Goal: Task Accomplishment & Management: Manage account settings

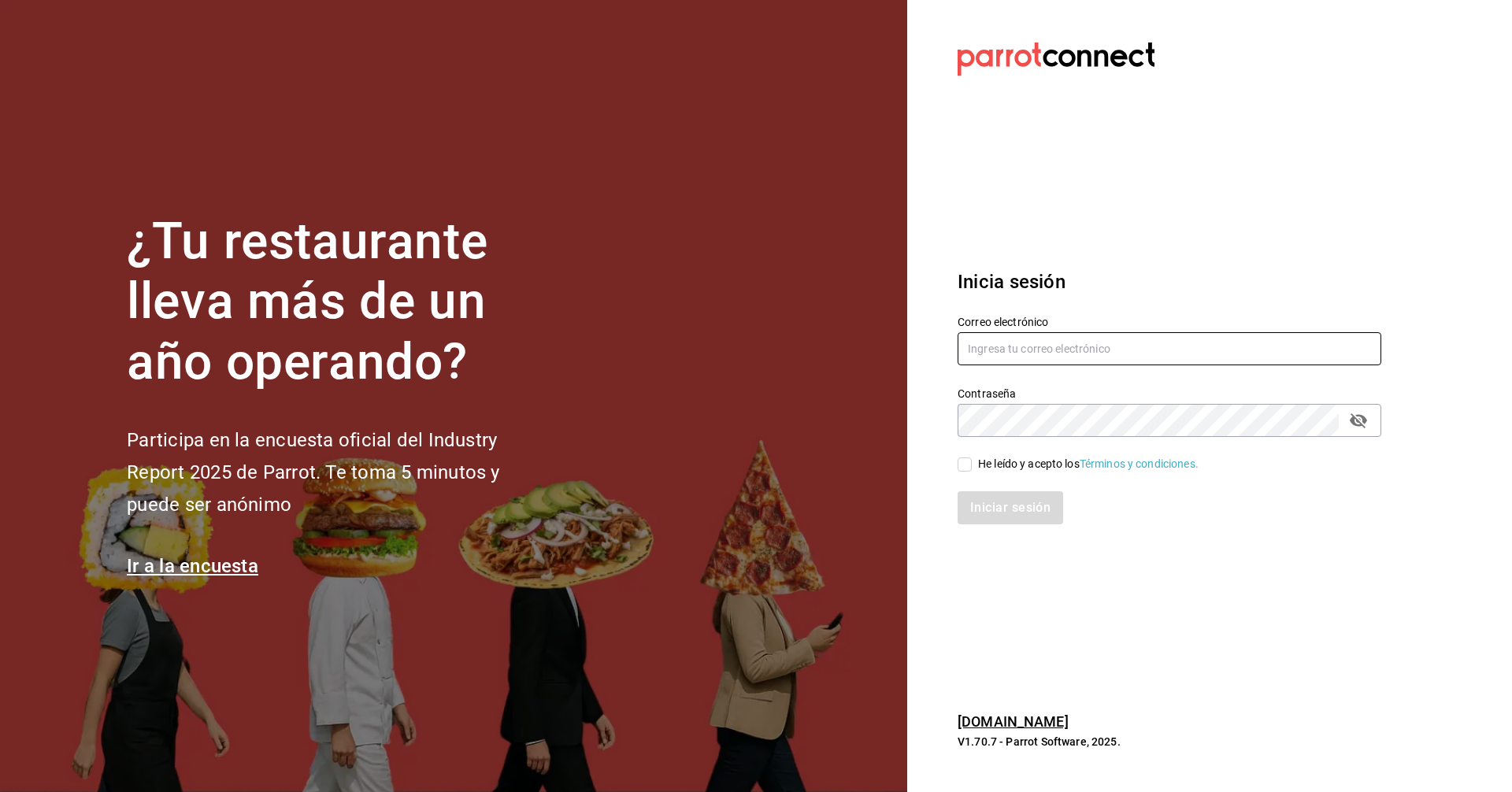
click at [1054, 341] on input "text" at bounding box center [1170, 349] width 424 height 33
type input "C"
type input "corcas7916@gmail.com"
click at [966, 459] on input "He leído y acepto los Términos y condiciones." at bounding box center [965, 464] width 14 height 14
checkbox input "true"
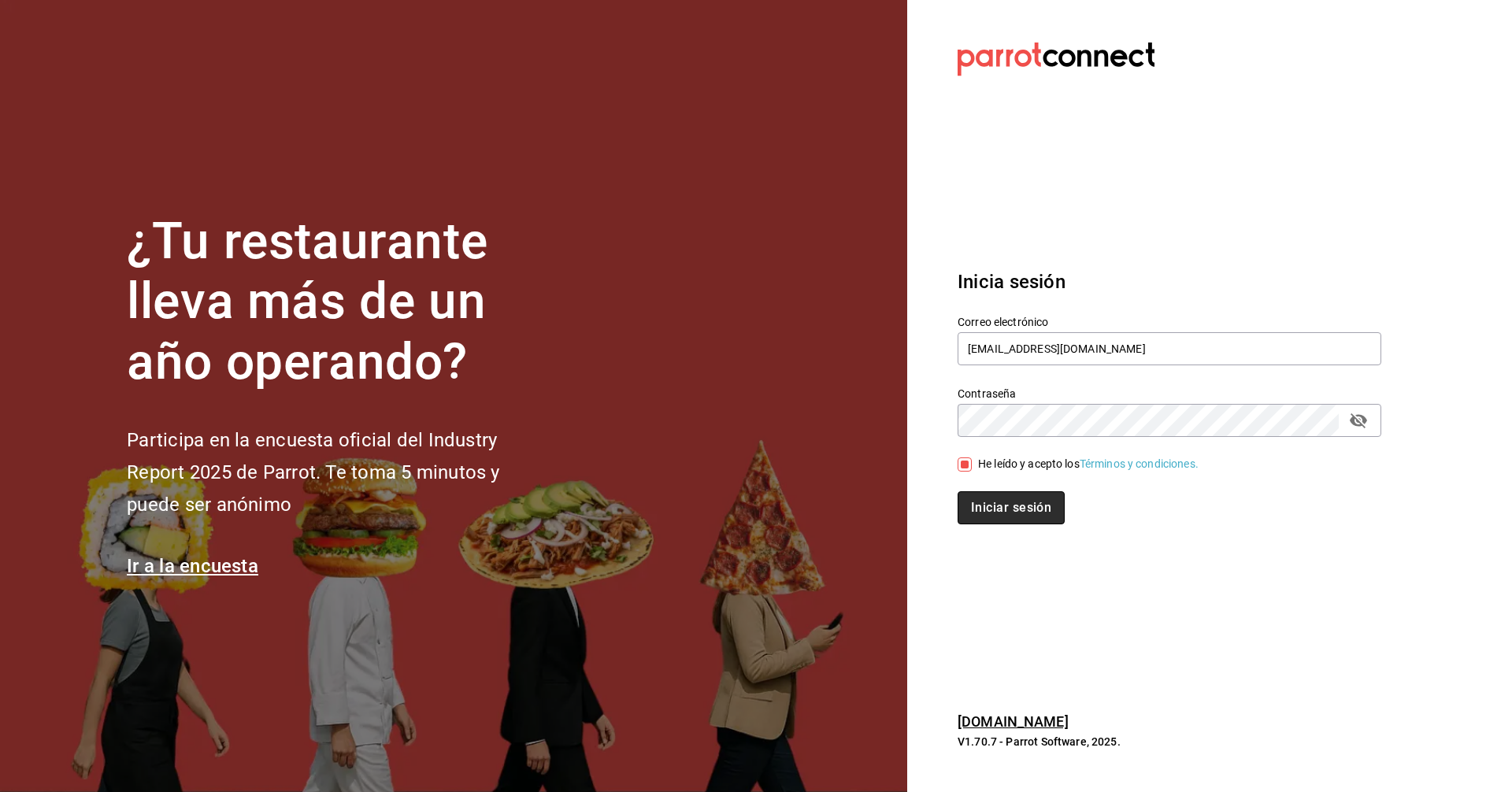
click at [1018, 505] on button "Iniciar sesión" at bounding box center [1011, 508] width 107 height 33
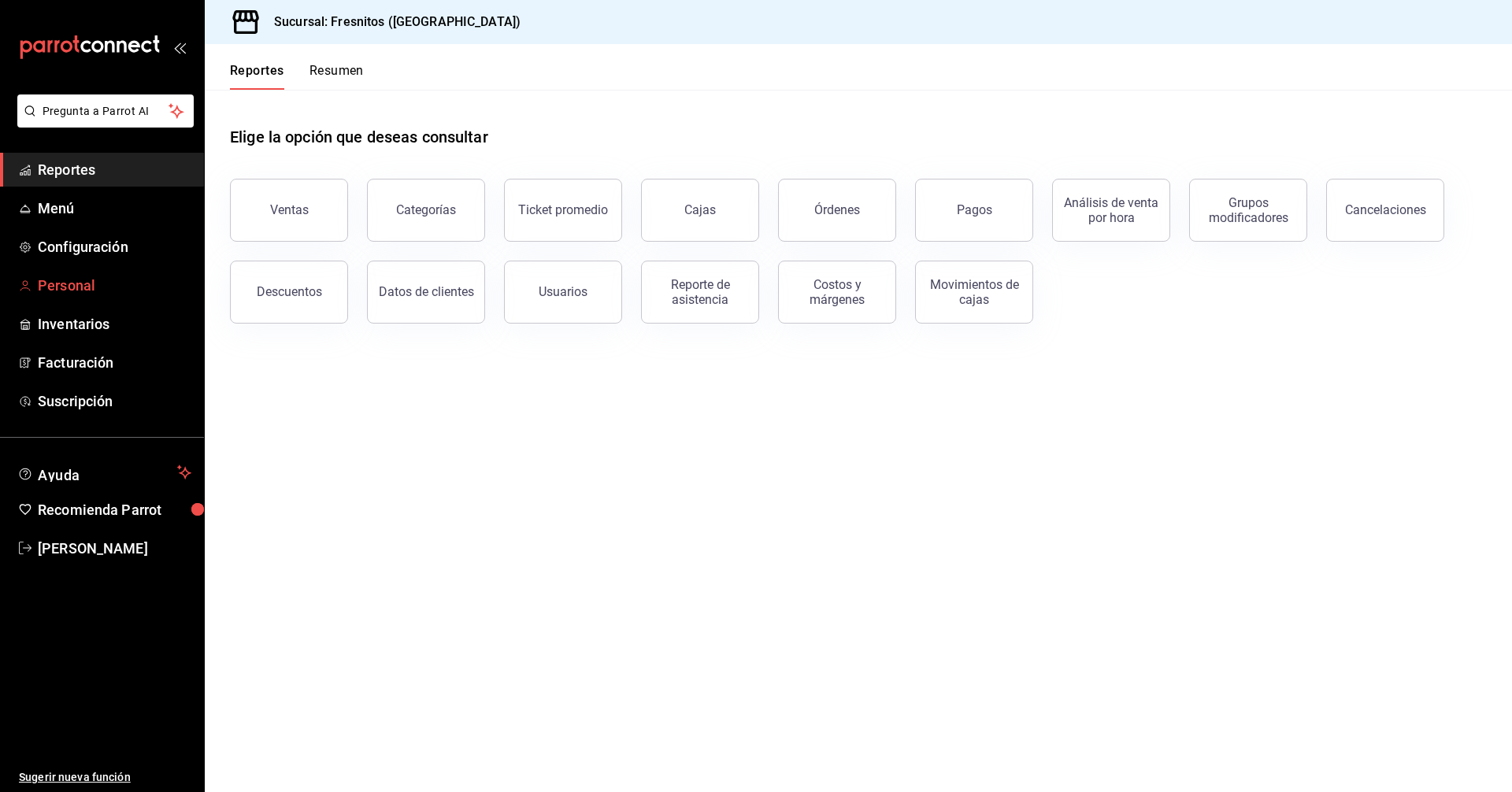
click at [70, 282] on span "Personal" at bounding box center [115, 285] width 154 height 21
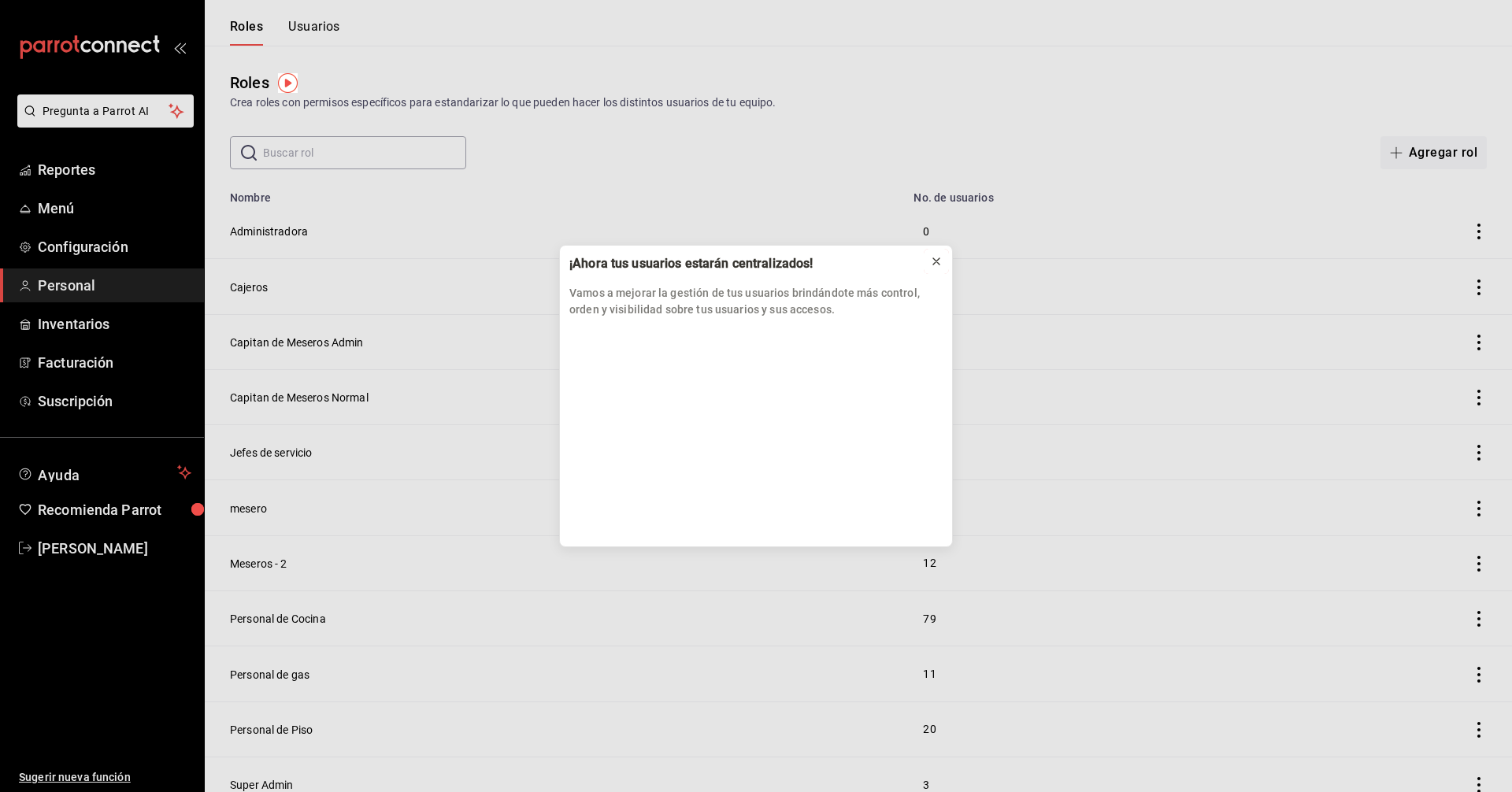
click at [937, 259] on icon at bounding box center [936, 261] width 6 height 6
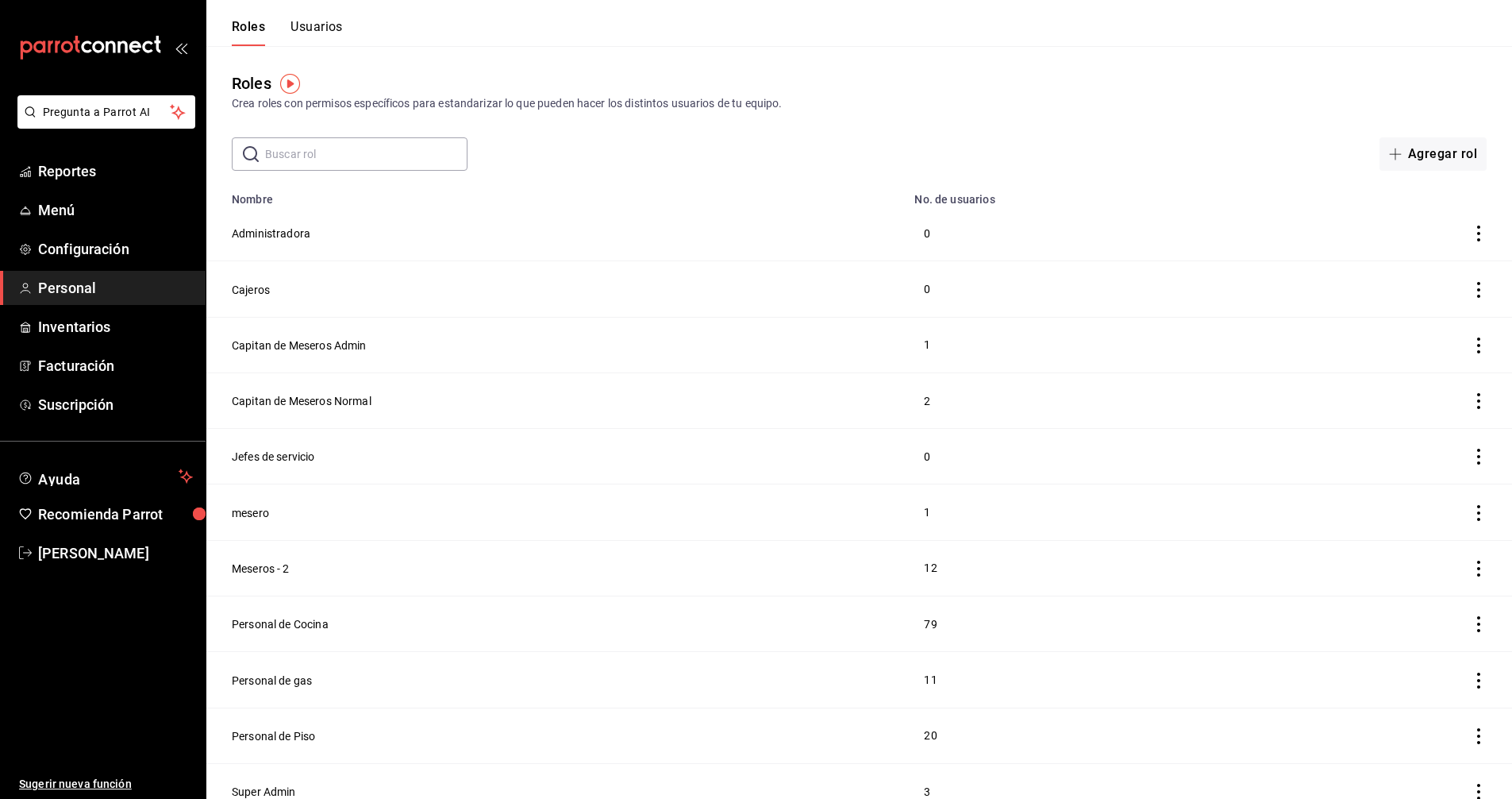
click at [324, 28] on button "Usuarios" at bounding box center [316, 32] width 53 height 27
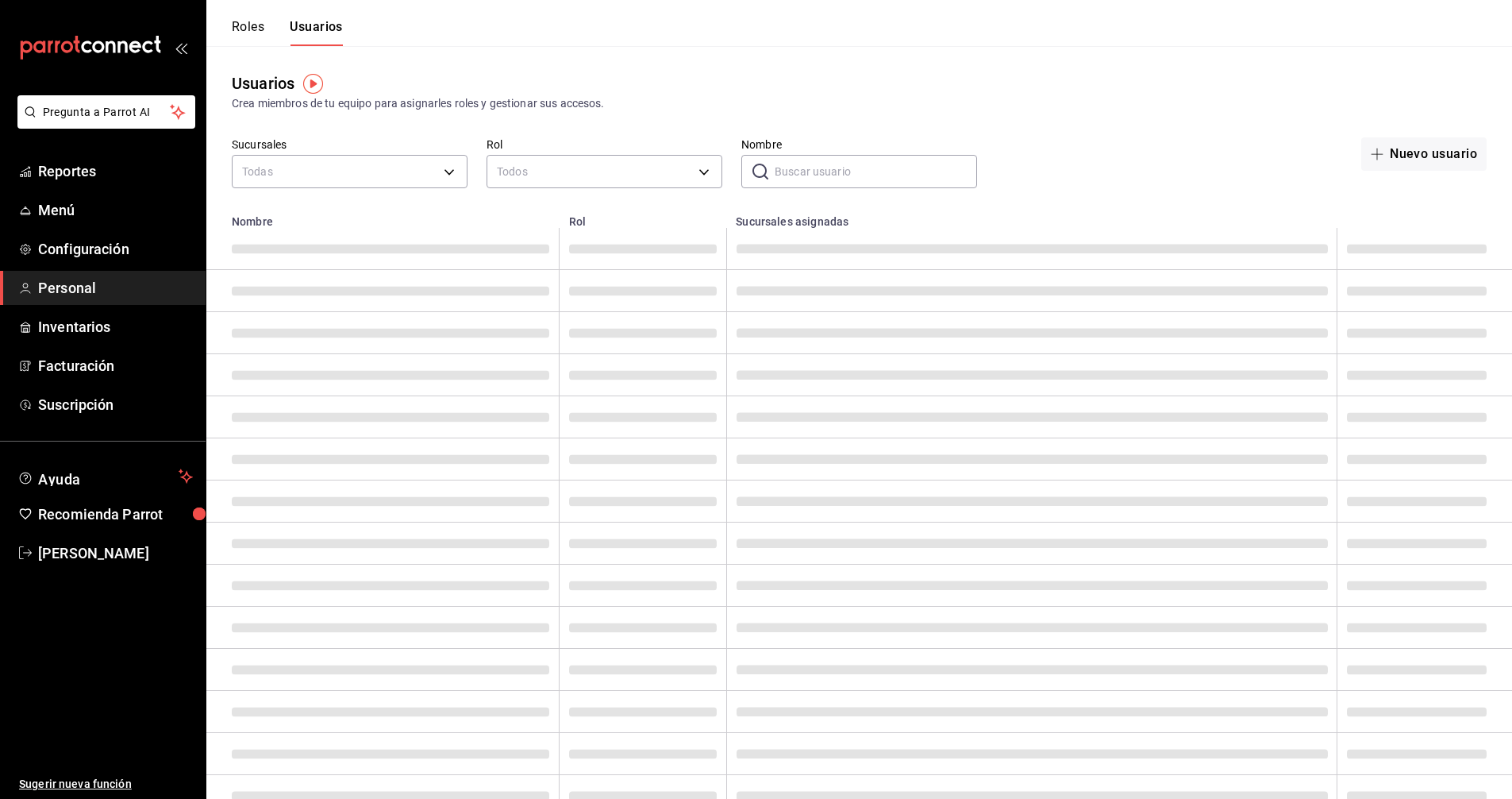
click at [859, 171] on input "Nombre" at bounding box center [875, 171] width 202 height 31
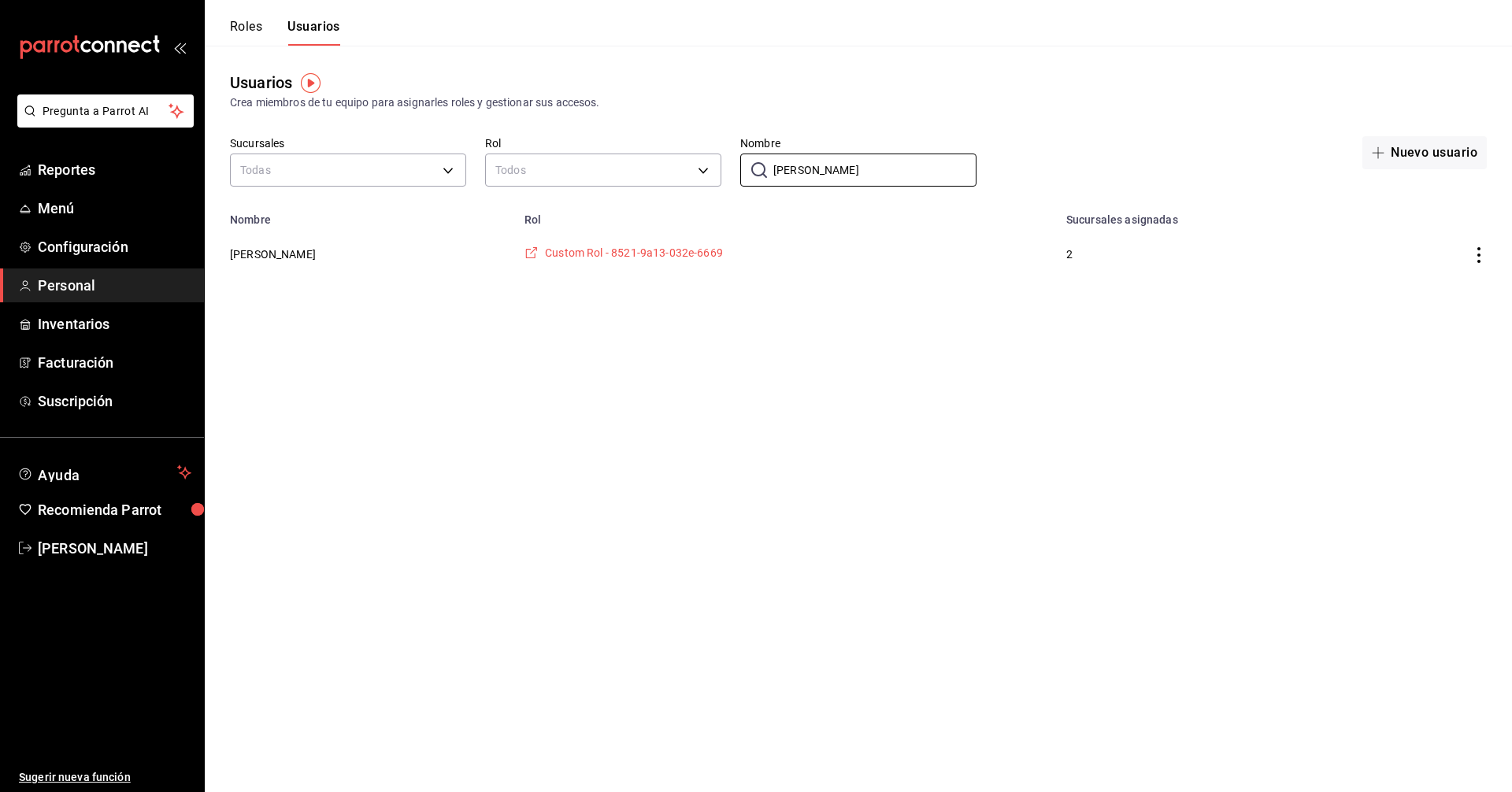
type input "[PERSON_NAME]"
click at [617, 252] on span "Custom Rol - 8521-9a13-032e-6669" at bounding box center [634, 252] width 178 height 16
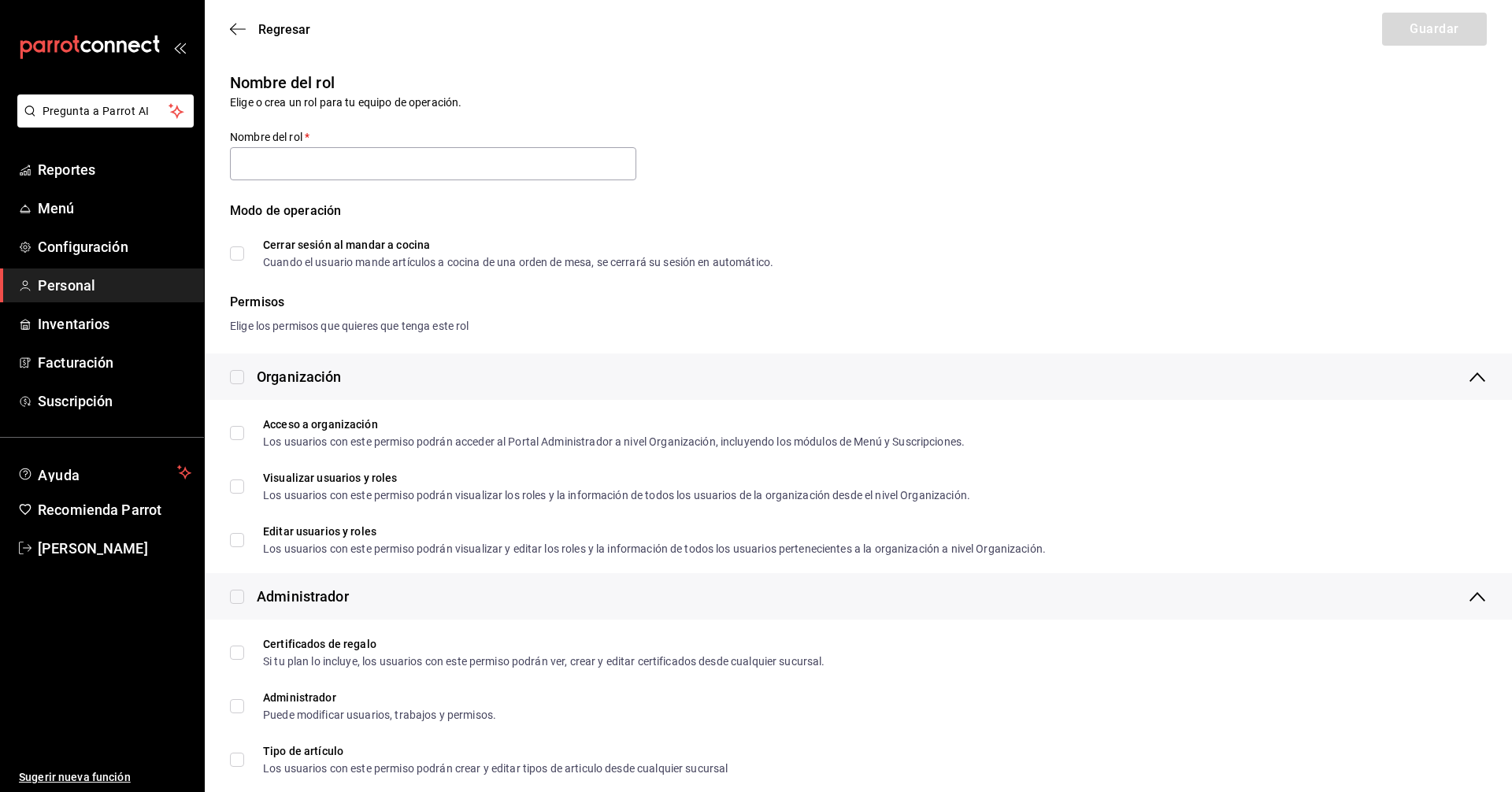
type input "Custom Rol - 8521-9a13-032e-6669"
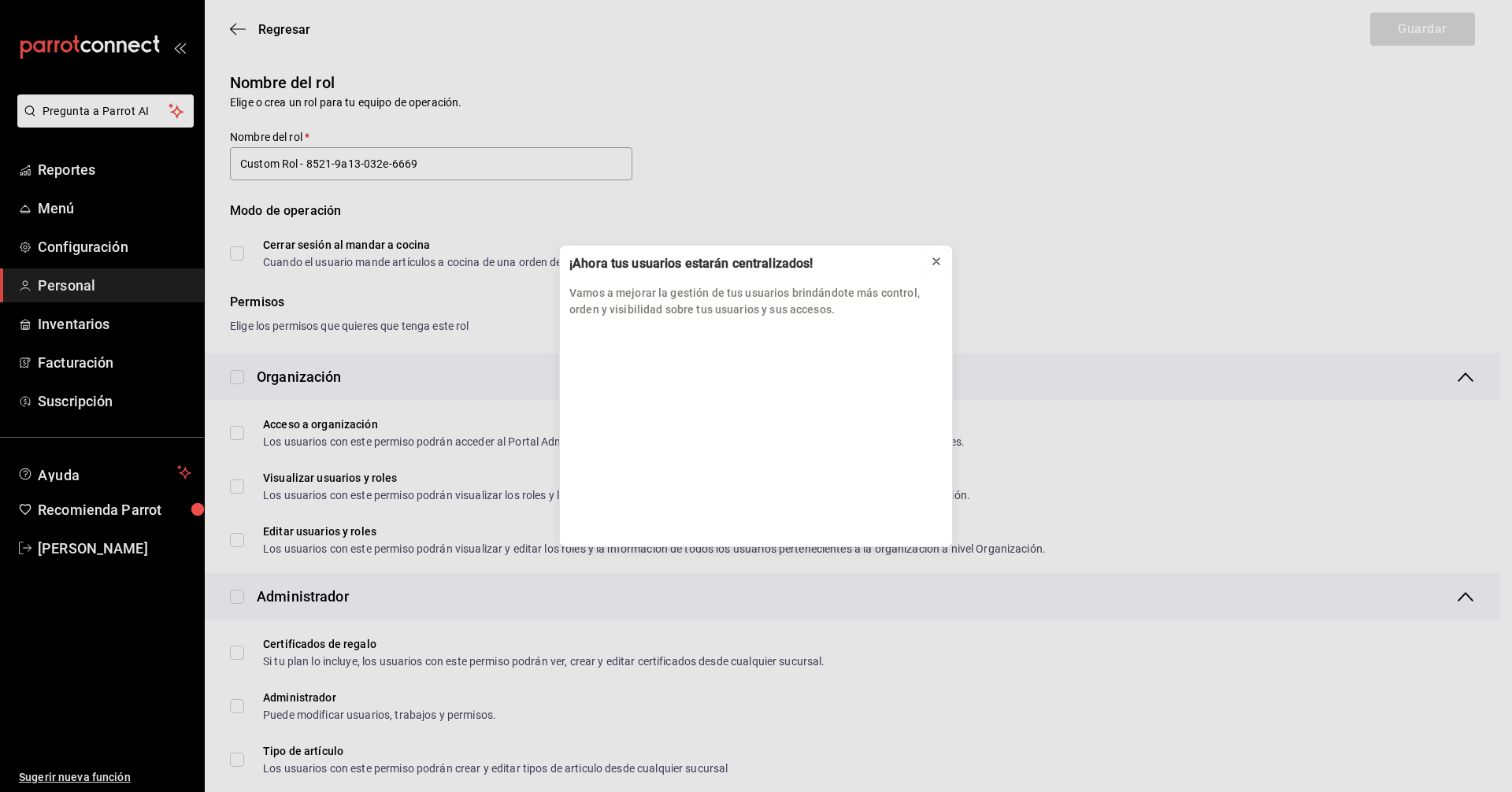
click at [940, 258] on icon at bounding box center [936, 261] width 6 height 6
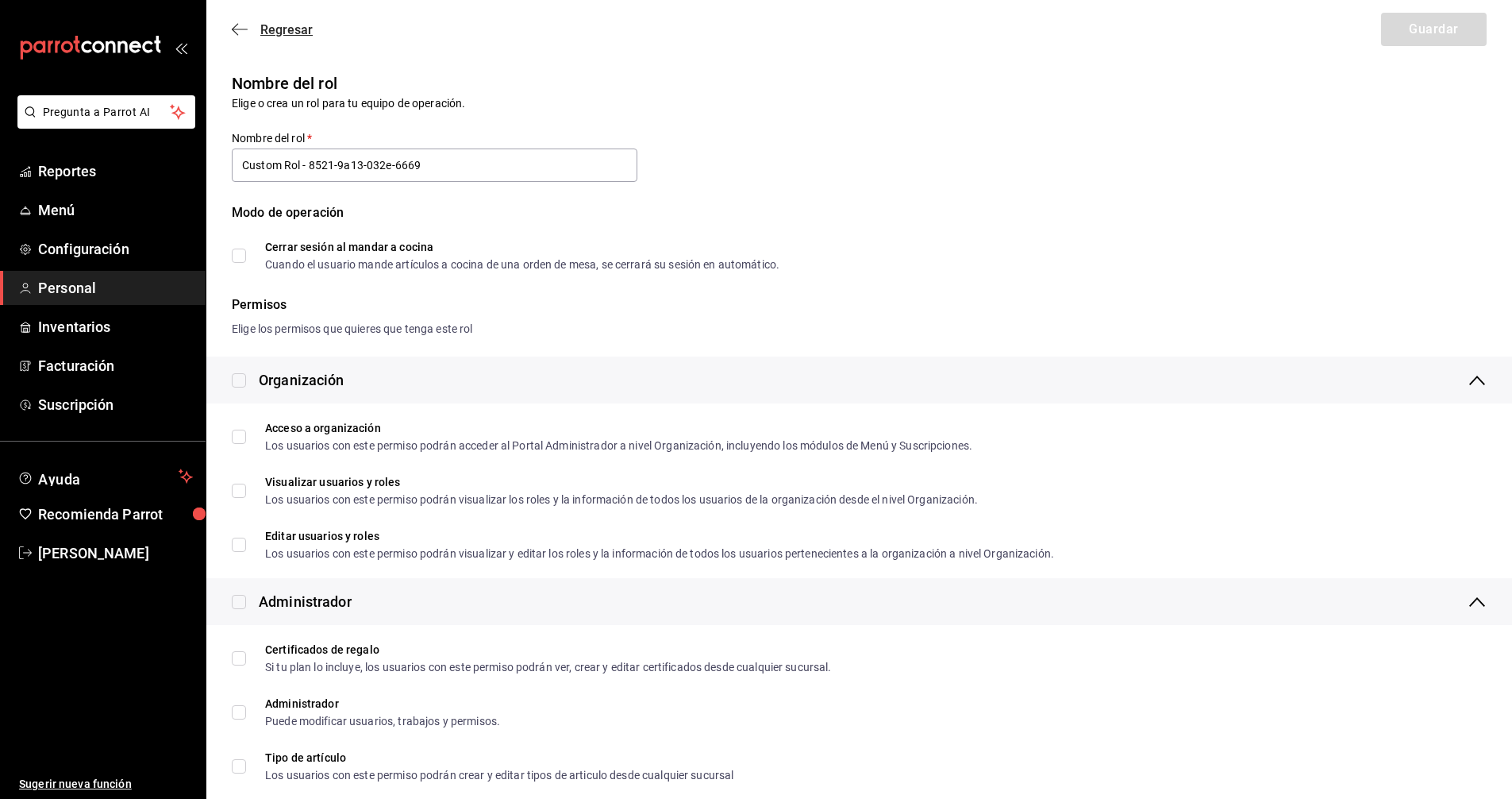
click at [267, 27] on span "Regresar" at bounding box center [287, 30] width 53 height 15
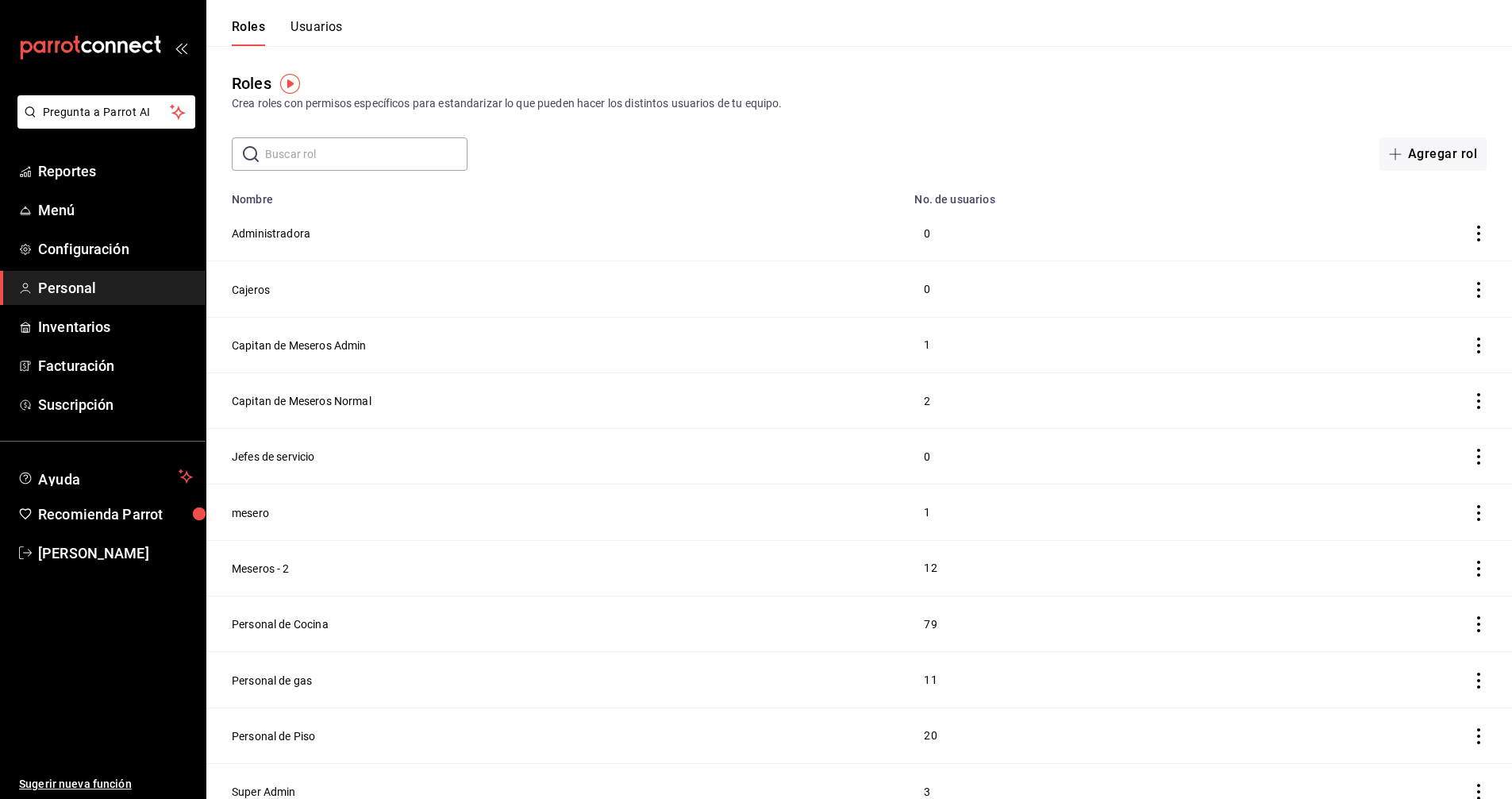
click at [332, 23] on button "Usuarios" at bounding box center [316, 32] width 53 height 27
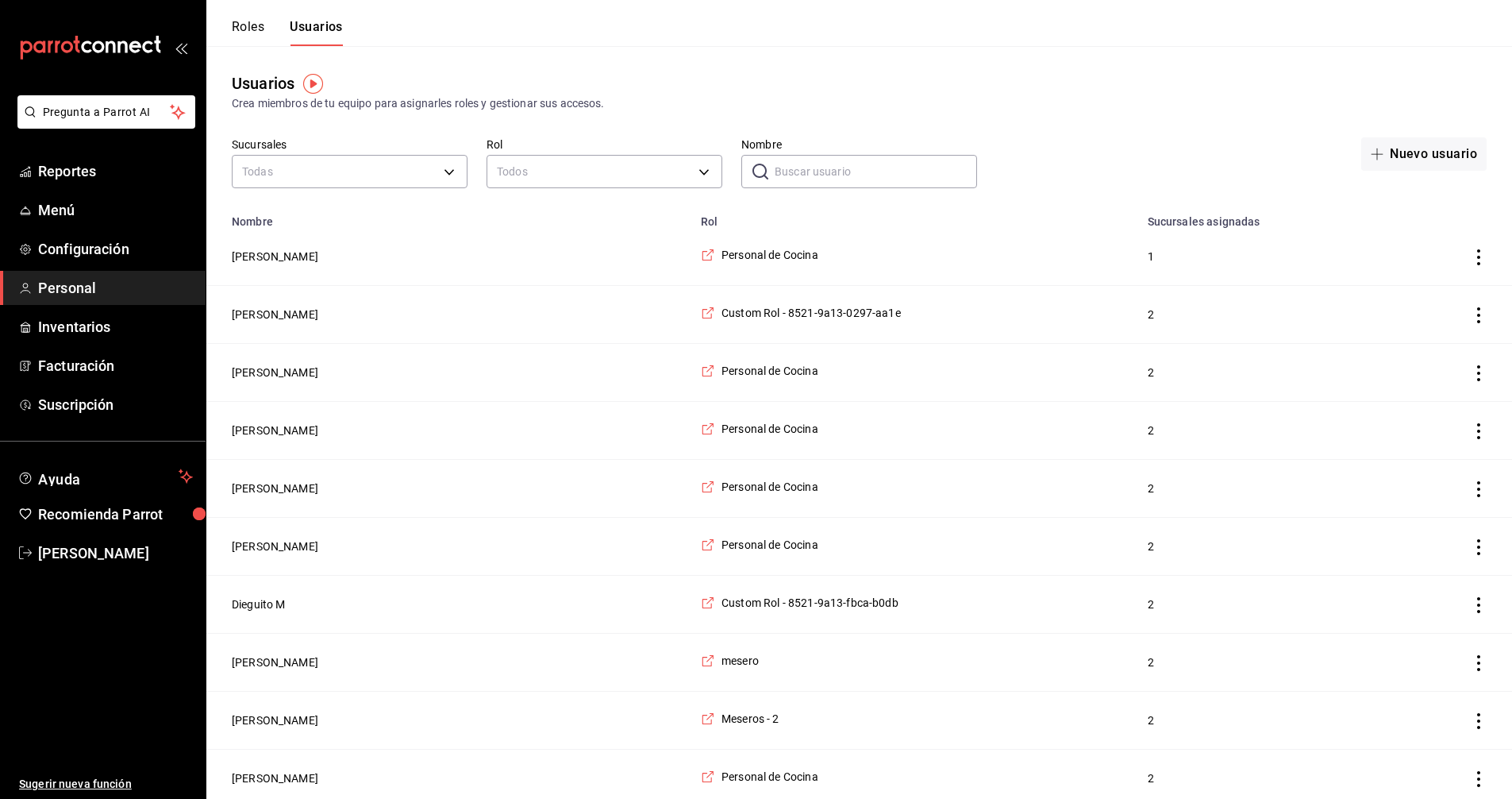
click at [830, 169] on input "Nombre" at bounding box center [875, 171] width 202 height 31
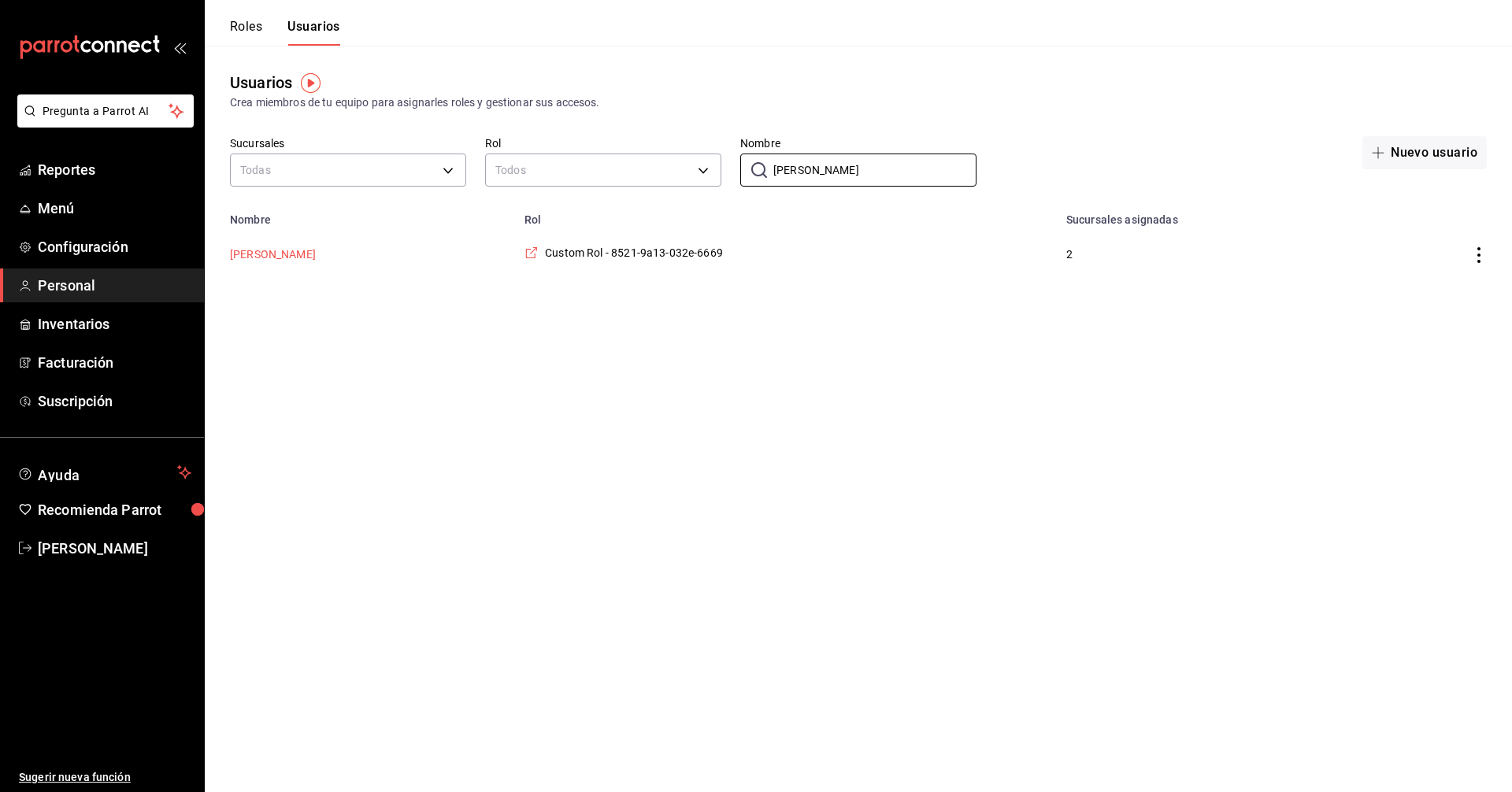
type input "[PERSON_NAME]"
click at [268, 255] on button "[PERSON_NAME]" at bounding box center [273, 254] width 86 height 16
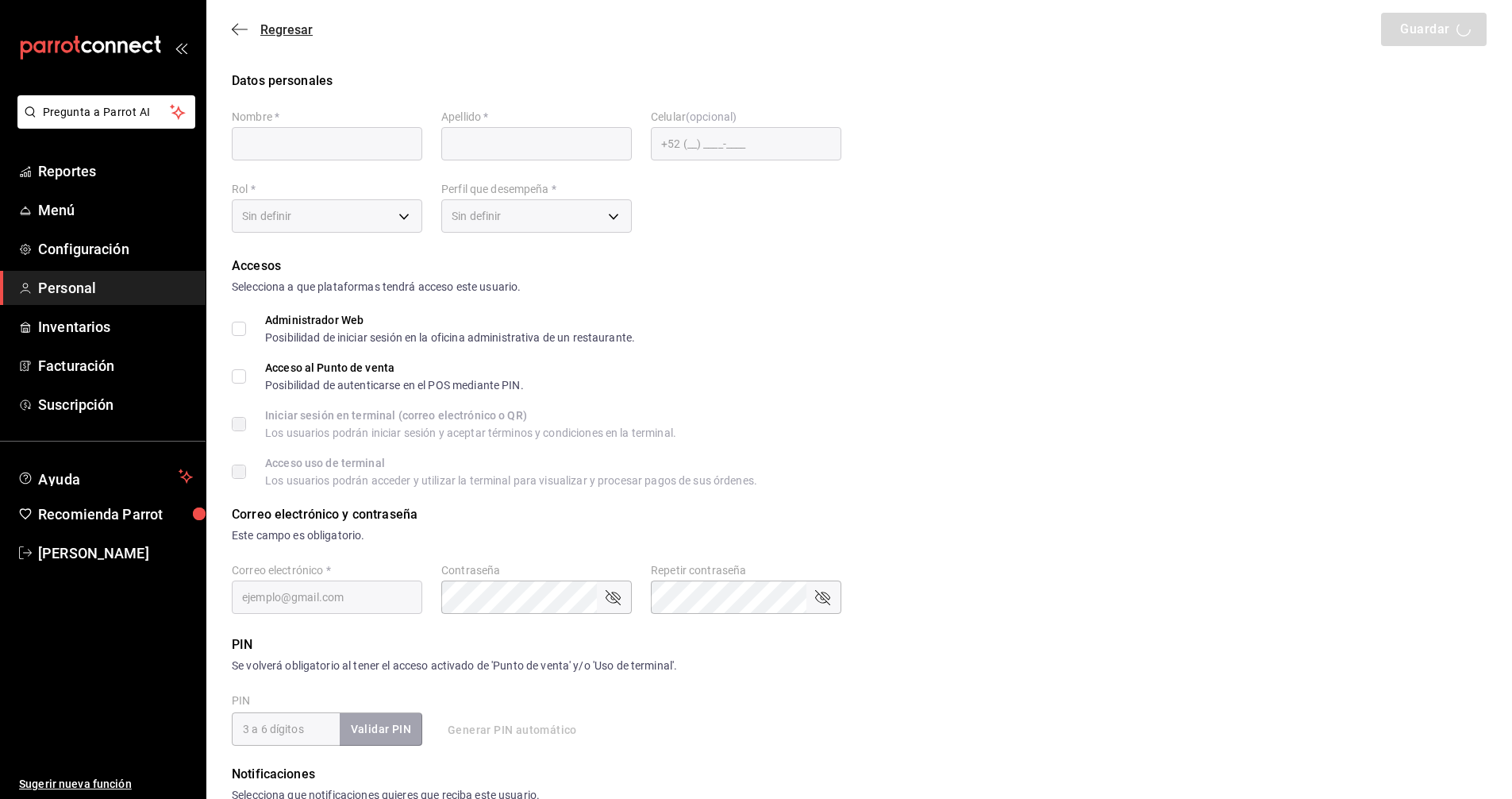
click at [281, 32] on span "Regresar" at bounding box center [287, 30] width 53 height 15
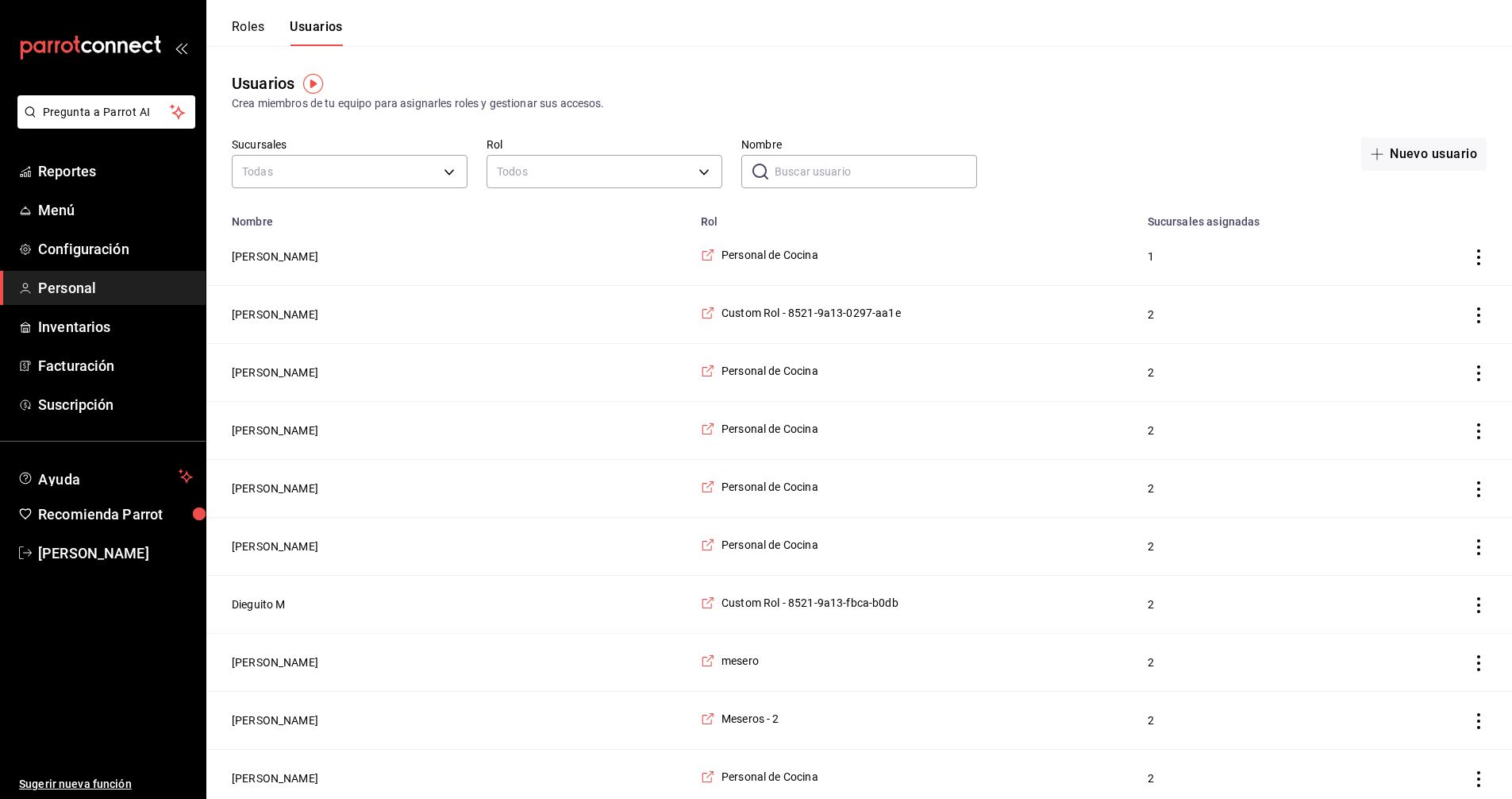
click at [874, 169] on input "Nombre" at bounding box center [875, 171] width 202 height 31
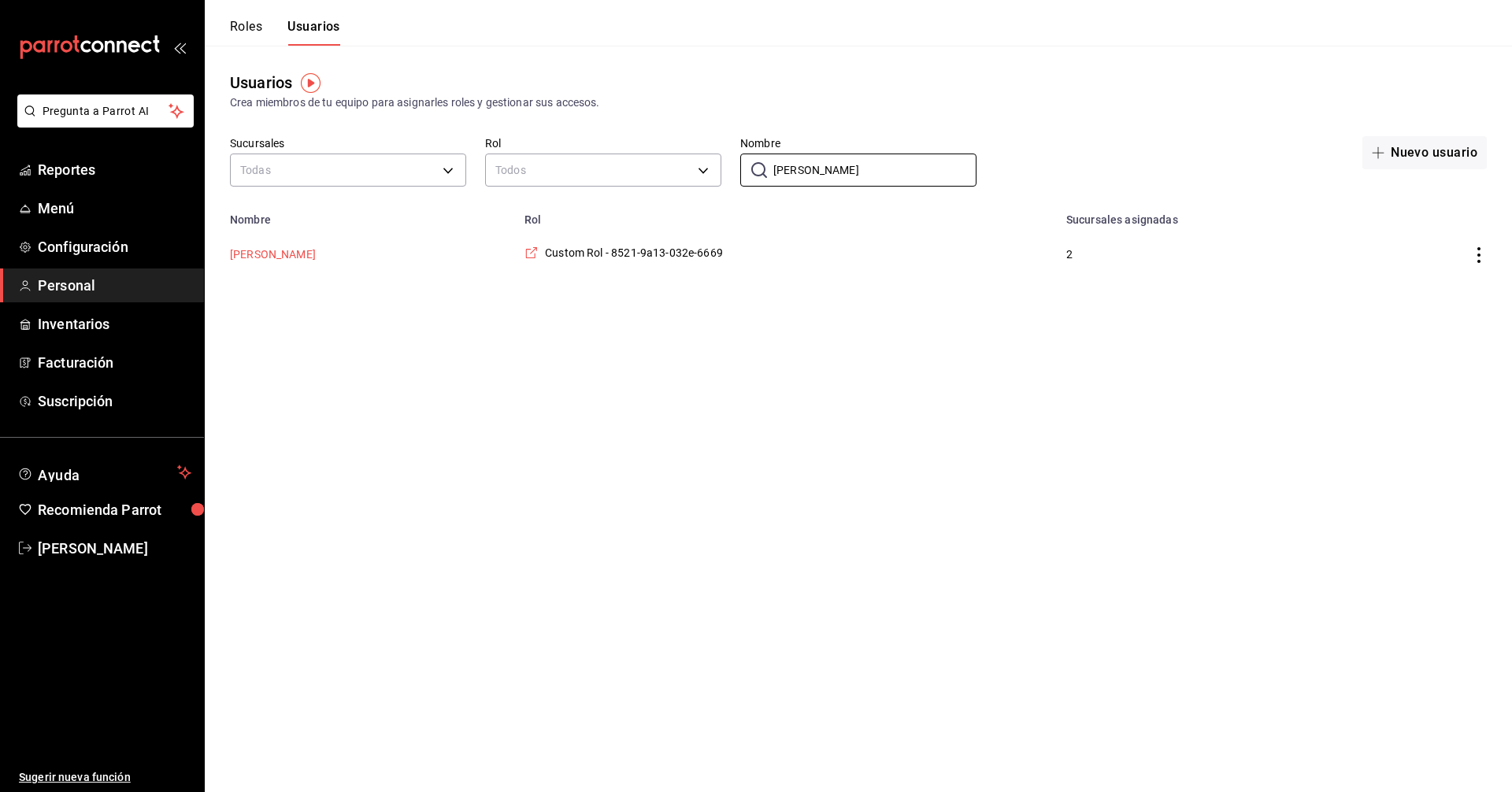
type input "rocio"
click at [250, 256] on button "[PERSON_NAME]" at bounding box center [273, 254] width 86 height 16
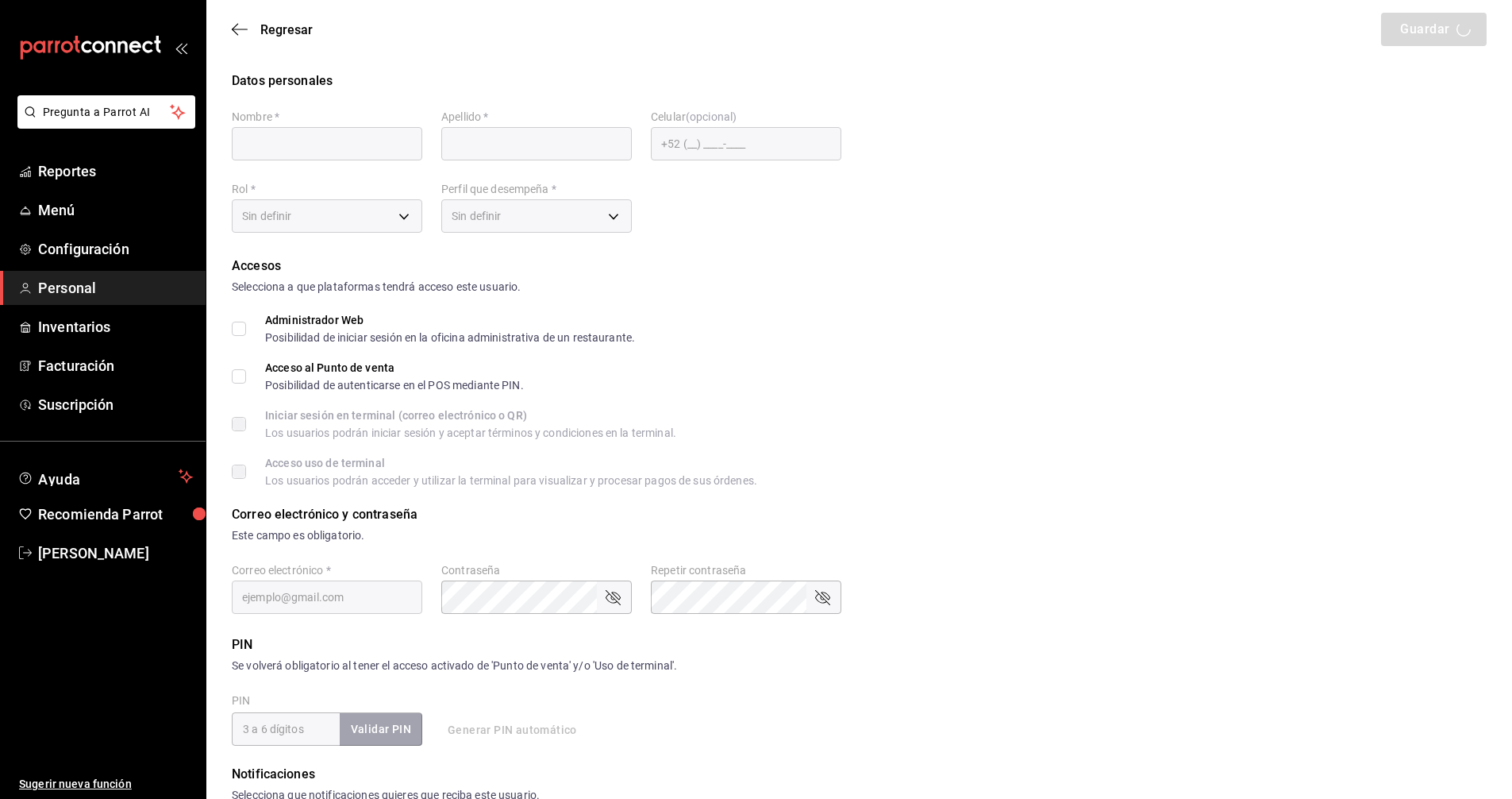
type input "[PERSON_NAME]"
checkbox input "true"
type input "[EMAIL_ADDRESS][DOMAIN_NAME]"
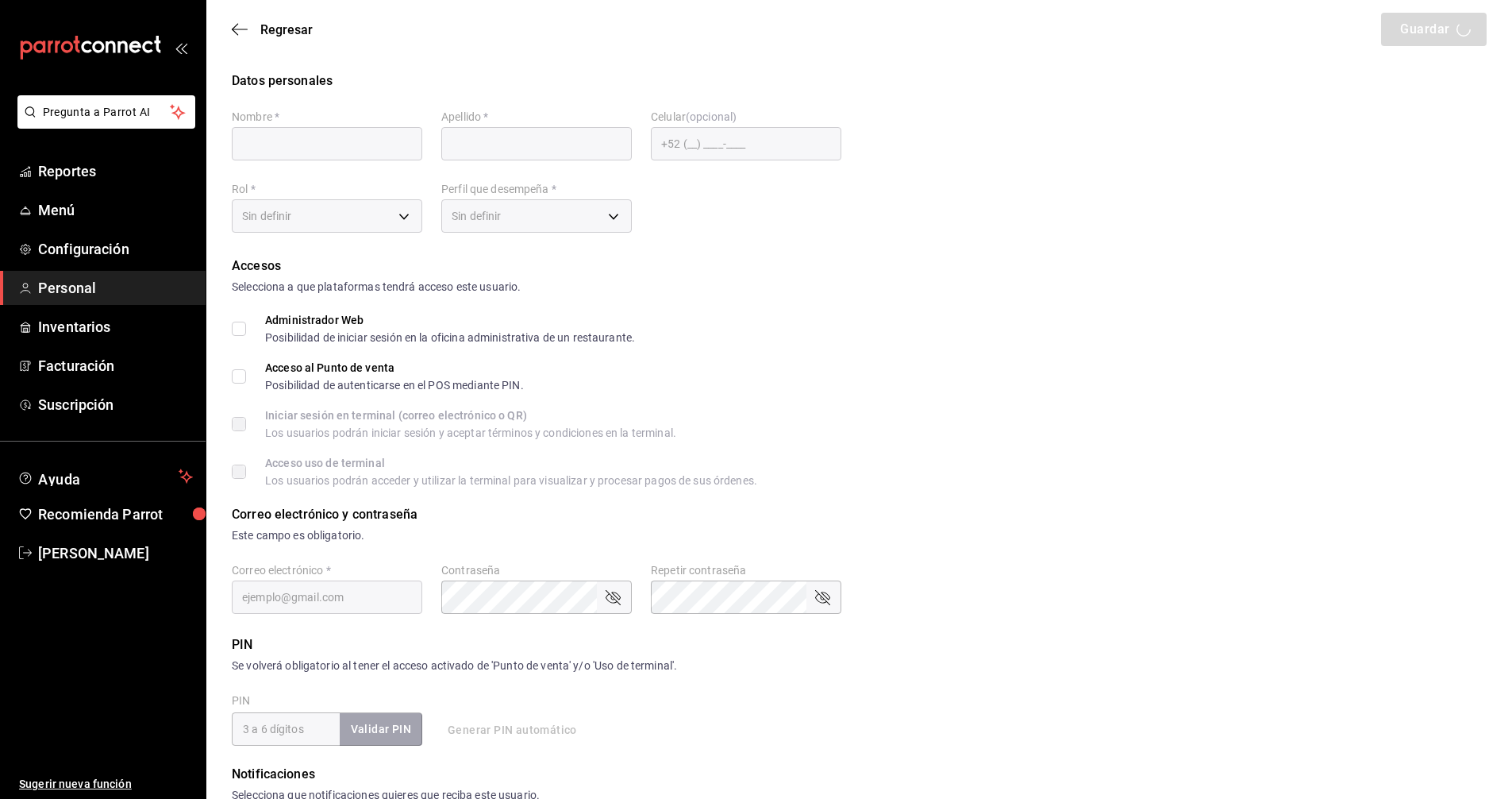
type input "4321"
type input "[PHONE_NUMBER]"
type input "ca61293e-b716-4831-8fbb-b2235c07995d"
type input "CASHIER"
checkbox input "true"
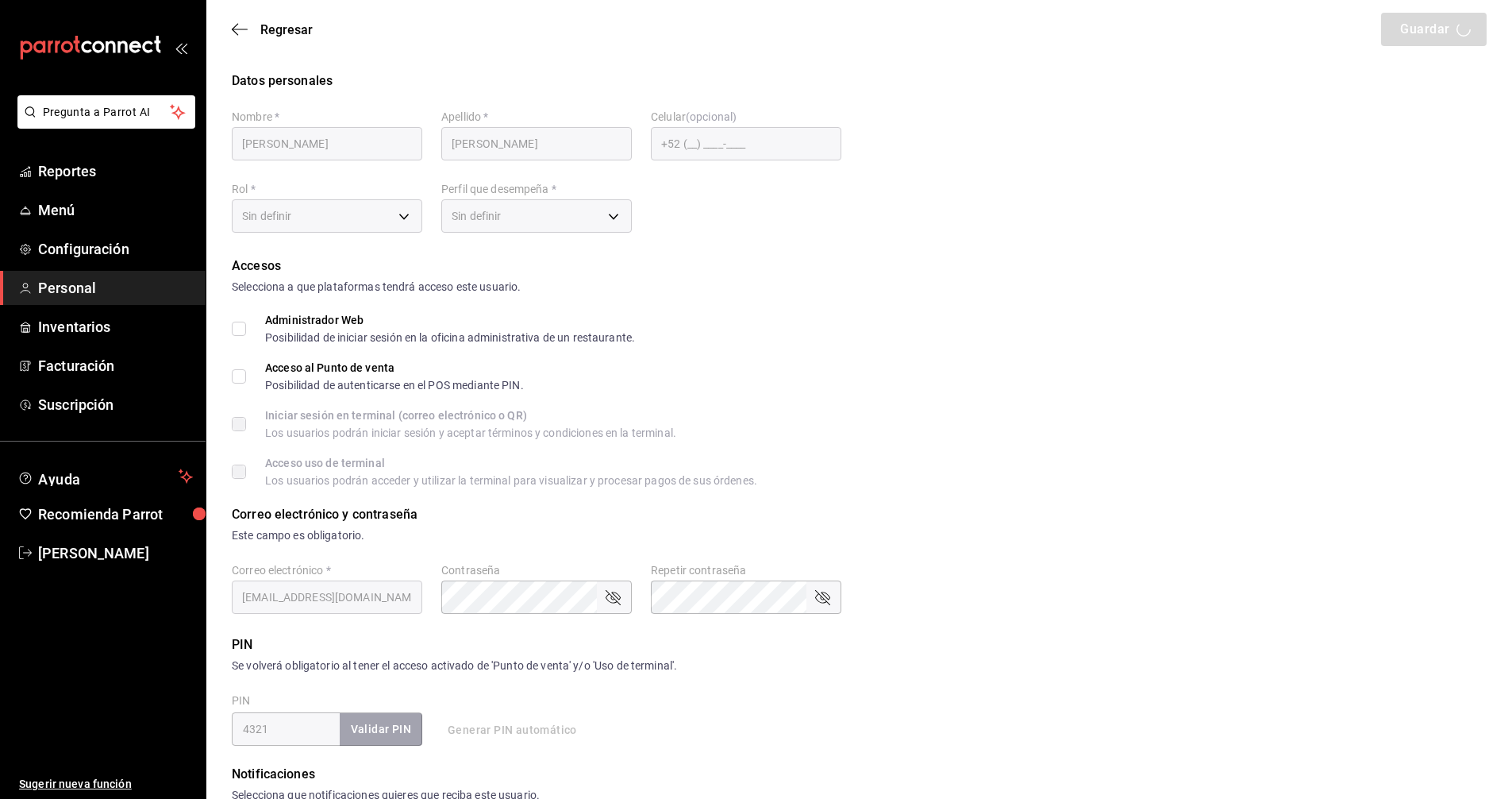
checkbox input "true"
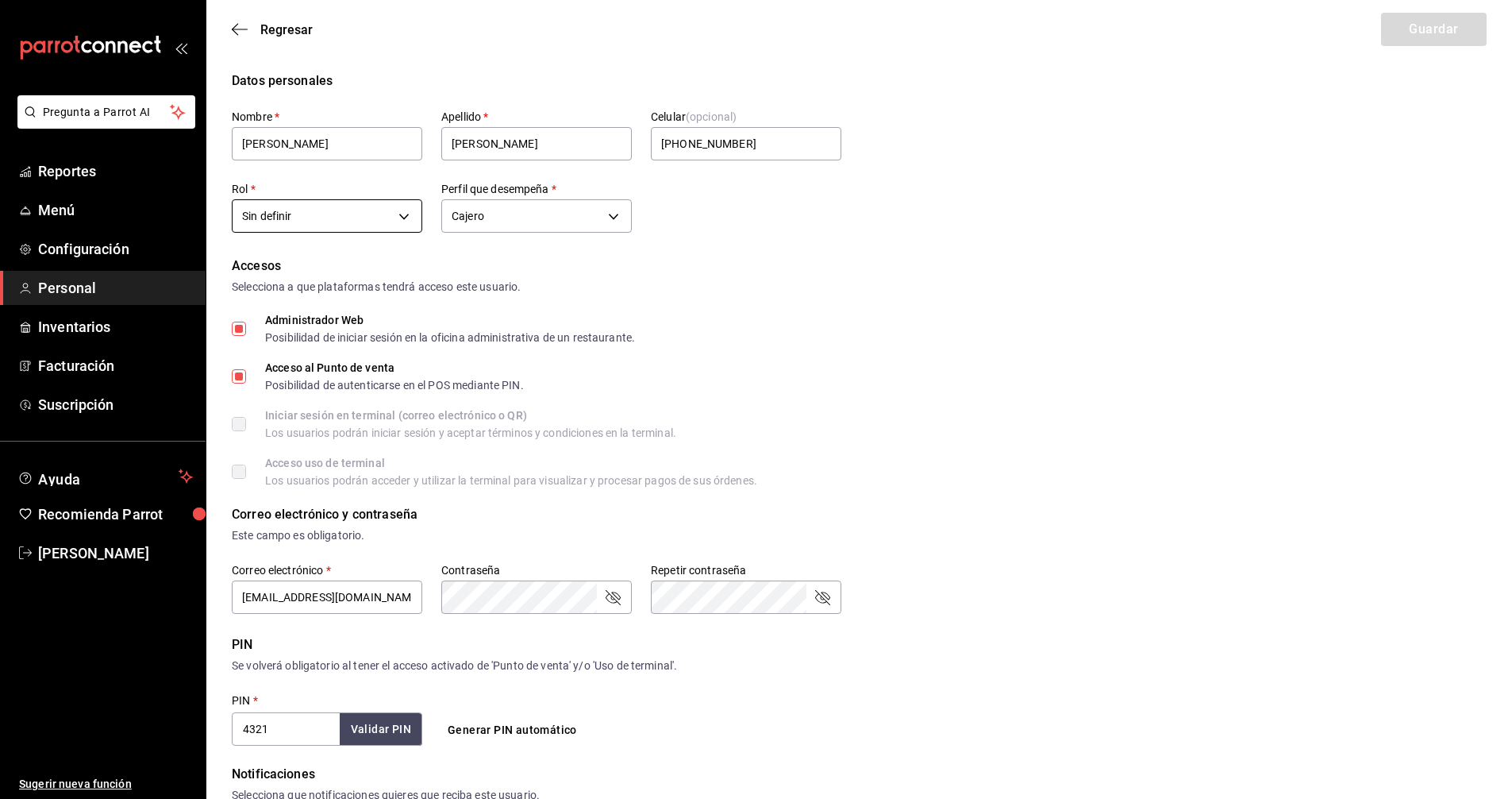
click at [410, 212] on body "Pregunta a Parrot AI Reportes Menú Configuración Personal Inventarios Facturaci…" at bounding box center [756, 571] width 1512 height 1142
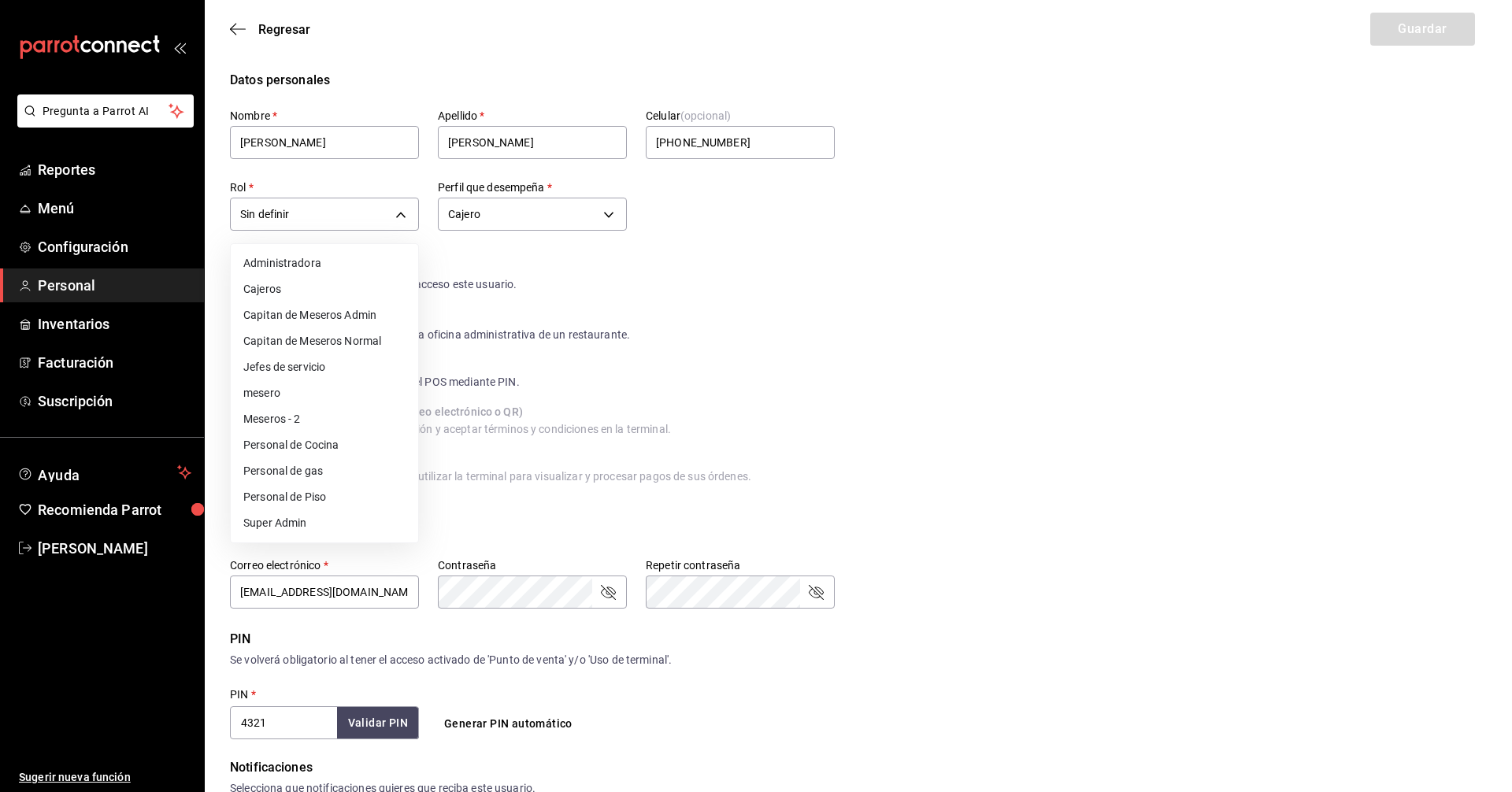
click at [999, 306] on div at bounding box center [756, 396] width 1512 height 792
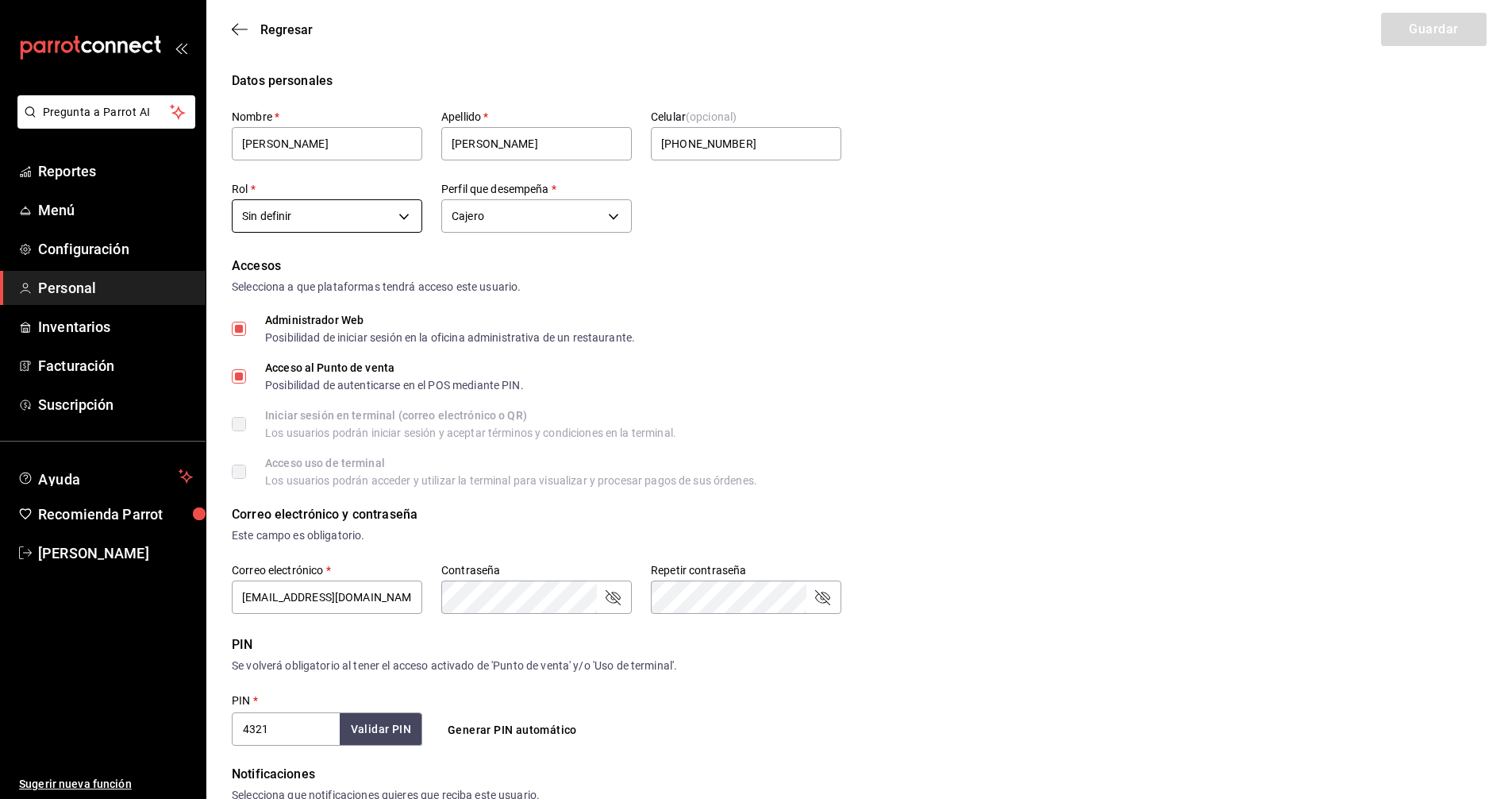
click at [406, 212] on body "Pregunta a Parrot AI Reportes Menú Configuración Personal Inventarios Facturaci…" at bounding box center [756, 571] width 1512 height 1142
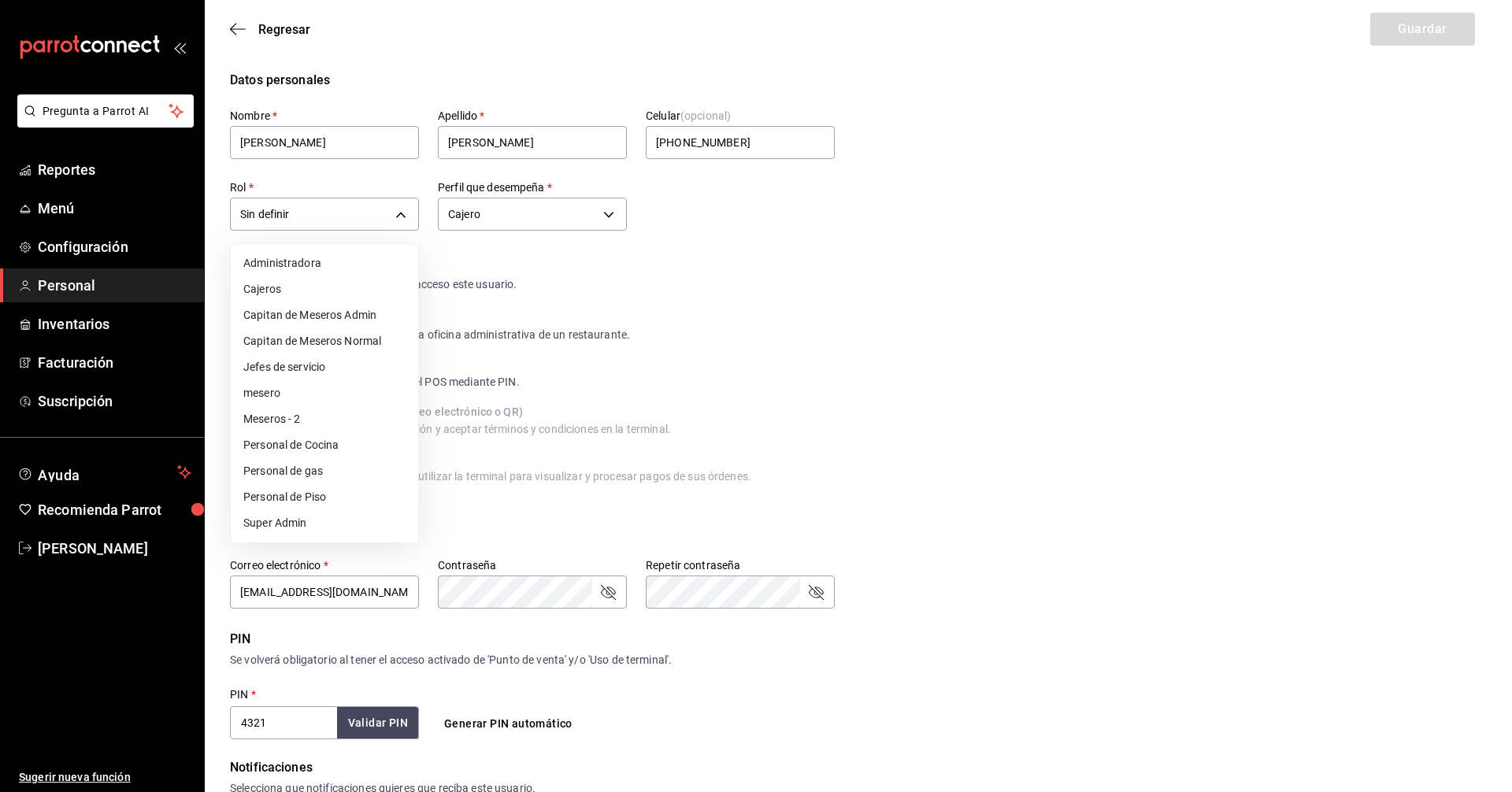
click at [270, 288] on li "Cajeros" at bounding box center [325, 290] width 187 height 26
type input "ffb5b93c-cebe-4d89-86c4-d77e7aa3a2ae"
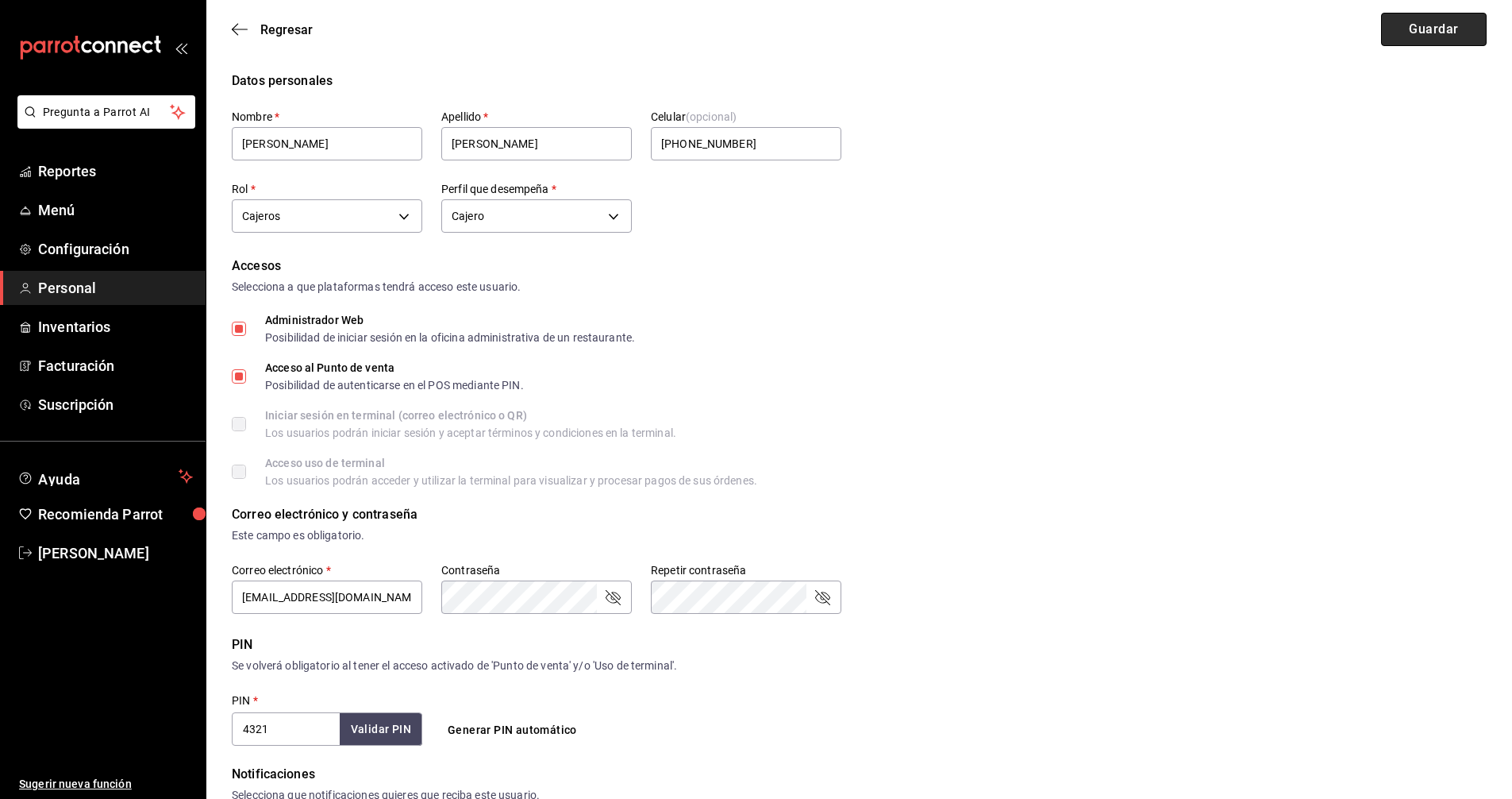
click at [1441, 28] on button "Guardar" at bounding box center [1434, 30] width 105 height 33
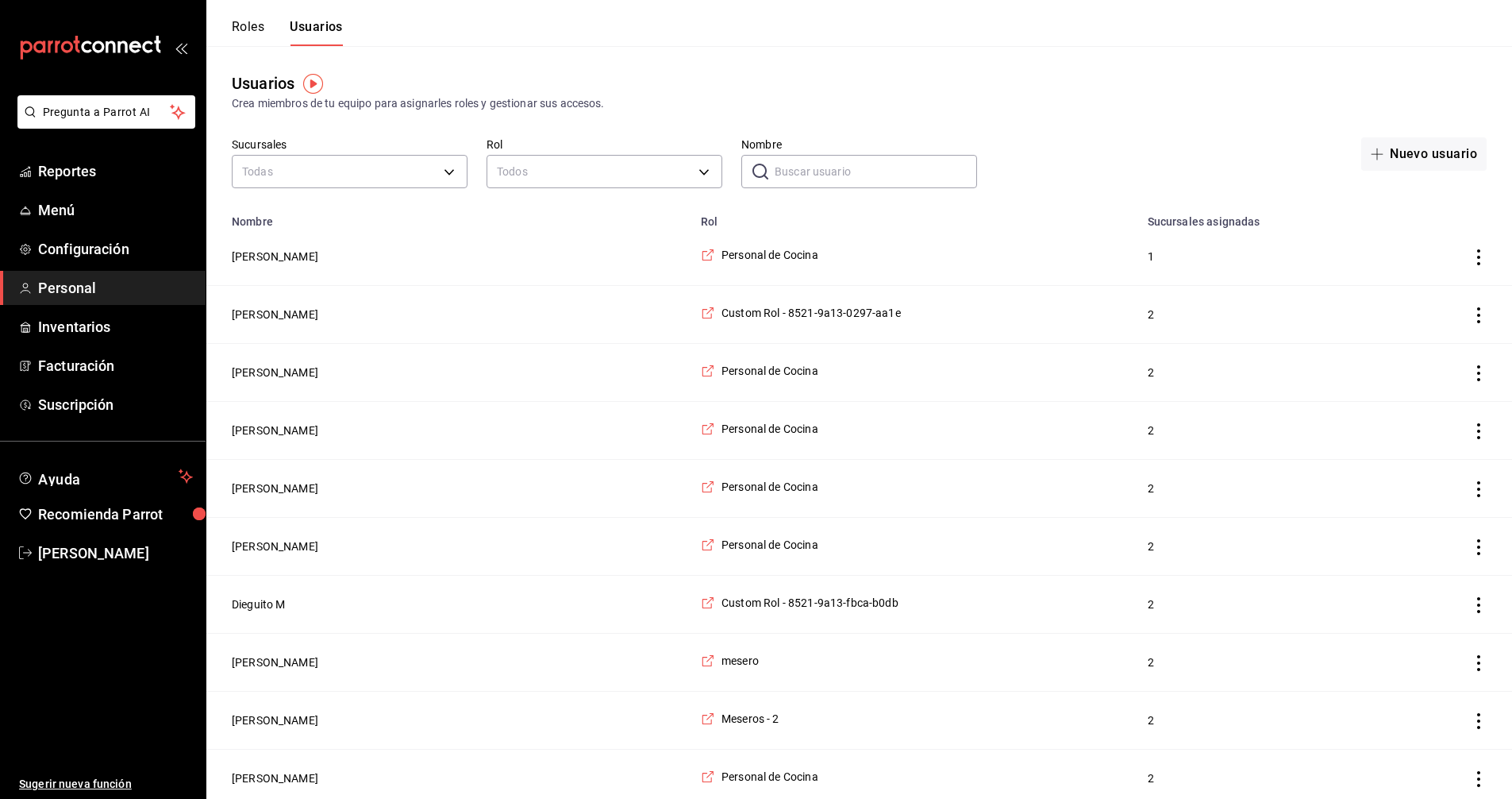
click at [825, 167] on input "Nombre" at bounding box center [875, 171] width 202 height 31
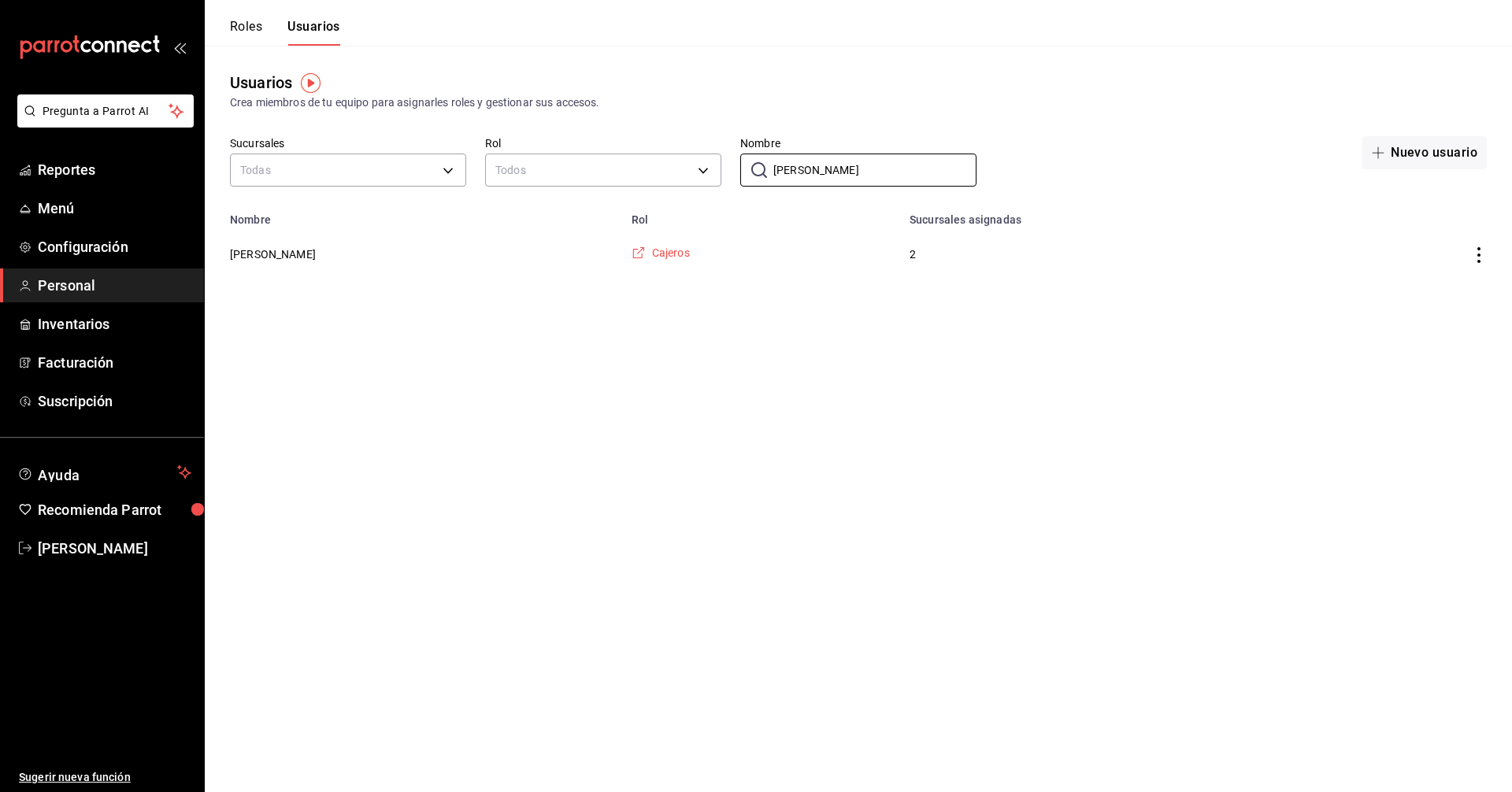
type input "rocio"
click at [652, 248] on span "Cajeros" at bounding box center [670, 252] width 38 height 16
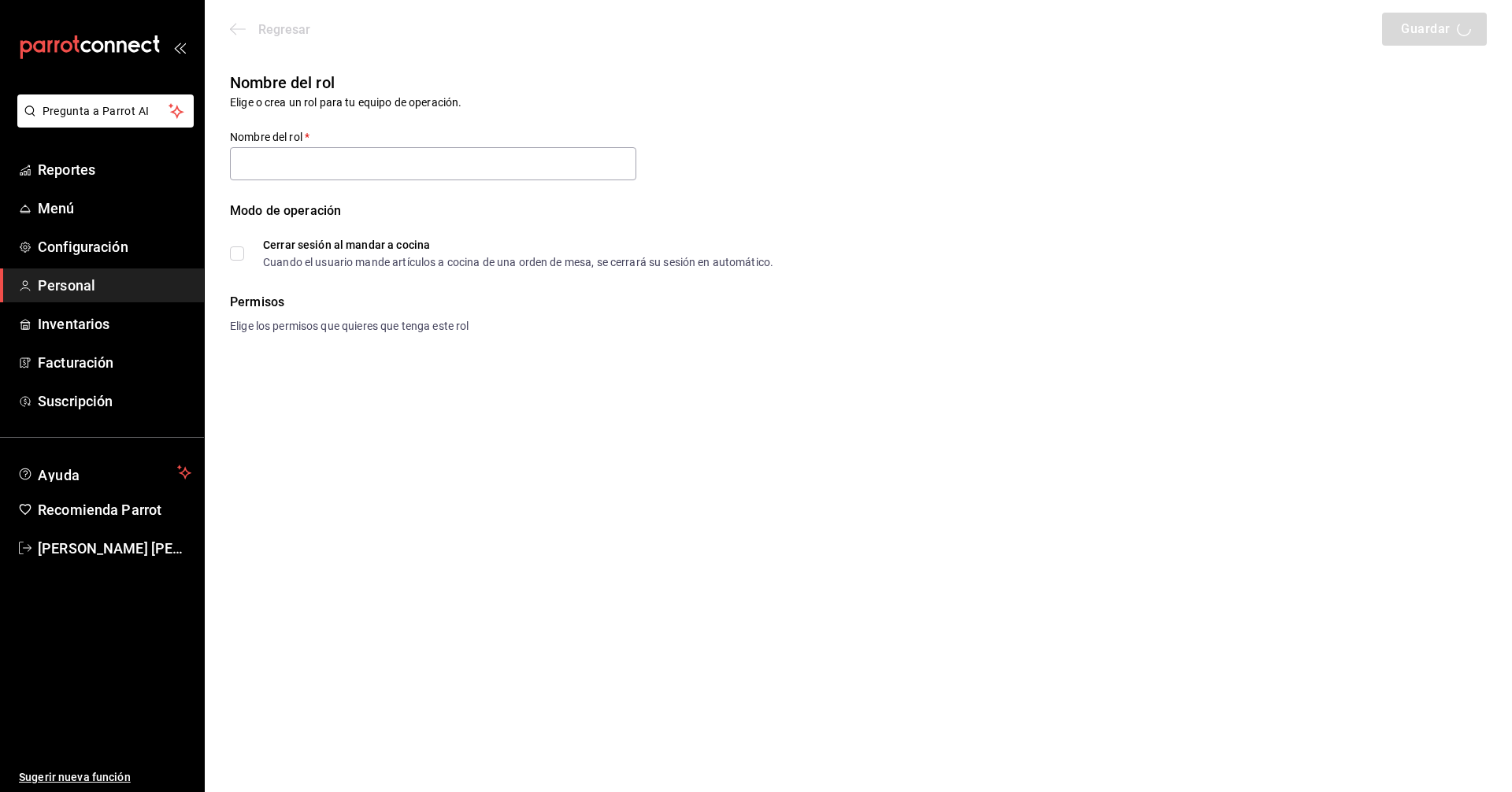
type input "Cajeros"
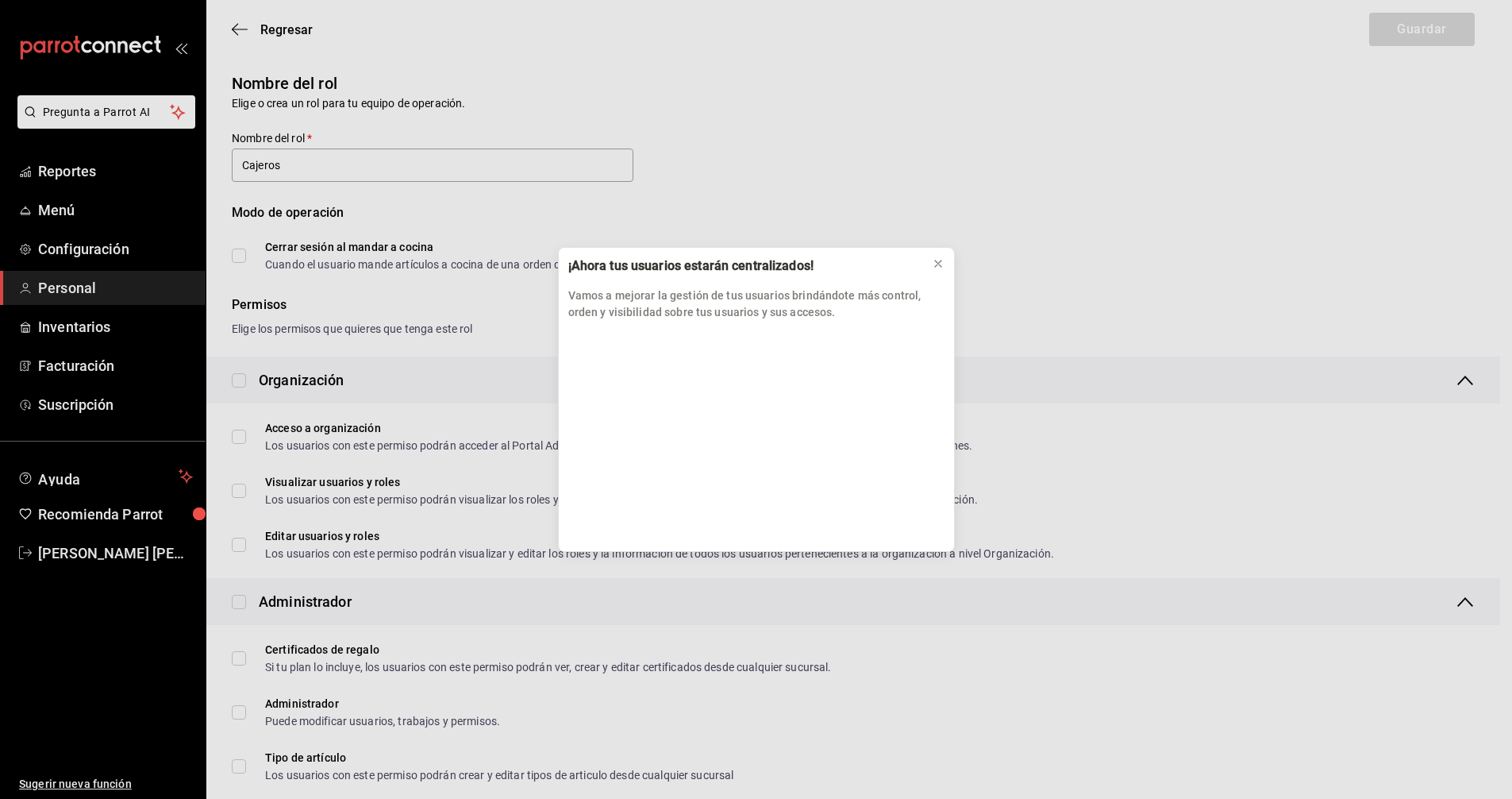
scroll to position [80, 0]
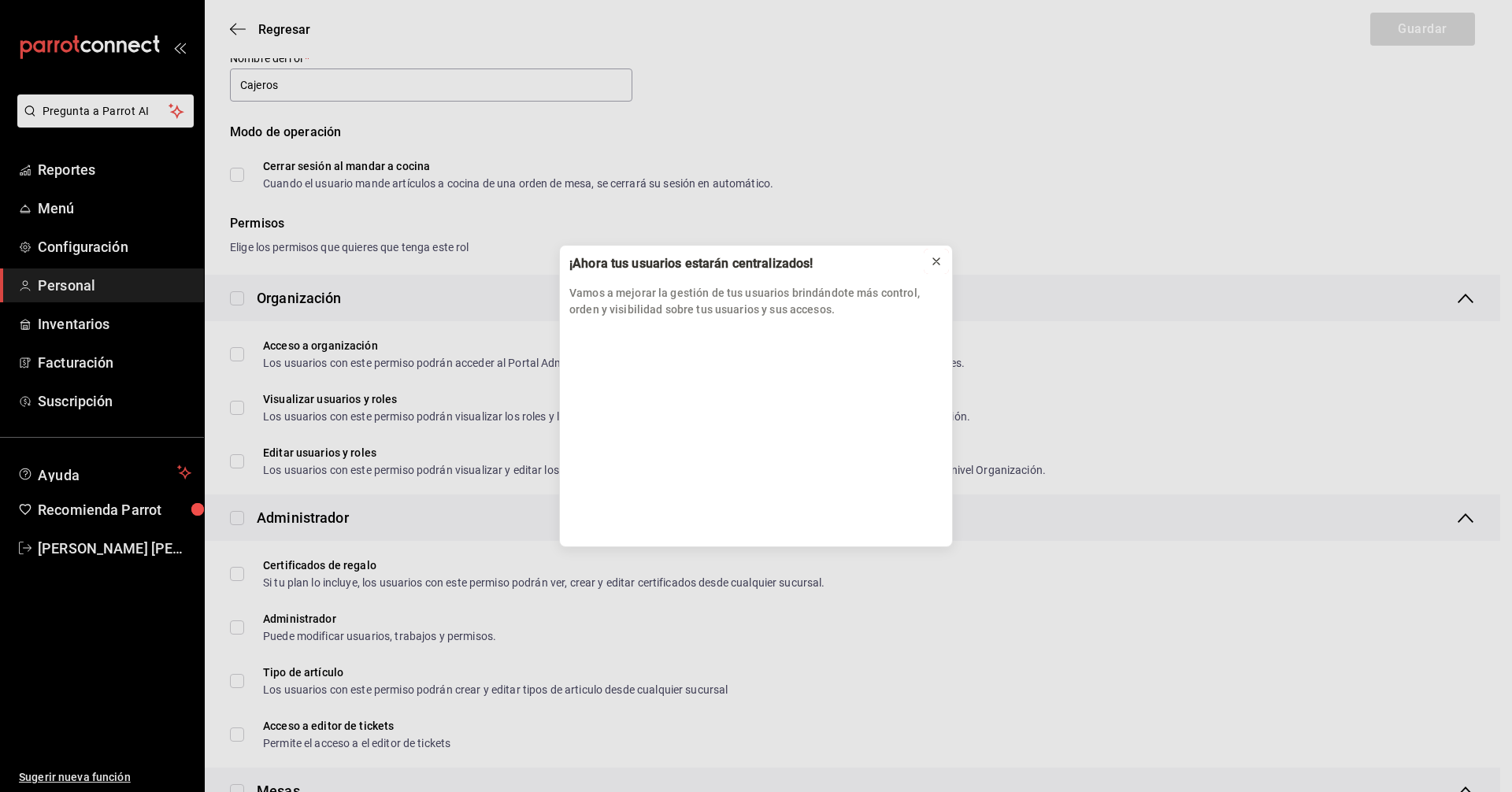
click at [943, 259] on button at bounding box center [936, 260] width 25 height 25
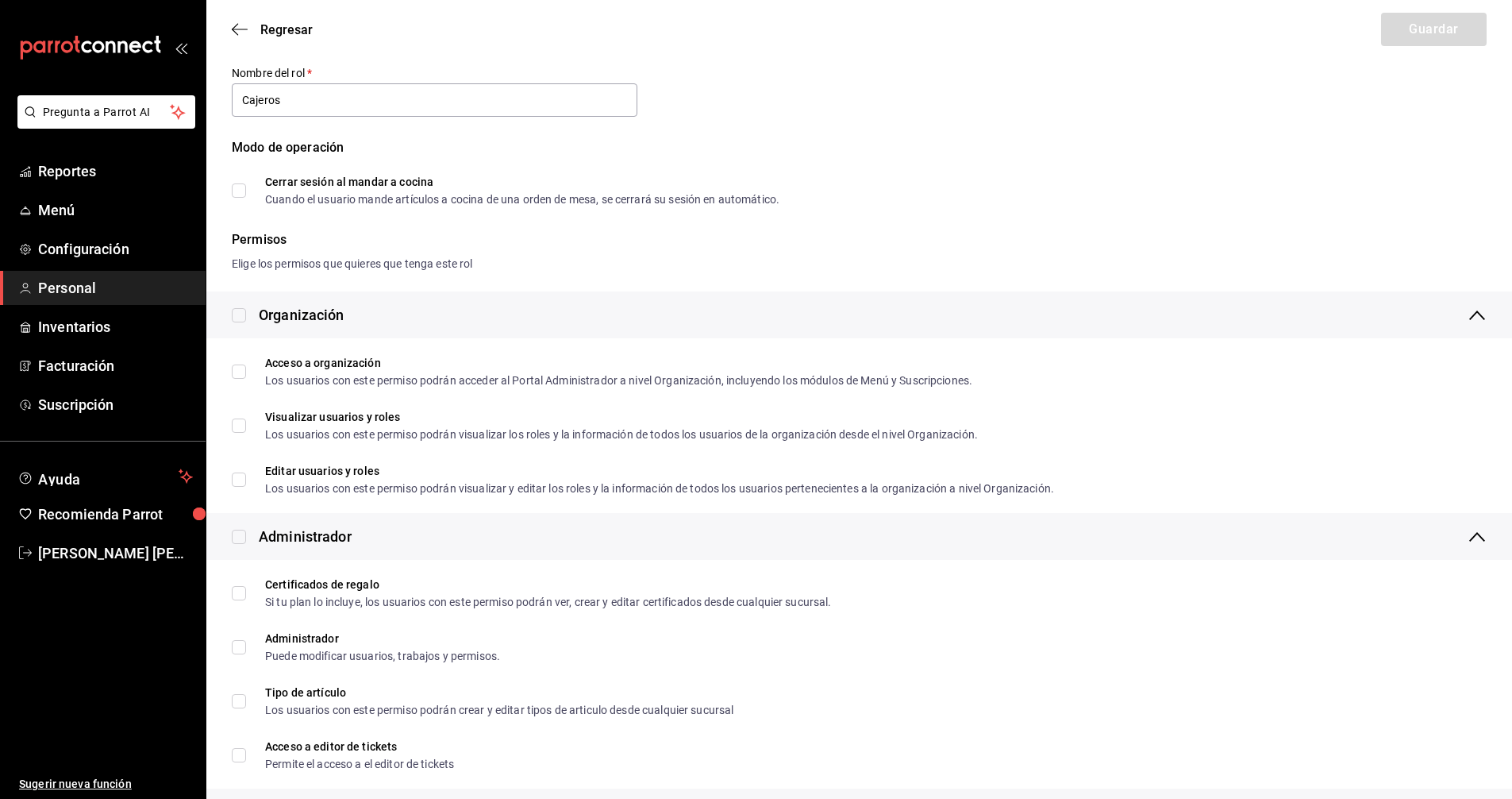
scroll to position [0, 0]
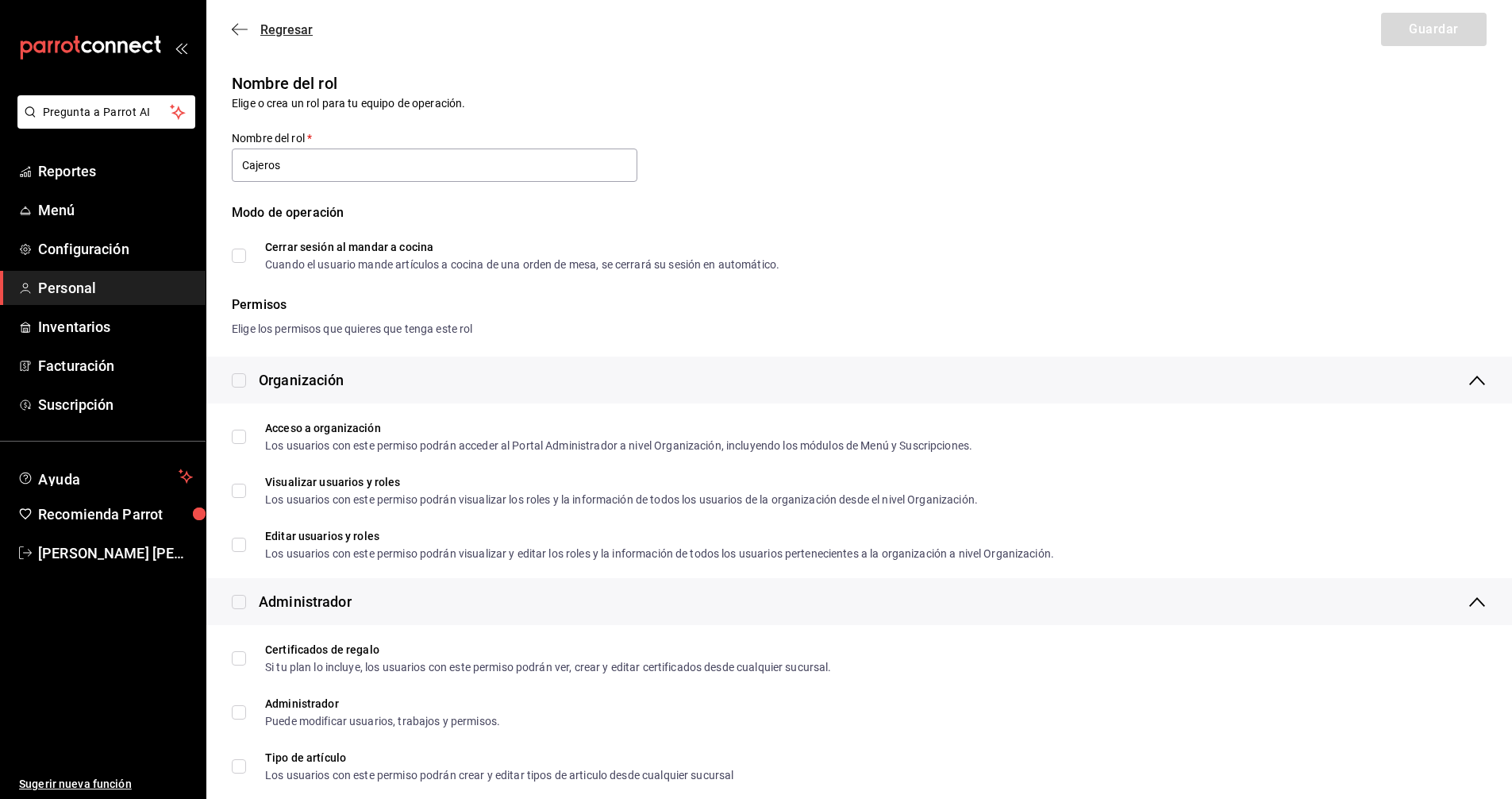
click at [286, 31] on span "Regresar" at bounding box center [287, 30] width 53 height 15
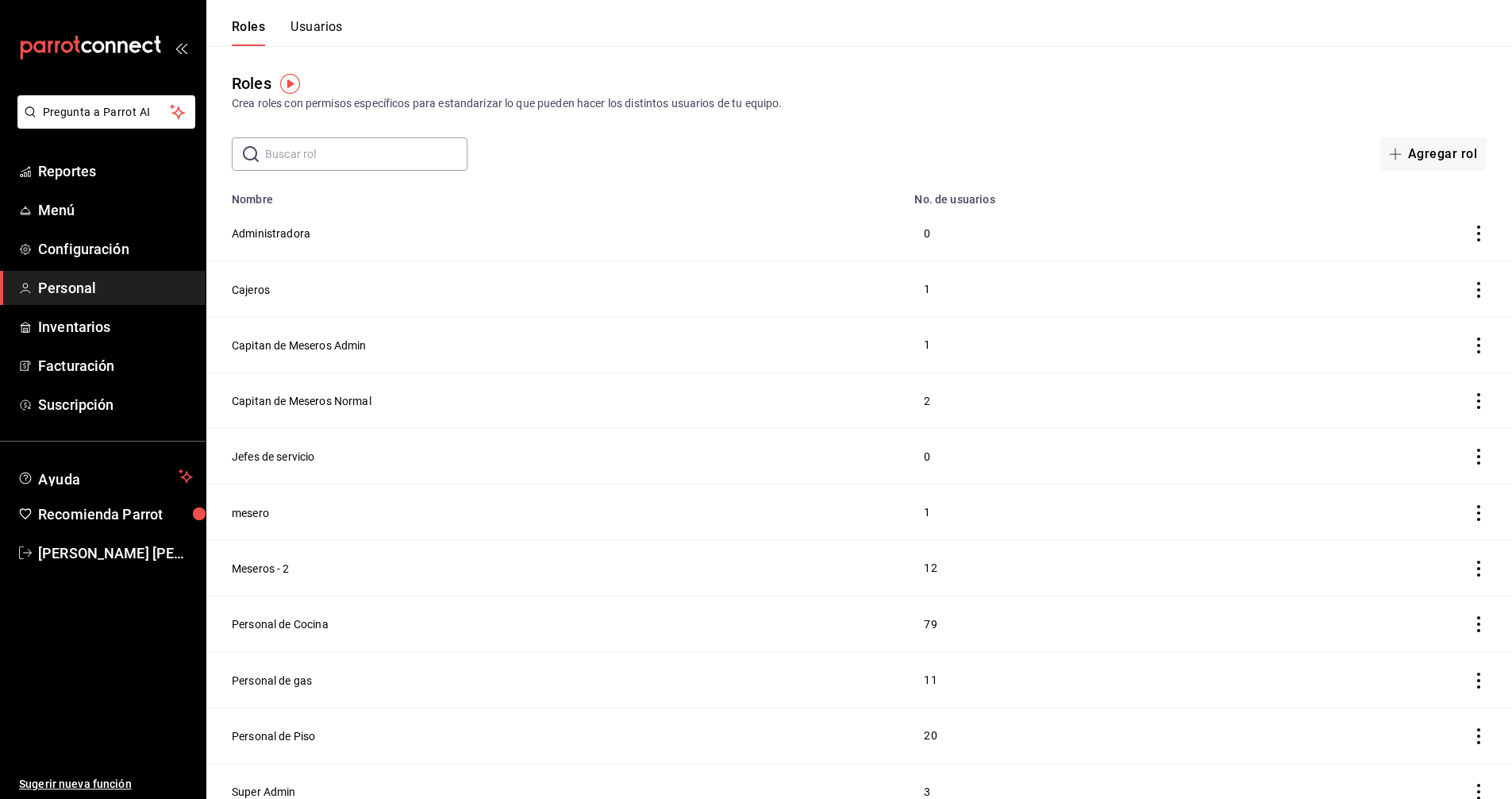
click at [323, 23] on button "Usuarios" at bounding box center [316, 32] width 53 height 27
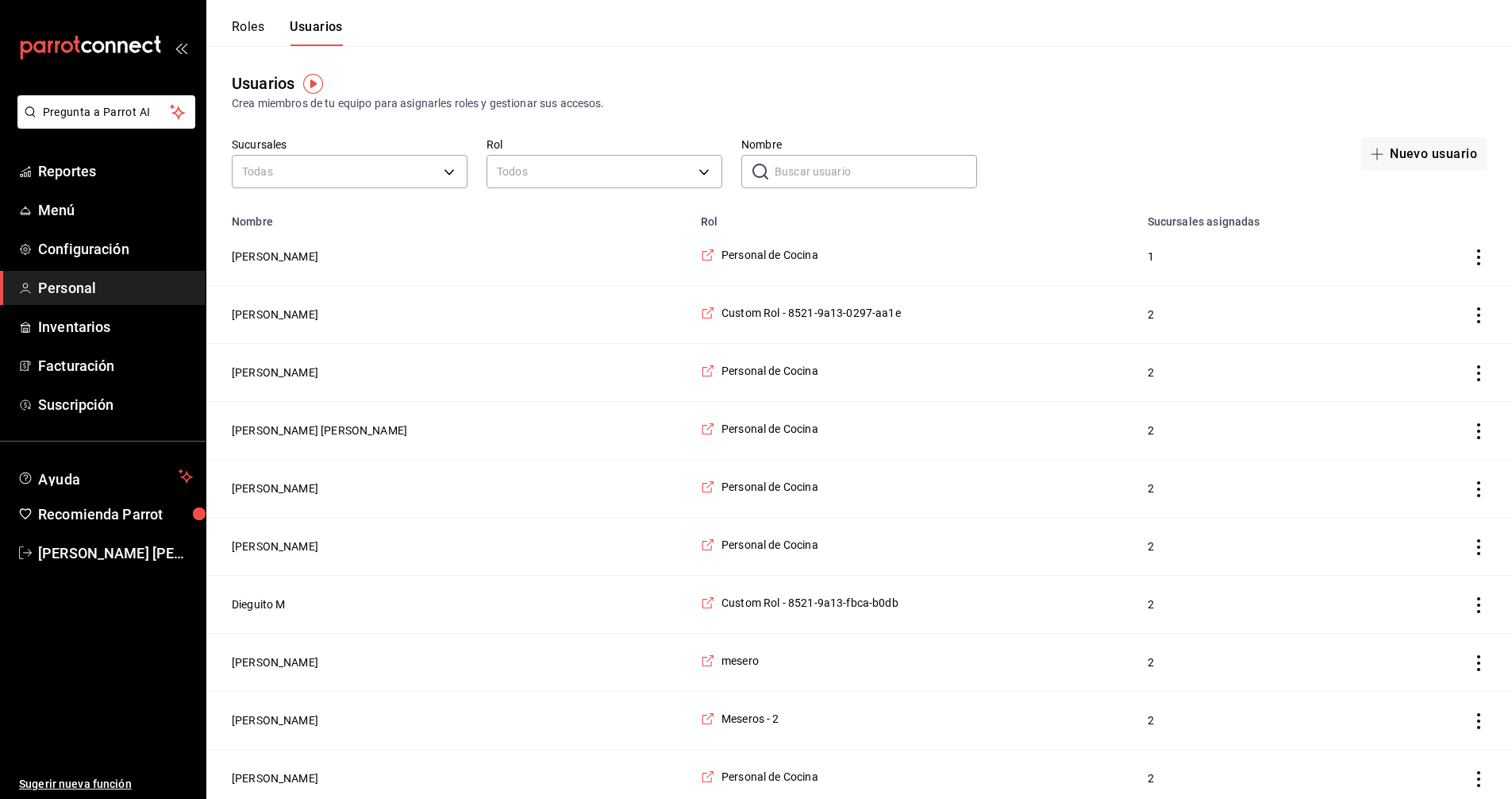
click at [840, 170] on input "Nombre" at bounding box center [875, 171] width 202 height 31
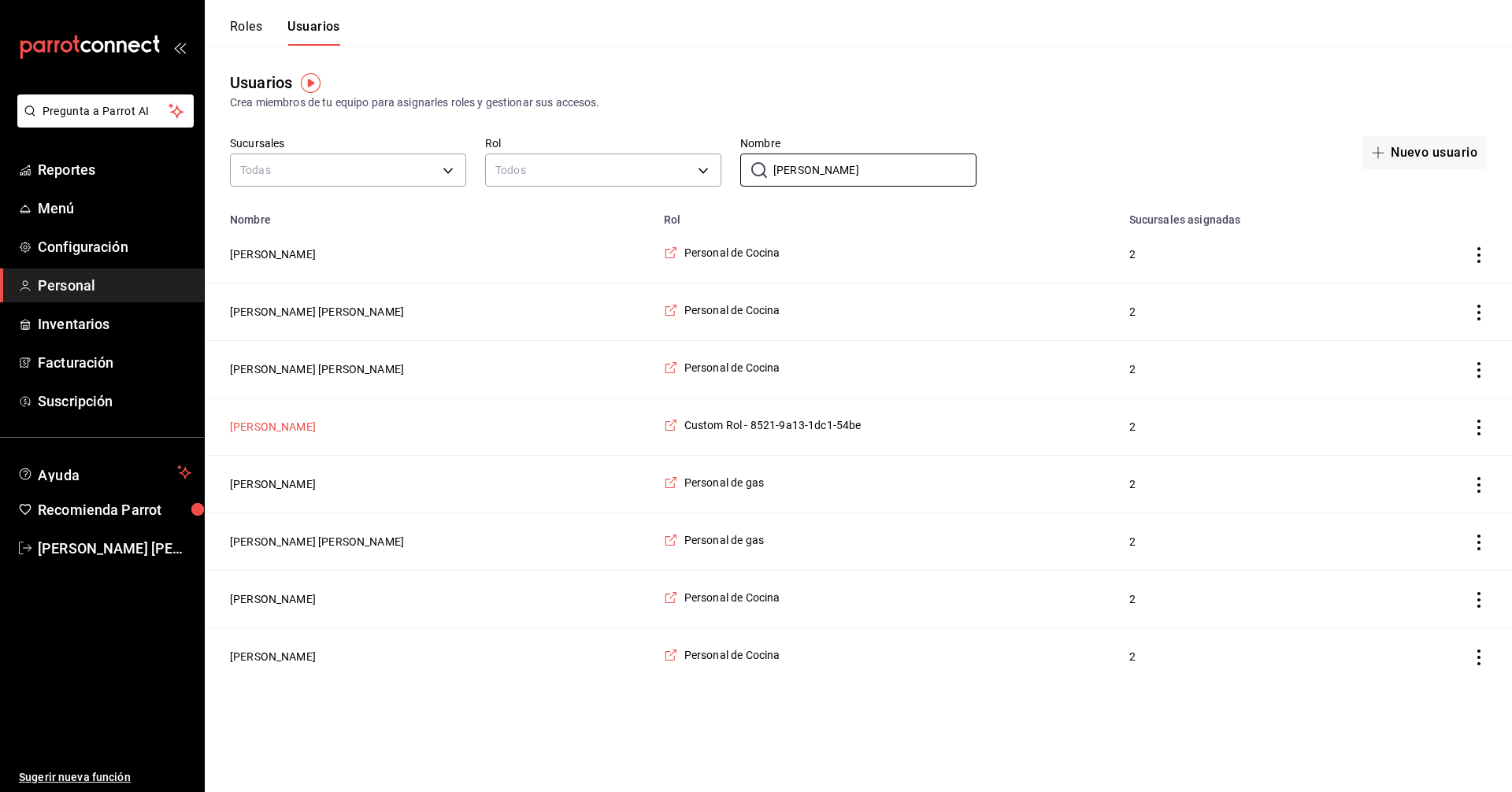
type input "luis"
click at [279, 434] on button "Luis Benitez" at bounding box center [273, 426] width 86 height 16
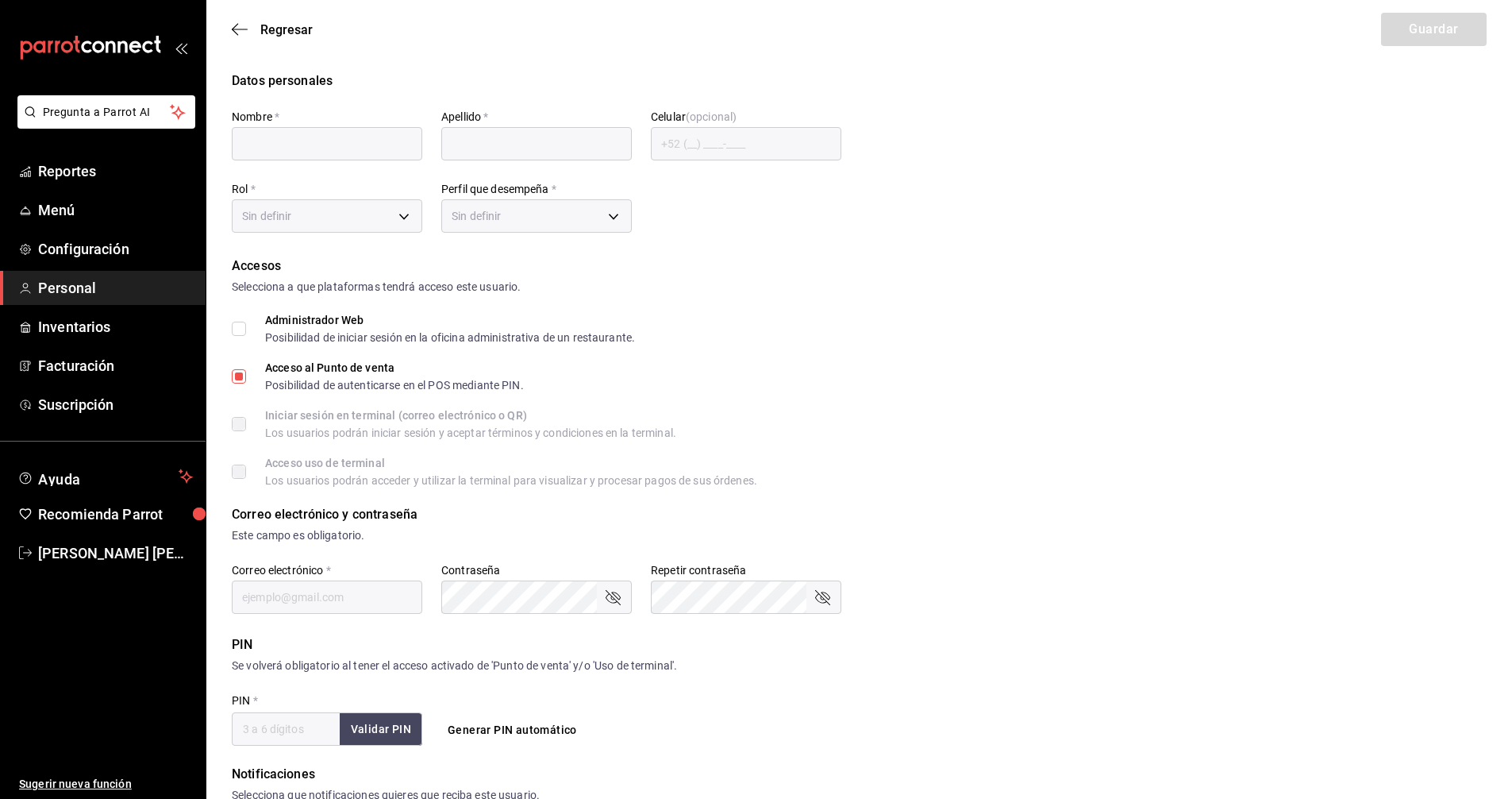
type input "Luis"
type input "Benitez"
checkbox input "true"
type input "1dc18dad-0469-4062-8a85-7f784f7054be@fake.email"
type input "0123"
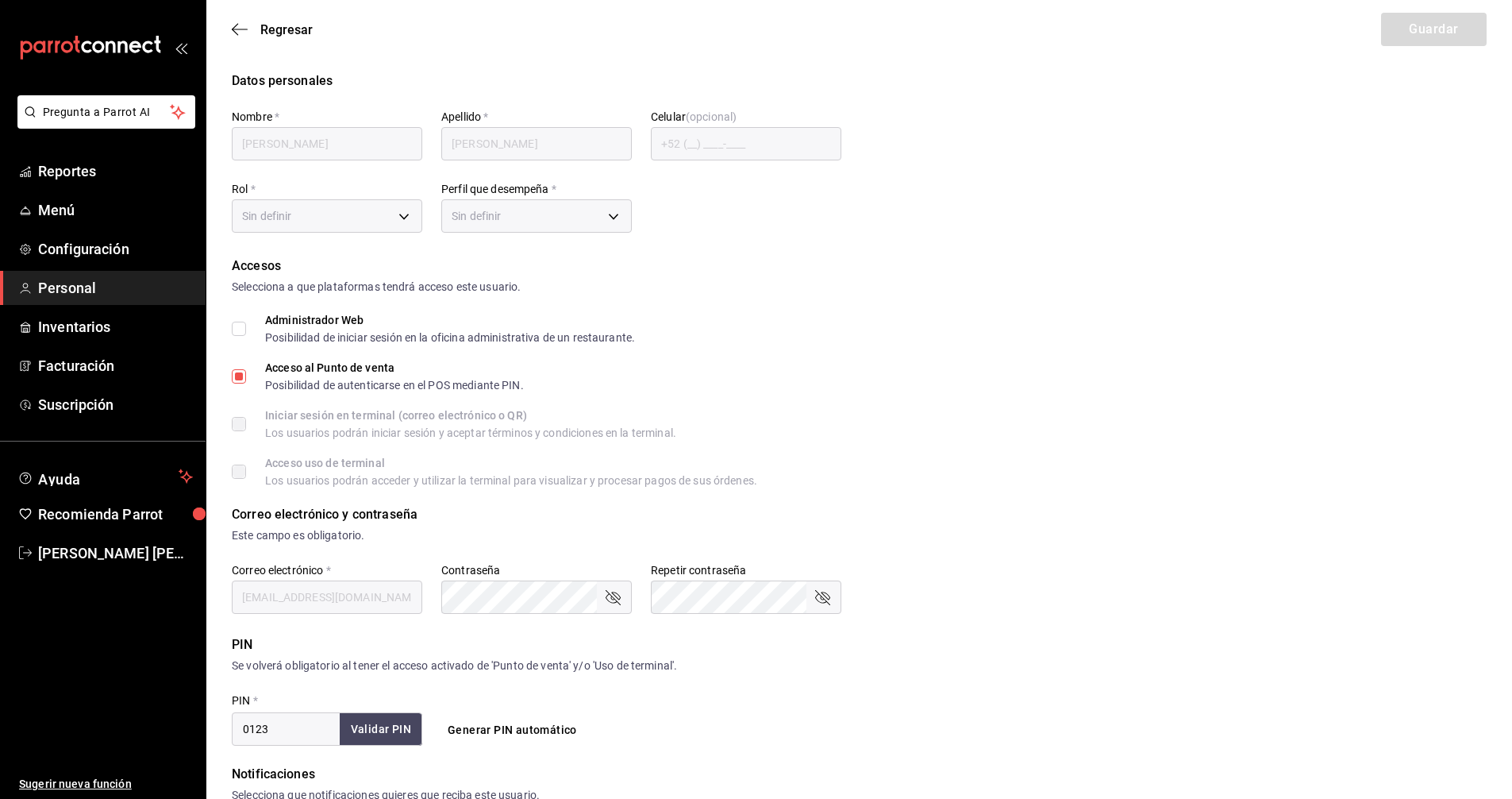
type input "295031d3-ee54-42bb-9252-f793f2afb70a"
type input "WAITER"
checkbox input "true"
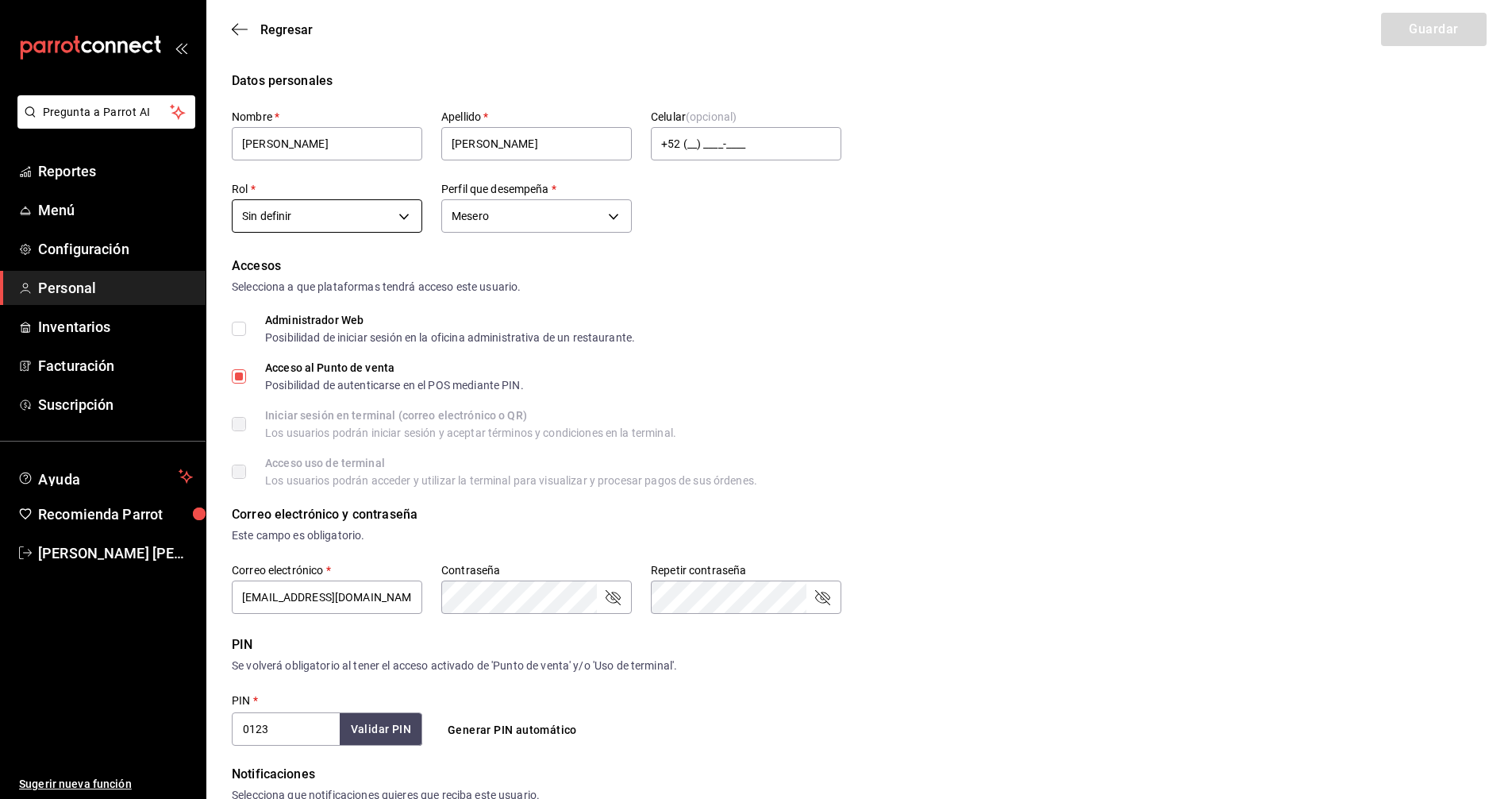
click at [400, 213] on body "Pregunta a Parrot AI Reportes Menú Configuración Personal Inventarios Facturaci…" at bounding box center [756, 571] width 1512 height 1142
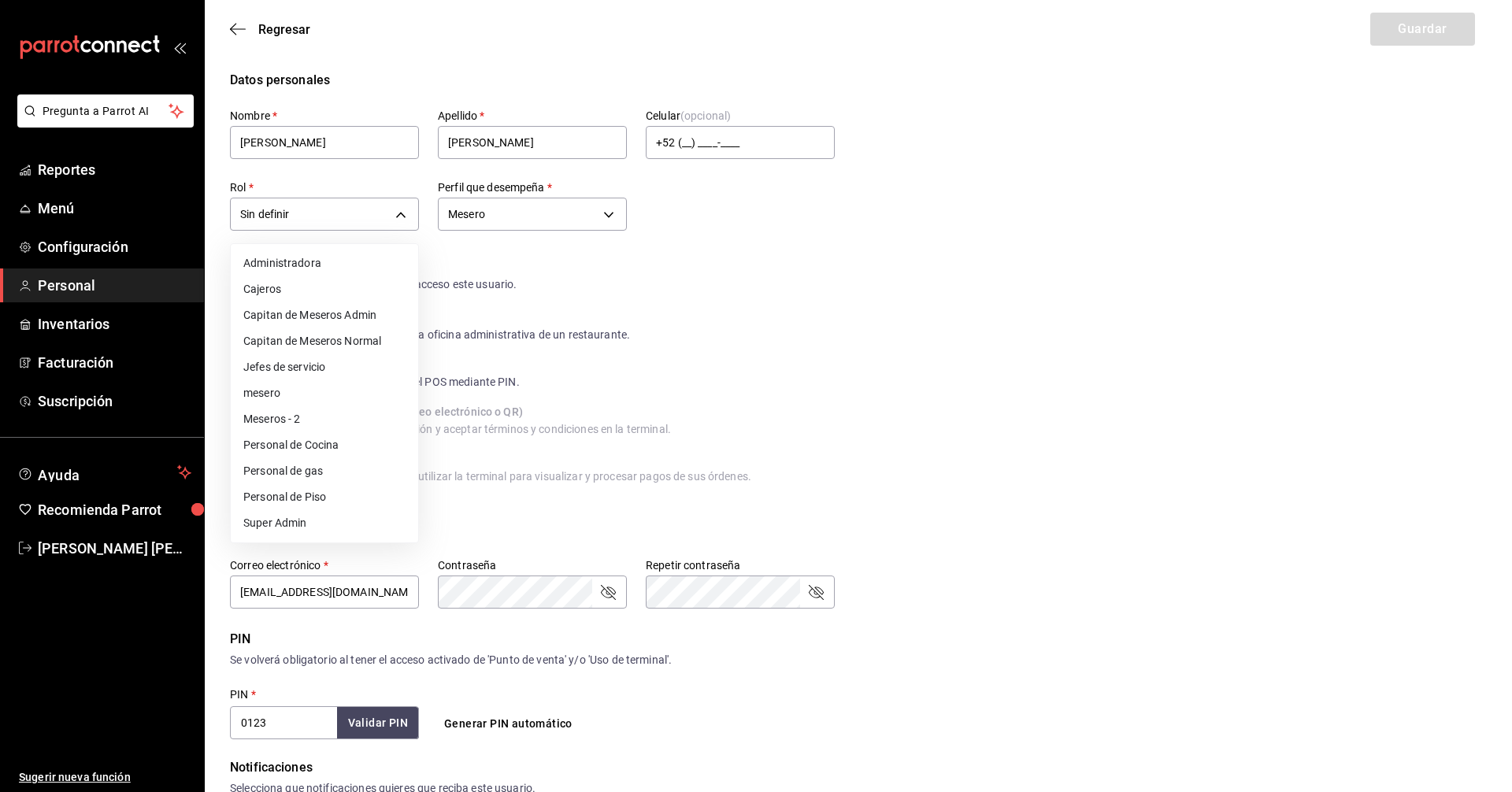
click at [298, 413] on li "Meseros - 2" at bounding box center [325, 419] width 187 height 26
type input "35f302b9-2189-47b7-9c95-985f82f4e594"
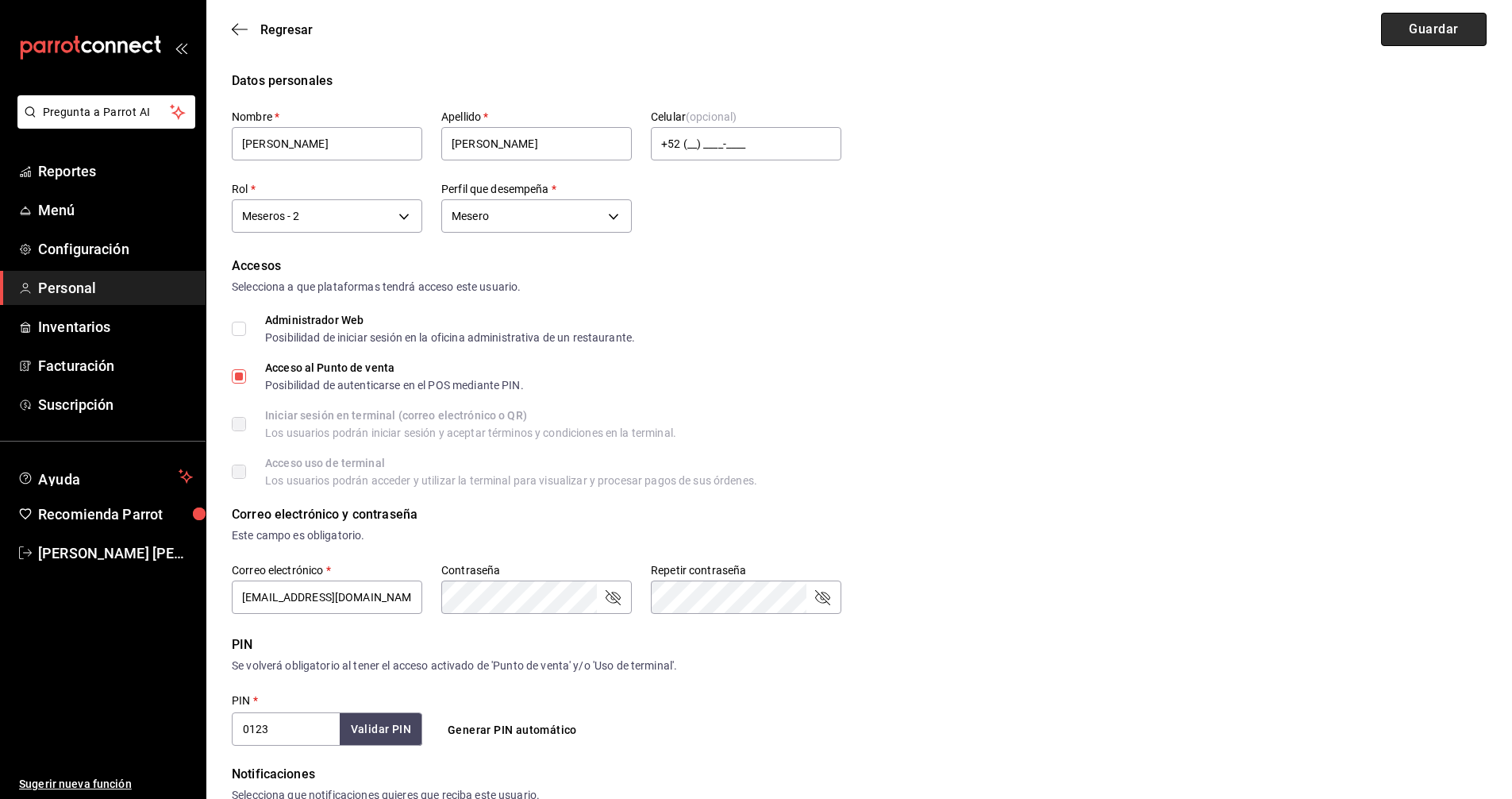
click at [1438, 29] on button "Guardar" at bounding box center [1434, 30] width 105 height 33
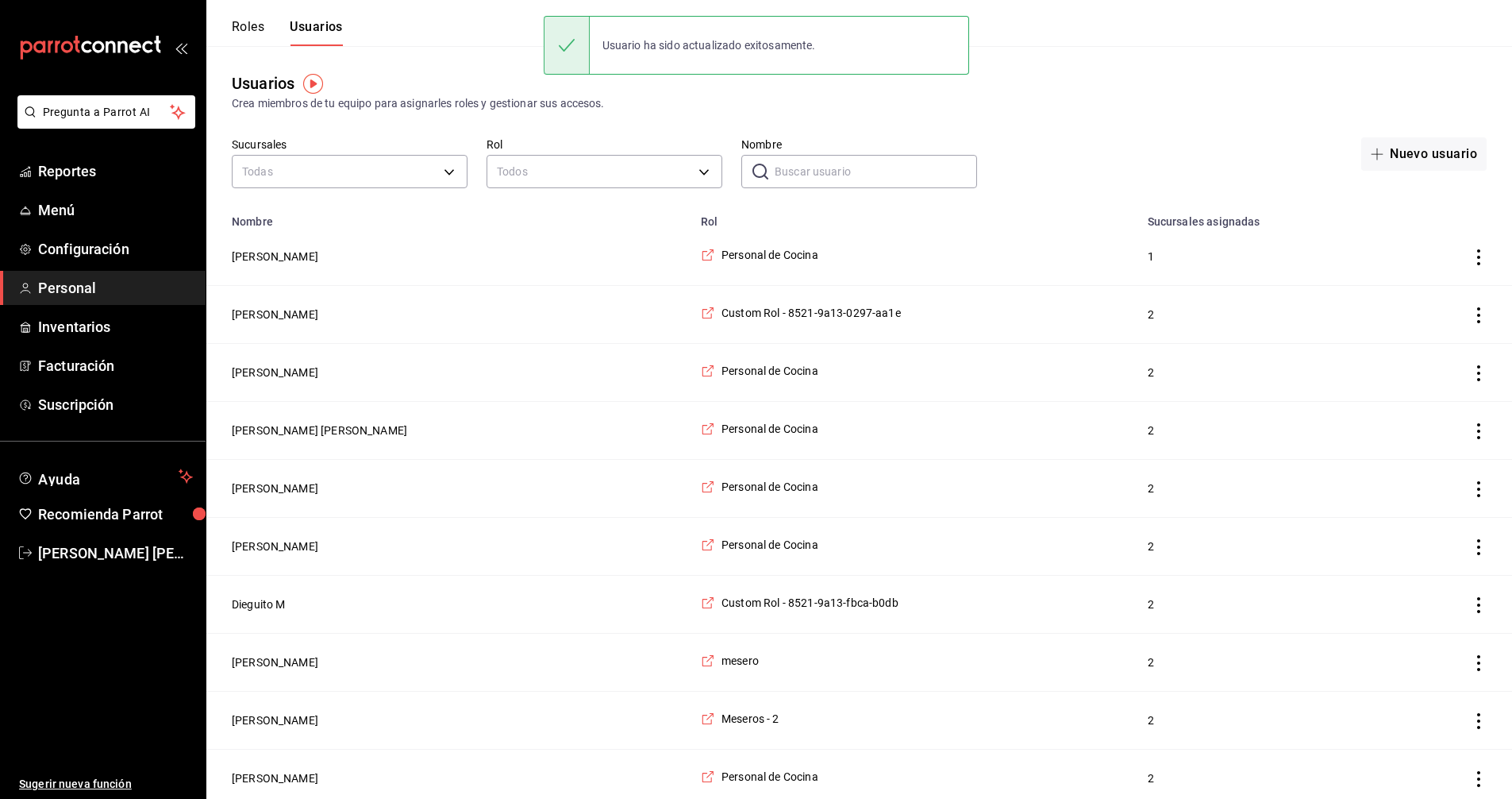
click at [833, 168] on input "Nombre" at bounding box center [875, 171] width 202 height 31
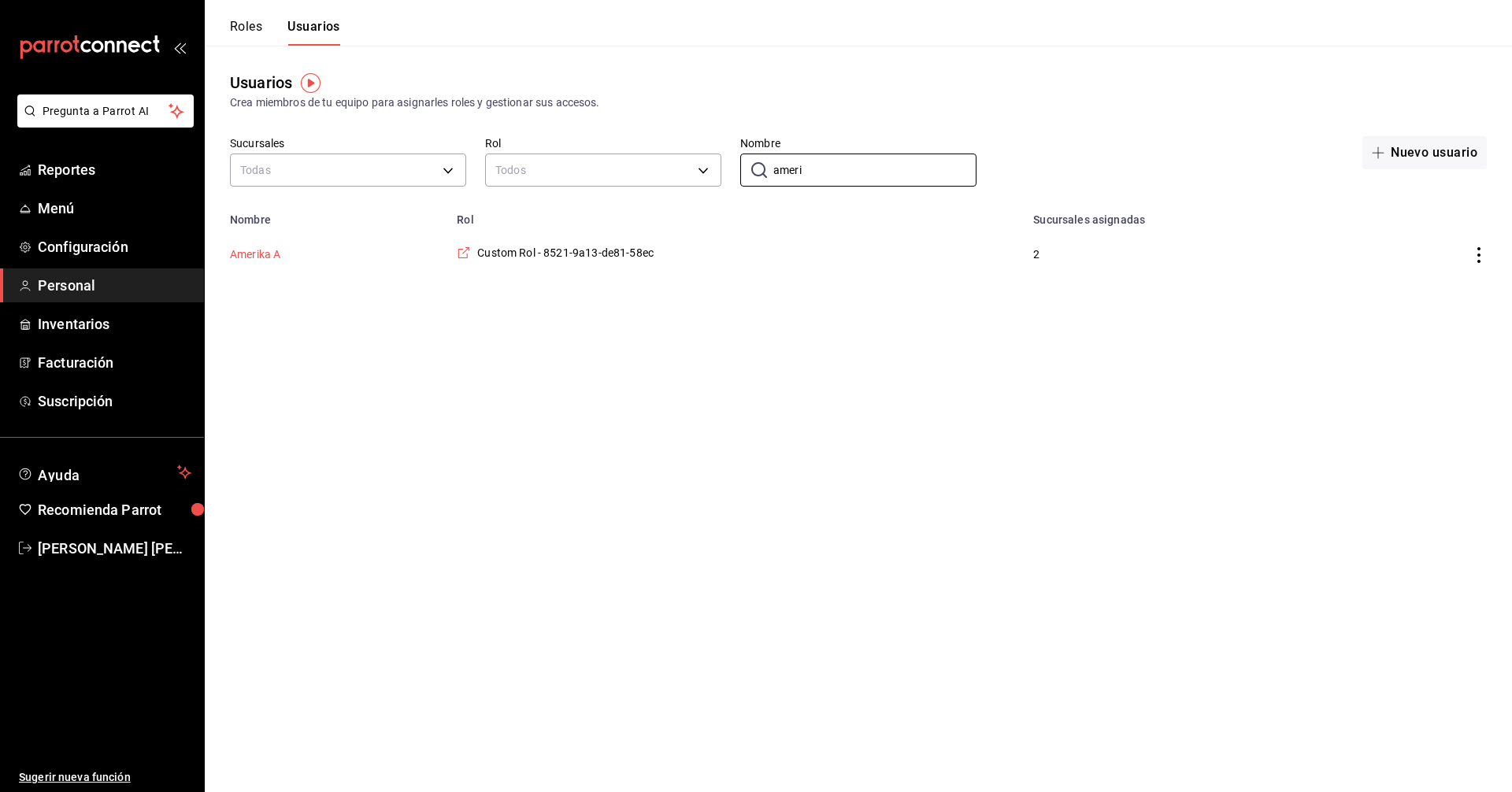
type input "ameri"
click at [259, 257] on button "Amerika A" at bounding box center [255, 254] width 50 height 16
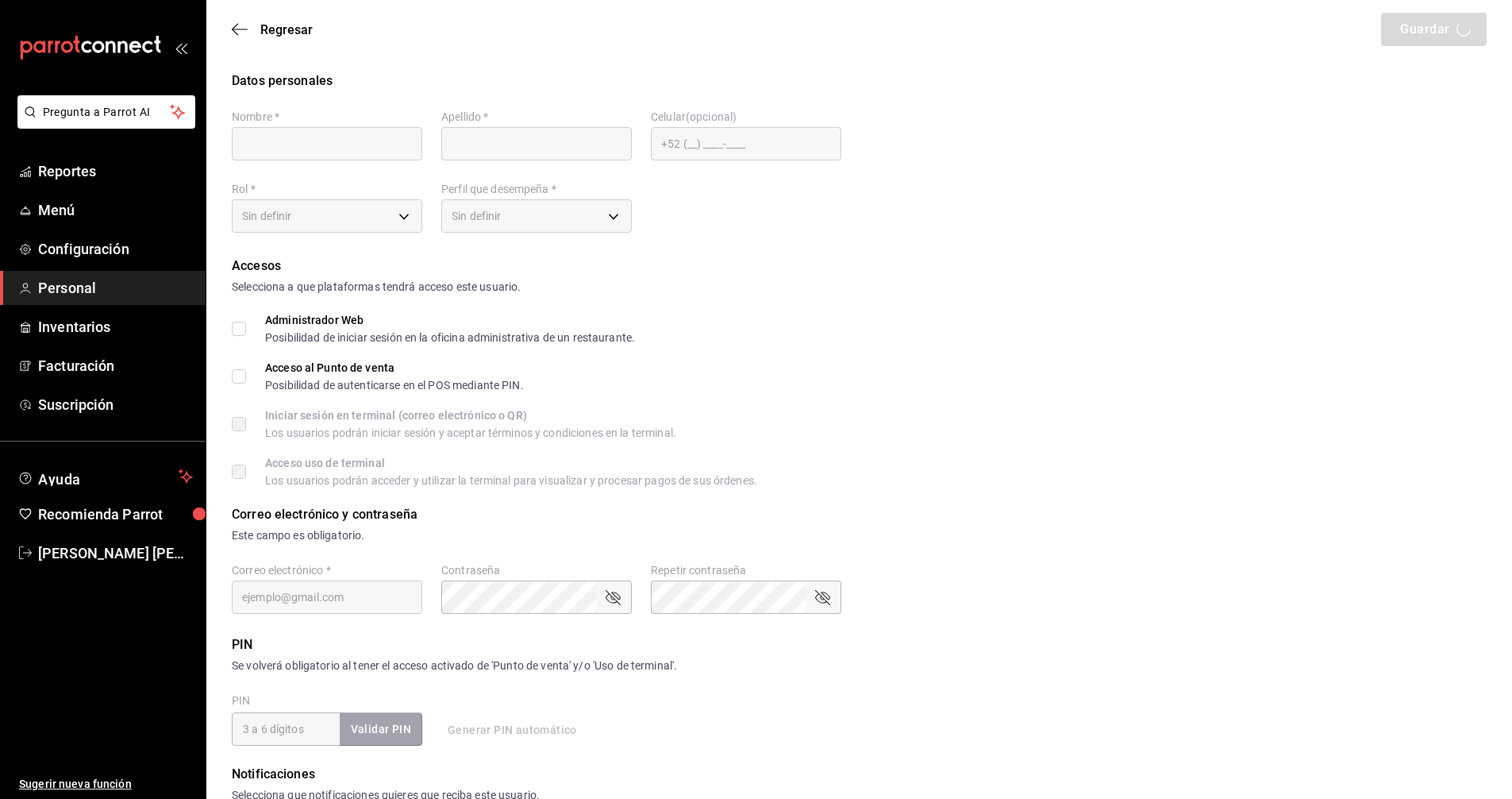
type input "Amerika"
type input "A"
checkbox input "true"
type input "de81a649-a302-4e89-8ef7-ed0bd57258ec@fake.email"
type input "654321"
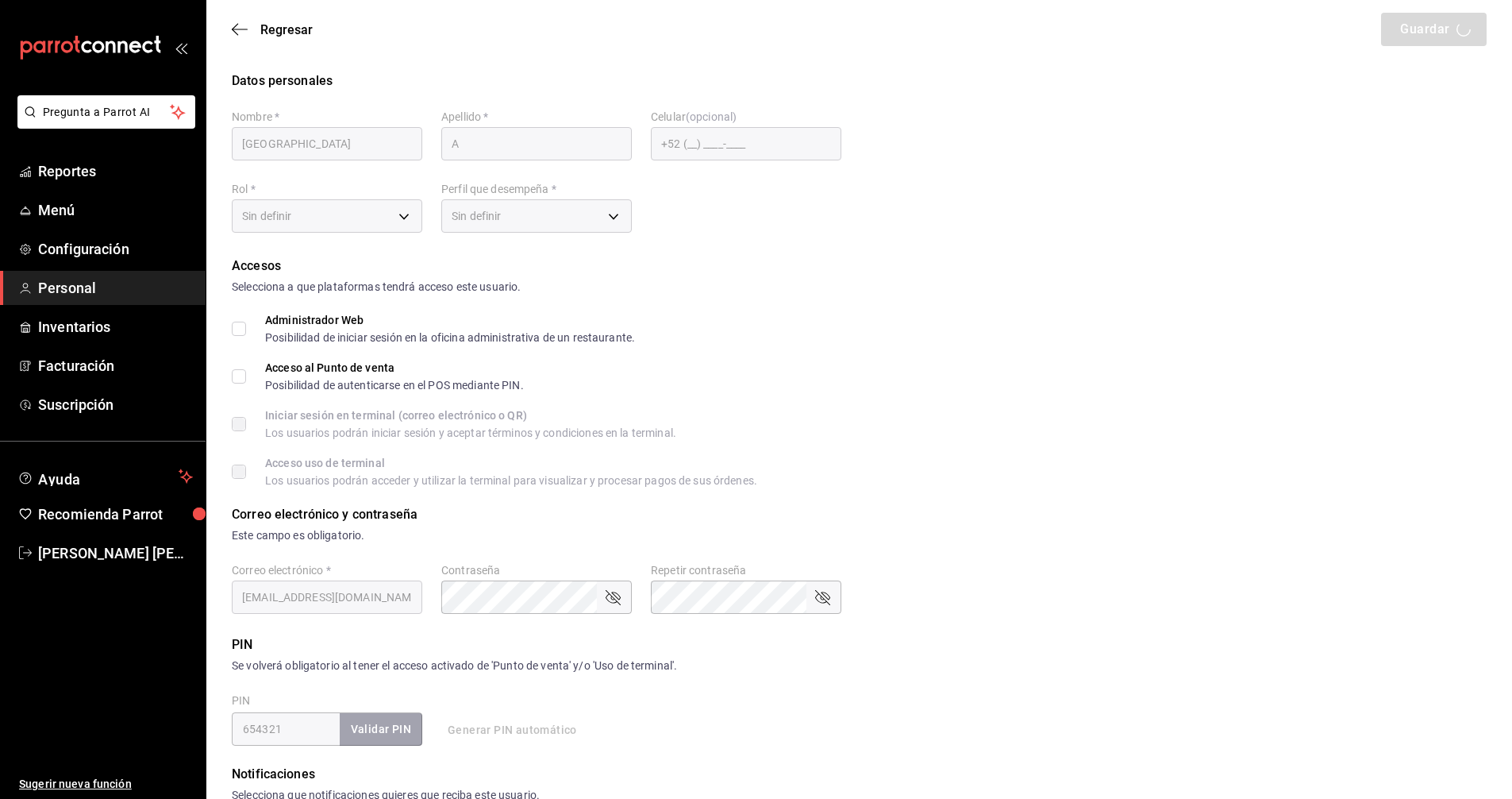
type input "edff5715-a188-4491-b401-9b4fc2a885b0"
type input "WAITER"
checkbox input "true"
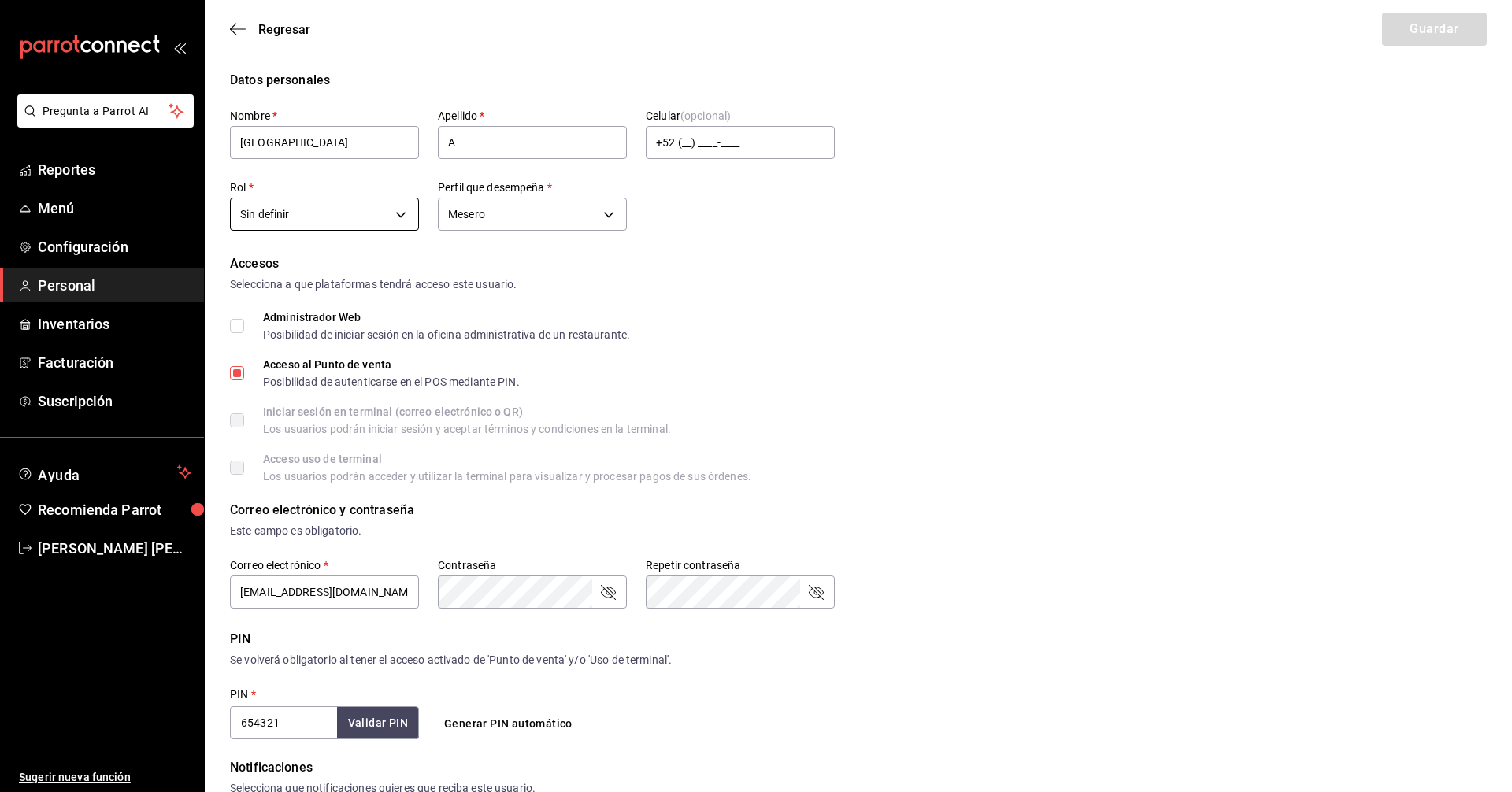
click at [397, 213] on body "Pregunta a Parrot AI Reportes Menú Configuración Personal Inventarios Facturaci…" at bounding box center [756, 566] width 1512 height 1132
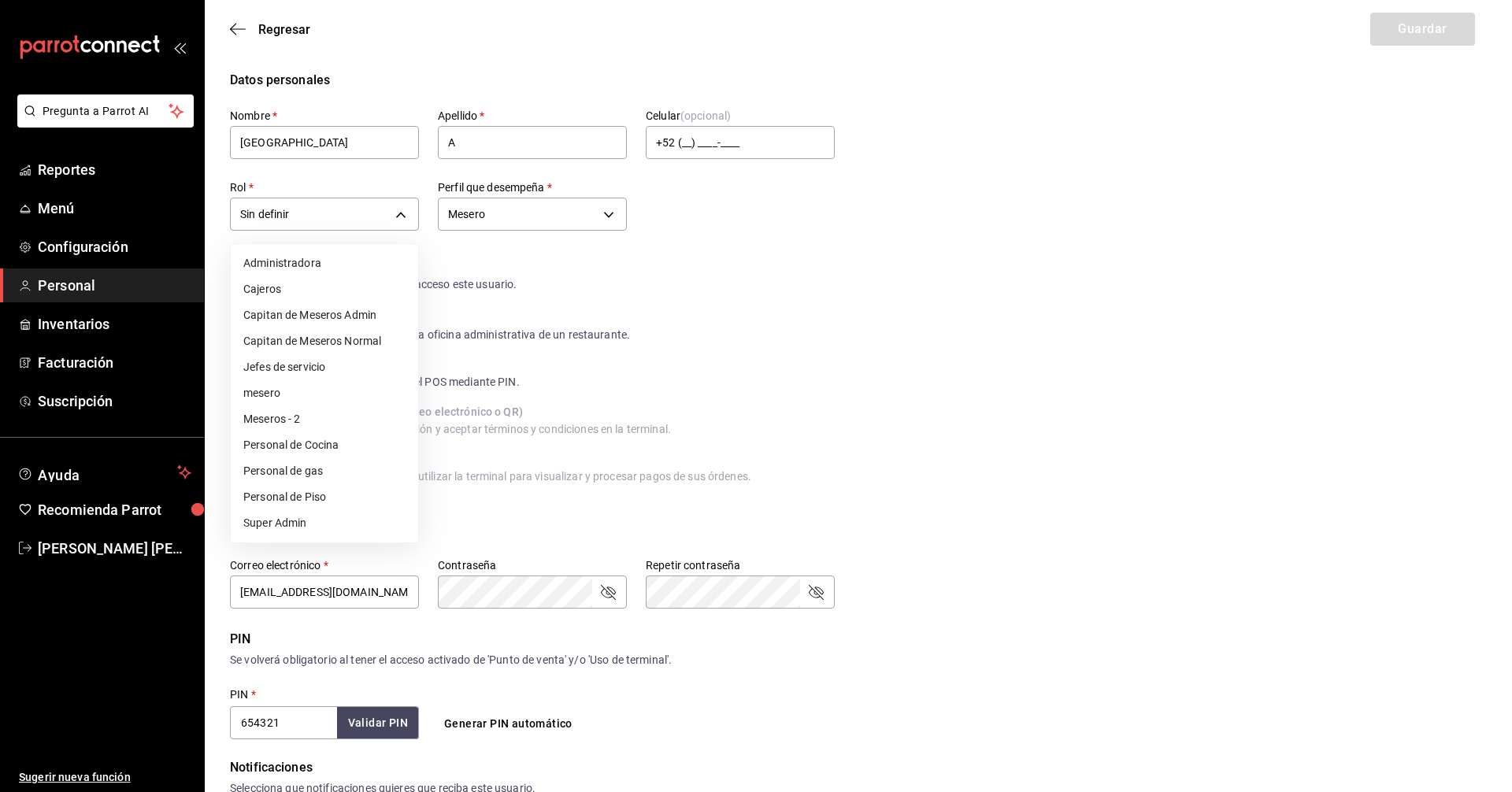
click at [296, 416] on li "Meseros - 2" at bounding box center [325, 419] width 187 height 26
type input "35f302b9-2189-47b7-9c95-985f82f4e594"
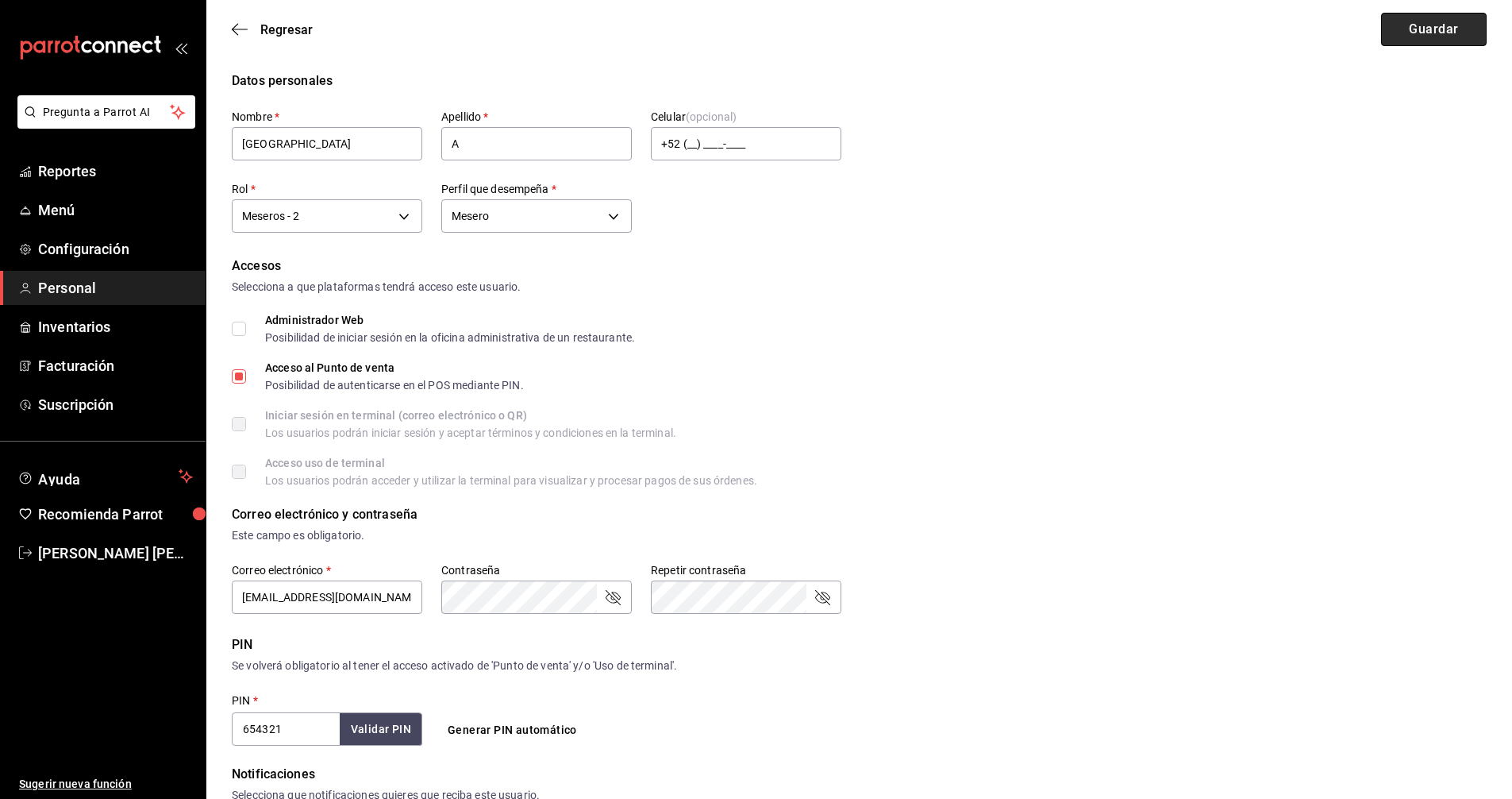
click at [1423, 29] on button "Guardar" at bounding box center [1434, 30] width 105 height 33
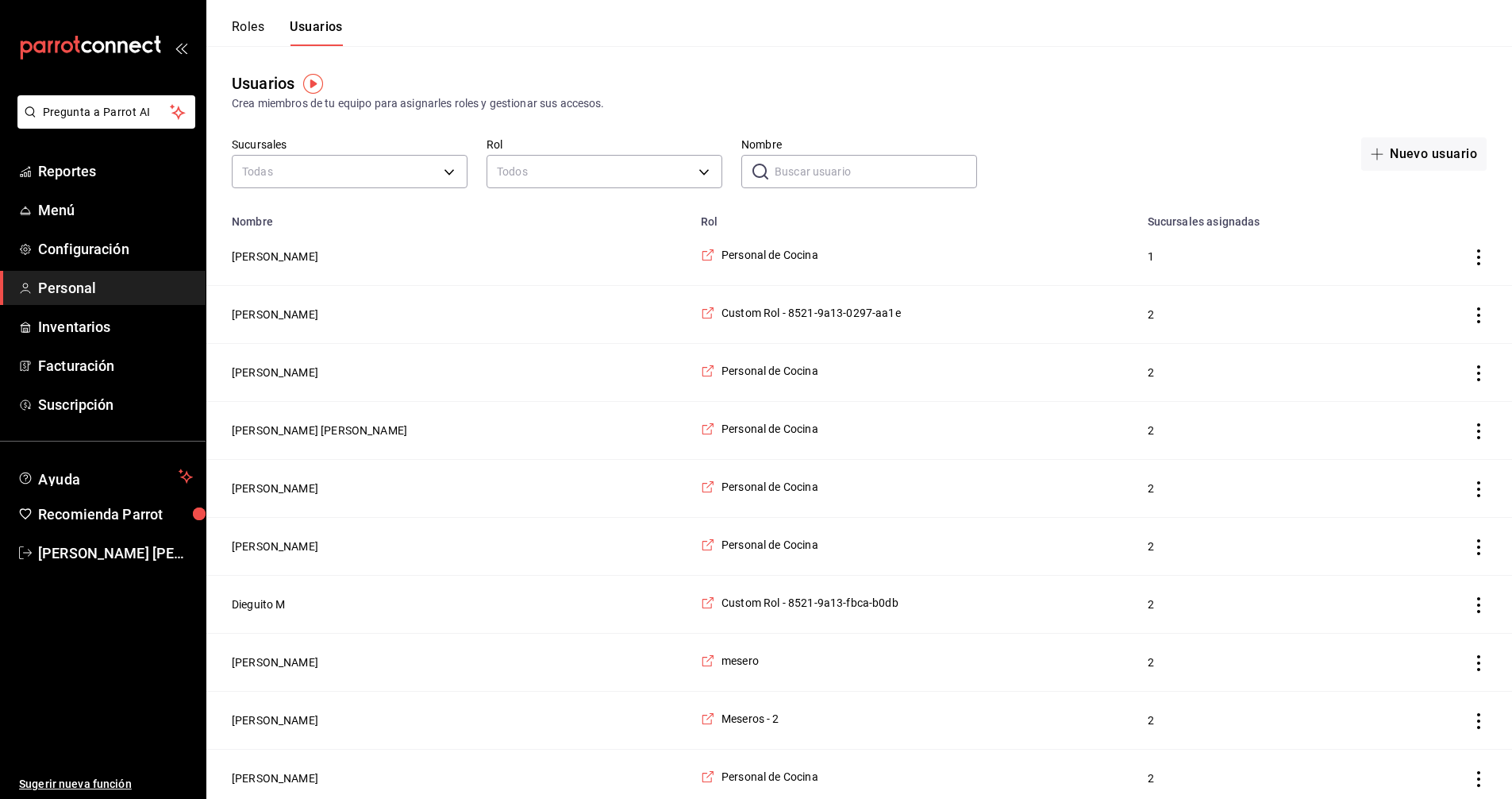
drag, startPoint x: 811, startPoint y: 169, endPoint x: 825, endPoint y: 170, distance: 14.0
click at [811, 169] on input "Nombre" at bounding box center [875, 171] width 202 height 31
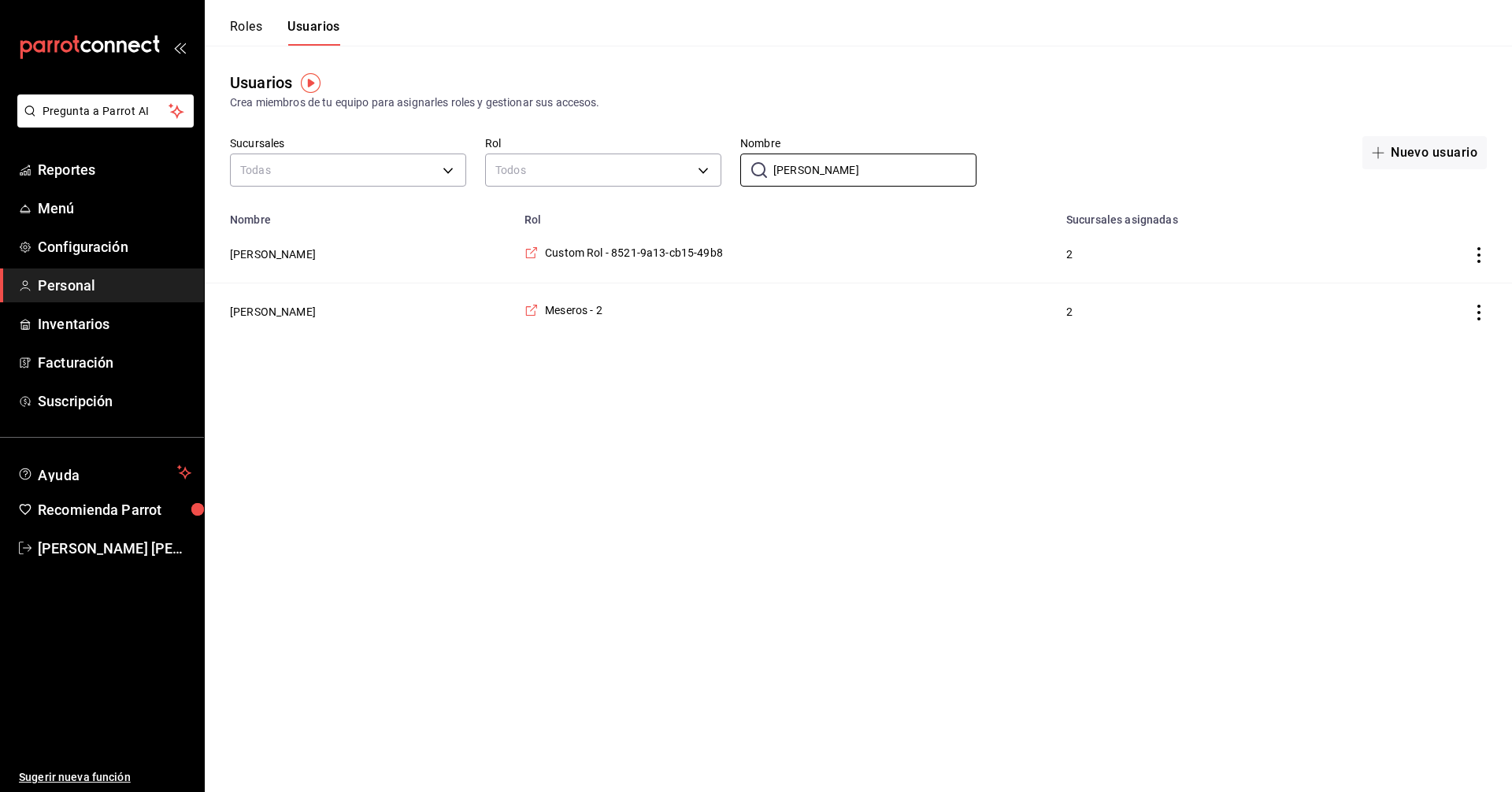
click at [1482, 258] on icon "actions" at bounding box center [1479, 255] width 16 height 16
click at [1439, 278] on span "Eliminar" at bounding box center [1422, 278] width 40 height 13
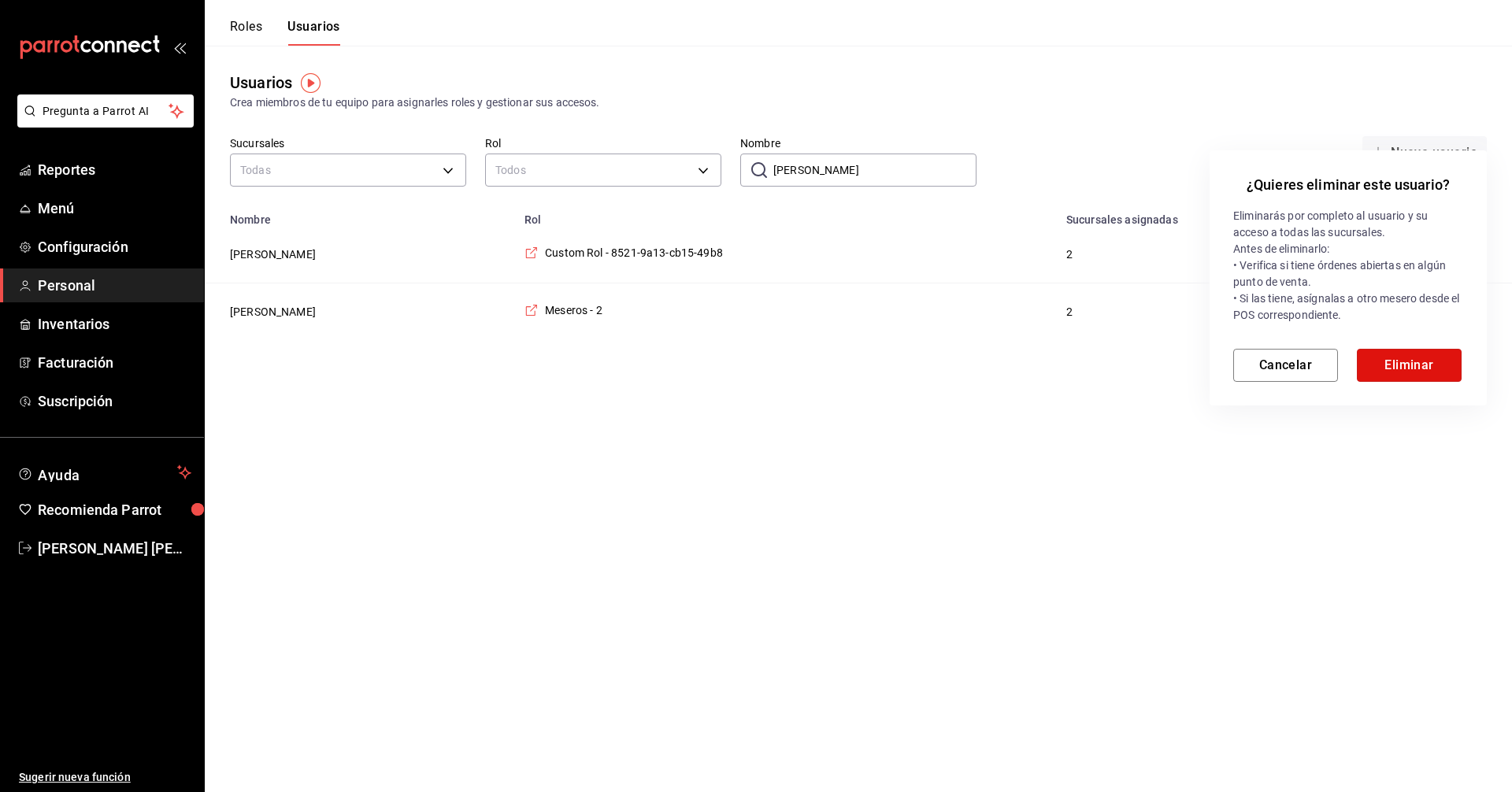
drag, startPoint x: 1417, startPoint y: 360, endPoint x: 1388, endPoint y: 363, distance: 29.2
click at [1415, 360] on button "Eliminar" at bounding box center [1409, 366] width 105 height 33
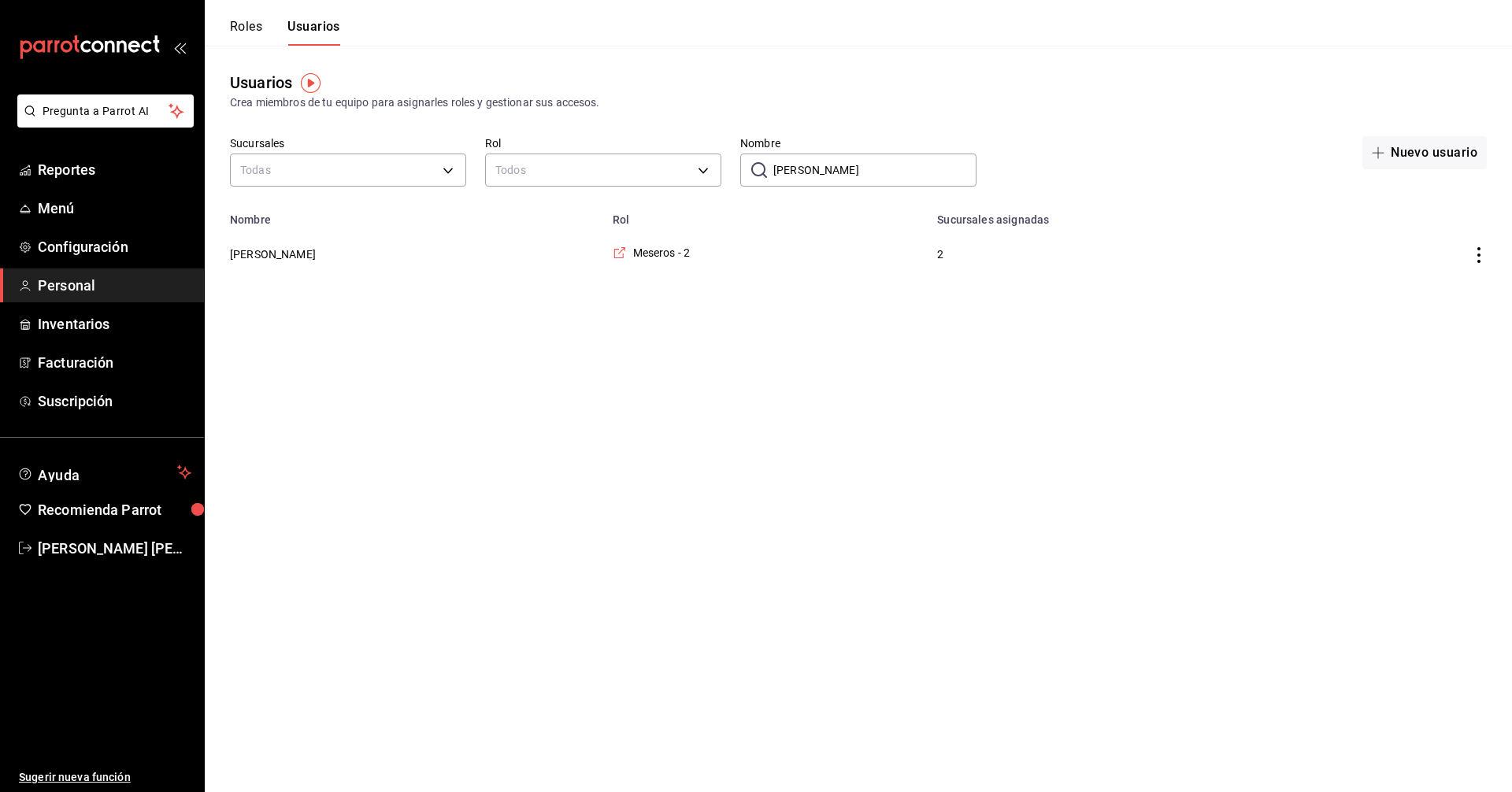
click at [846, 172] on input "daniela" at bounding box center [876, 170] width 204 height 31
type input "d"
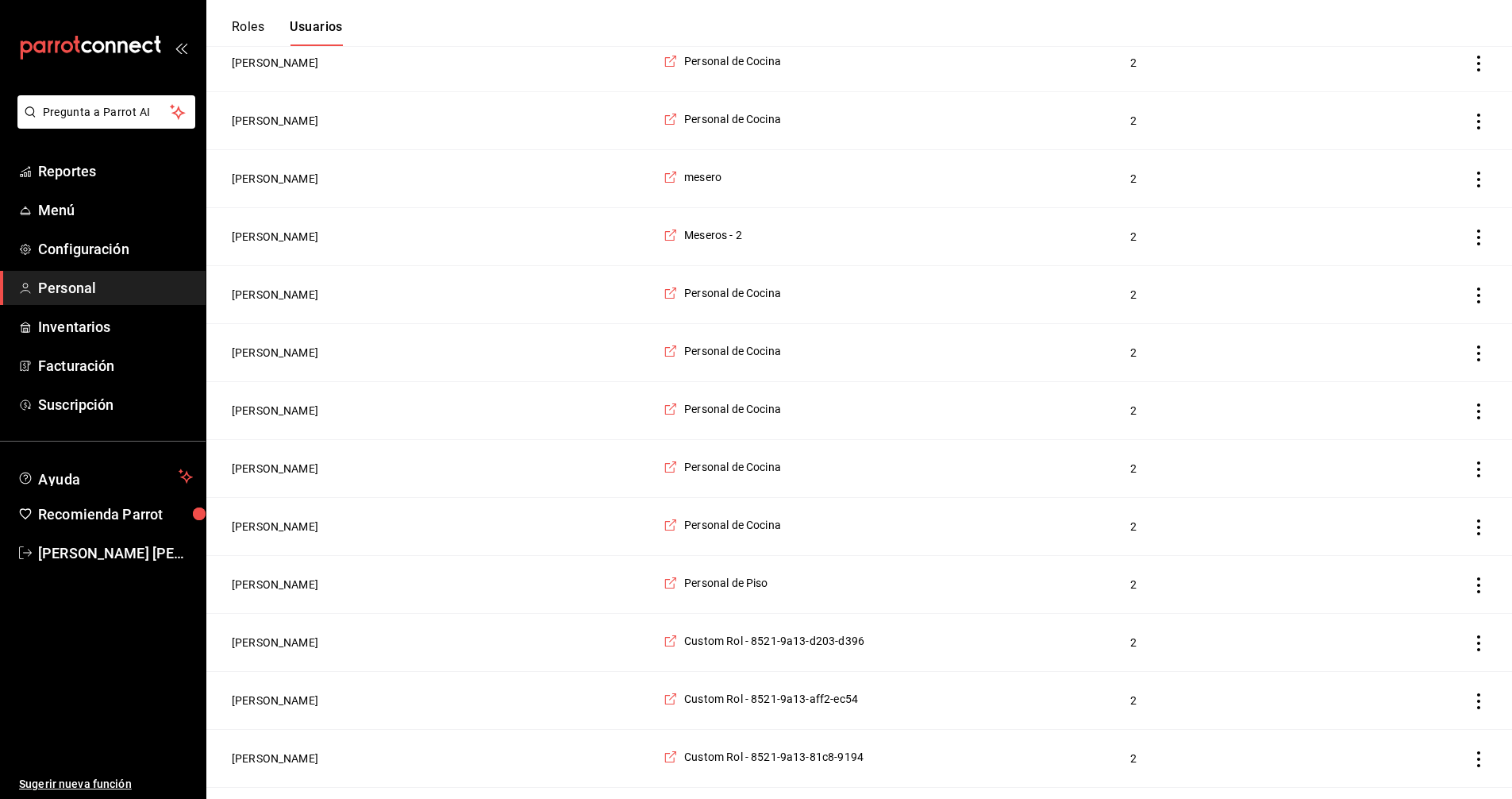
scroll to position [476, 0]
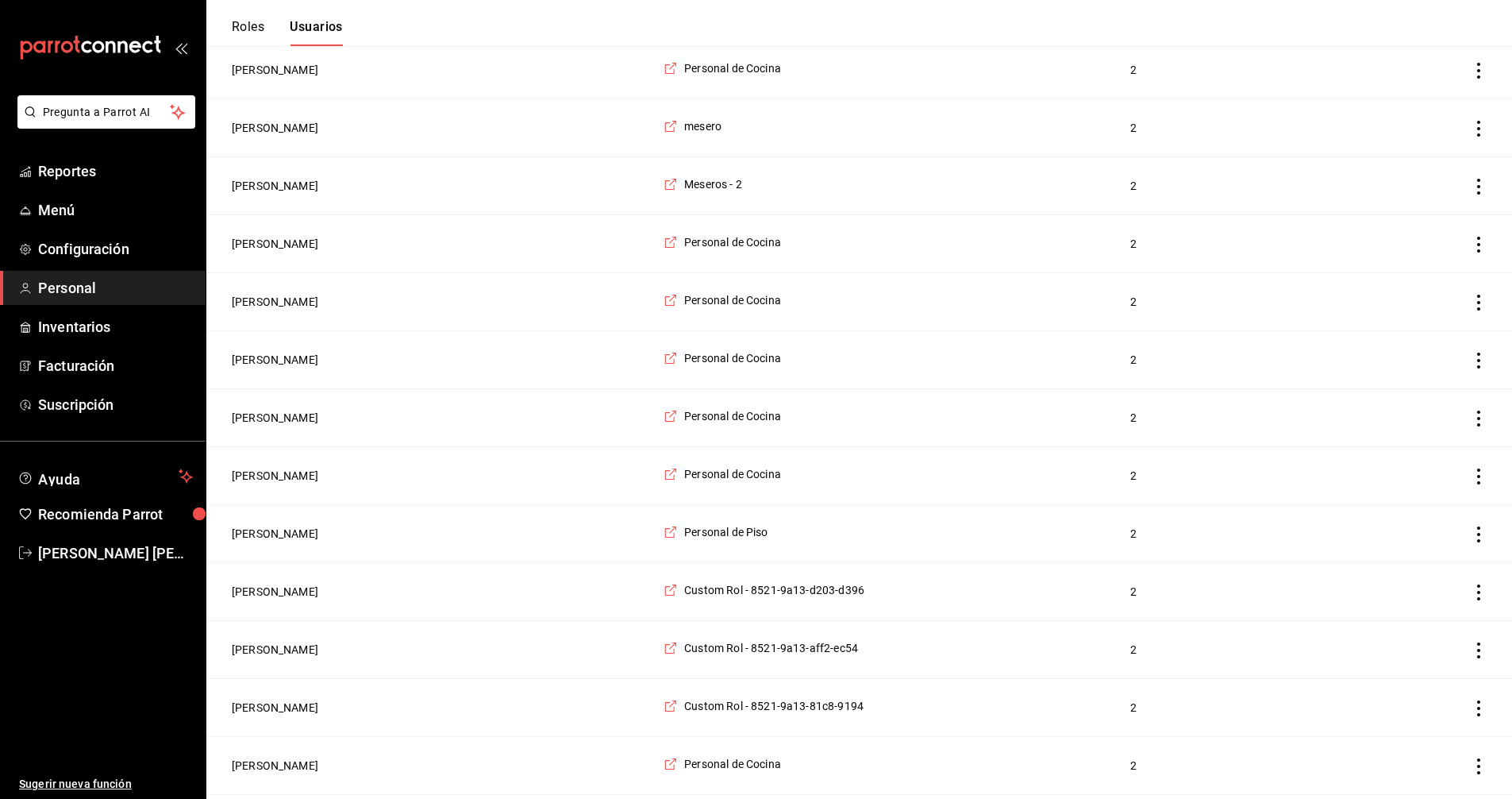
type input "a"
click at [1481, 252] on icon "actions" at bounding box center [1479, 244] width 16 height 16
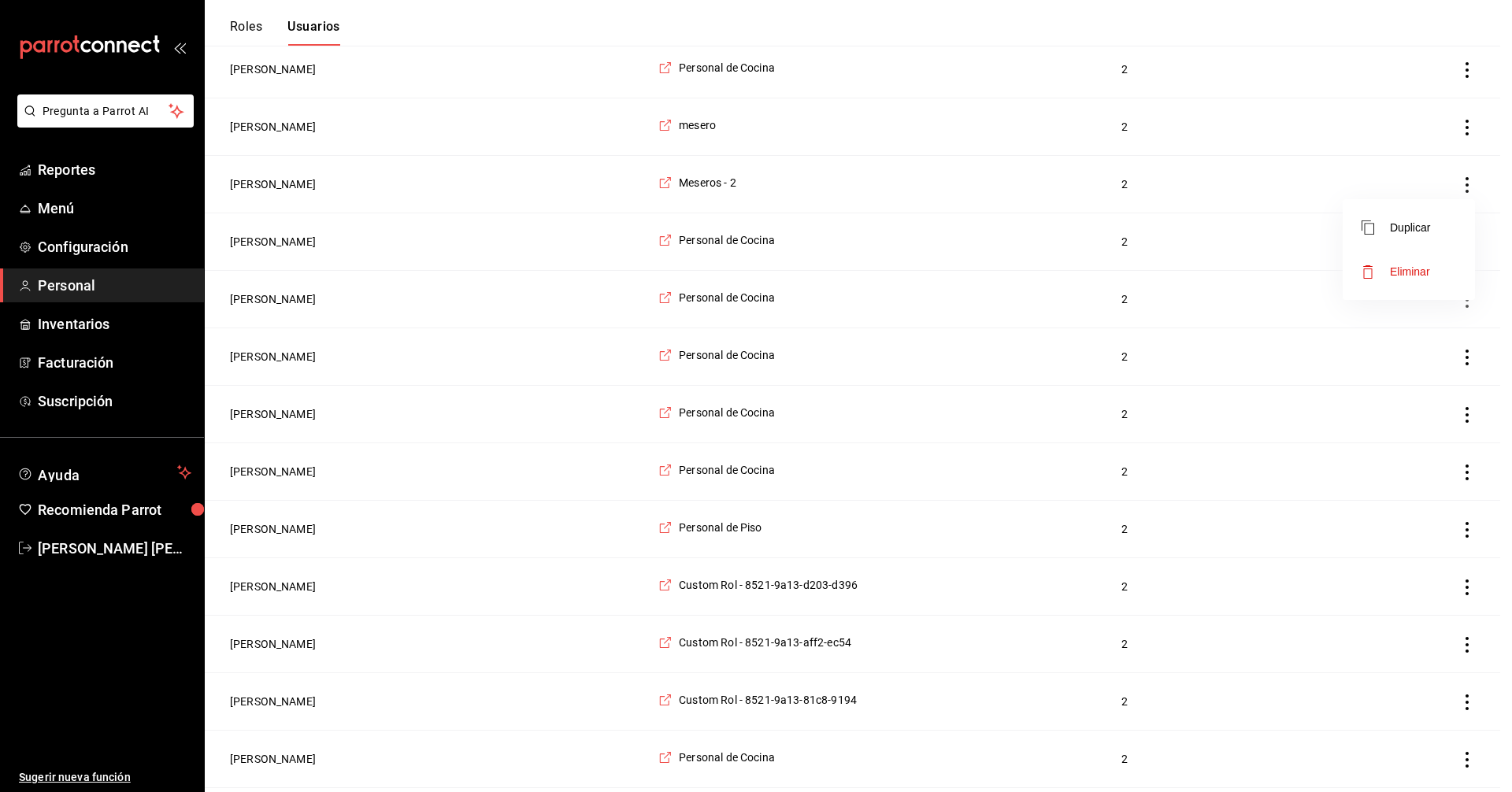
click at [1413, 272] on span "Eliminar" at bounding box center [1410, 272] width 40 height 13
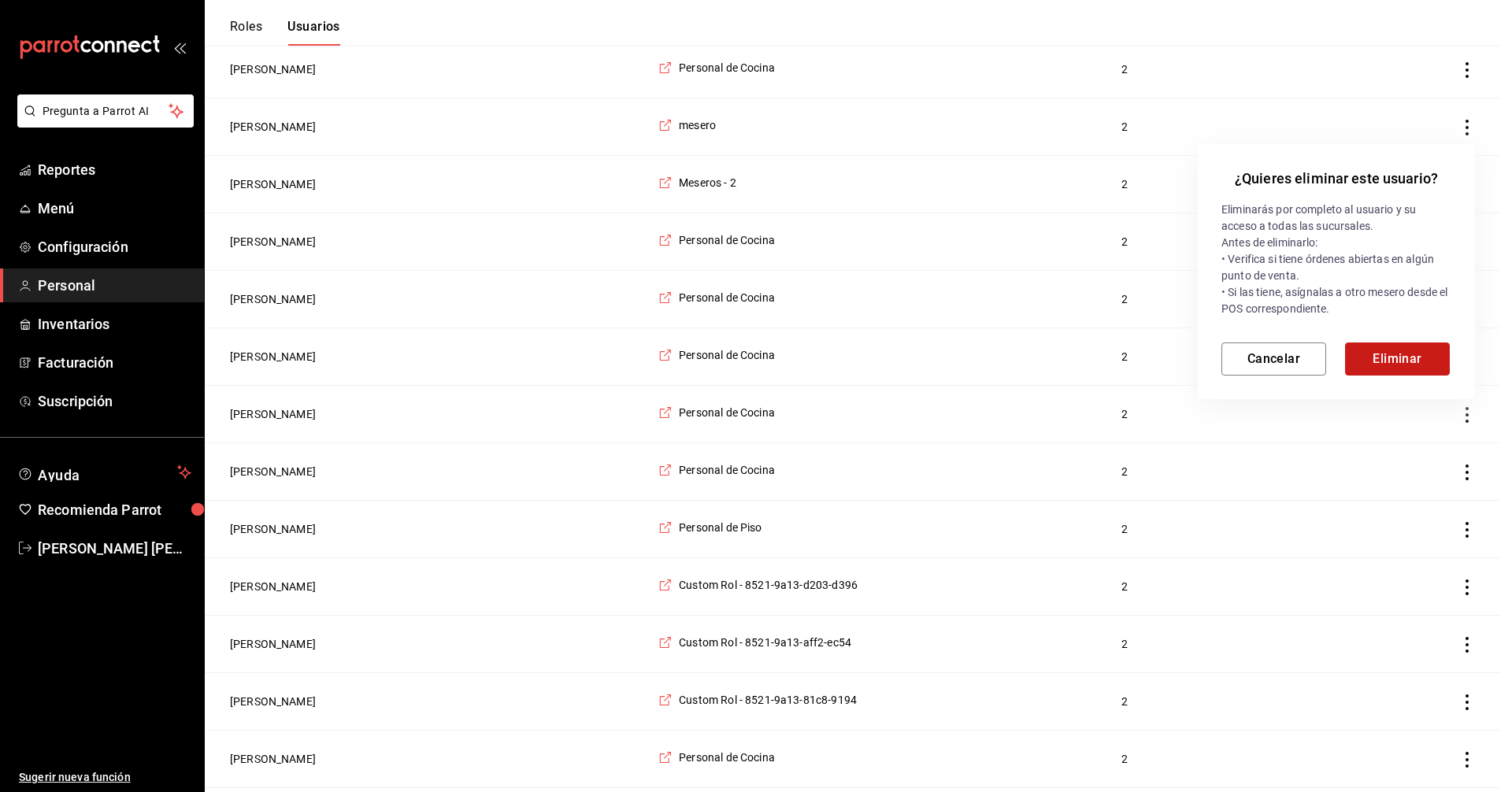
click at [1392, 355] on button "Eliminar" at bounding box center [1397, 359] width 105 height 33
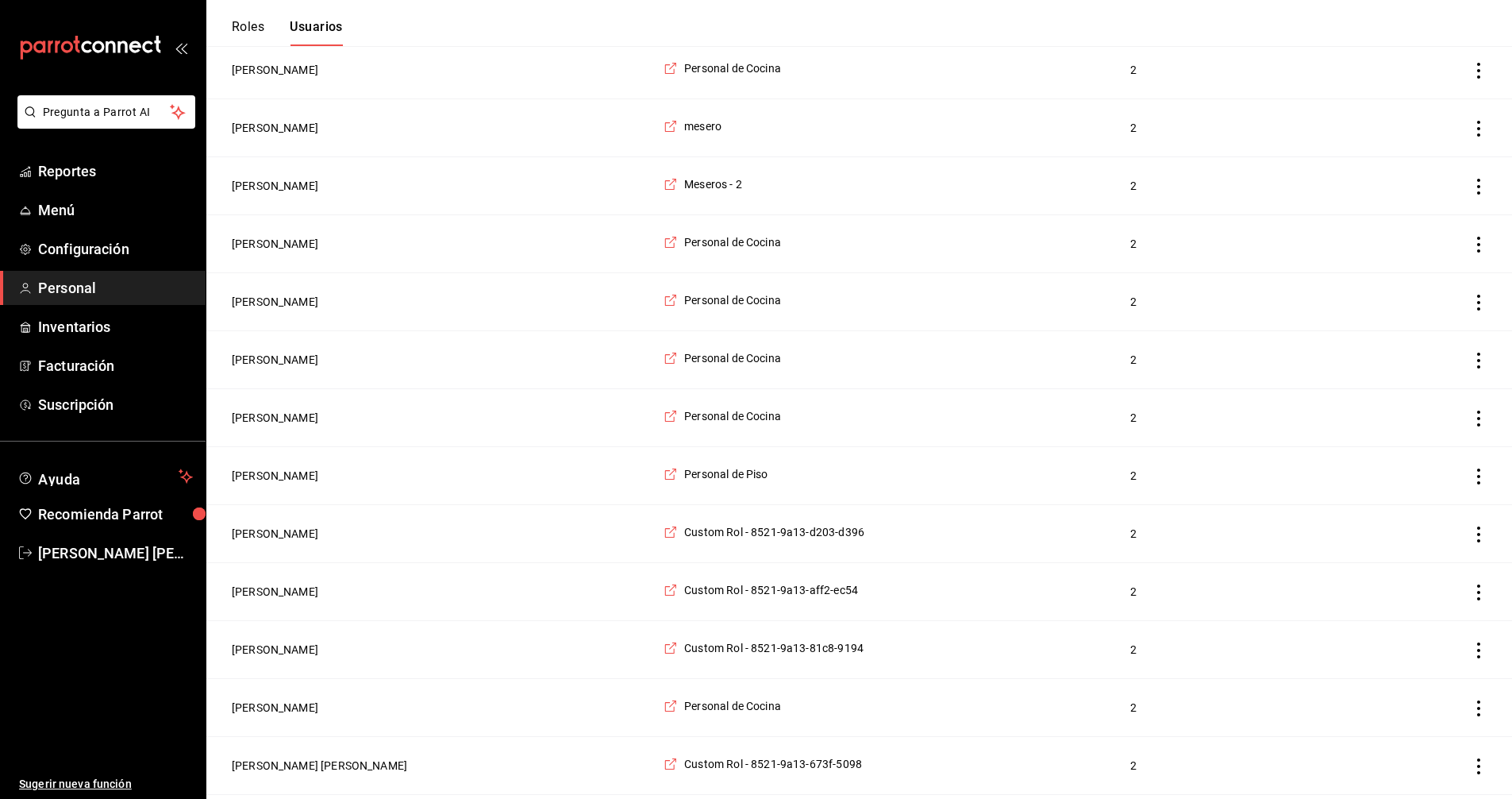
click at [1482, 250] on icon "actions" at bounding box center [1479, 244] width 16 height 16
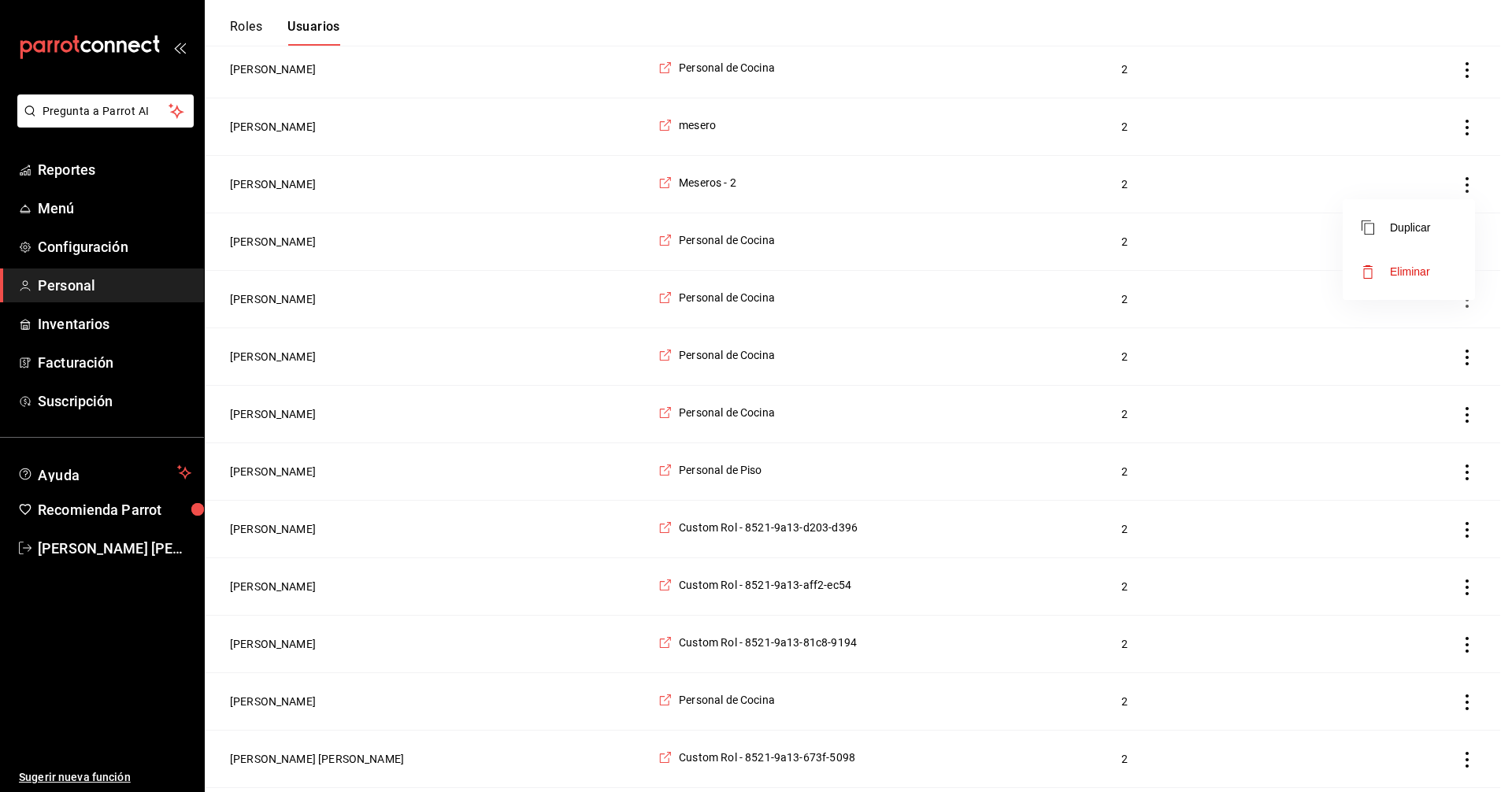
click at [1423, 273] on span "Eliminar" at bounding box center [1410, 272] width 40 height 13
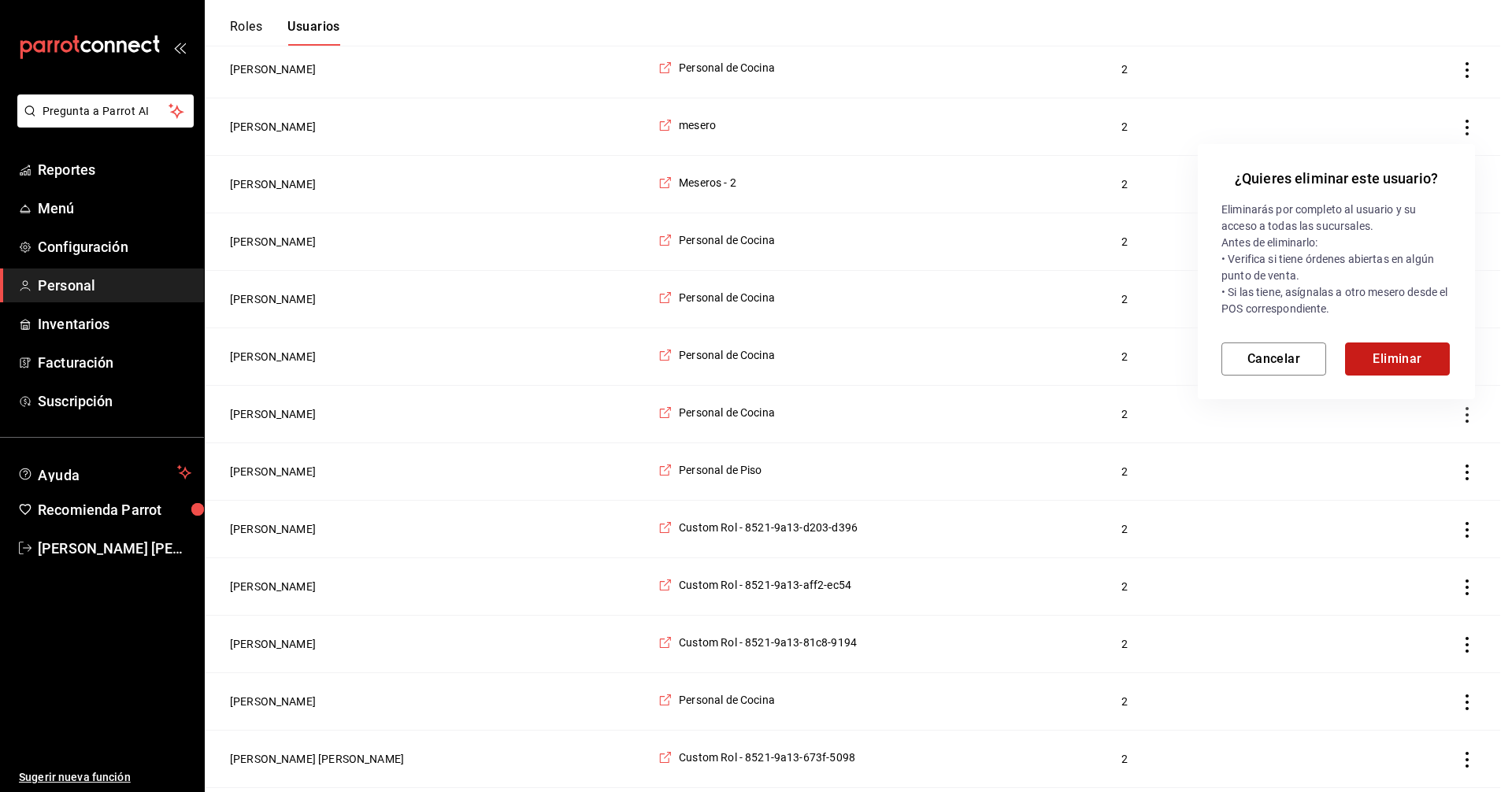
click at [1394, 359] on button "Eliminar" at bounding box center [1397, 359] width 105 height 33
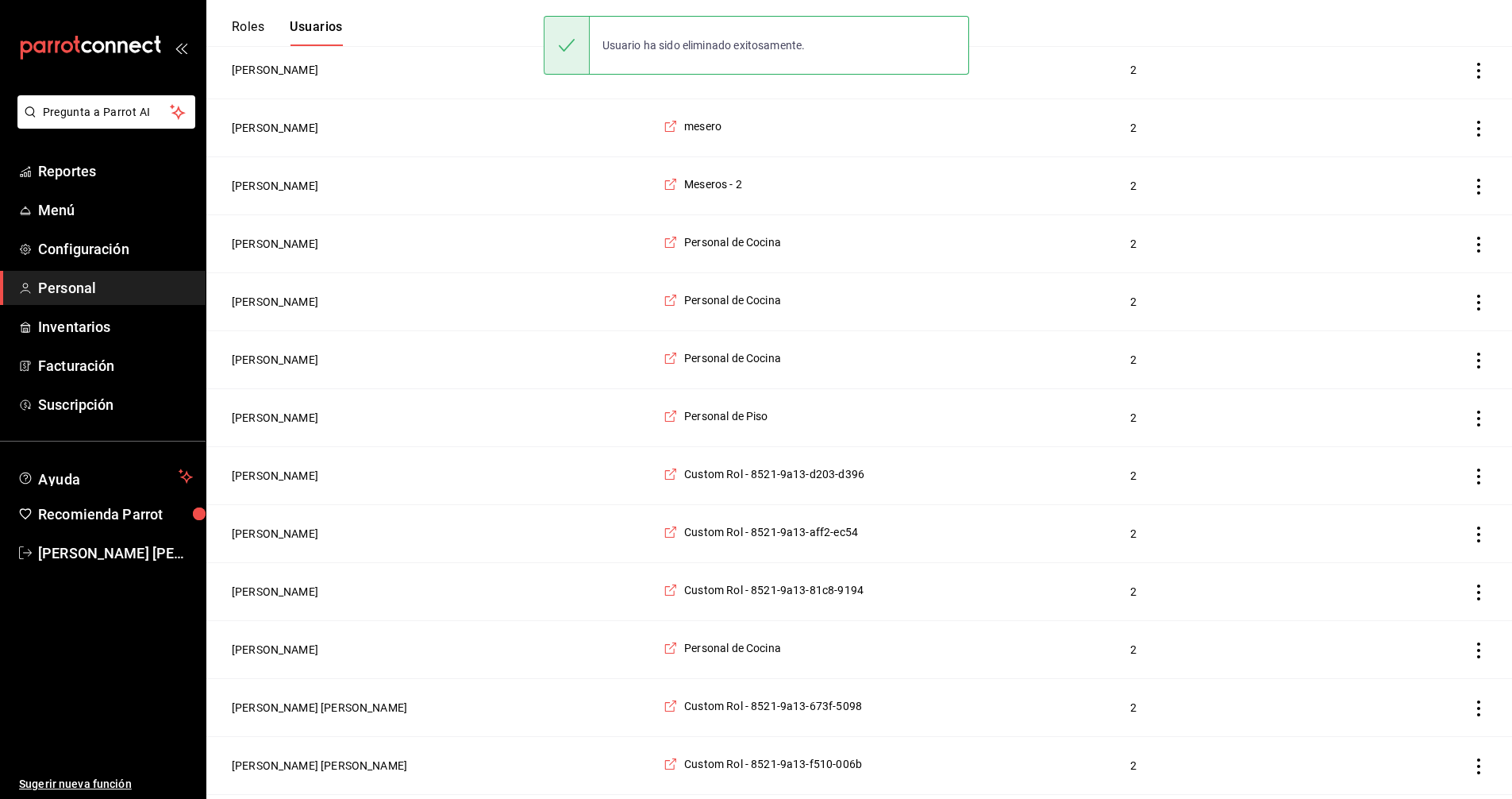
click at [1476, 369] on icon "actions" at bounding box center [1479, 360] width 16 height 16
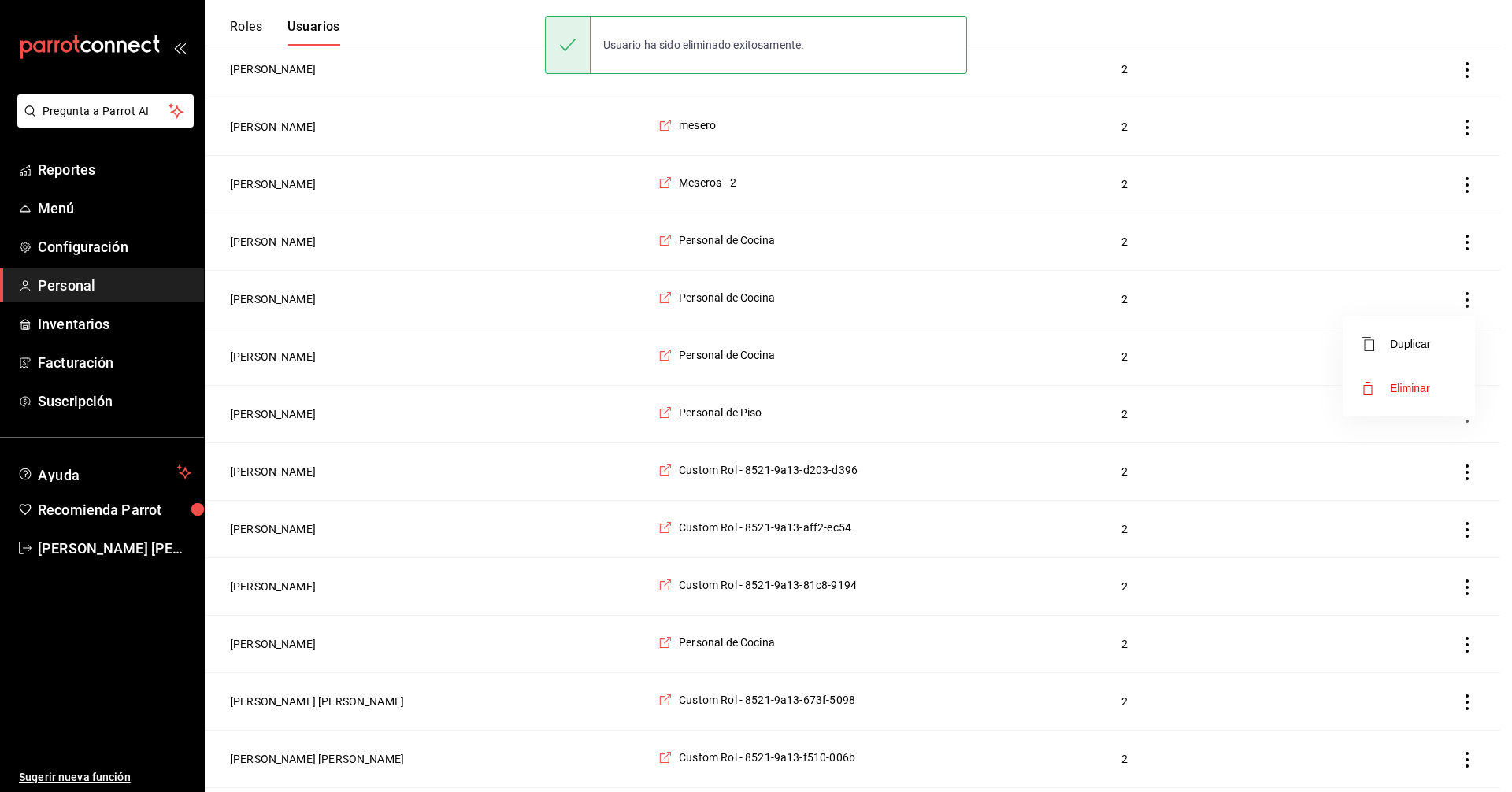
click at [1419, 383] on span "Eliminar" at bounding box center [1410, 389] width 40 height 13
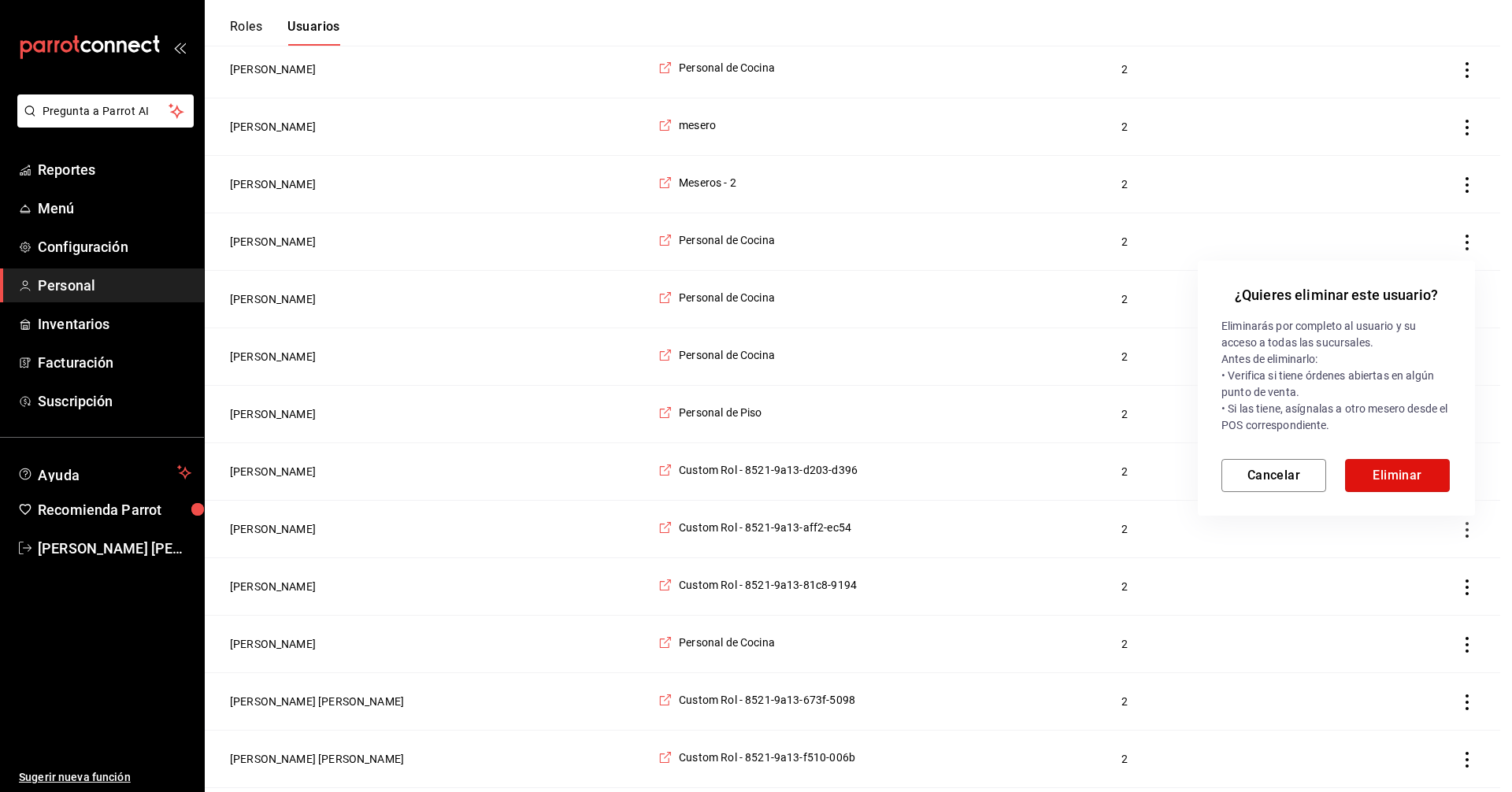
click at [1399, 477] on button "Eliminar" at bounding box center [1397, 476] width 105 height 33
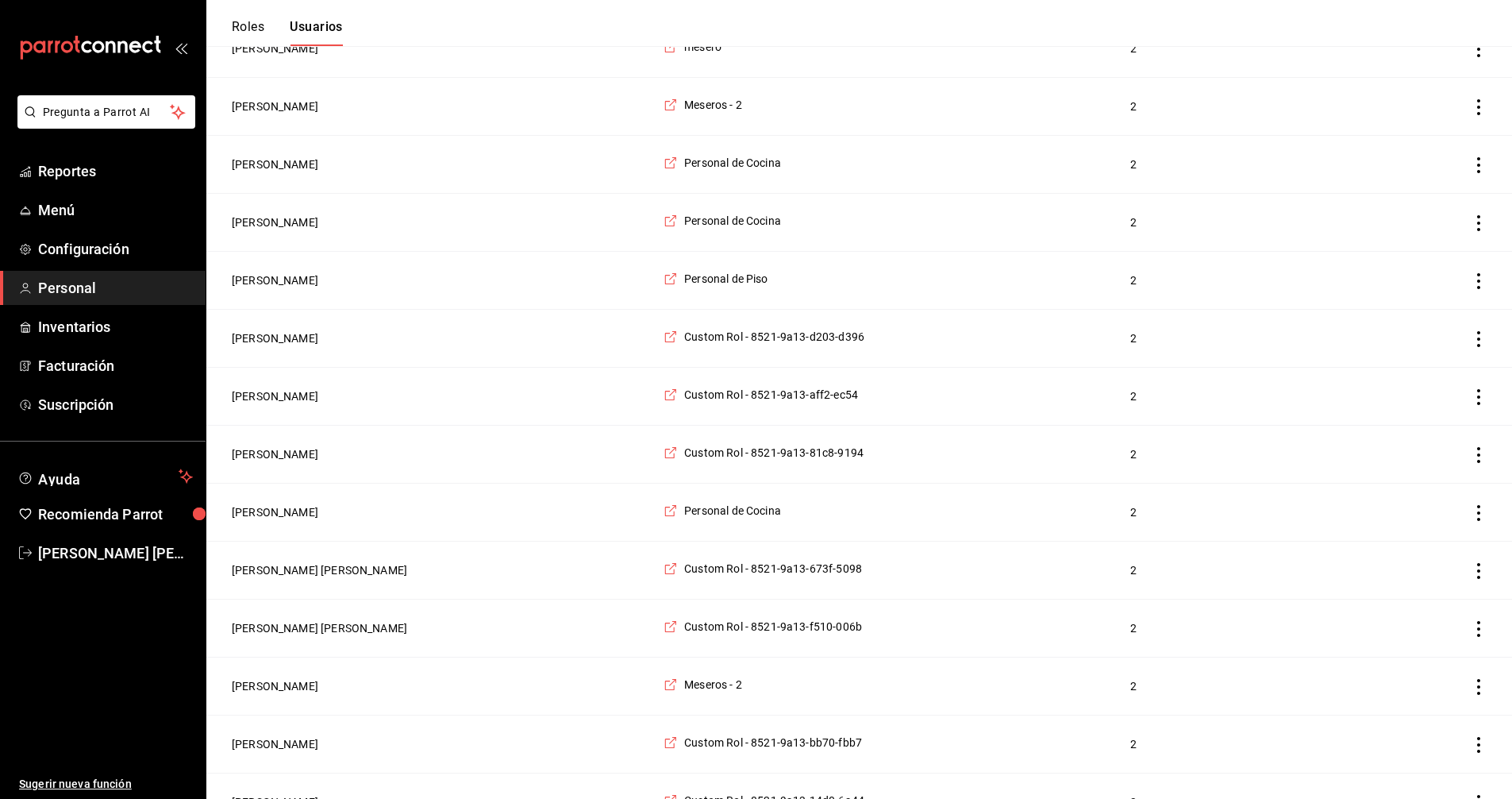
scroll to position [635, 0]
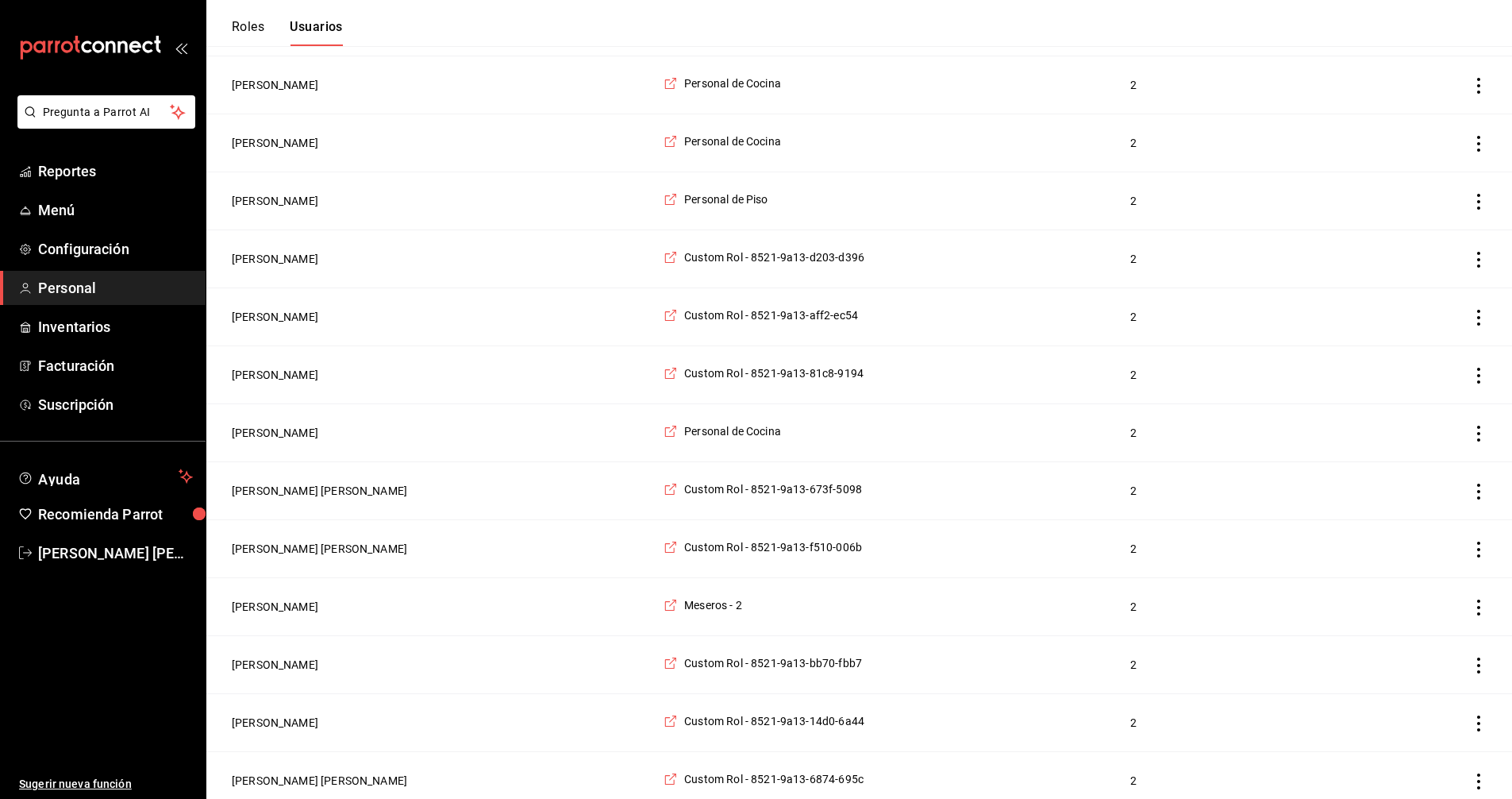
click at [1480, 673] on icon "actions" at bounding box center [1479, 665] width 3 height 16
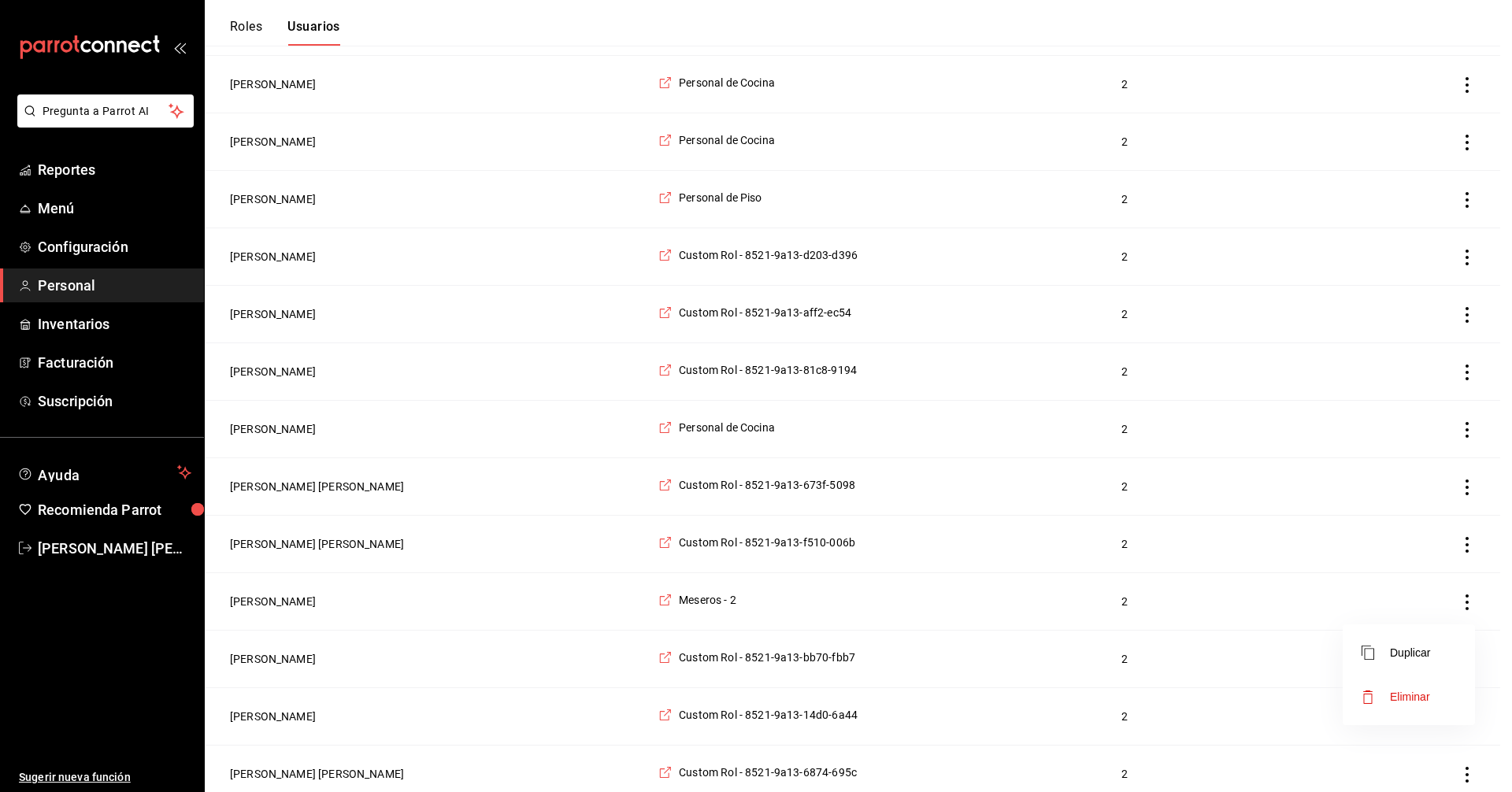
click at [1416, 690] on span "Eliminar" at bounding box center [1396, 697] width 69 height 19
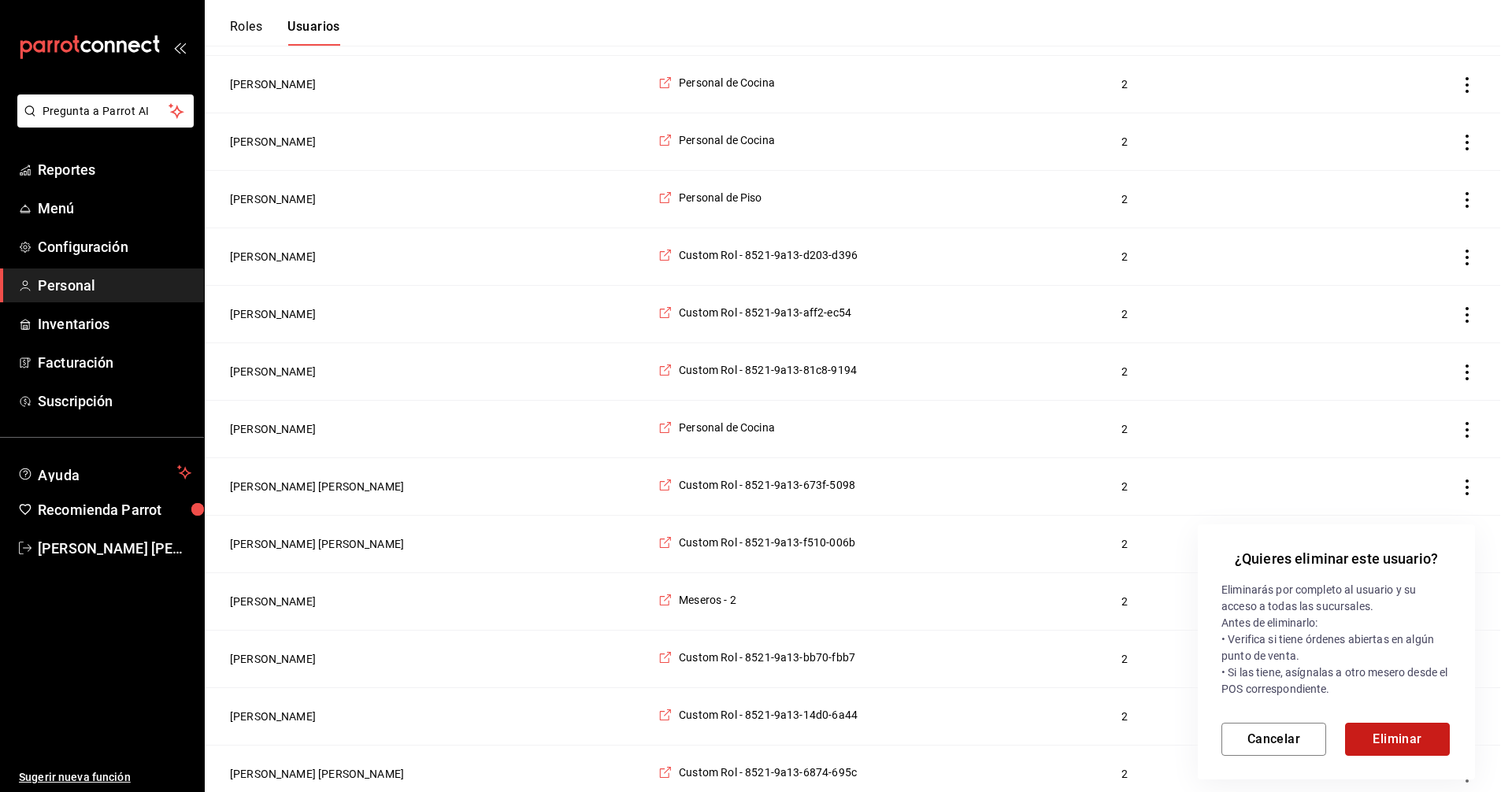
click at [1405, 748] on button "Eliminar" at bounding box center [1397, 740] width 105 height 33
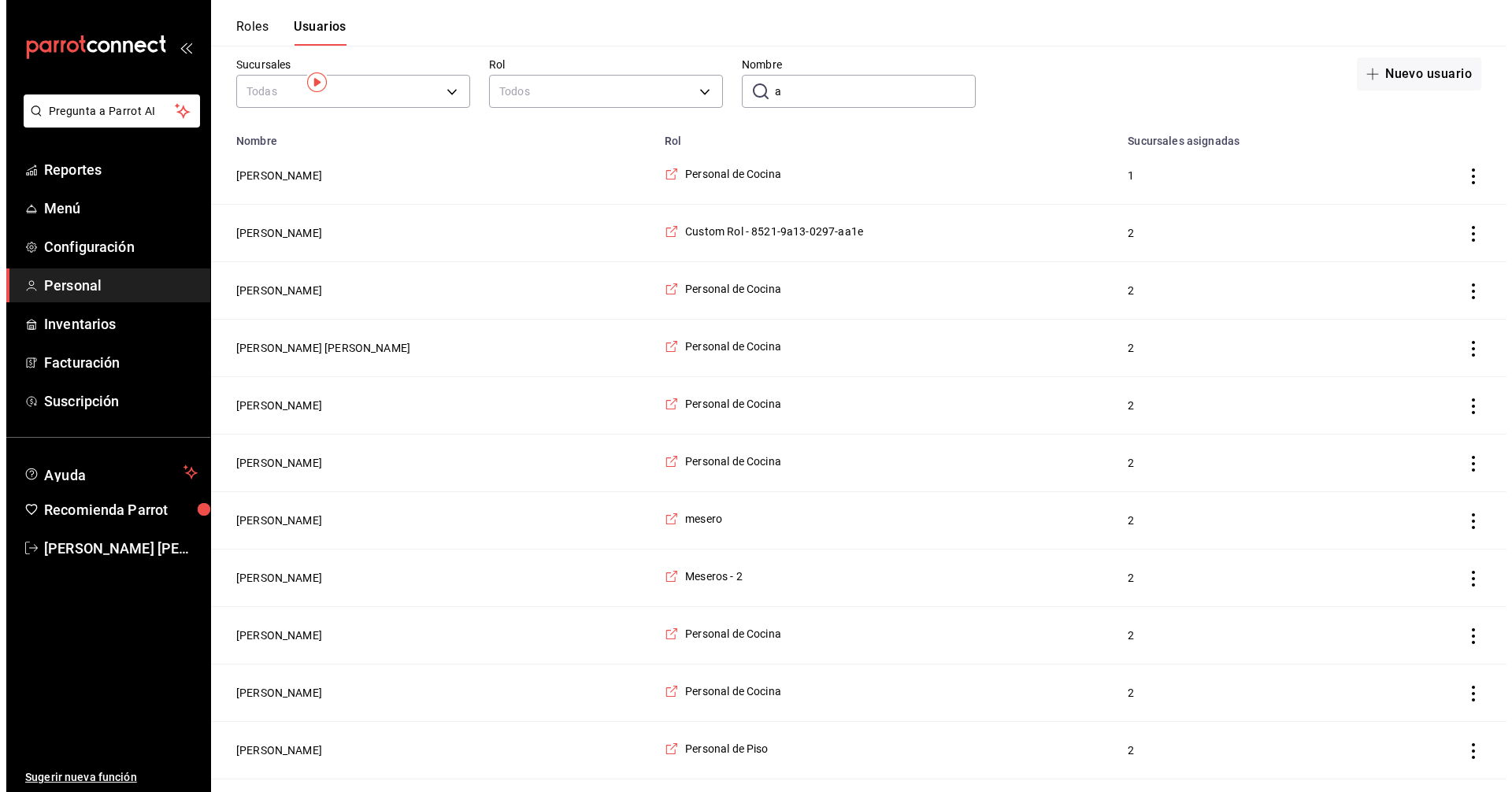
scroll to position [0, 0]
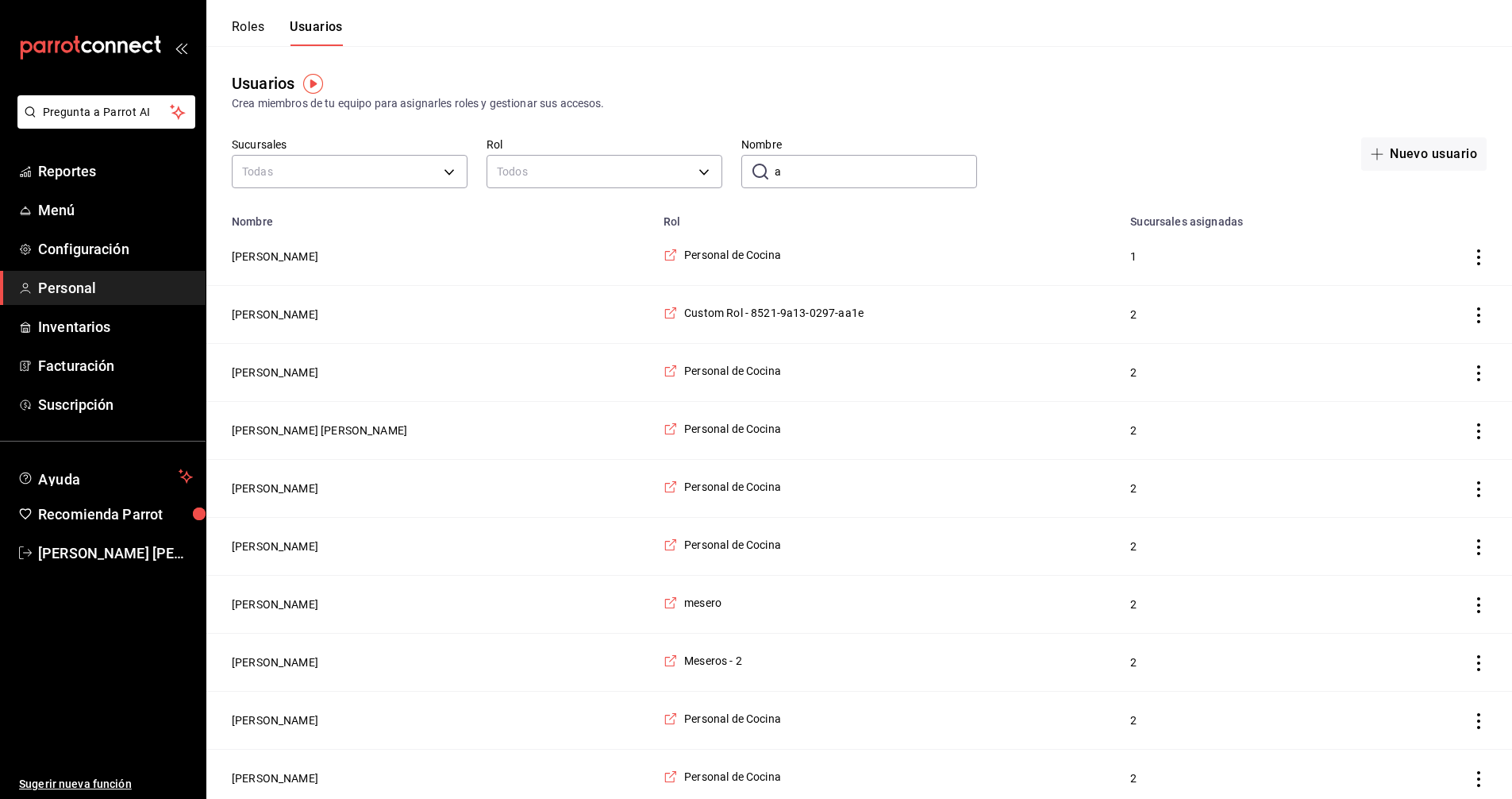
click at [831, 177] on input "a" at bounding box center [875, 171] width 202 height 31
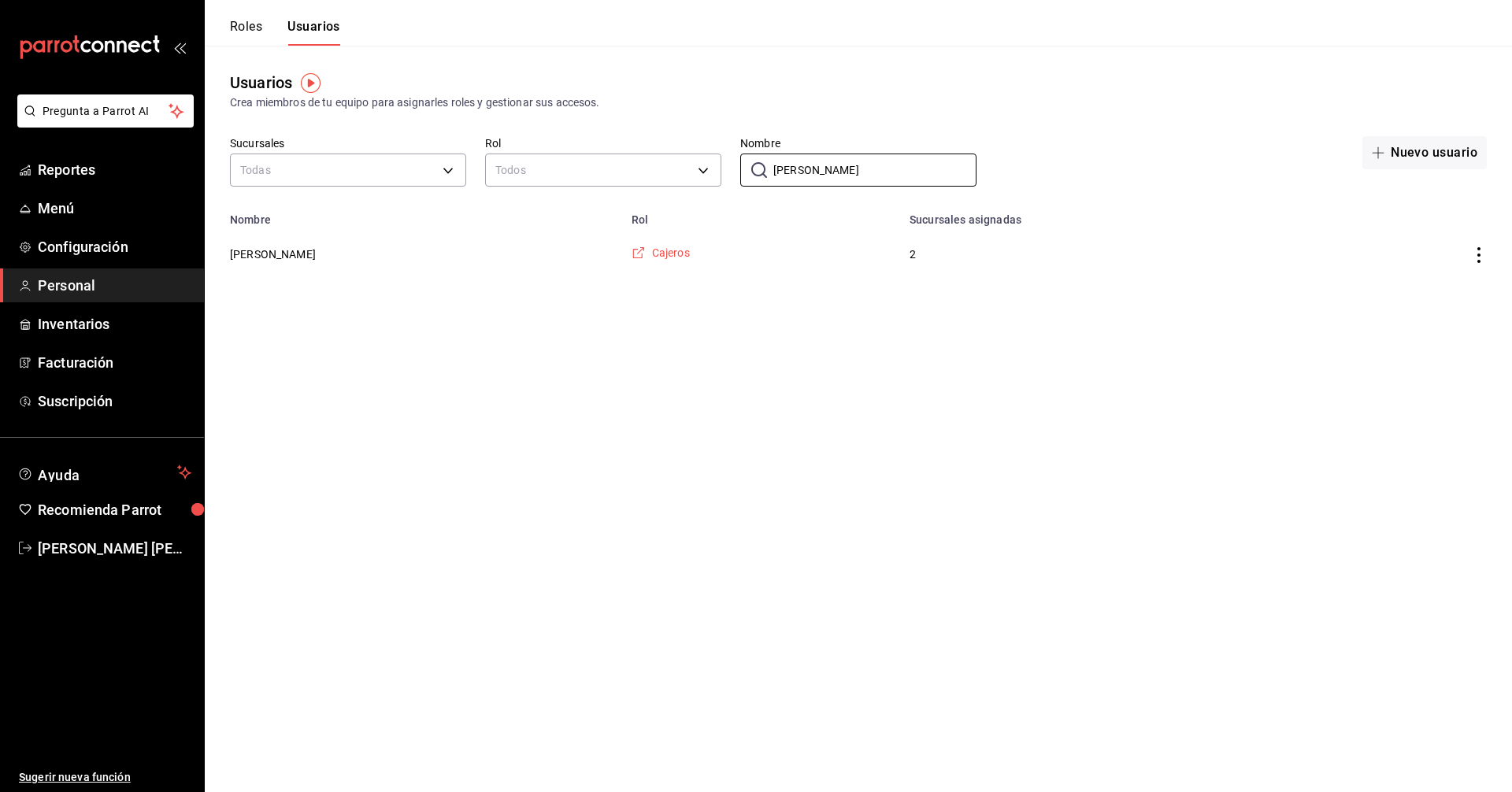
type input "rocio"
click at [652, 252] on span "Cajeros" at bounding box center [670, 252] width 38 height 16
click at [716, 282] on html "Pregunta a Parrot AI Reportes Menú Configuración Personal Inventarios Facturaci…" at bounding box center [756, 141] width 1512 height 282
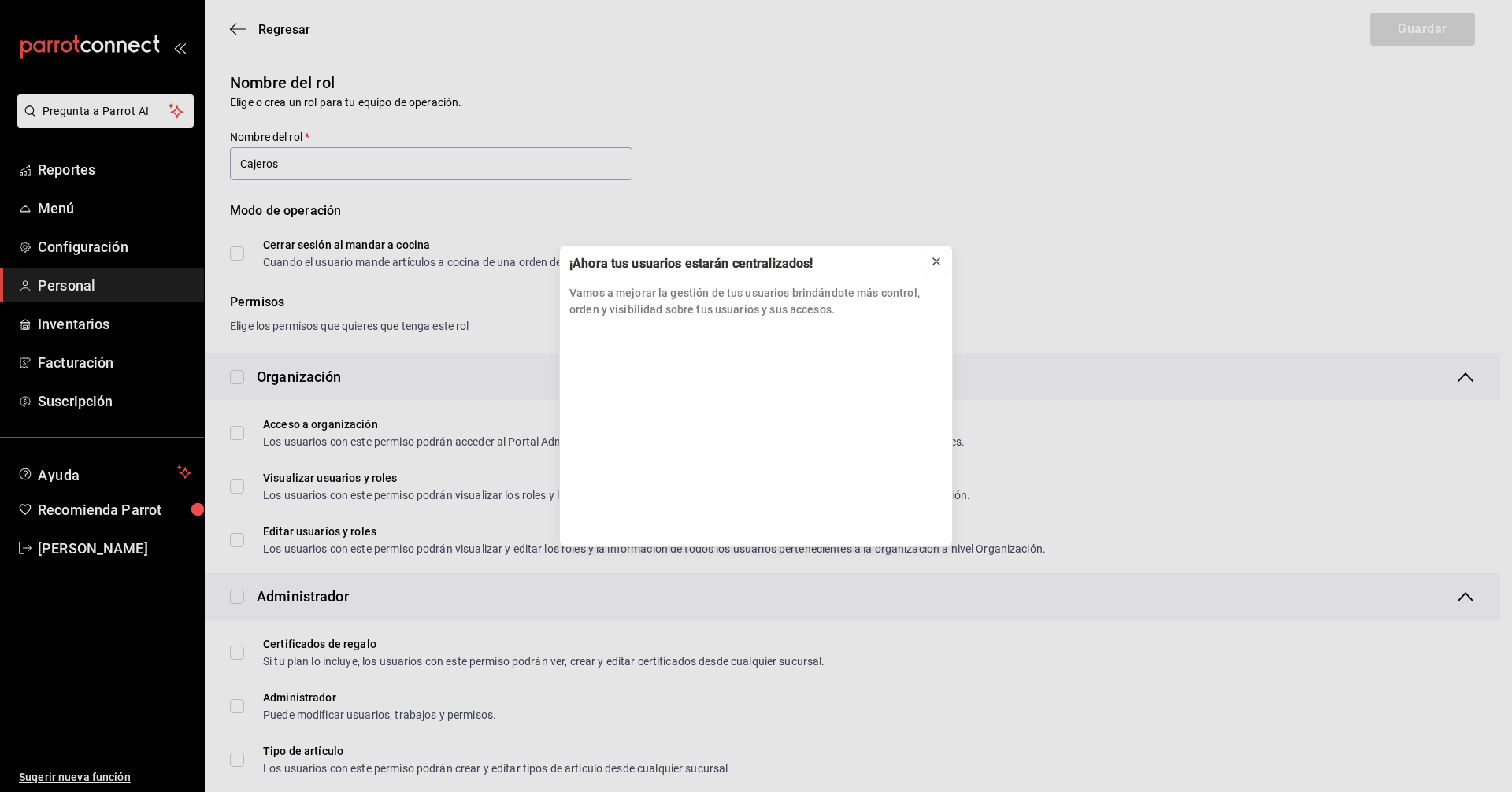
click at [937, 259] on icon at bounding box center [936, 261] width 6 height 6
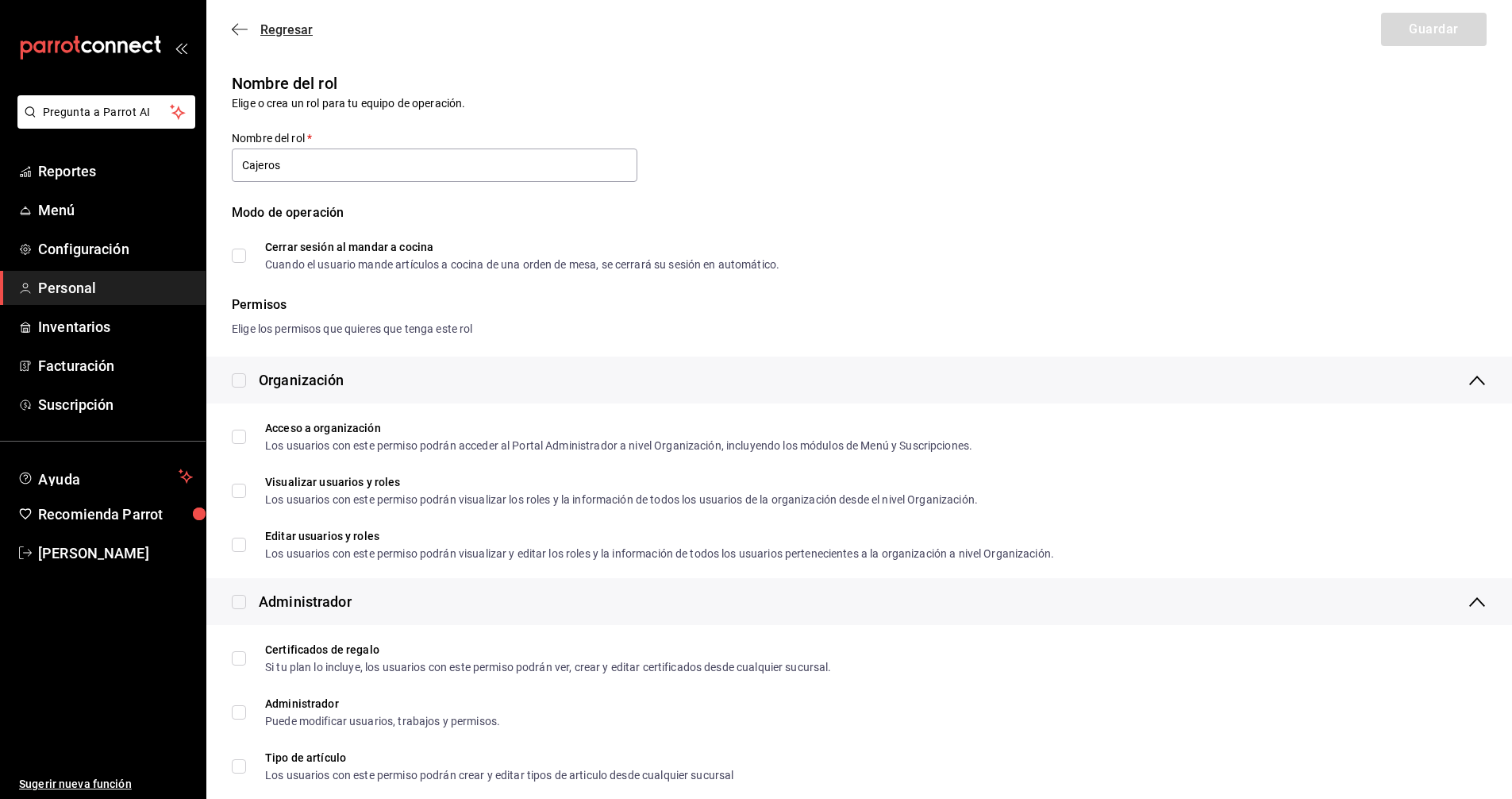
click at [274, 26] on span "Regresar" at bounding box center [287, 30] width 53 height 15
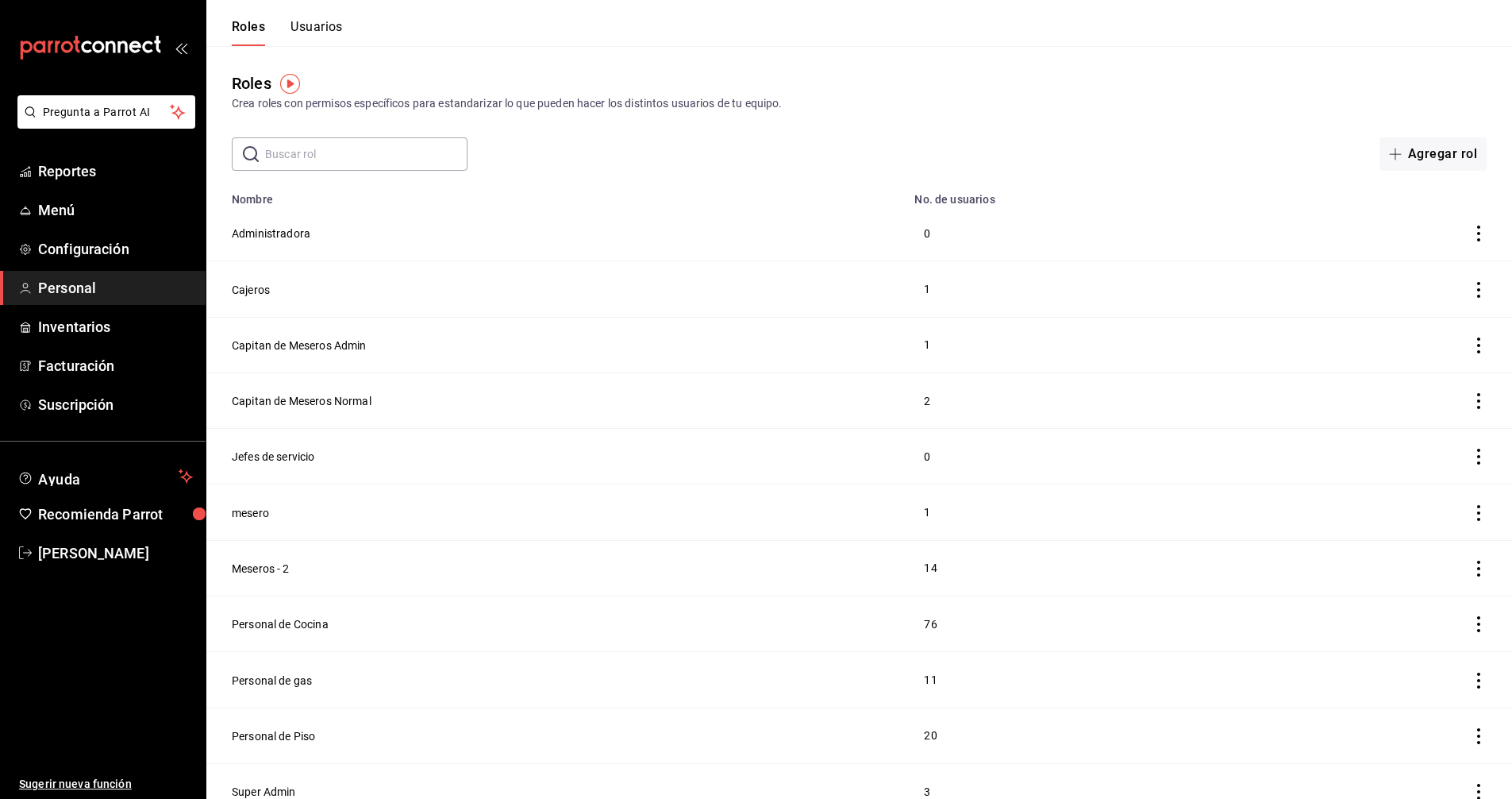
click at [1204, 80] on div "Roles Crea roles con permisos específicos para estandarizar lo que pueden hacer…" at bounding box center [859, 92] width 1306 height 41
click at [323, 25] on button "Usuarios" at bounding box center [316, 32] width 53 height 27
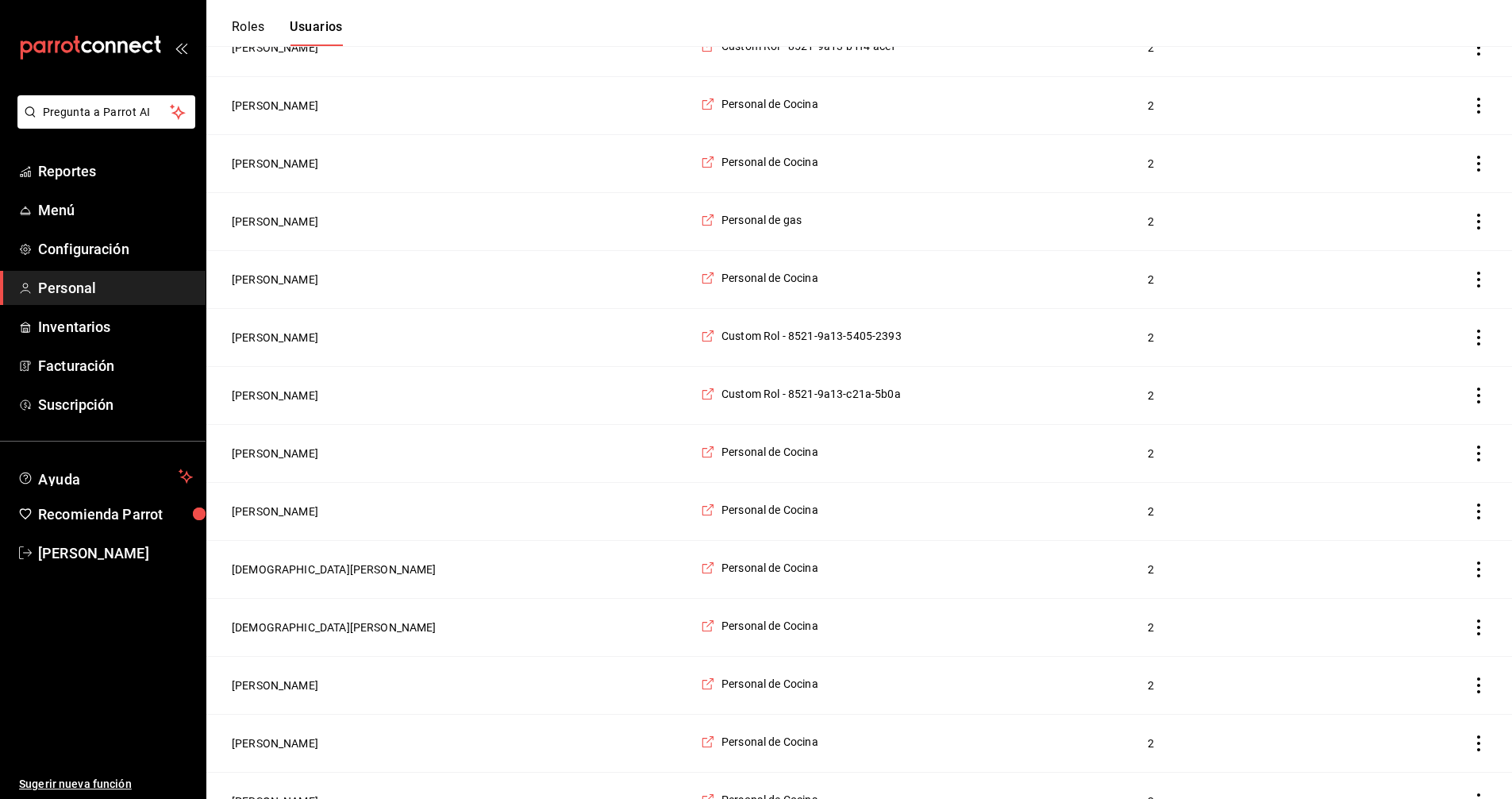
scroll to position [2369, 0]
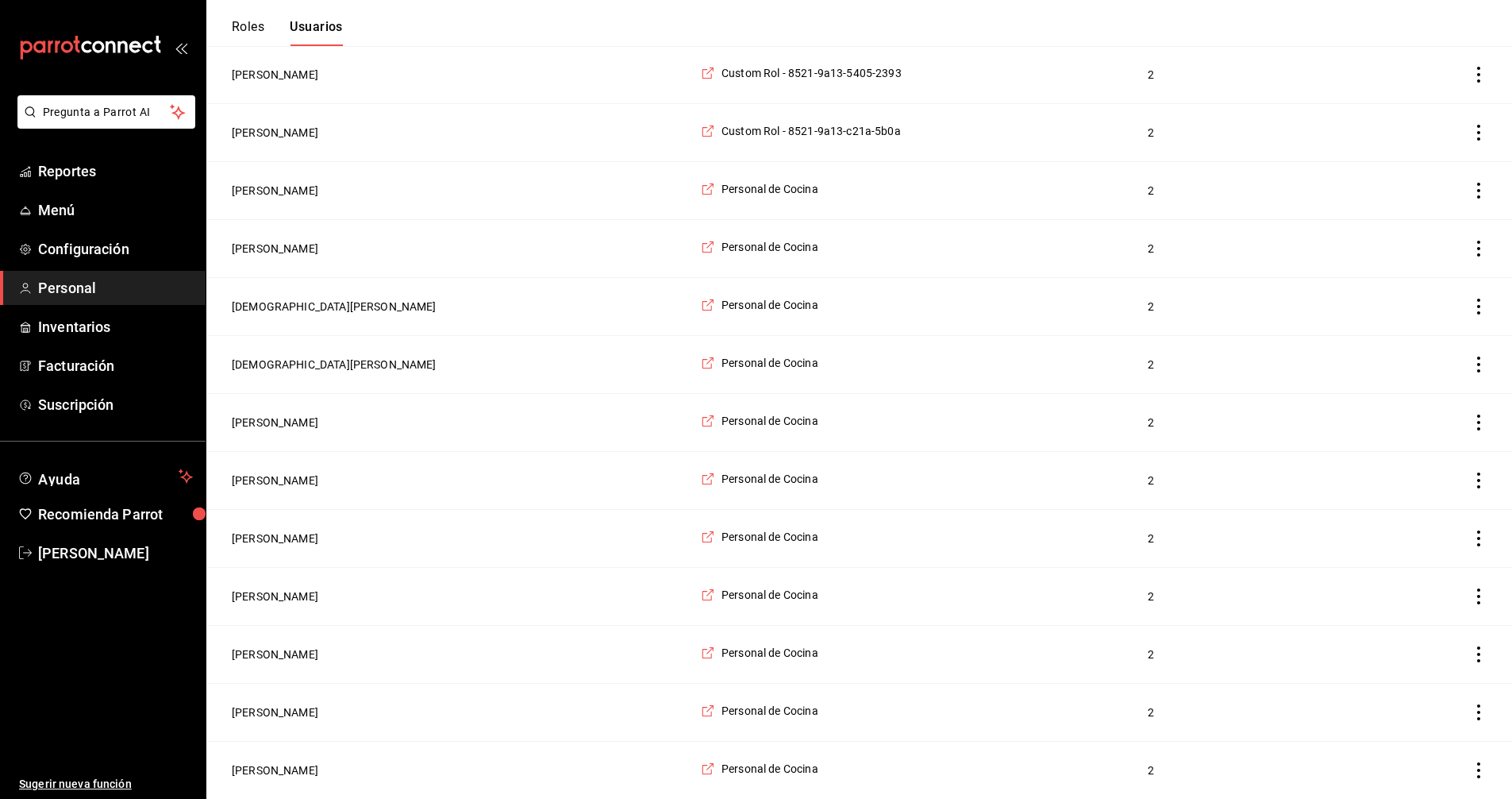
click at [111, 292] on span "Personal" at bounding box center [116, 288] width 155 height 21
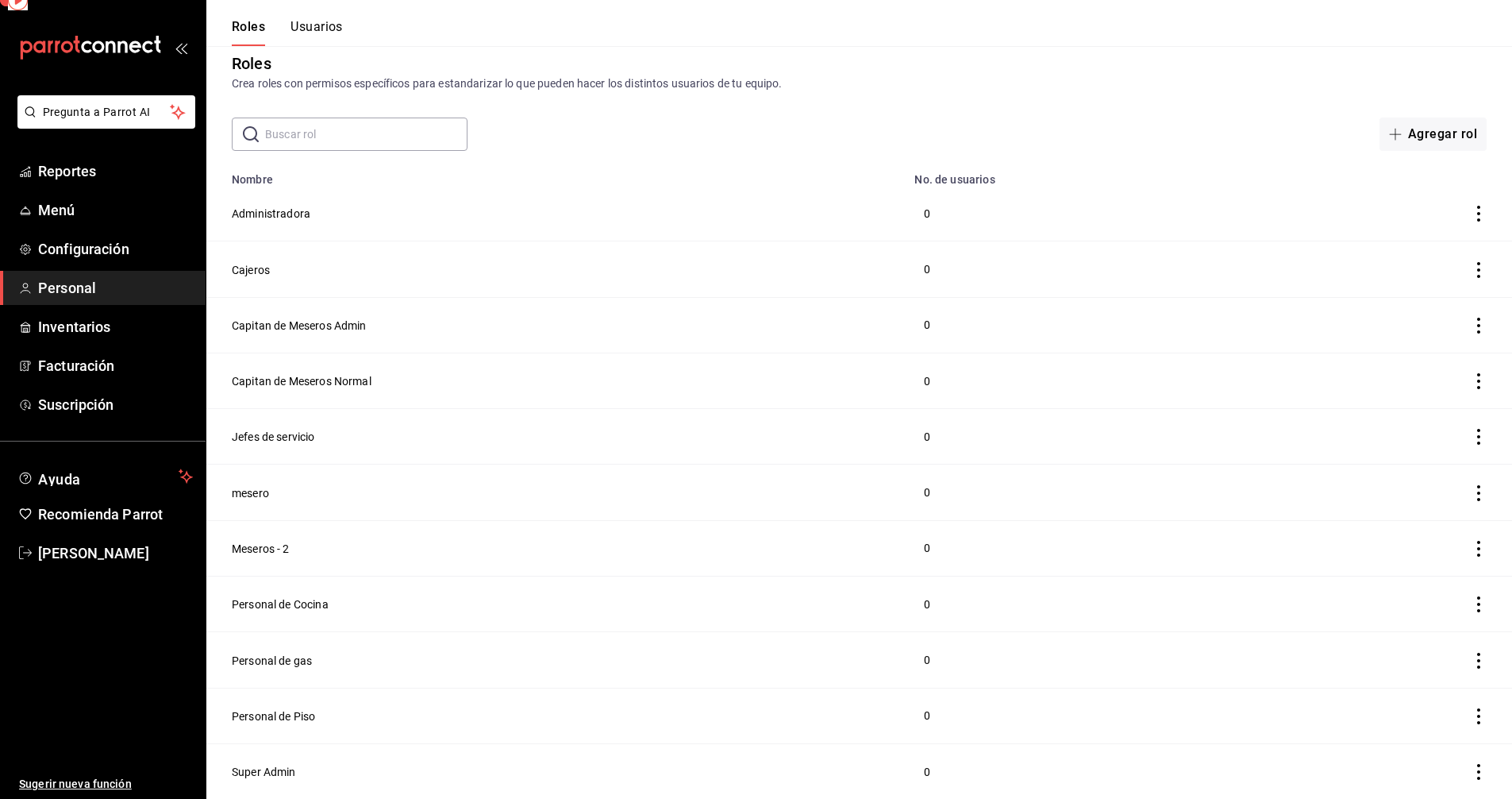
scroll to position [12, 0]
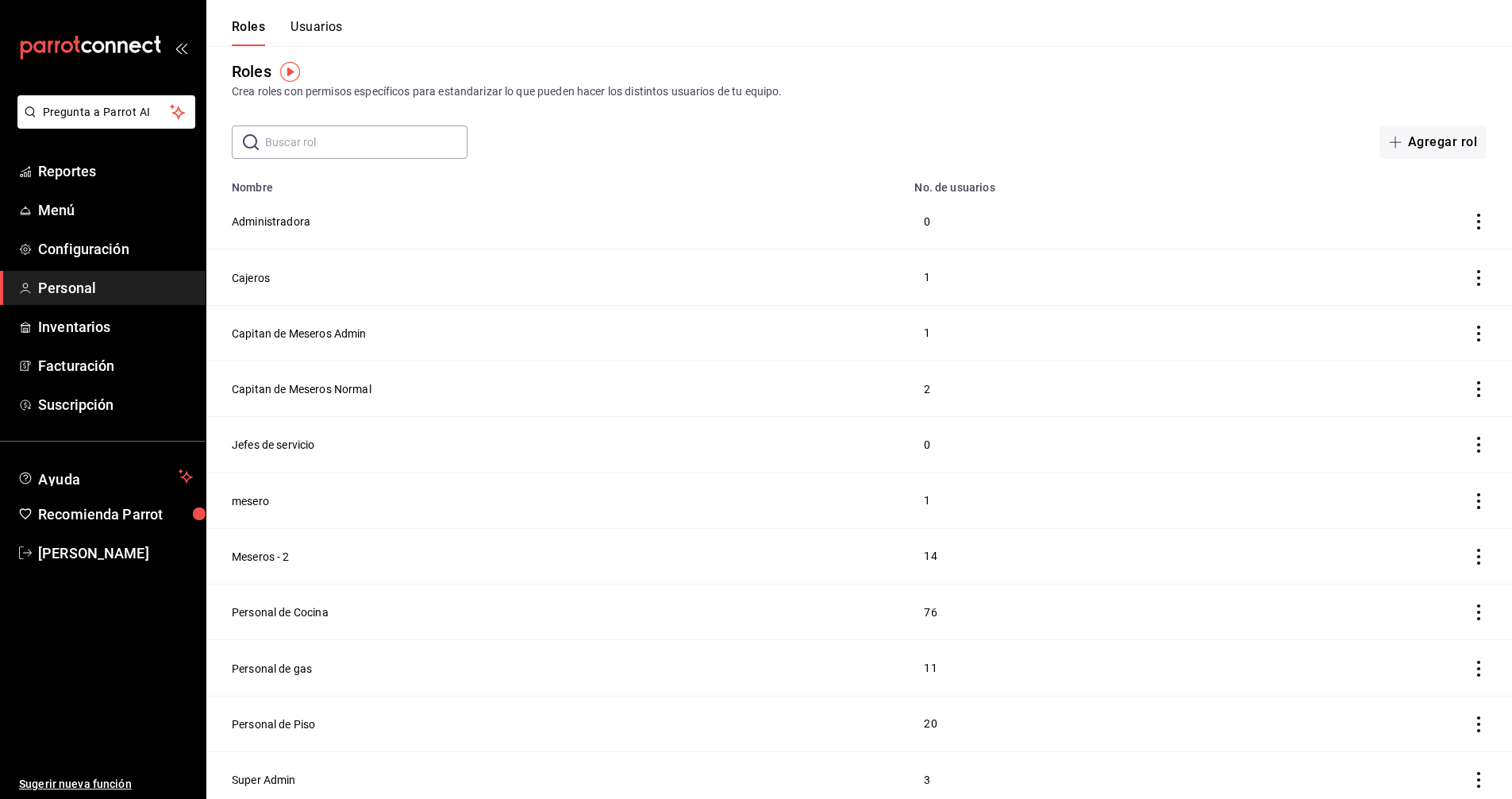
click at [320, 27] on button "Usuarios" at bounding box center [316, 32] width 53 height 27
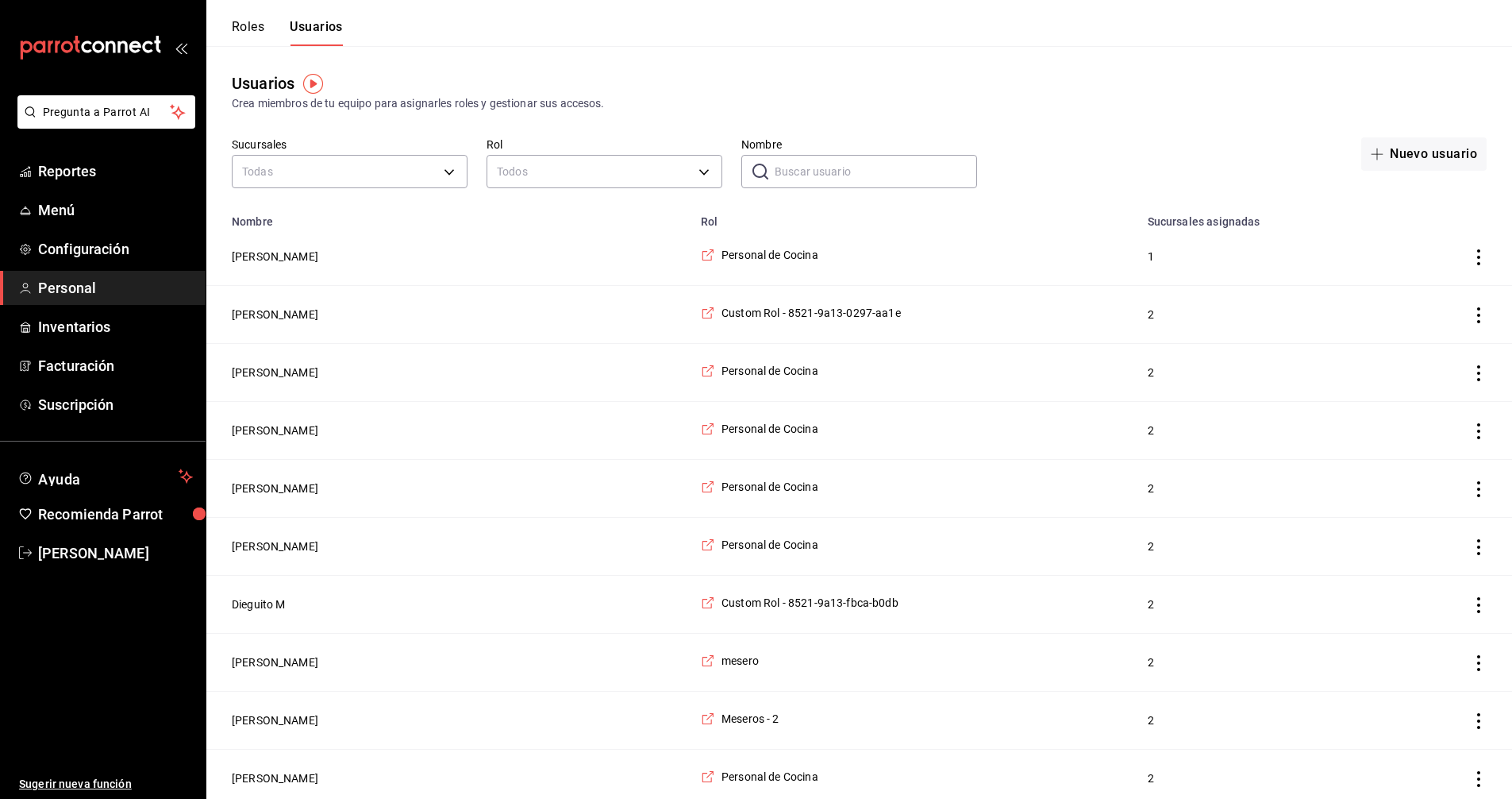
click at [239, 22] on button "Roles" at bounding box center [248, 32] width 32 height 27
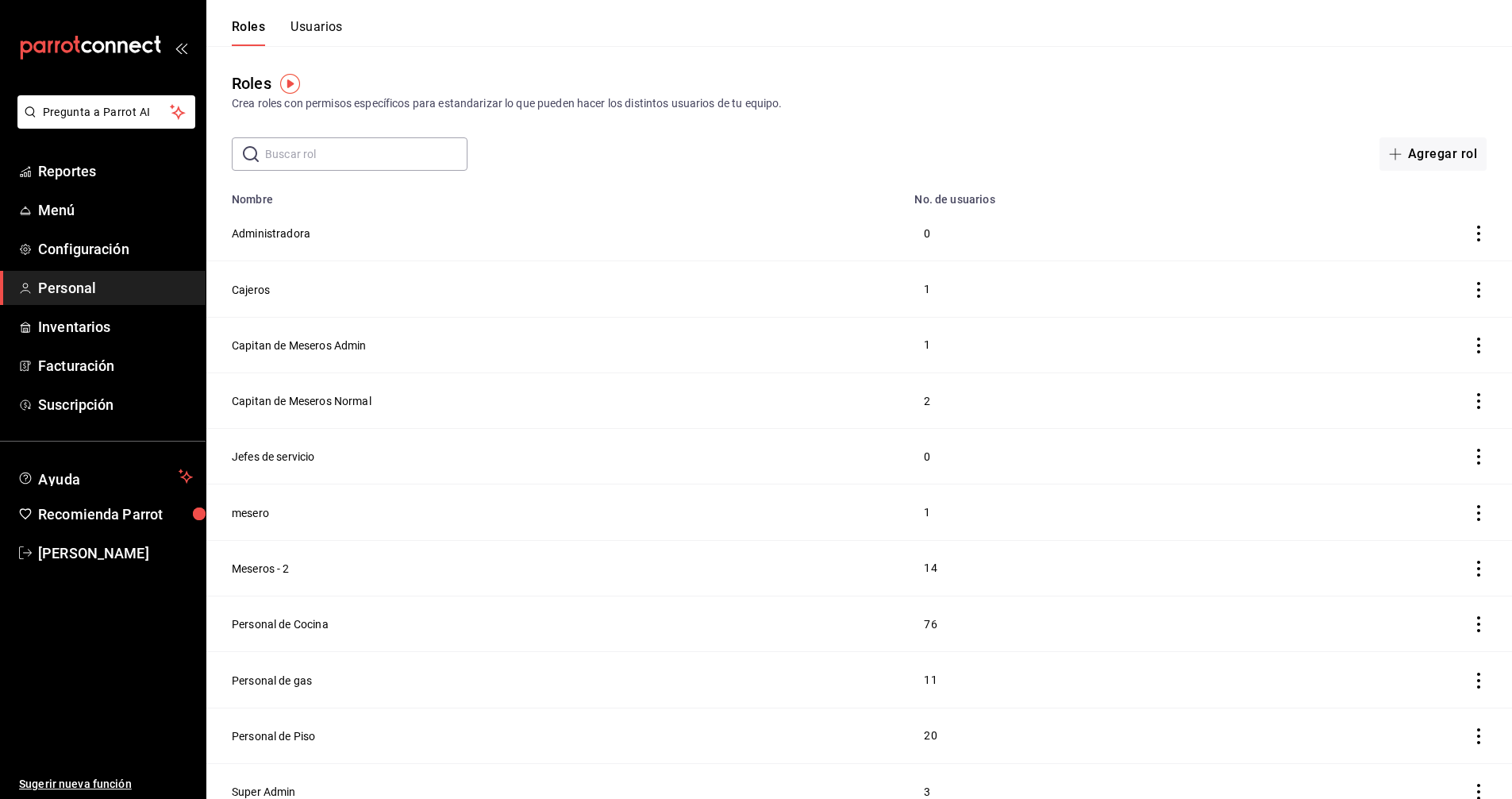
click at [290, 81] on img "button" at bounding box center [289, 83] width 19 height 19
click at [289, 151] on span "Ir a video" at bounding box center [289, 151] width 47 height 17
click at [336, 25] on button "Usuarios" at bounding box center [316, 32] width 53 height 27
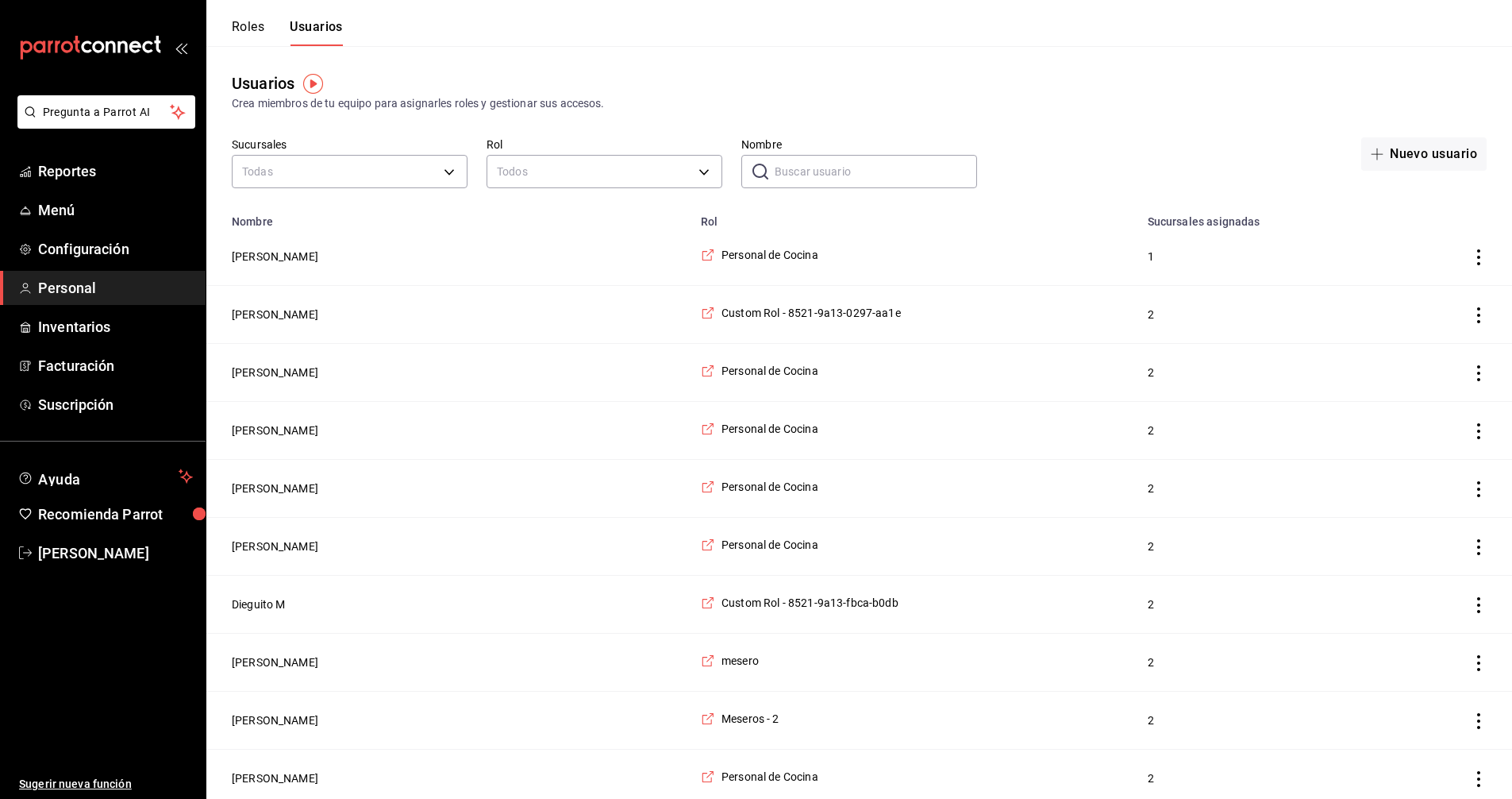
click at [821, 173] on input "Nombre" at bounding box center [875, 171] width 202 height 31
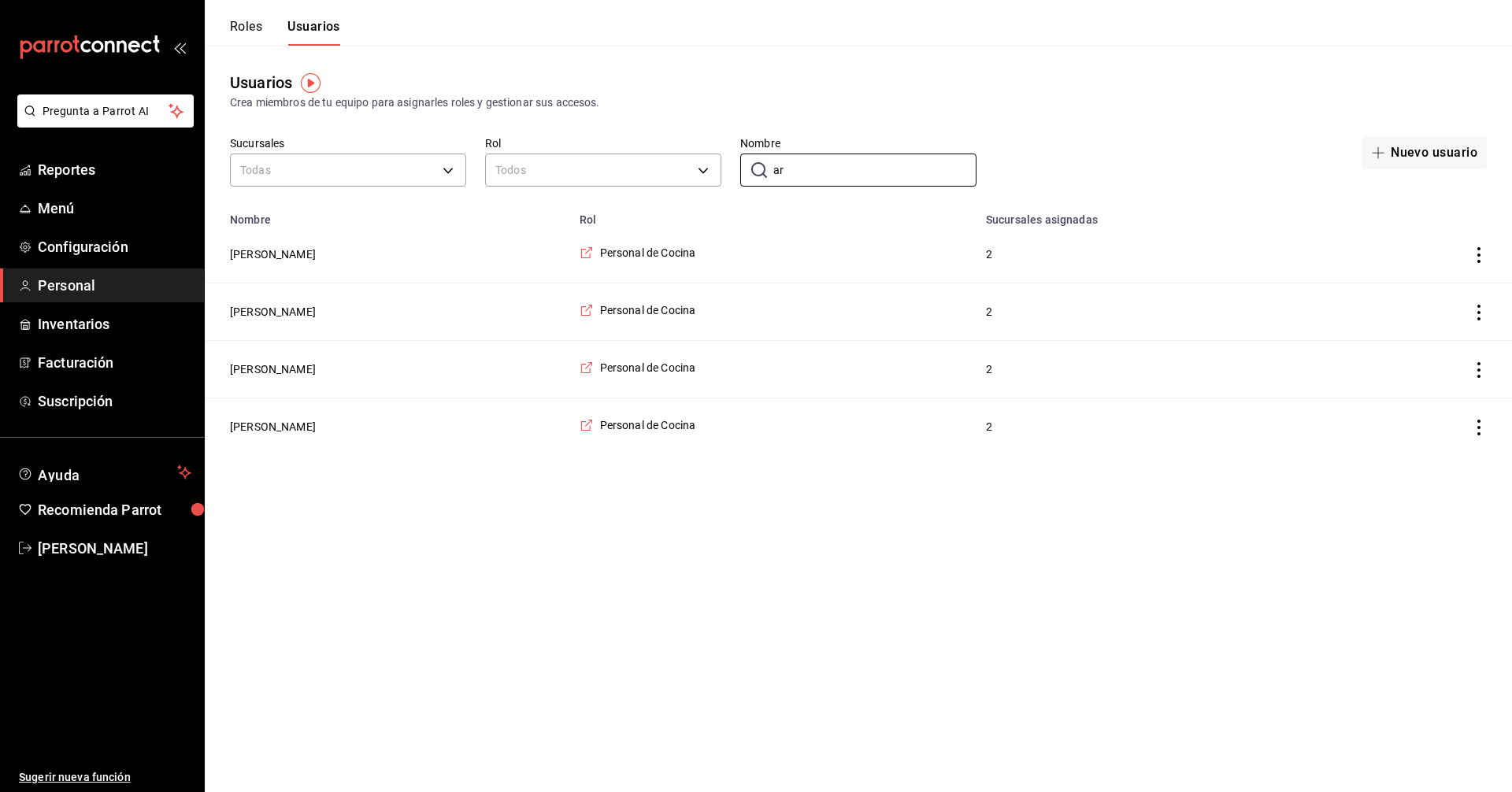
type input "a"
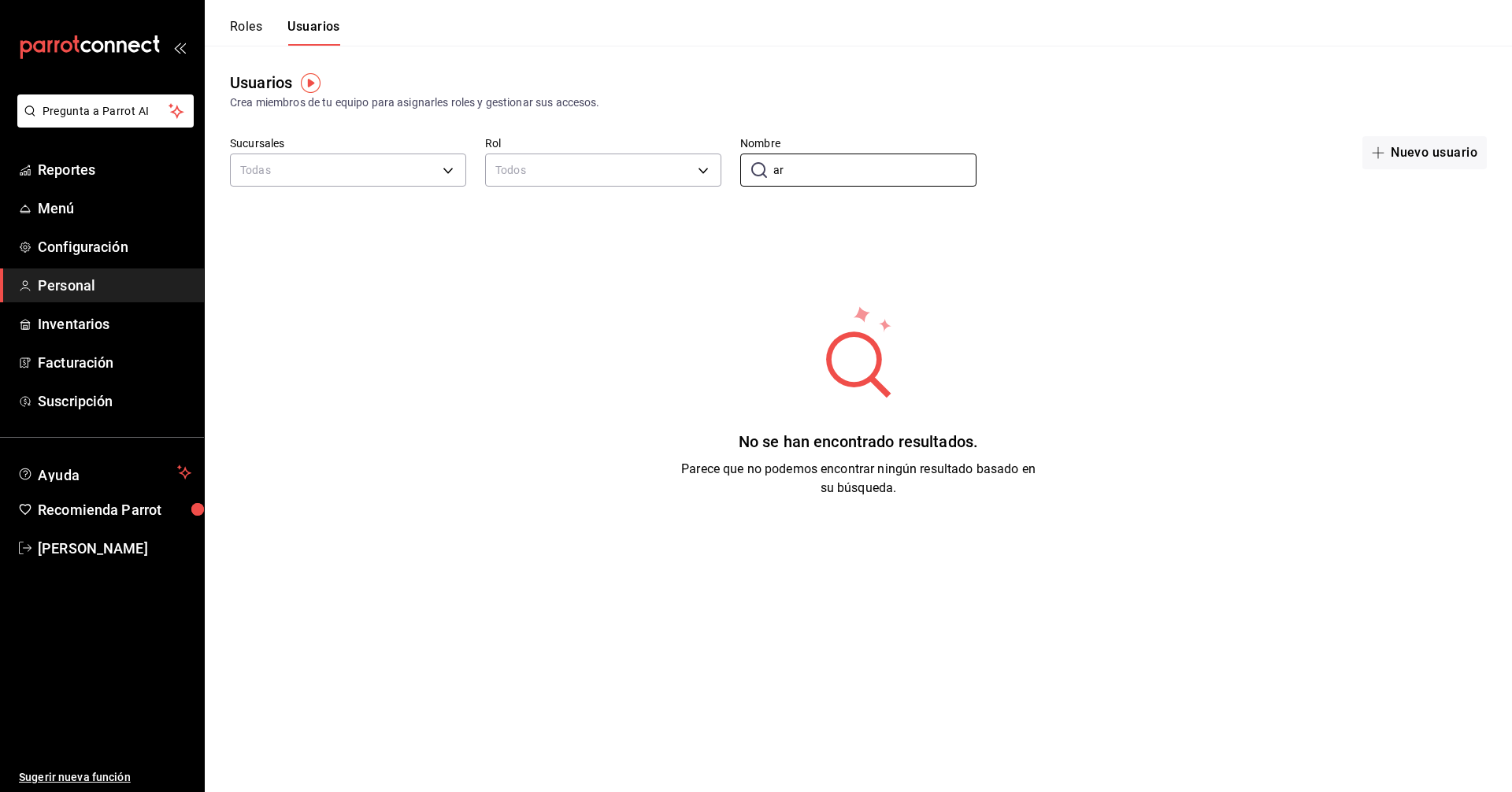
type input "a"
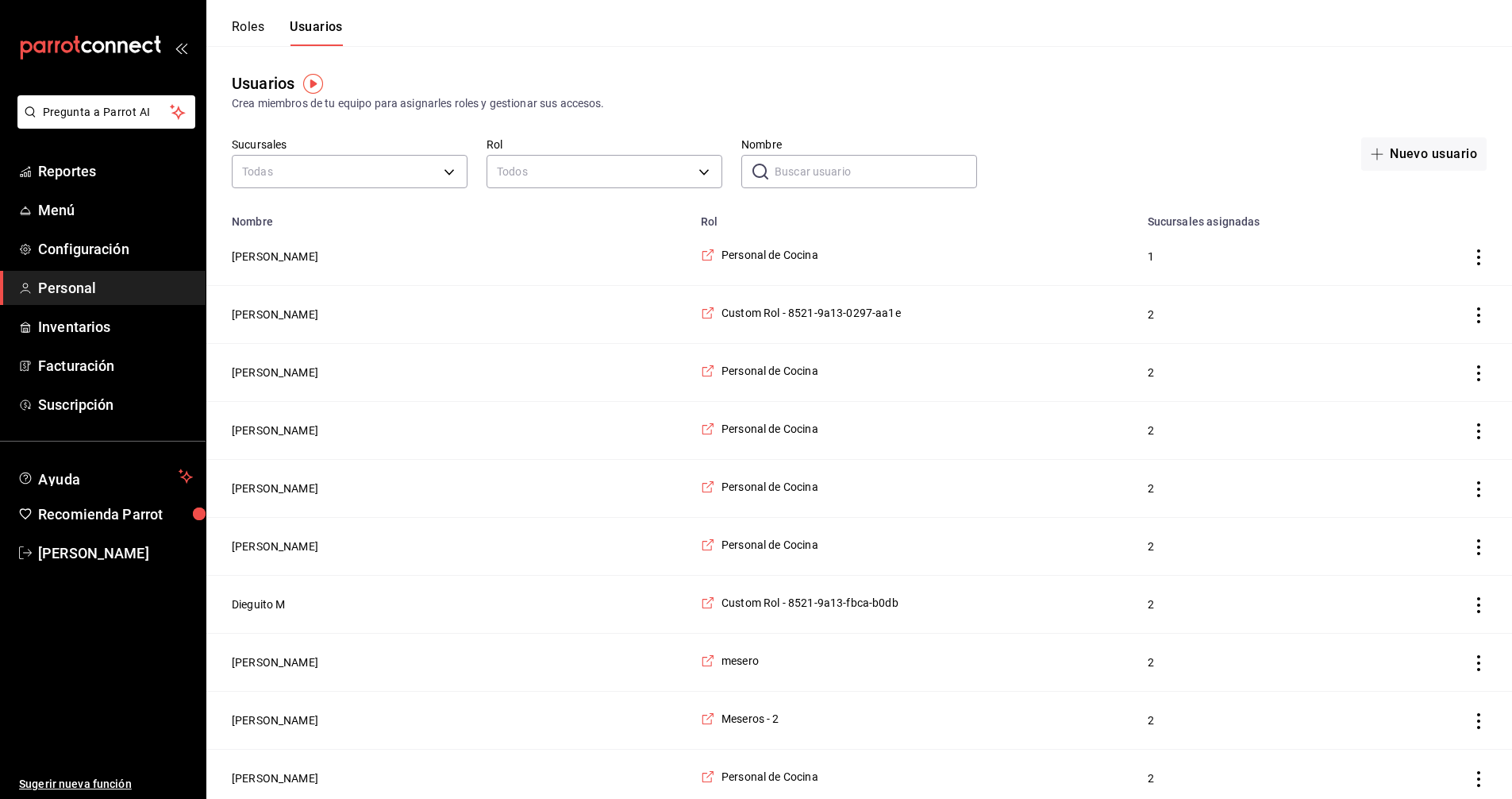
click at [320, 18] on div "Roles Usuarios" at bounding box center [274, 23] width 137 height 46
click at [853, 177] on input "Nombre" at bounding box center [875, 171] width 202 height 31
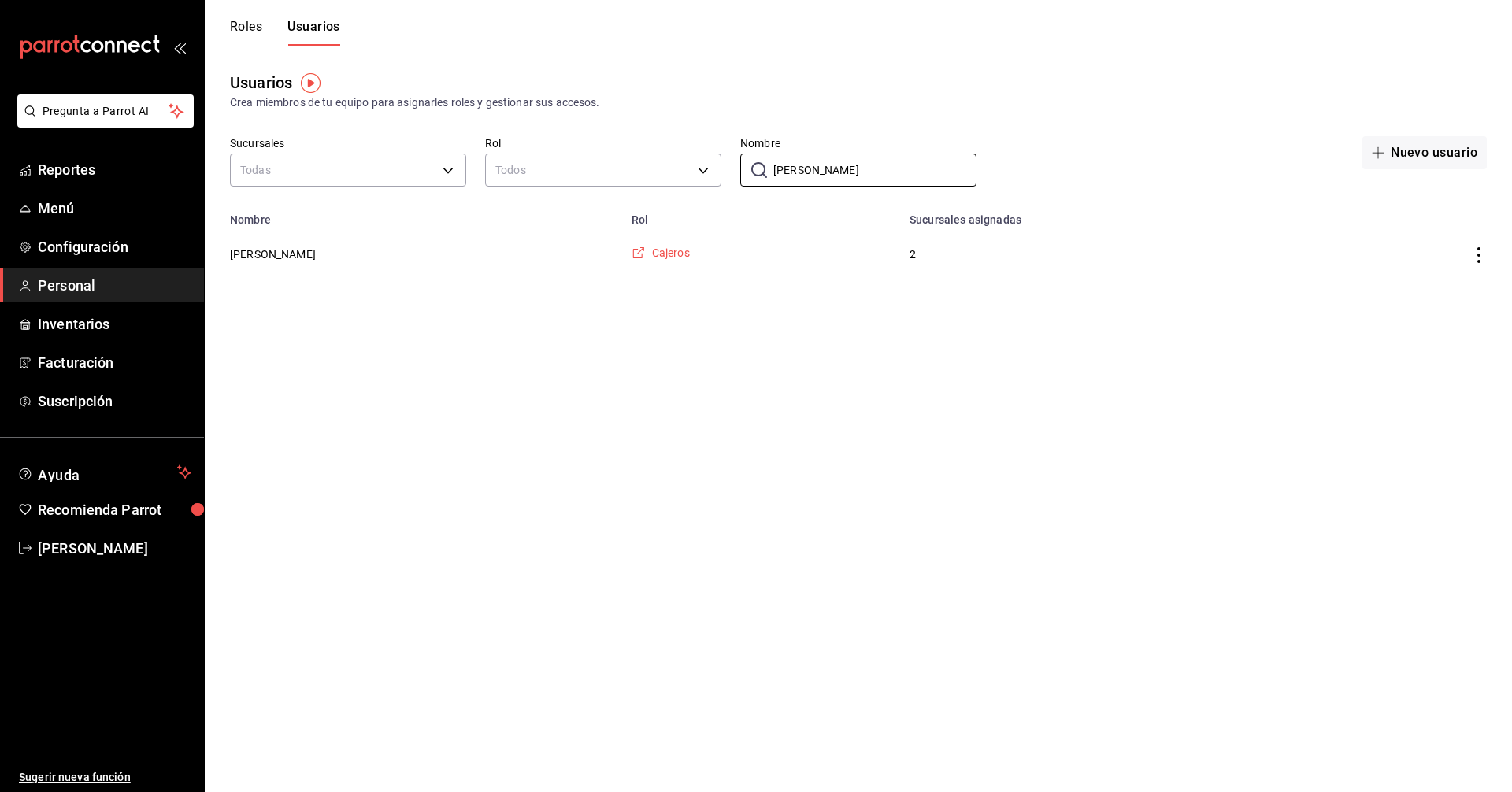
type input "rocio"
click at [652, 252] on span "Cajeros" at bounding box center [670, 252] width 38 height 16
click at [823, 176] on input "rocio" at bounding box center [876, 170] width 204 height 31
click at [1081, 282] on html "Pregunta a Parrot AI Reportes Menú Configuración Personal Inventarios Facturaci…" at bounding box center [756, 141] width 1512 height 282
click at [1003, 282] on html "Pregunta a Parrot AI Reportes Menú Configuración Personal Inventarios Facturaci…" at bounding box center [756, 141] width 1512 height 282
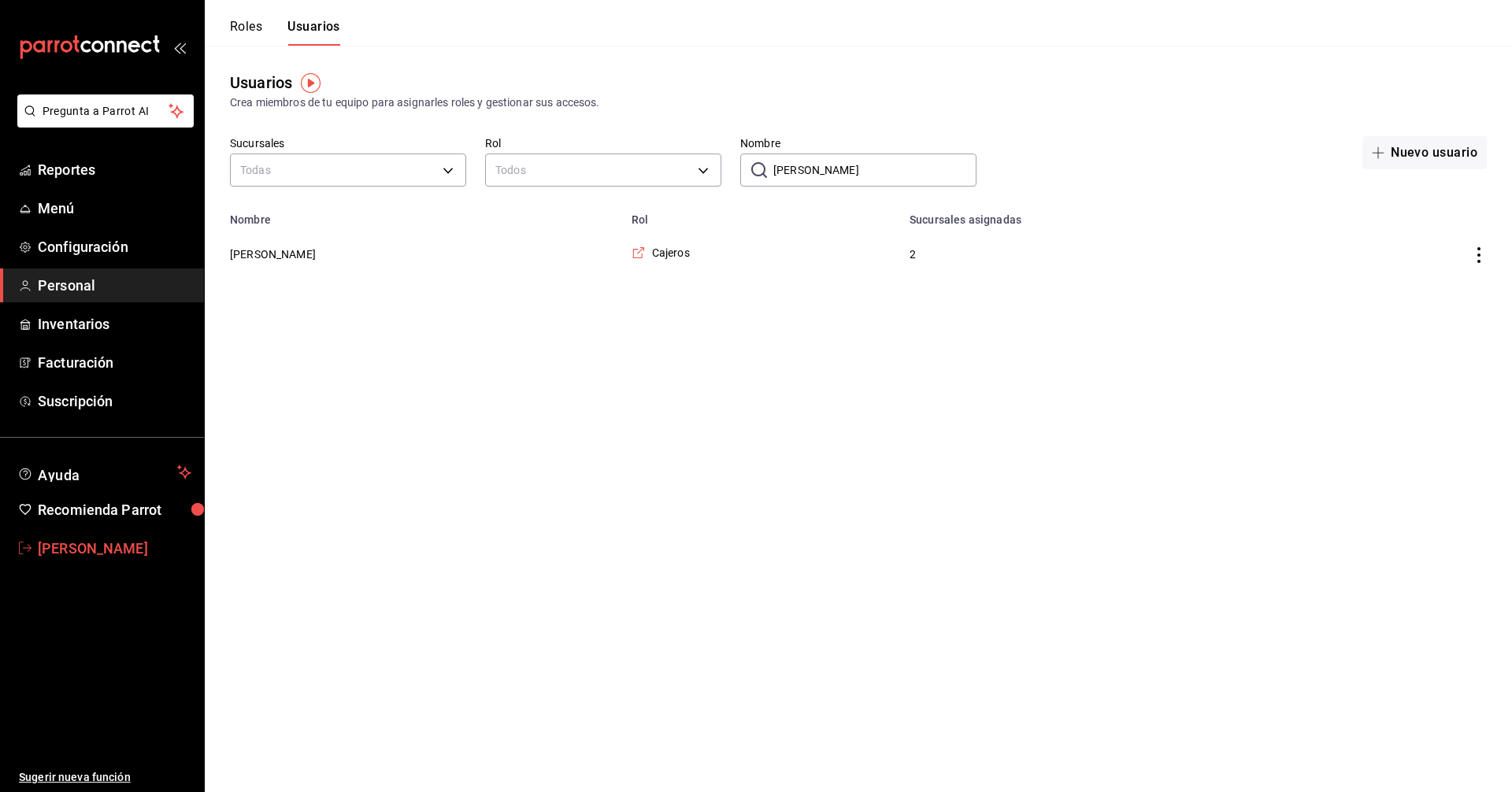
click at [151, 550] on span "Francisco A Cortes Castro" at bounding box center [115, 548] width 154 height 21
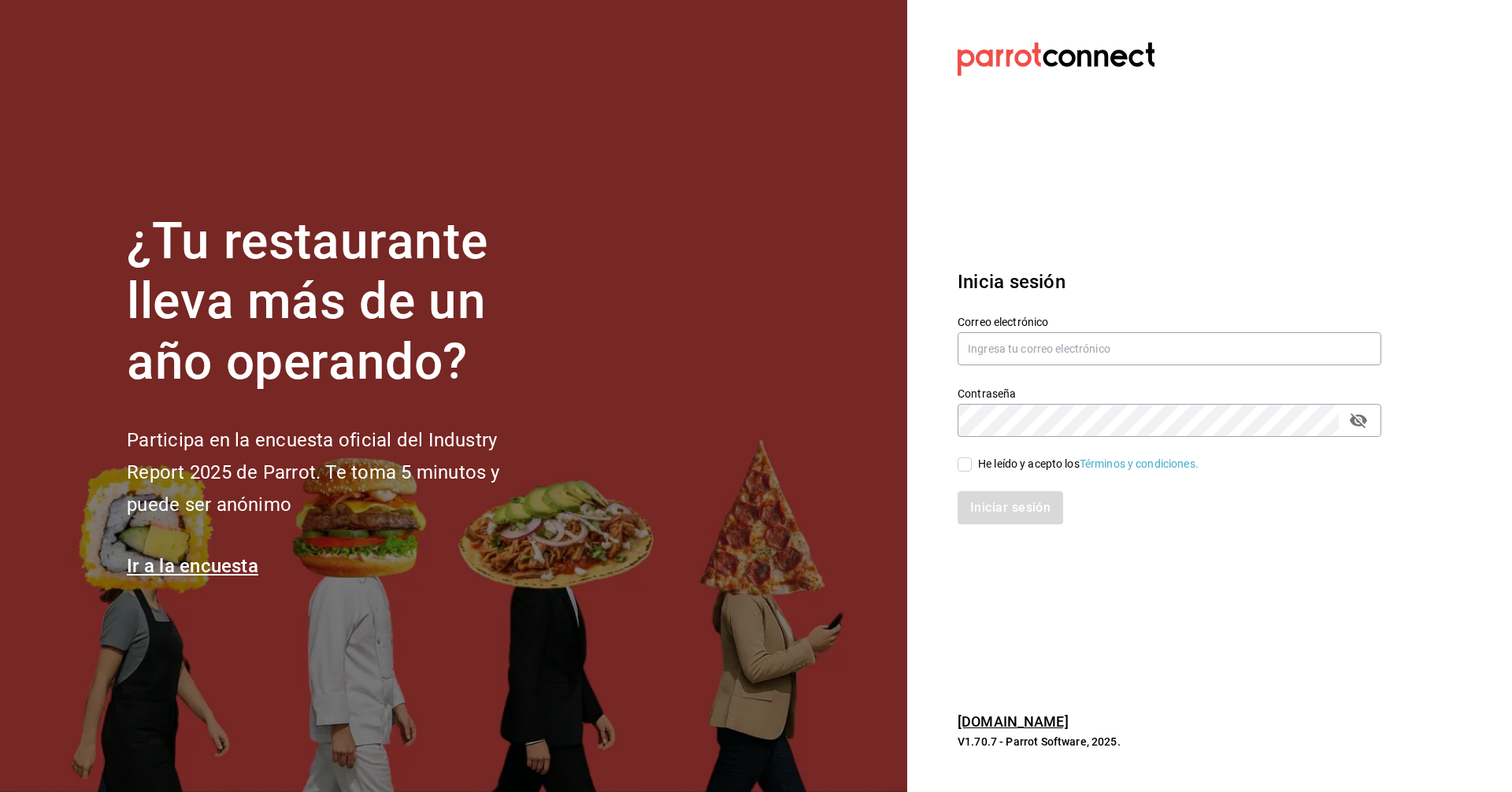
click at [1176, 211] on section "Datos incorrectos. Verifica que tu Correo o Contraseña estén bien escritos. Ini…" at bounding box center [1164, 396] width 512 height 792
click at [1194, 144] on section "Datos incorrectos. Verifica que tu Correo o Contraseña estén bien escritos. Ini…" at bounding box center [1164, 396] width 512 height 792
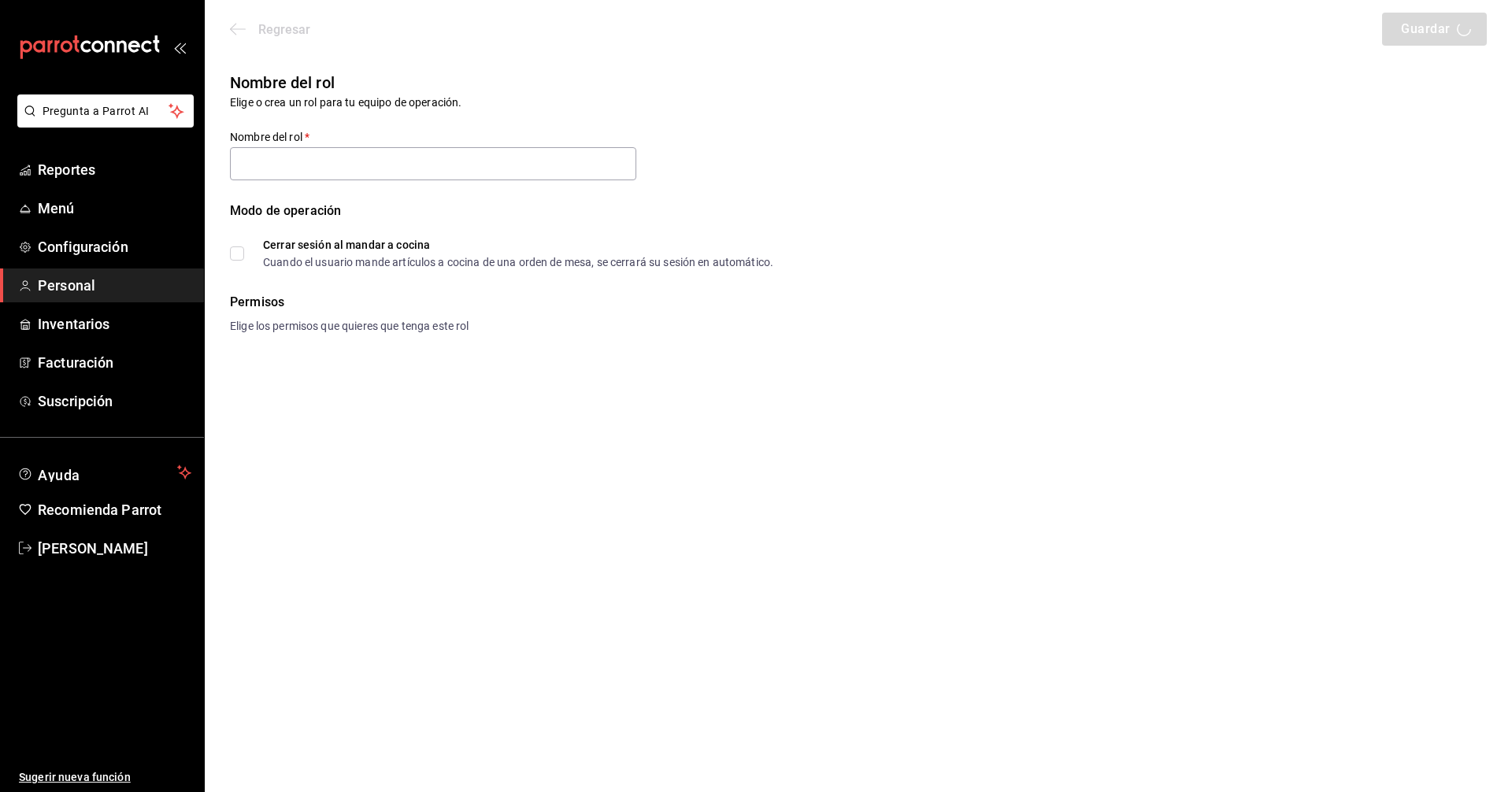
type input "Cajeros"
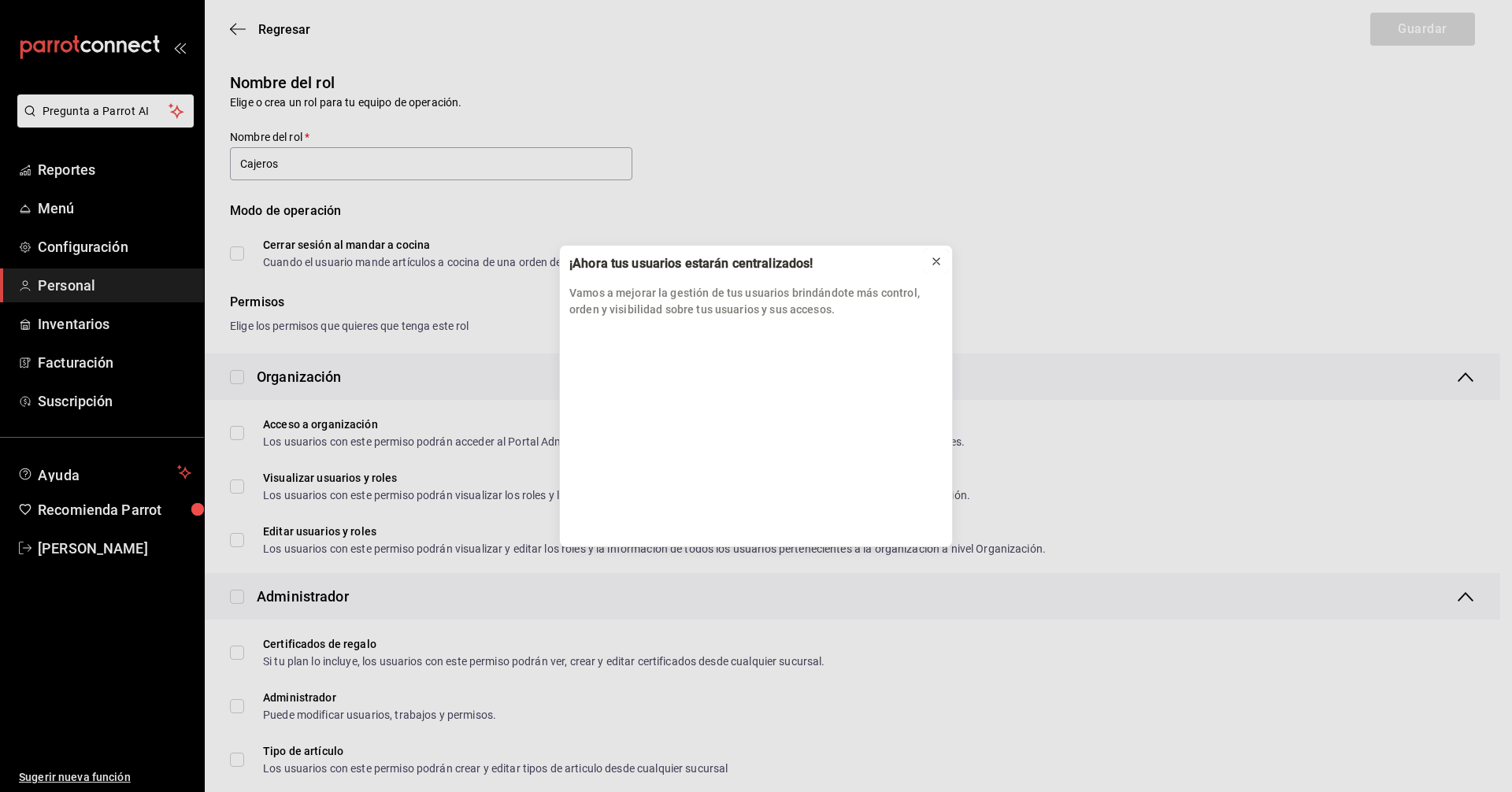
click at [940, 259] on icon at bounding box center [937, 261] width 13 height 13
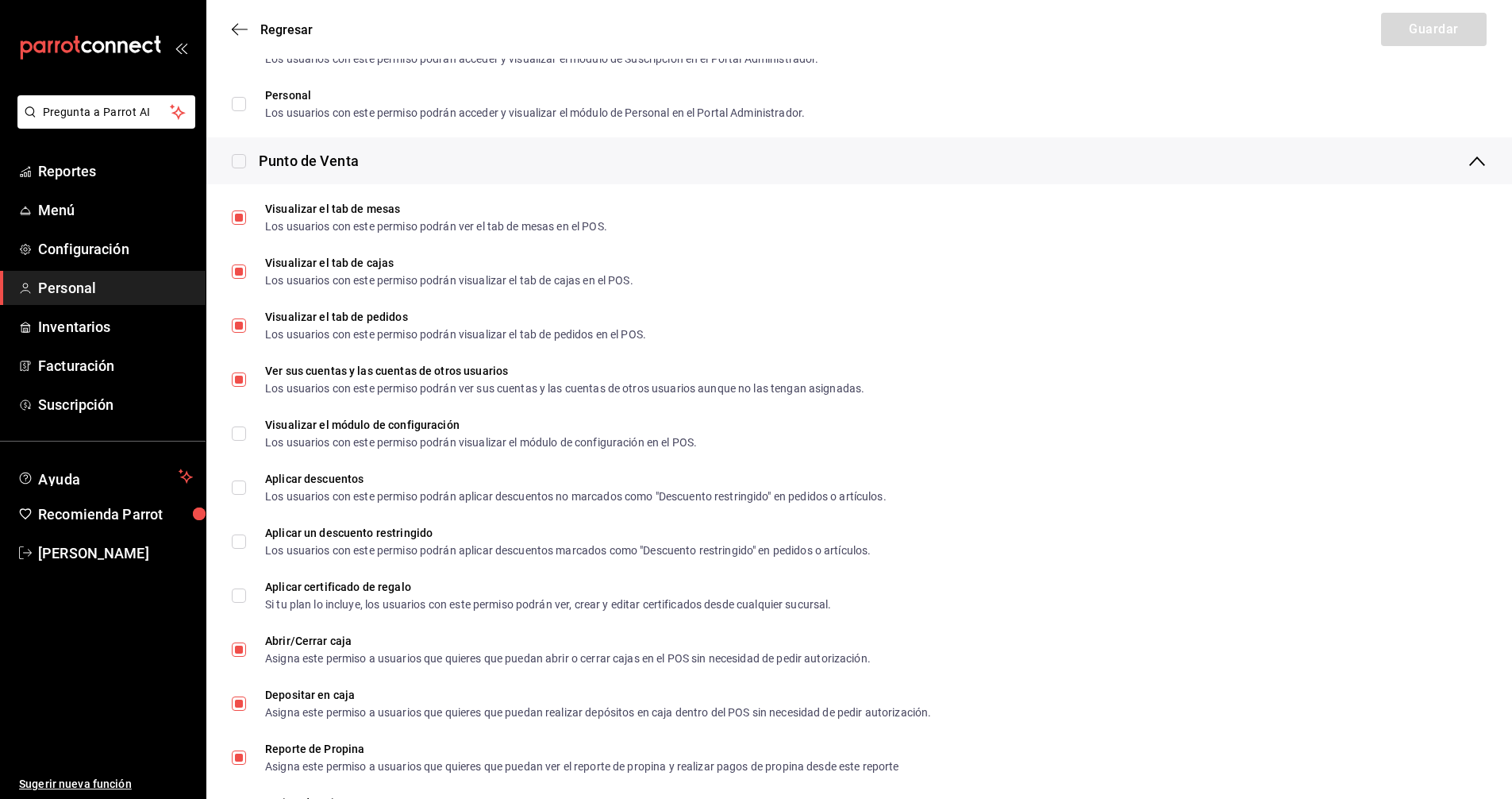
scroll to position [1350, 0]
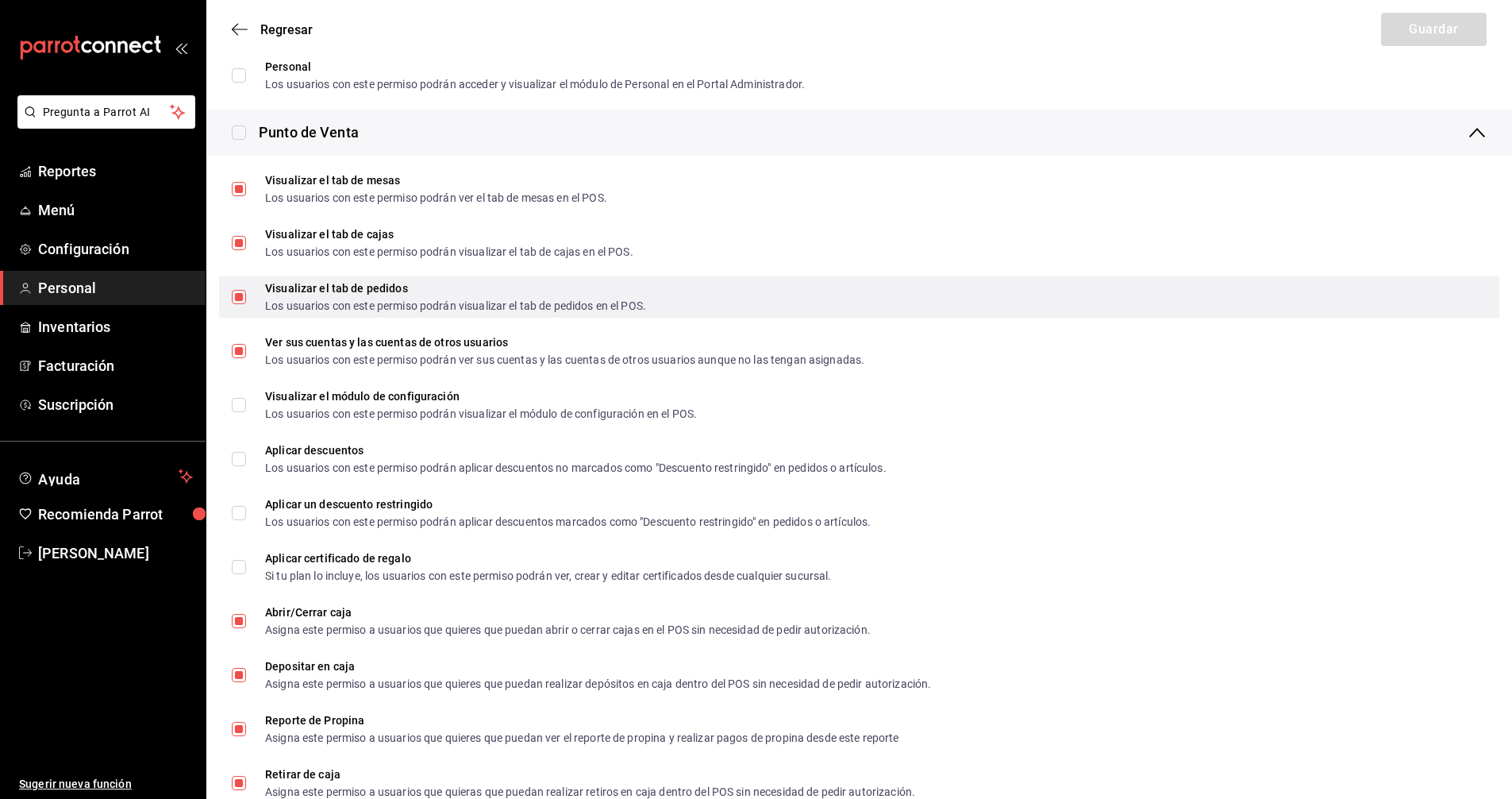
click at [250, 299] on span "Visualizar el tab de pedidos Los usuarios con este permiso podrán visualizar el…" at bounding box center [445, 297] width 400 height 29
click at [246, 299] on input "Visualizar el tab de pedidos Los usuarios con este permiso podrán visualizar el…" at bounding box center [238, 297] width 14 height 14
checkbox input "false"
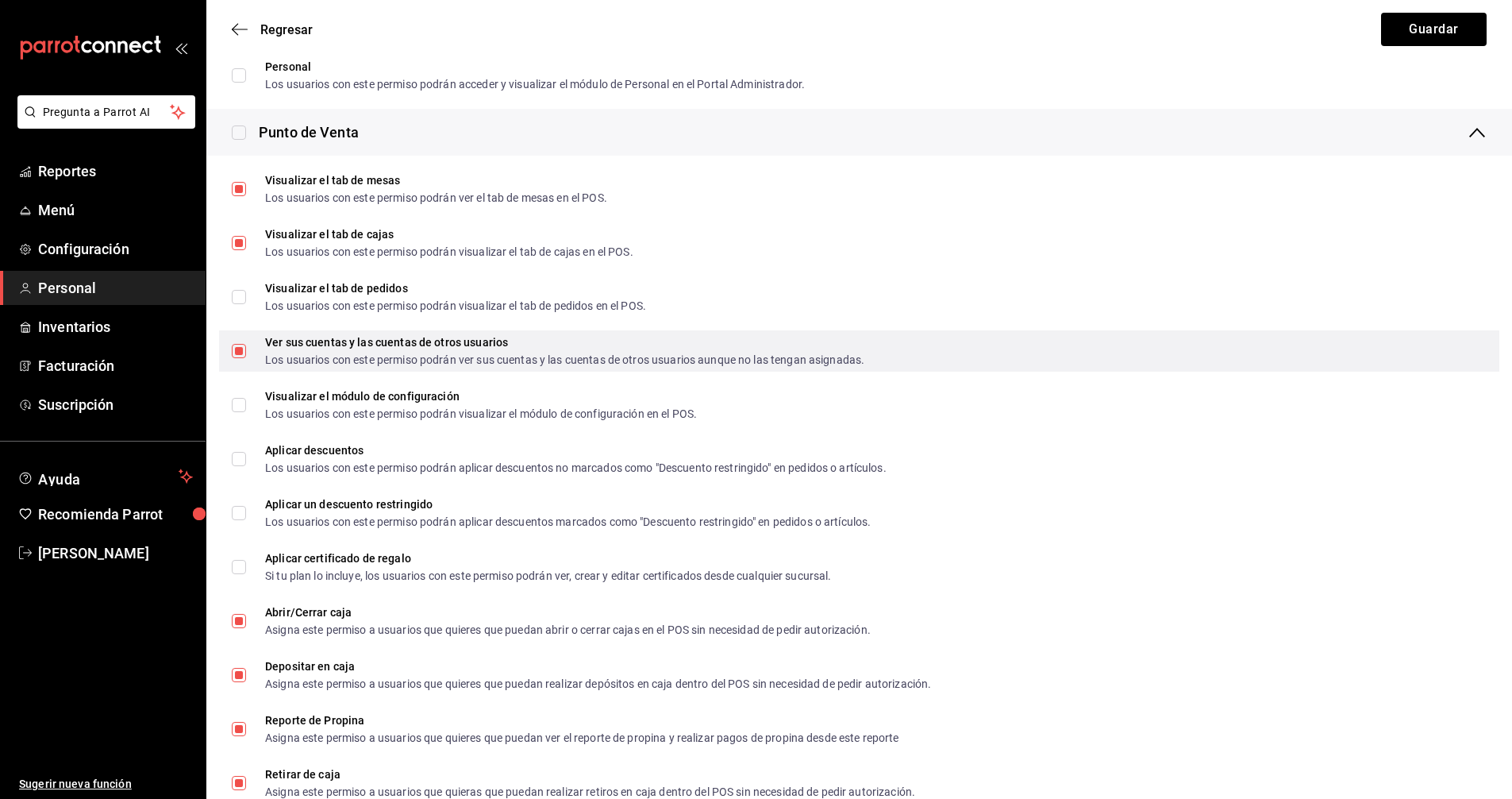
click at [239, 352] on input "Ver sus cuentas y las cuentas de otros usuarios Los usuarios con este permiso p…" at bounding box center [238, 350] width 14 height 14
checkbox input "false"
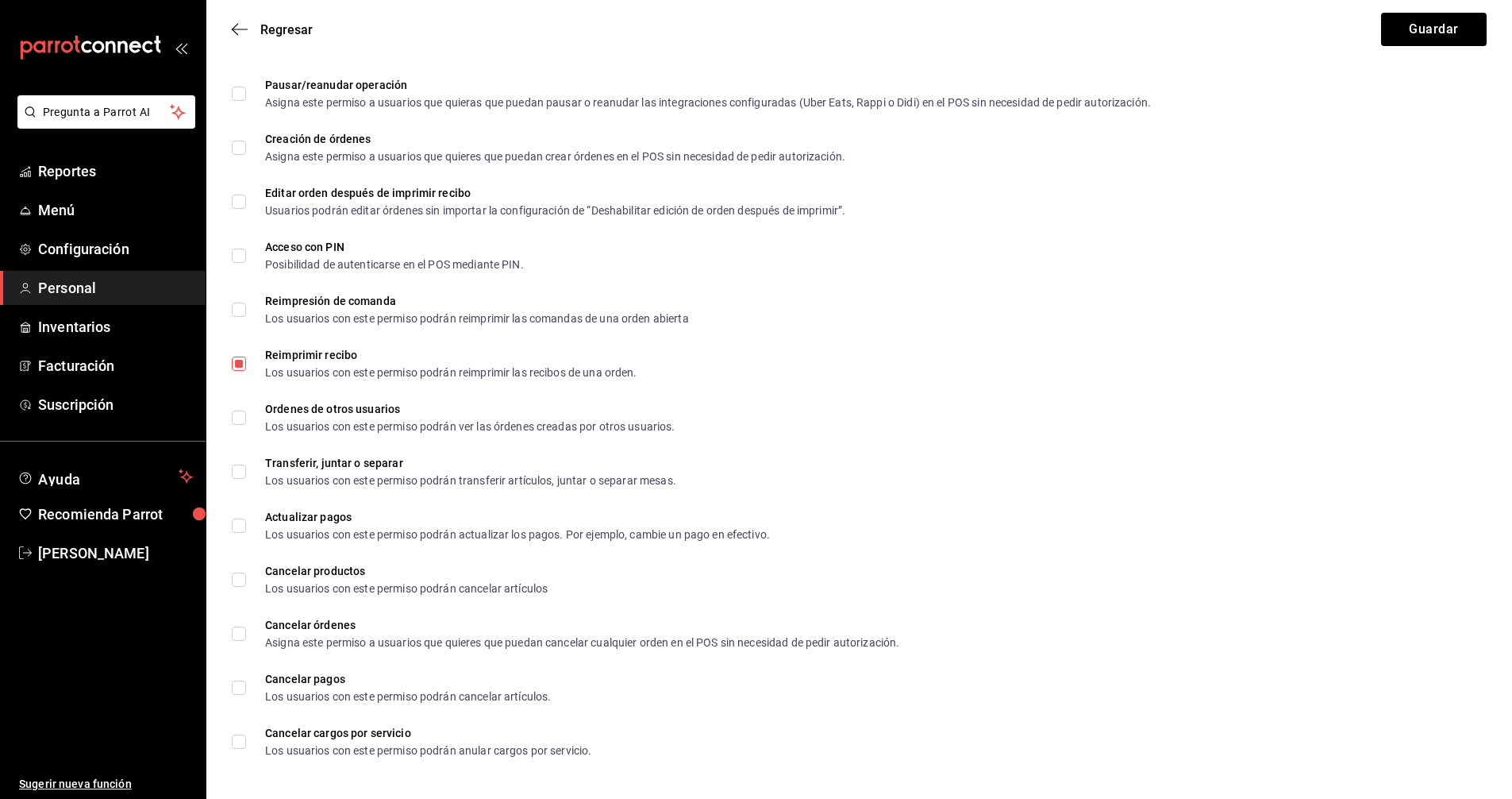
scroll to position [2420, 0]
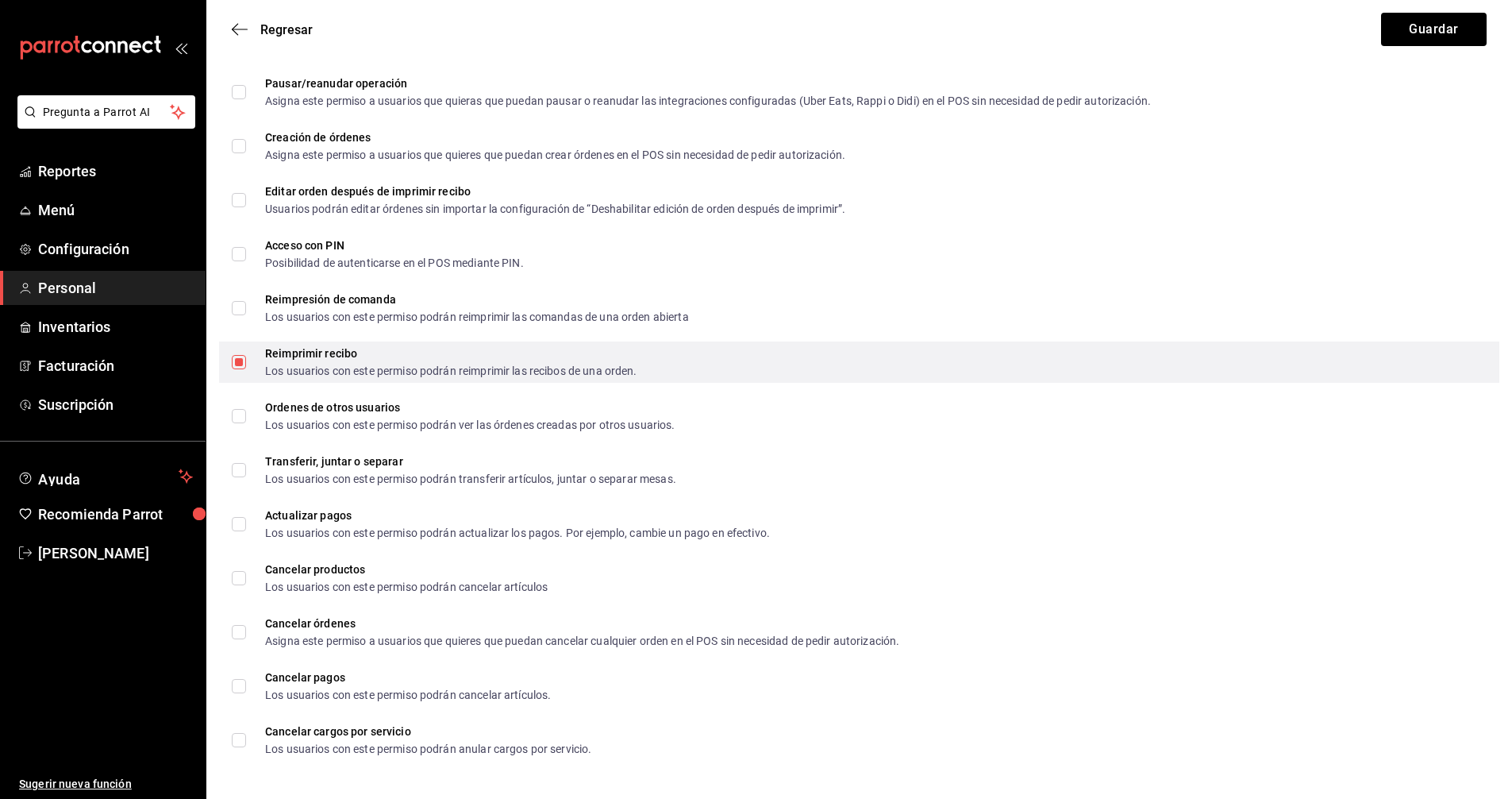
click at [240, 363] on input "Reimprimir recibo Los usuarios con este permiso podrán reimprimir las recibos d…" at bounding box center [238, 362] width 14 height 14
click at [245, 369] on input "Reimprimir recibo Los usuarios con este permiso podrán reimprimir las recibos d…" at bounding box center [238, 362] width 14 height 14
checkbox input "true"
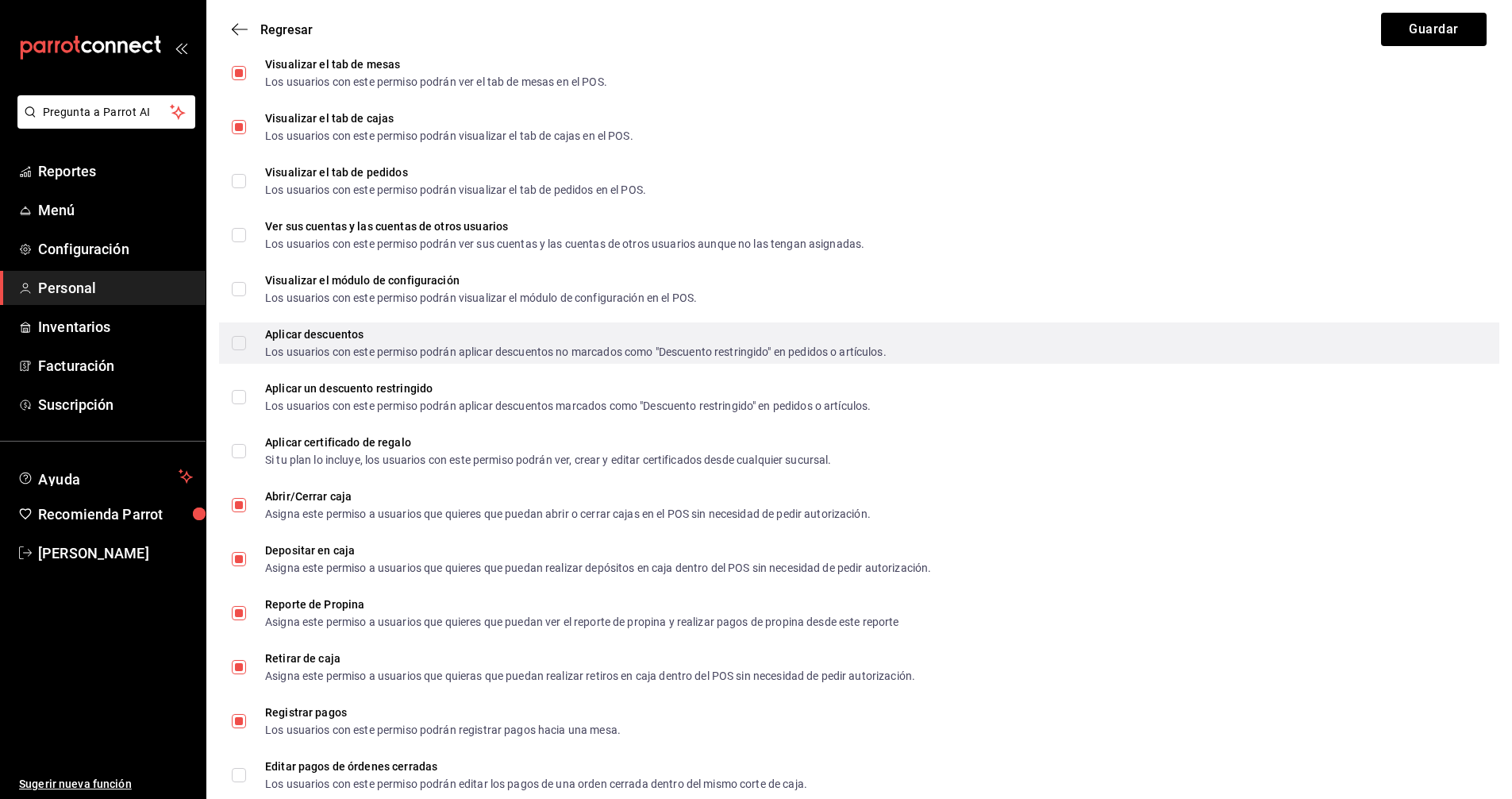
scroll to position [1387, 0]
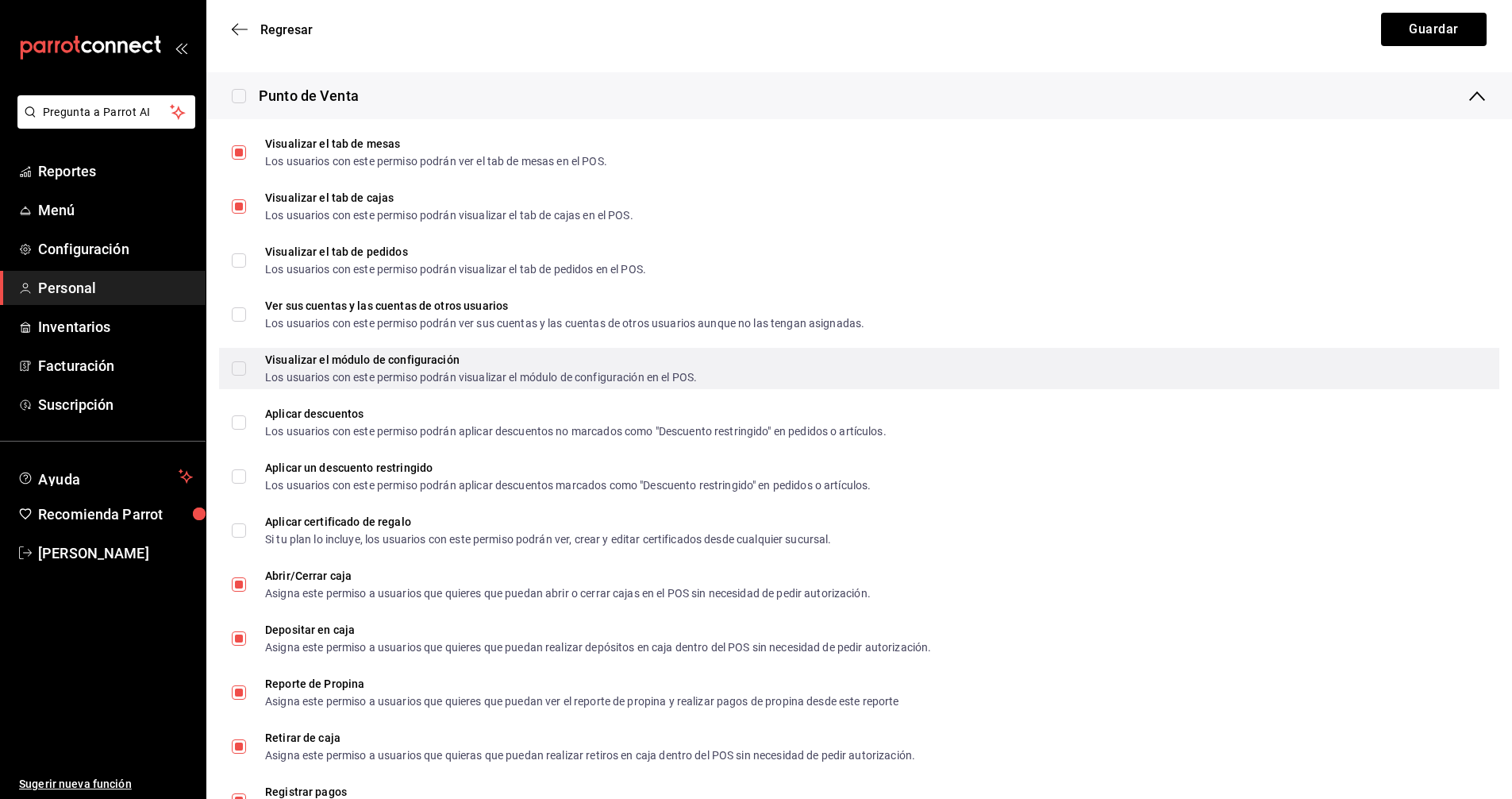
click at [243, 371] on input "Visualizar el módulo de configuración Los usuarios con este permiso podrán visu…" at bounding box center [238, 368] width 14 height 14
click at [238, 369] on input "Visualizar el módulo de configuración Los usuarios con este permiso podrán visu…" at bounding box center [238, 368] width 14 height 14
checkbox input "false"
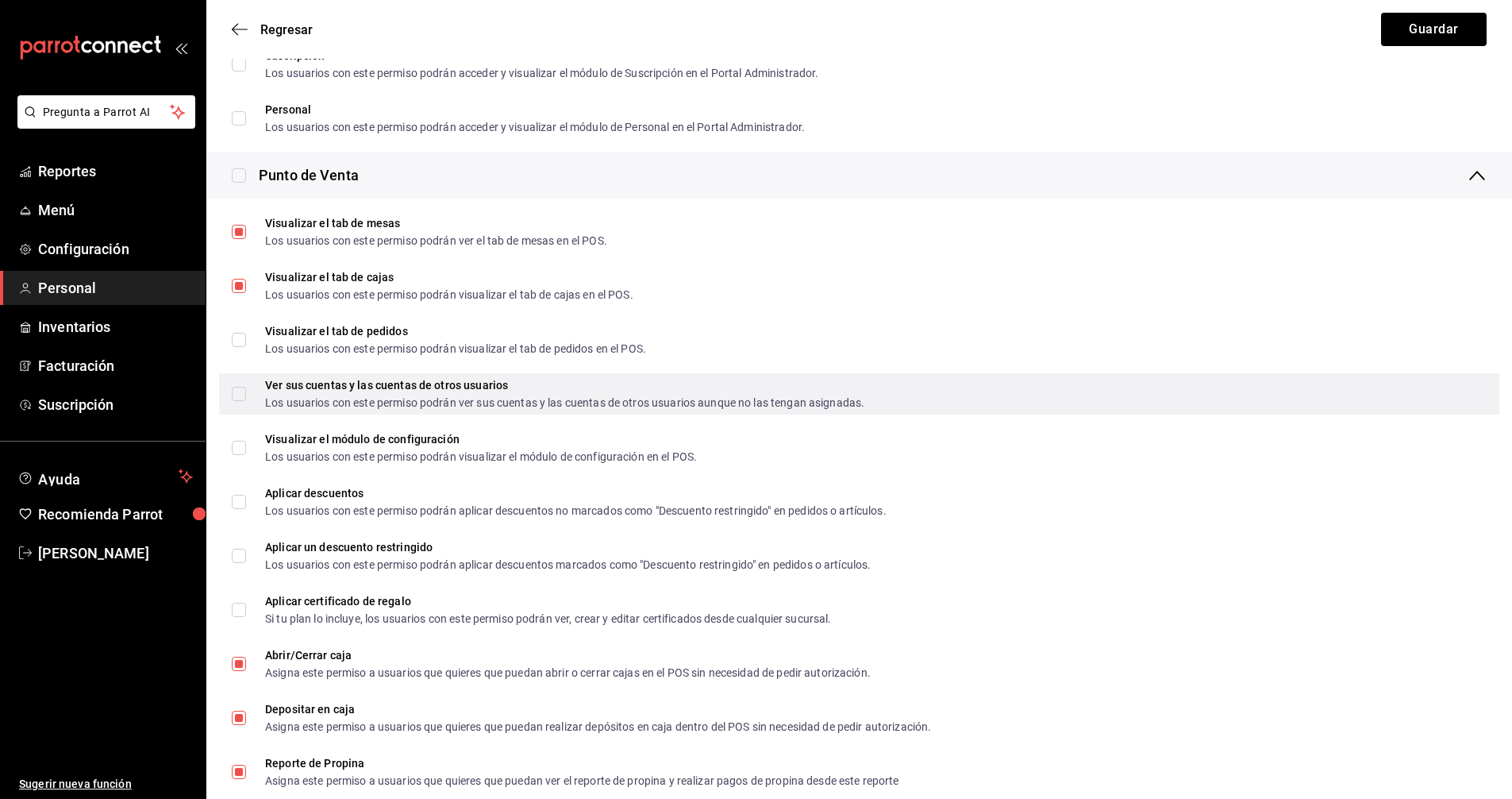
click at [240, 398] on input "Ver sus cuentas y las cuentas de otros usuarios Los usuarios con este permiso p…" at bounding box center [238, 393] width 14 height 14
checkbox input "true"
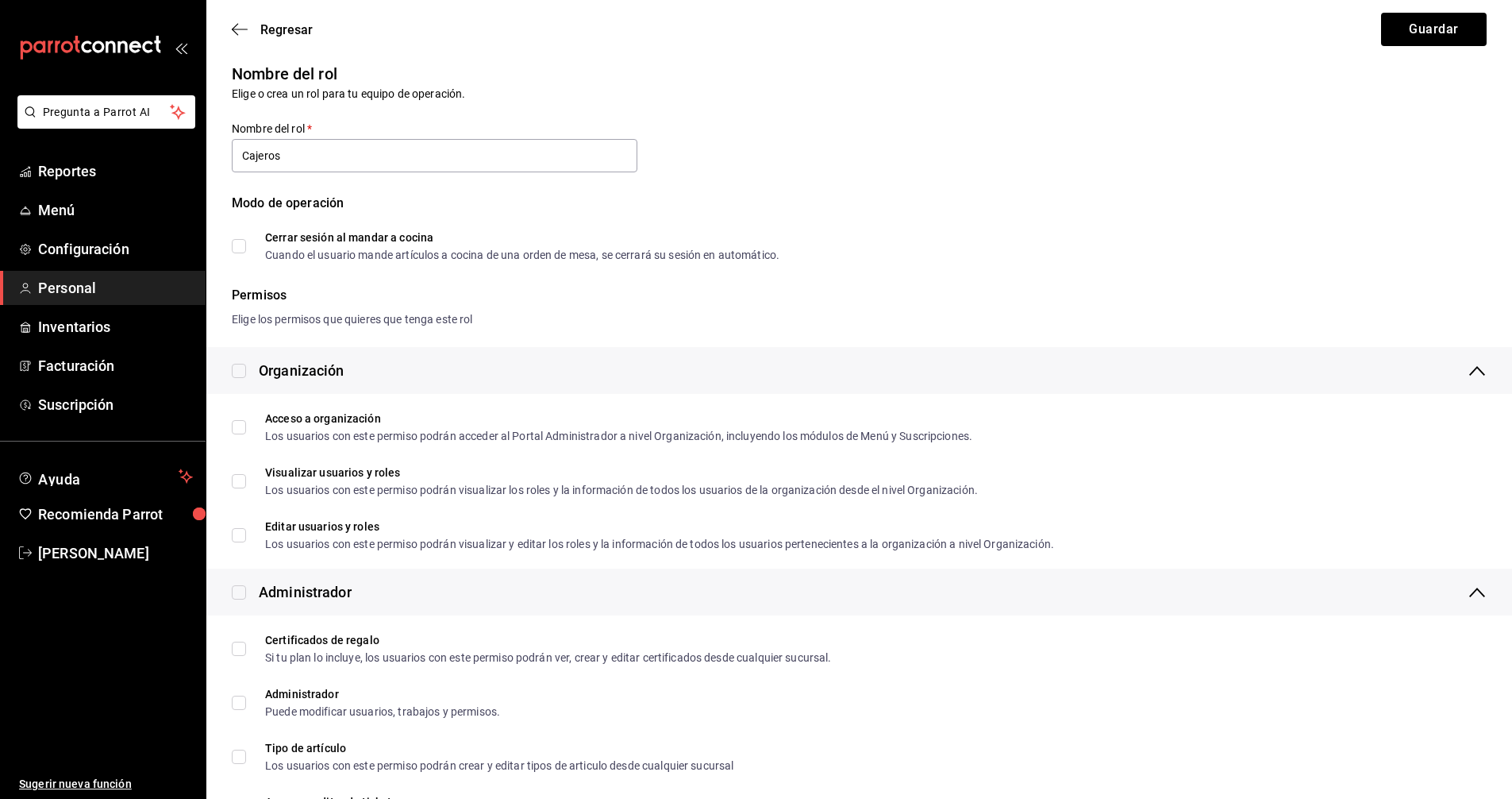
scroll to position [0, 0]
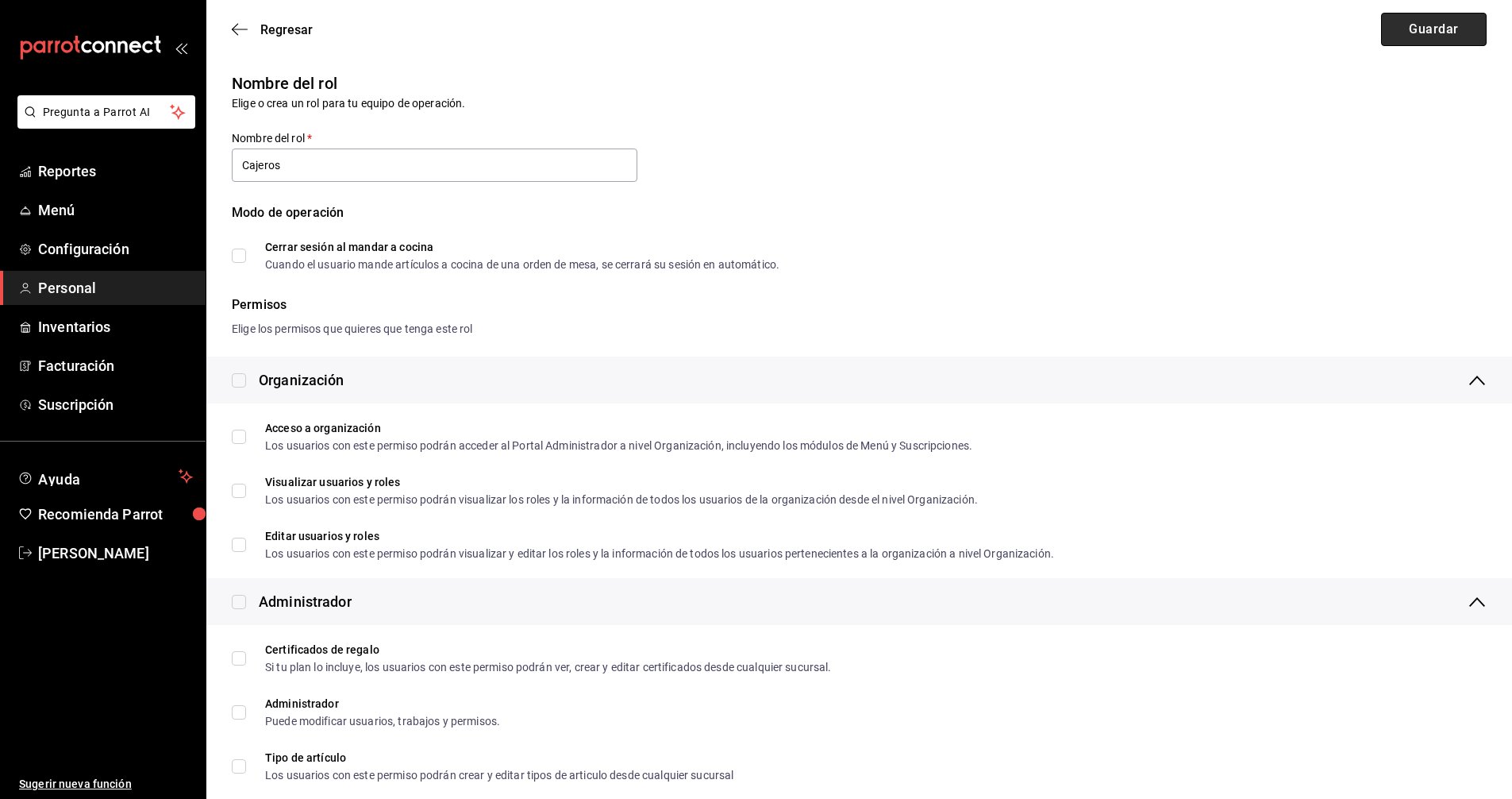
click at [1439, 28] on button "Guardar" at bounding box center [1434, 30] width 105 height 33
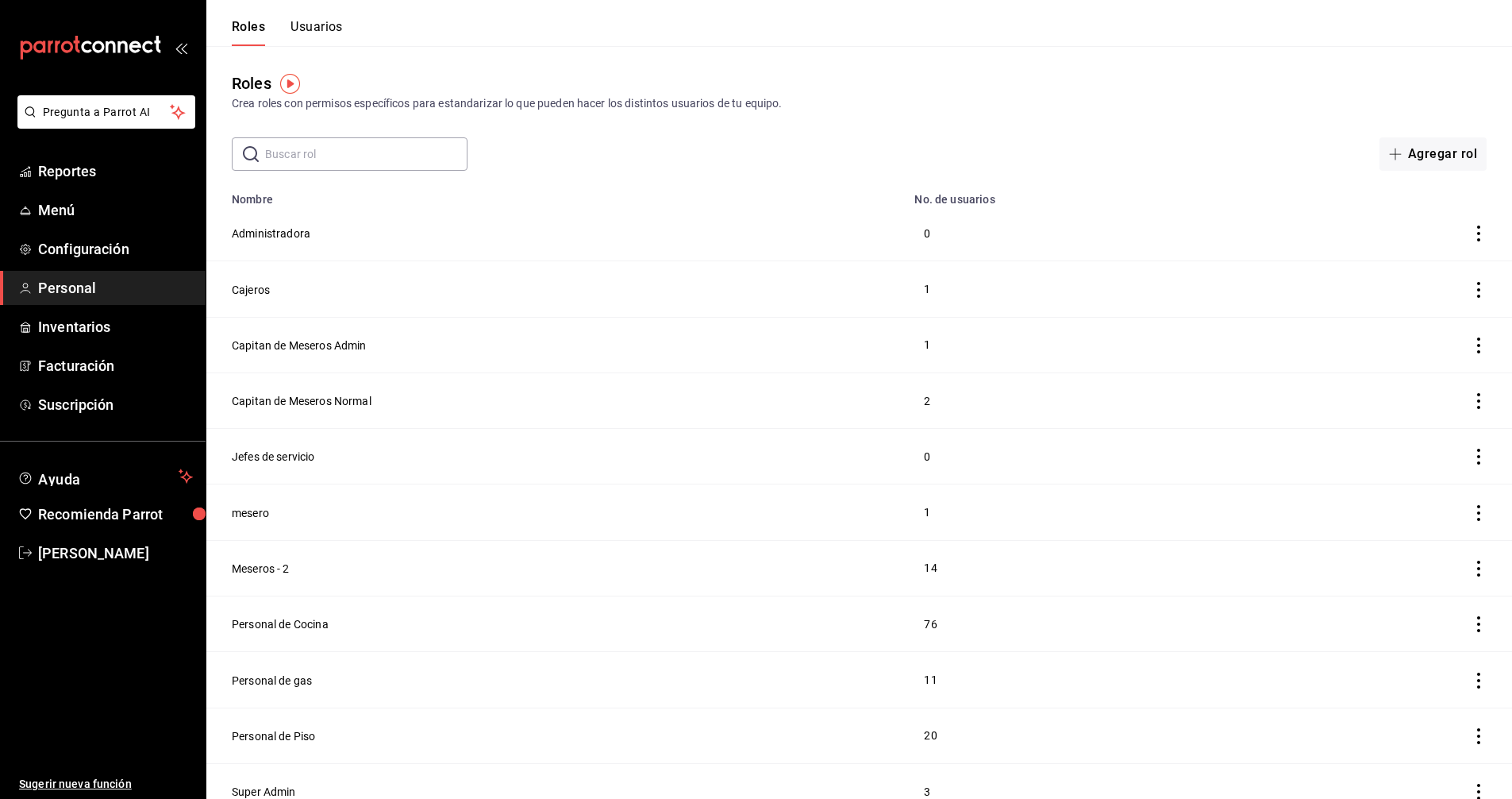
click at [318, 30] on button "Usuarios" at bounding box center [316, 32] width 53 height 27
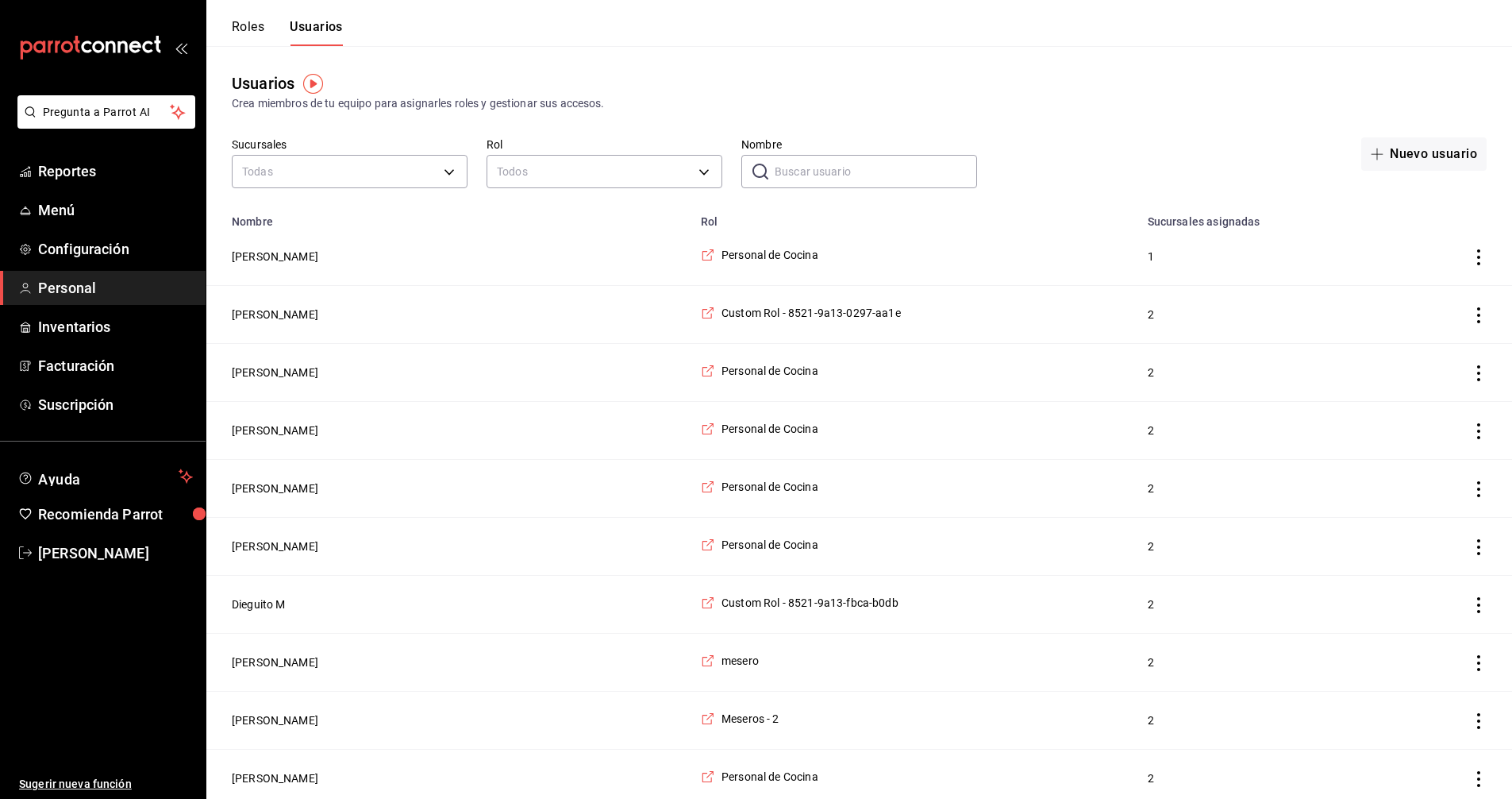
click at [861, 175] on input "Nombre" at bounding box center [875, 171] width 202 height 31
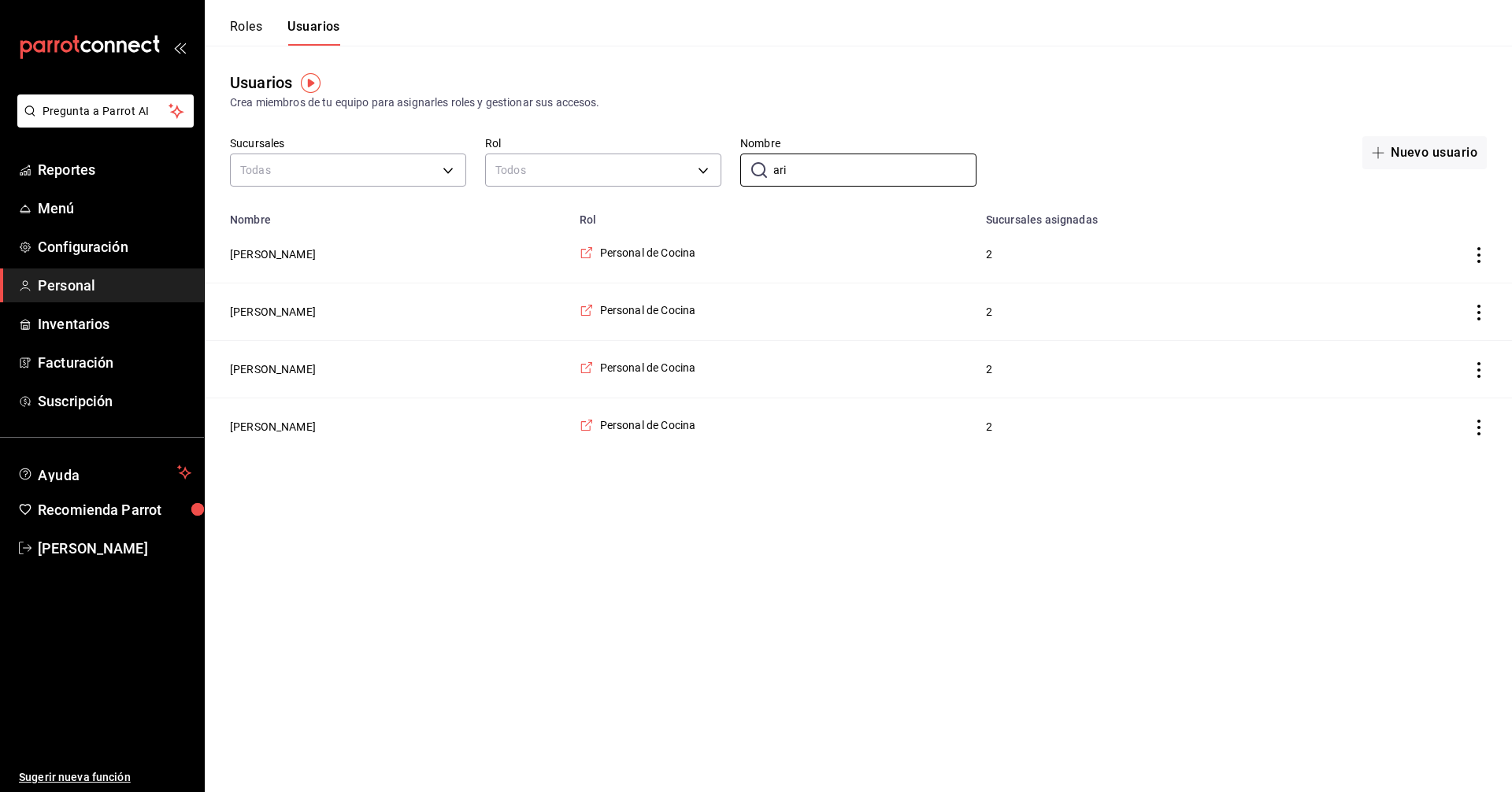
click at [732, 456] on html "Pregunta a Parrot AI Reportes Menú Configuración Personal Inventarios Facturaci…" at bounding box center [756, 227] width 1512 height 456
click at [813, 175] on input "ari" at bounding box center [876, 170] width 204 height 31
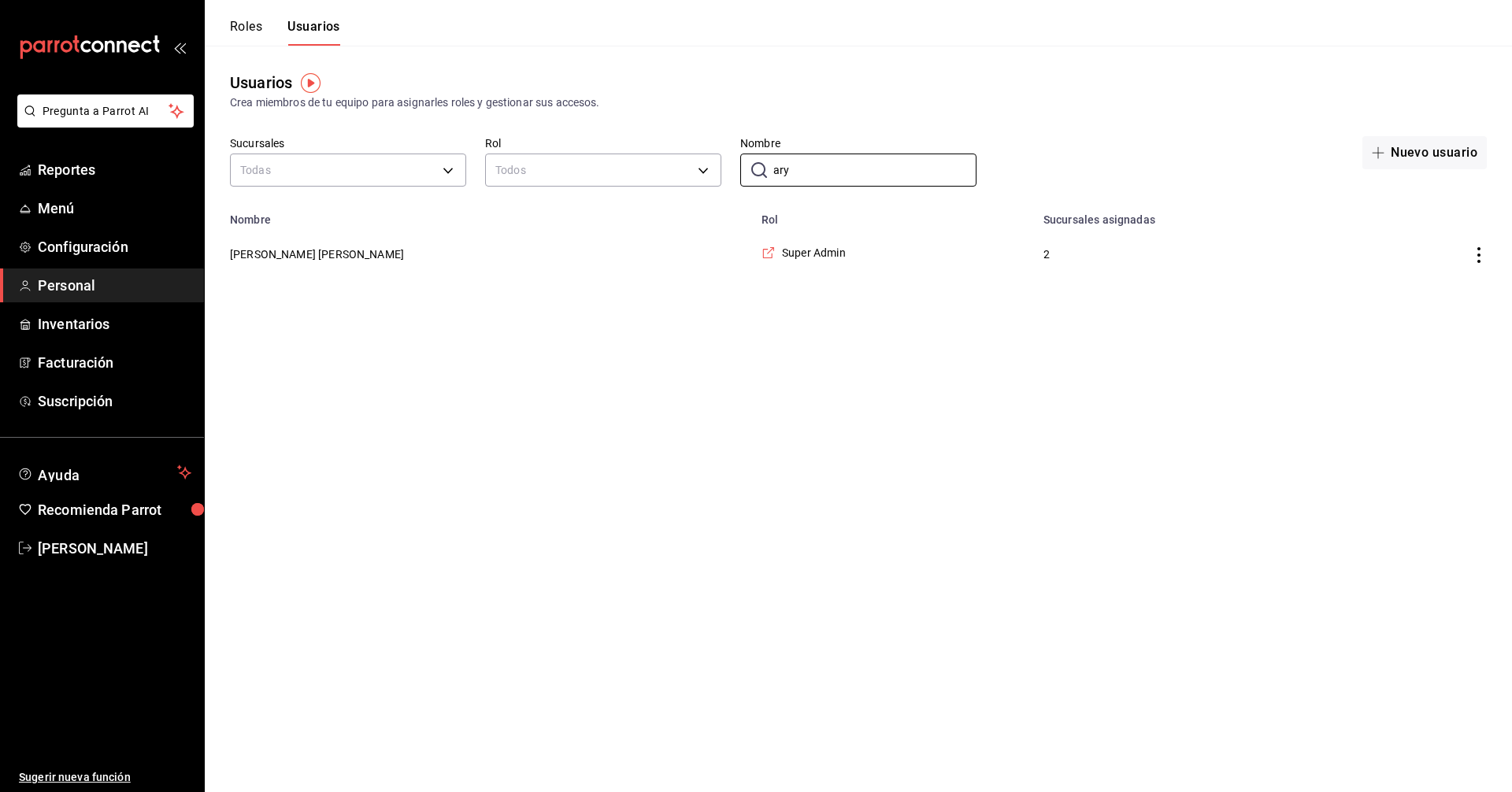
type input "ary"
click at [90, 282] on span "Personal" at bounding box center [115, 285] width 154 height 21
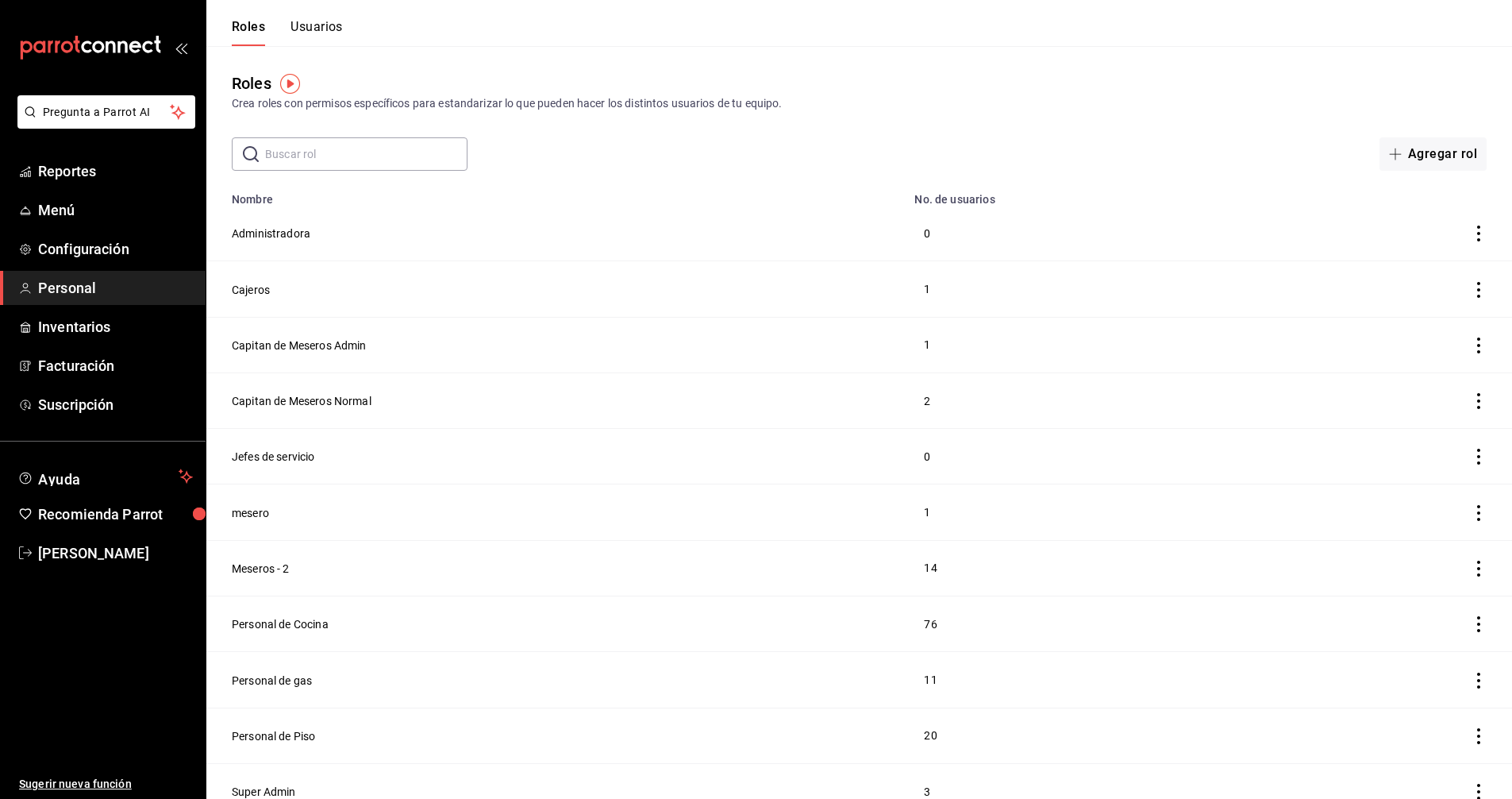
click at [317, 26] on button "Usuarios" at bounding box center [316, 32] width 53 height 27
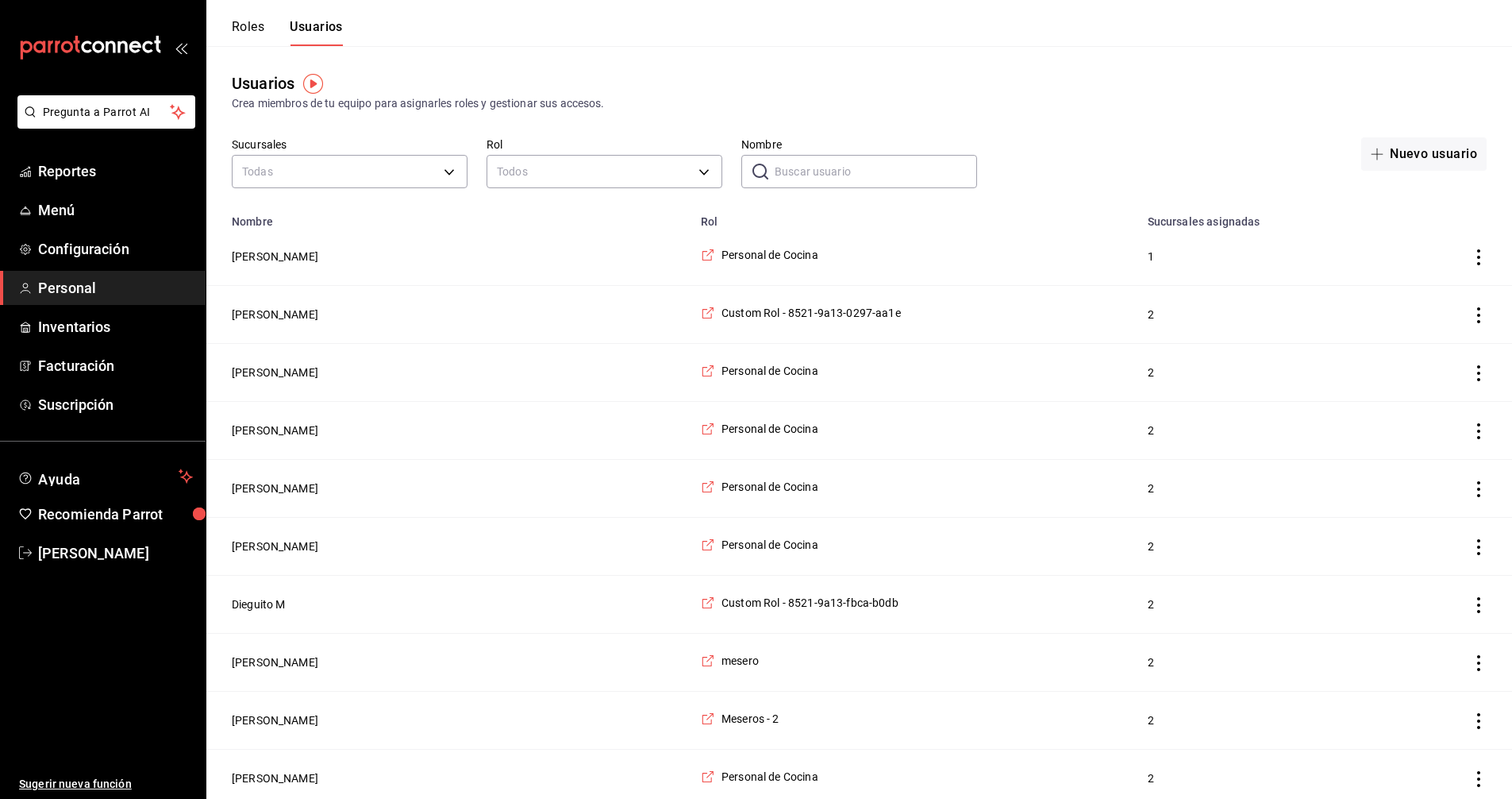
click at [315, 82] on img "button" at bounding box center [312, 83] width 19 height 19
click at [320, 150] on span "Ir a video" at bounding box center [313, 151] width 47 height 17
click at [274, 264] on button "Zaira Leon" at bounding box center [275, 256] width 87 height 16
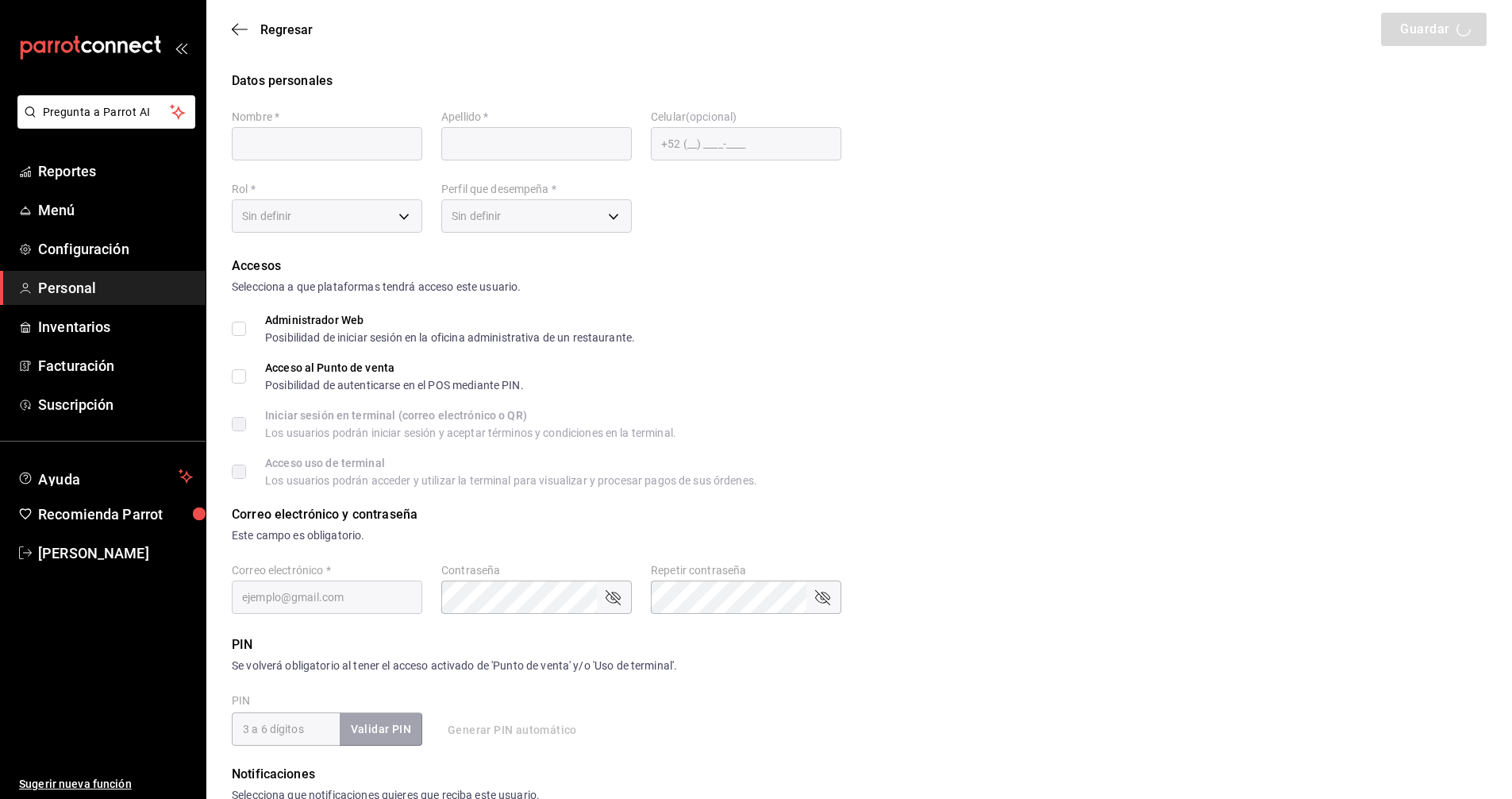
type input "Zaira"
type input "Leon"
checkbox input "true"
type input "Zaileon@gmail.com"
type input "7910"
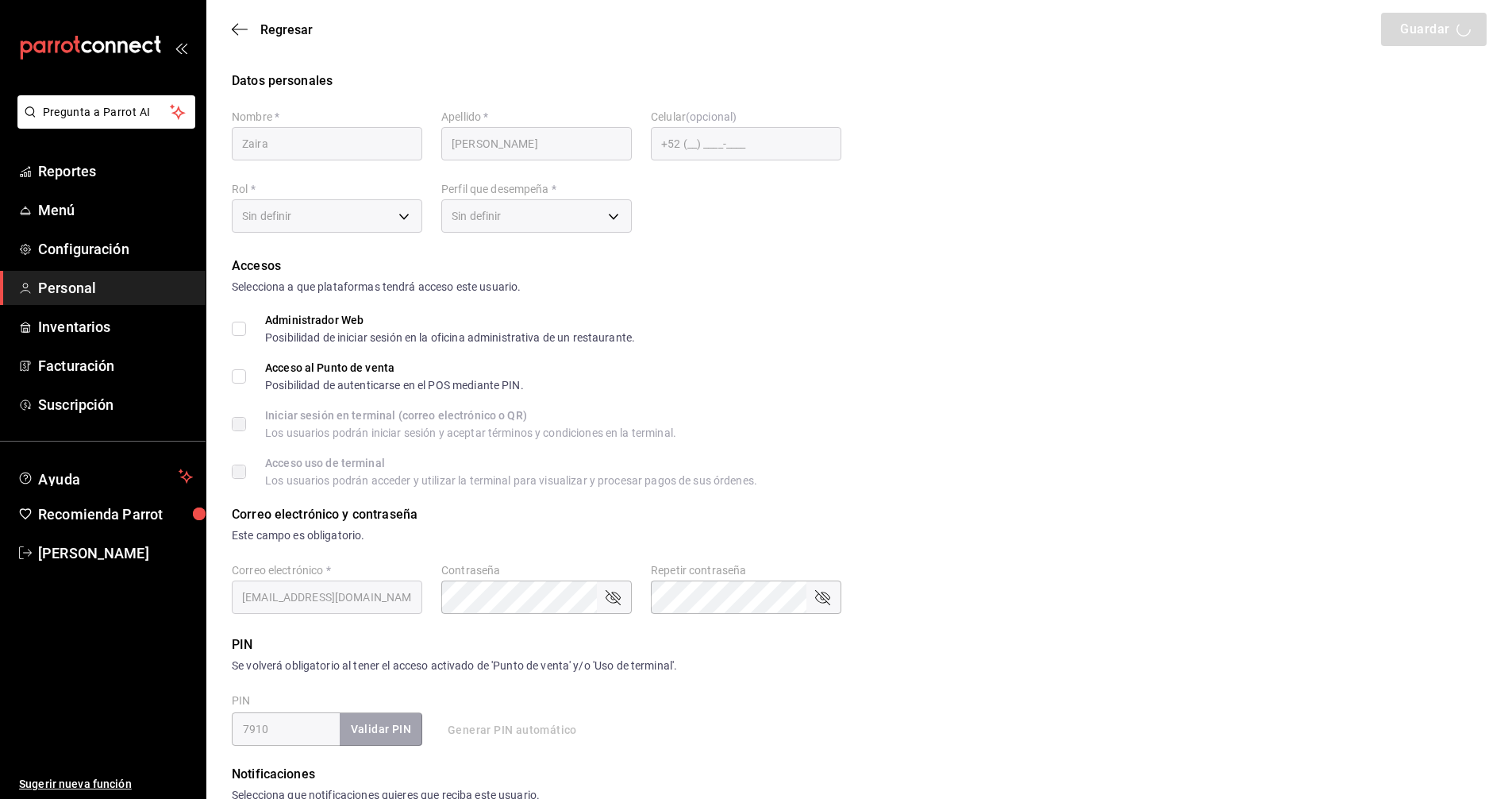
type input "97cc0063-941b-4673-849f-347ae2b3dd98"
type input "KITCHEN"
checkbox input "true"
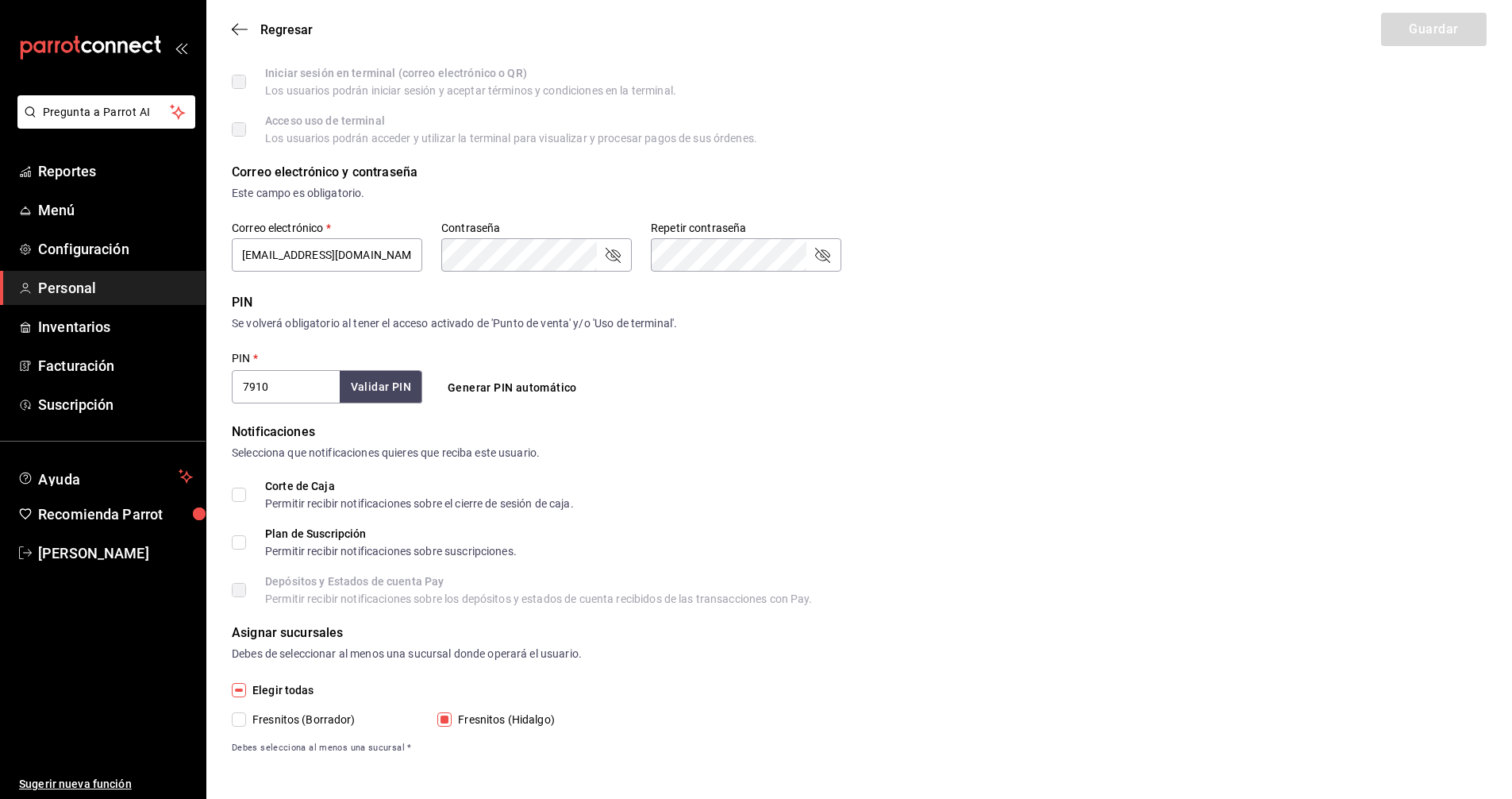
scroll to position [343, 0]
click at [688, 446] on div "Selecciona que notificaciones quieres que reciba este usuario." at bounding box center [860, 452] width 1255 height 17
click at [239, 719] on input "Fresnitos (Borrador)" at bounding box center [238, 719] width 14 height 14
checkbox input "true"
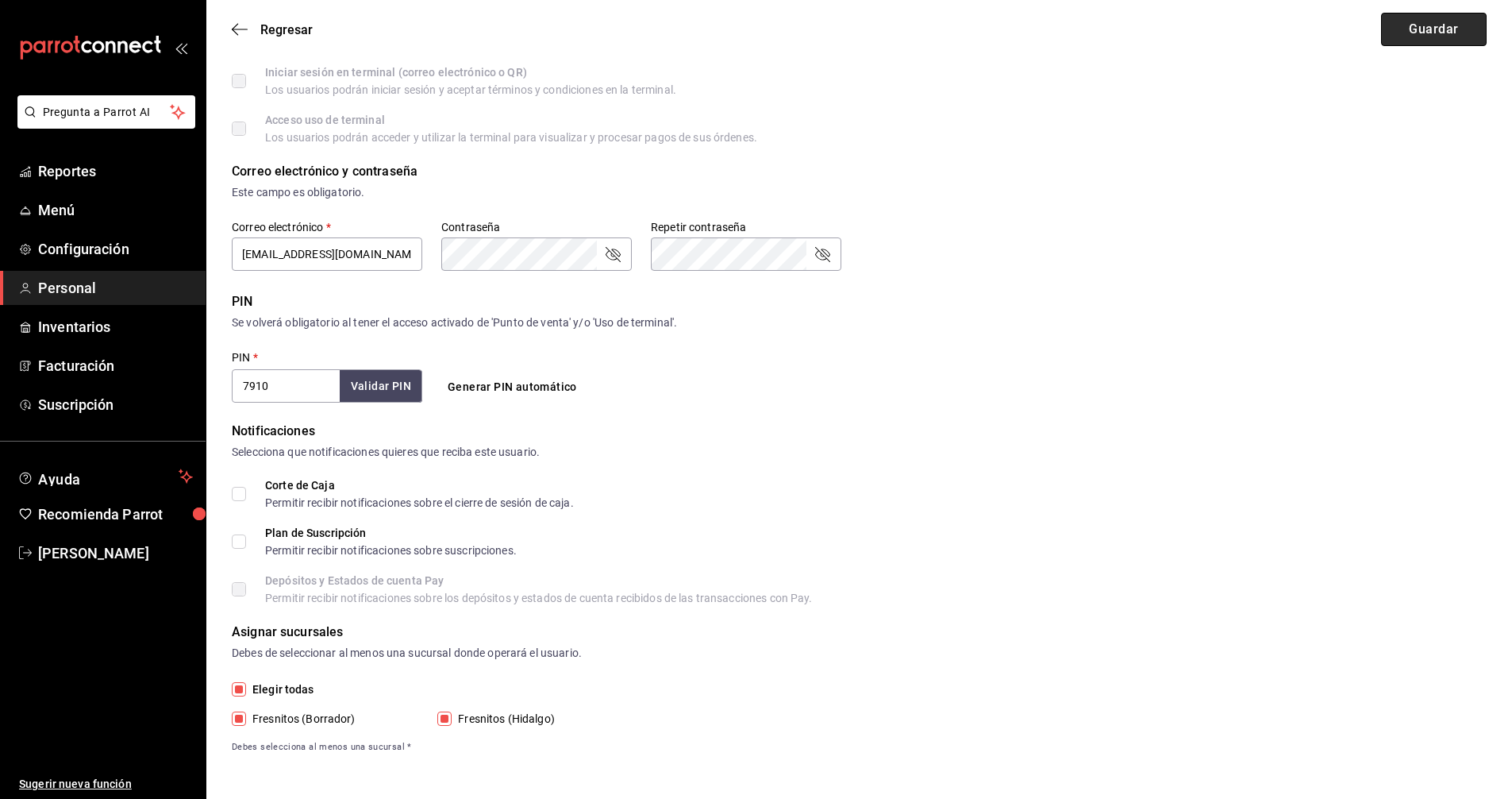
click at [1445, 31] on button "Guardar" at bounding box center [1434, 30] width 105 height 33
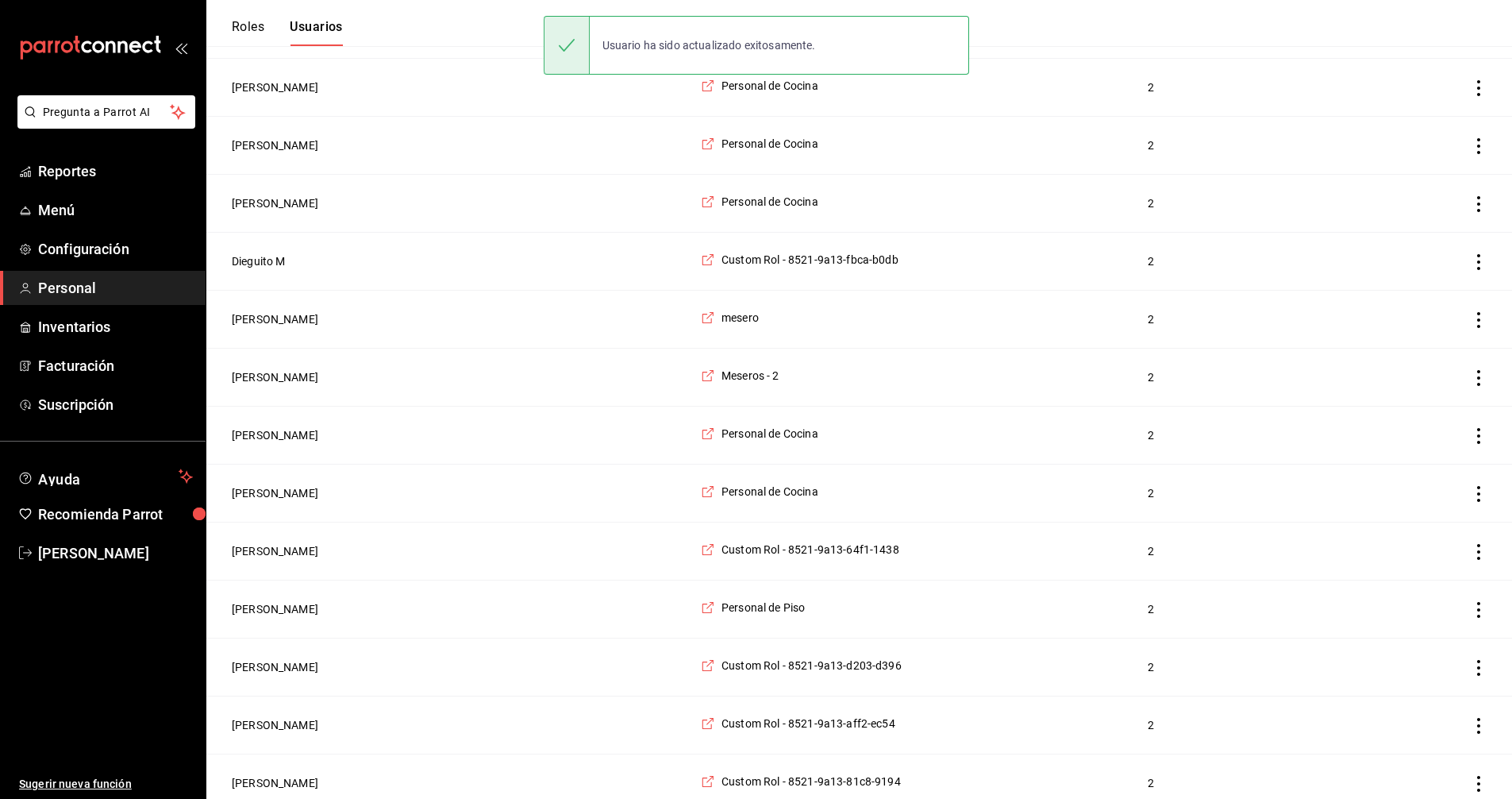
click at [251, 31] on button "Roles" at bounding box center [248, 32] width 32 height 27
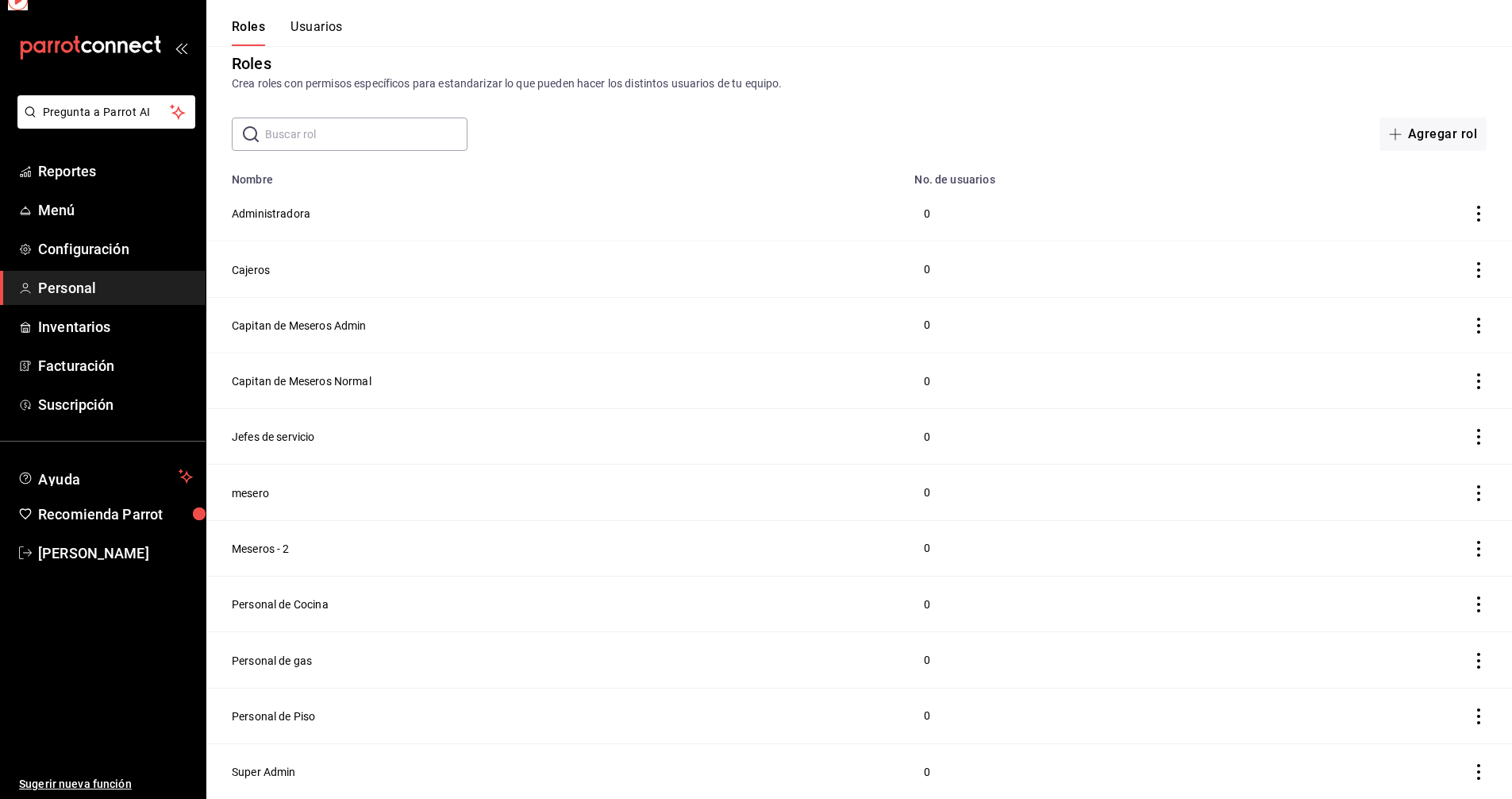
scroll to position [12, 0]
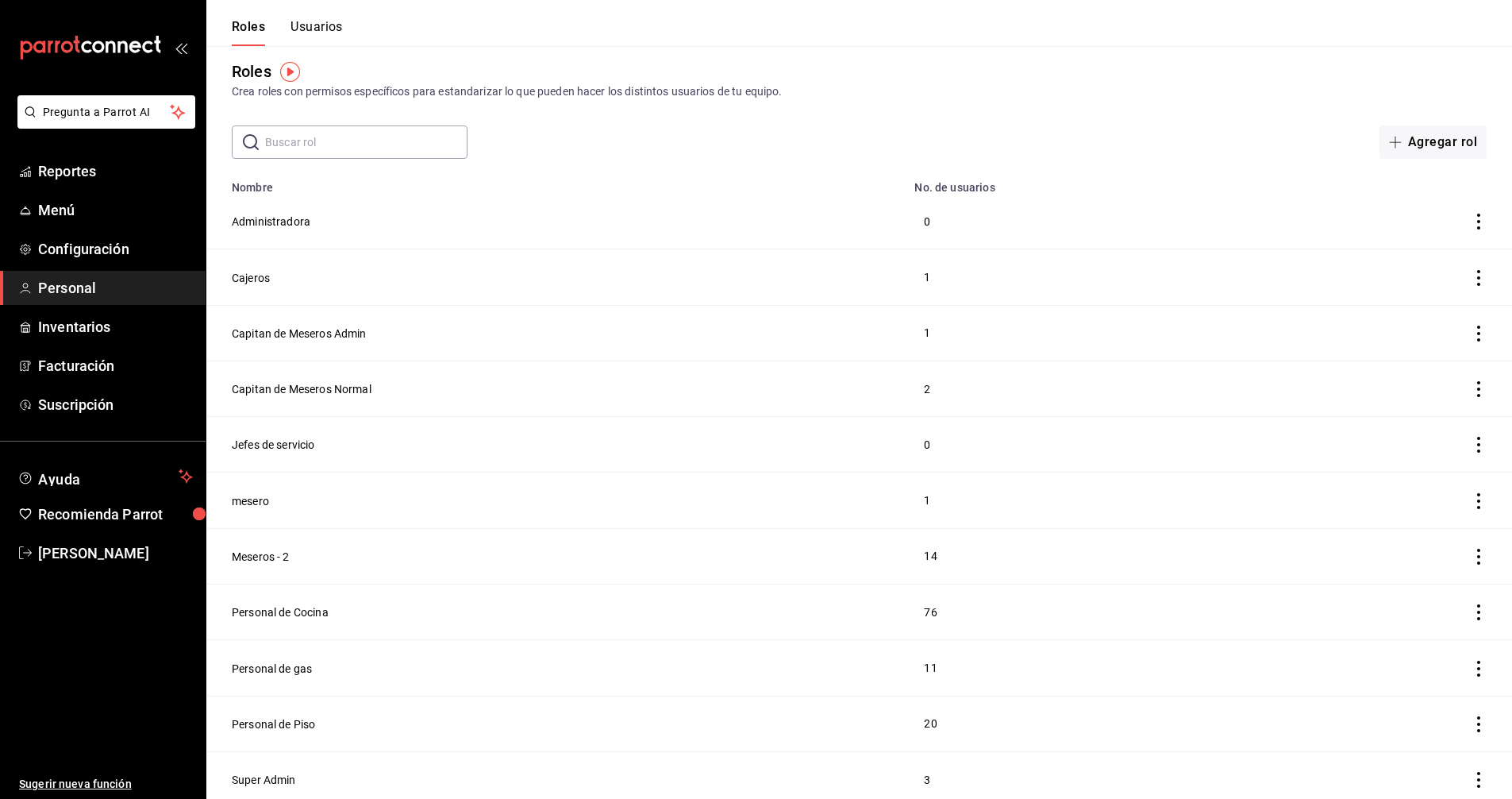
click at [312, 23] on button "Usuarios" at bounding box center [316, 32] width 53 height 27
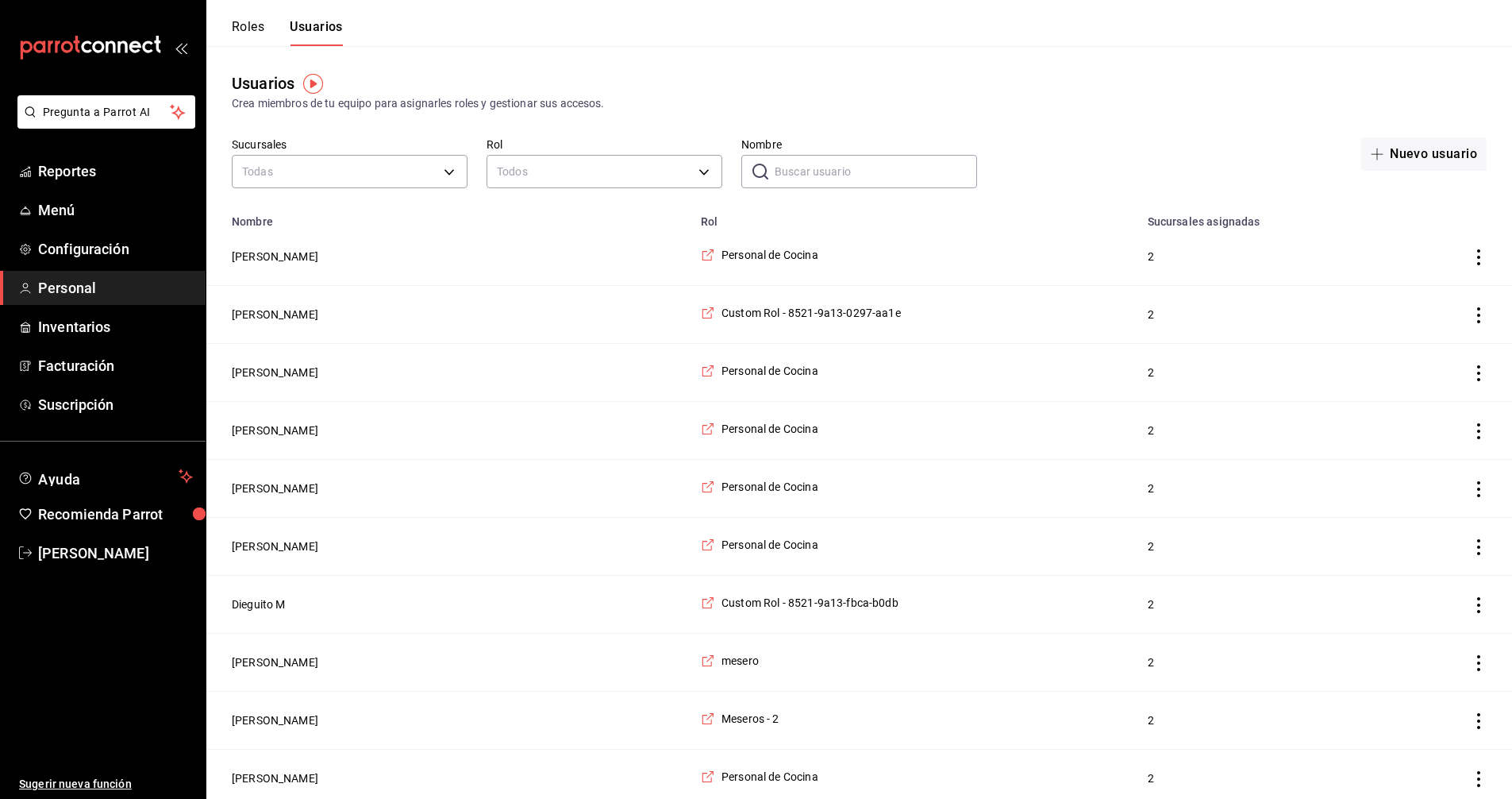
click at [833, 169] on input "Nombre" at bounding box center [875, 171] width 202 height 31
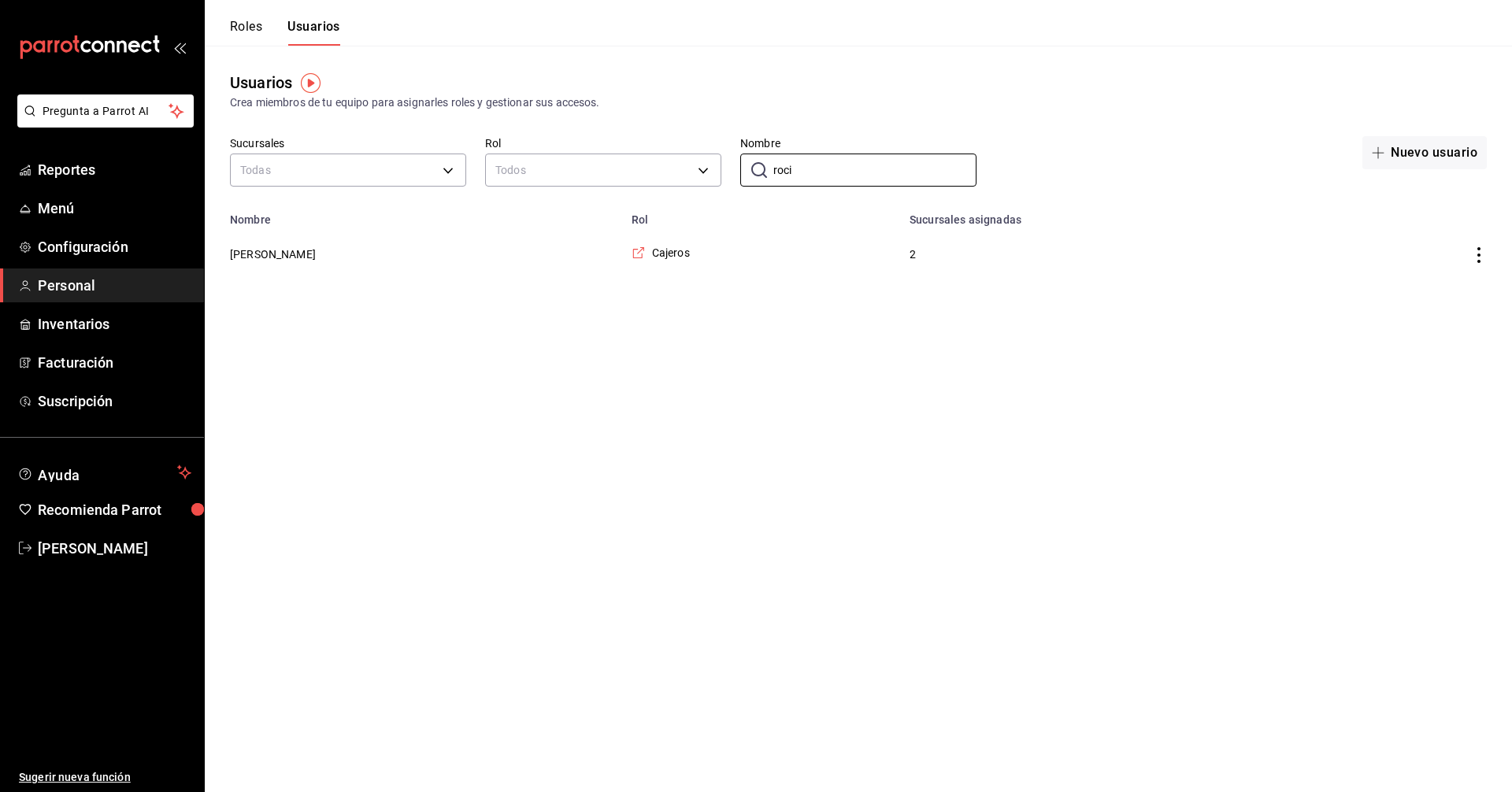
type input "roci"
click at [294, 258] on td "Rocio Torres" at bounding box center [413, 255] width 417 height 57
click at [280, 262] on button "Rocio Torres" at bounding box center [273, 254] width 86 height 16
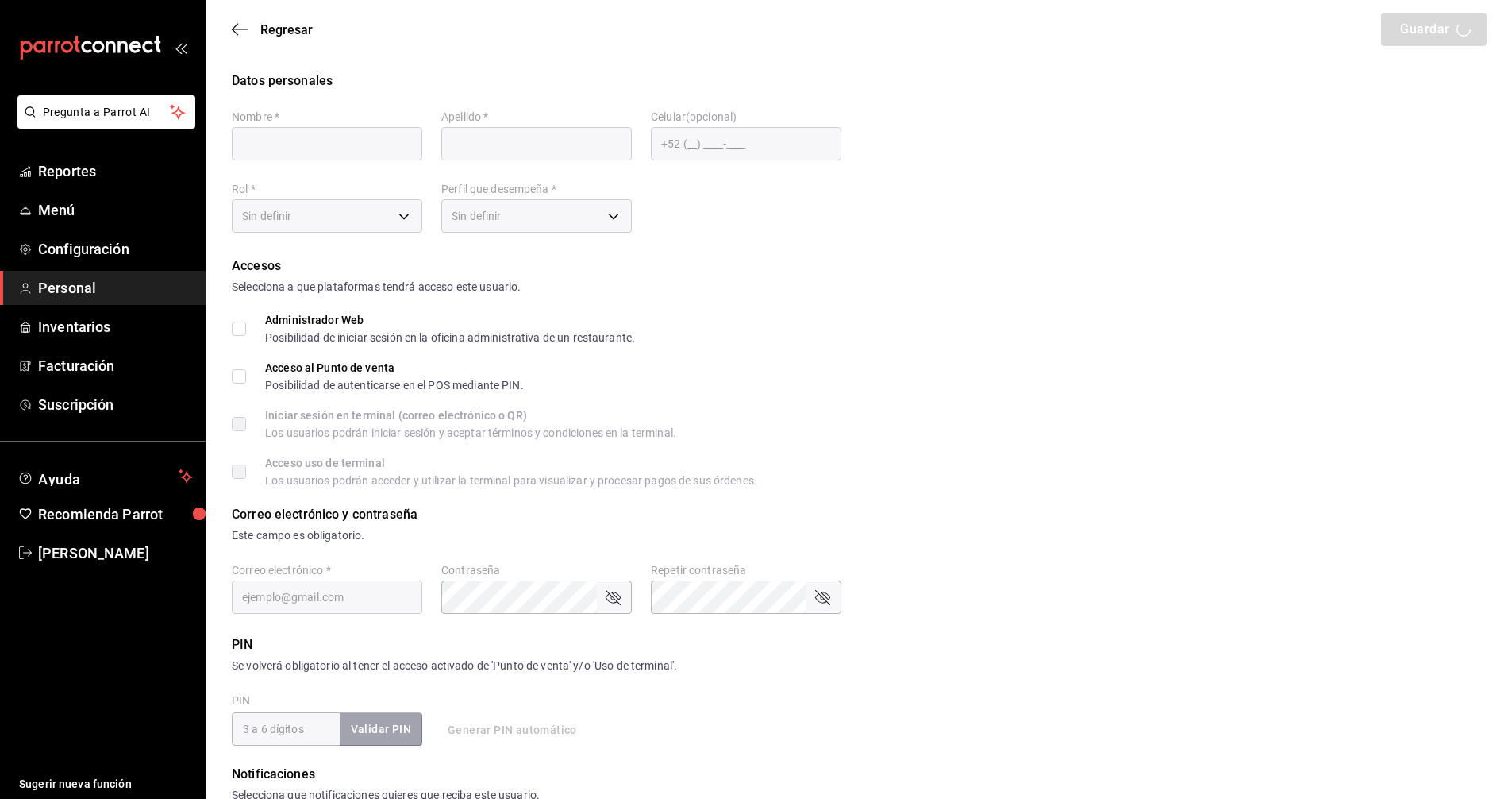
type input "Rocio"
type input "Torres"
checkbox input "true"
type input "rosy_1982_18@hotmail.com"
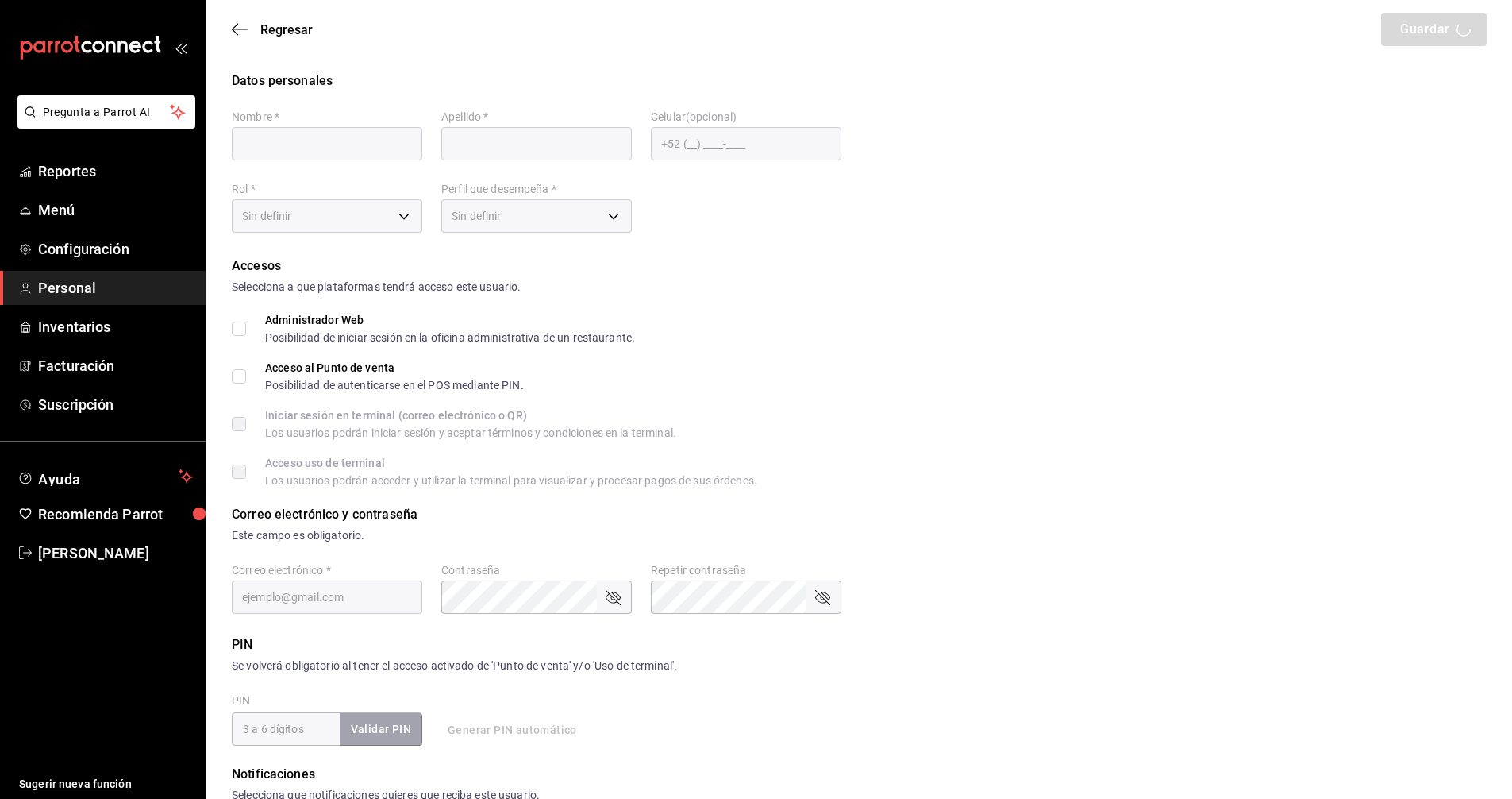
type input "4321"
type input "+52 (52) 5541-3777"
type input "ffb5b93c-cebe-4d89-86c4-d77e7aa3a2ae"
type input "CASHIER"
checkbox input "true"
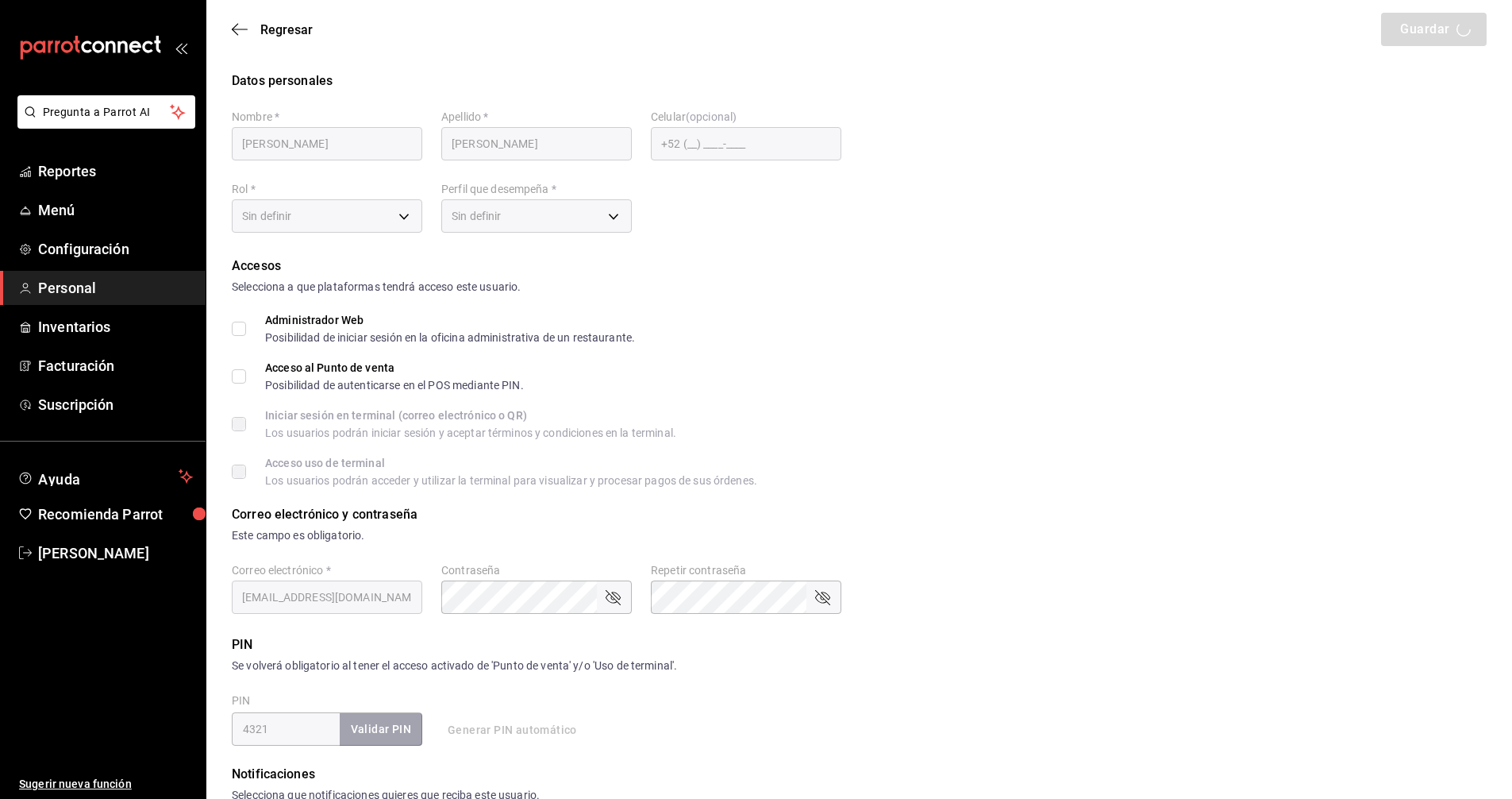
checkbox input "true"
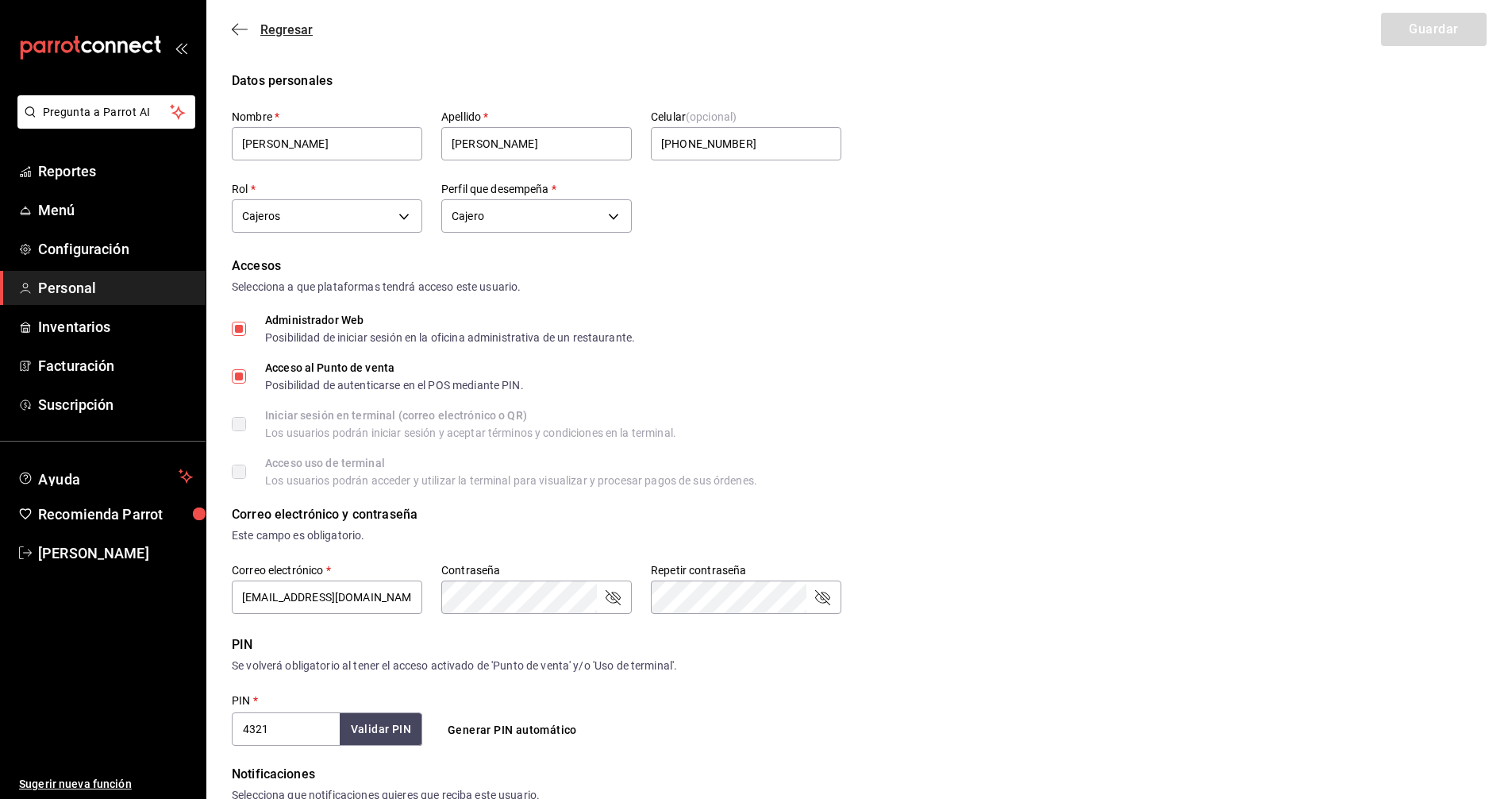
click at [240, 31] on icon "button" at bounding box center [239, 29] width 16 height 14
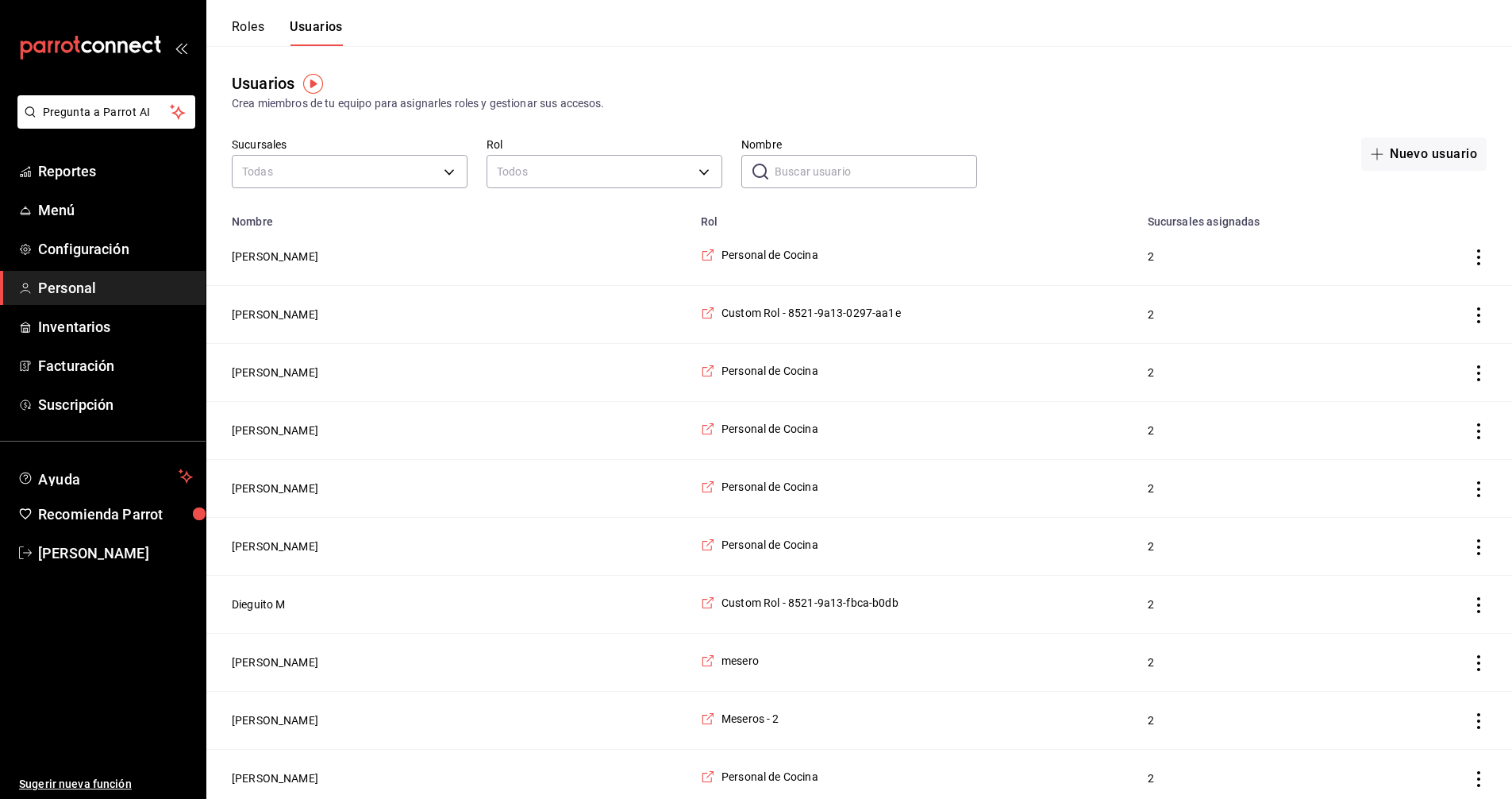
click at [272, 35] on div "Roles Usuarios" at bounding box center [287, 32] width 111 height 27
click at [253, 31] on button "Roles" at bounding box center [248, 32] width 32 height 27
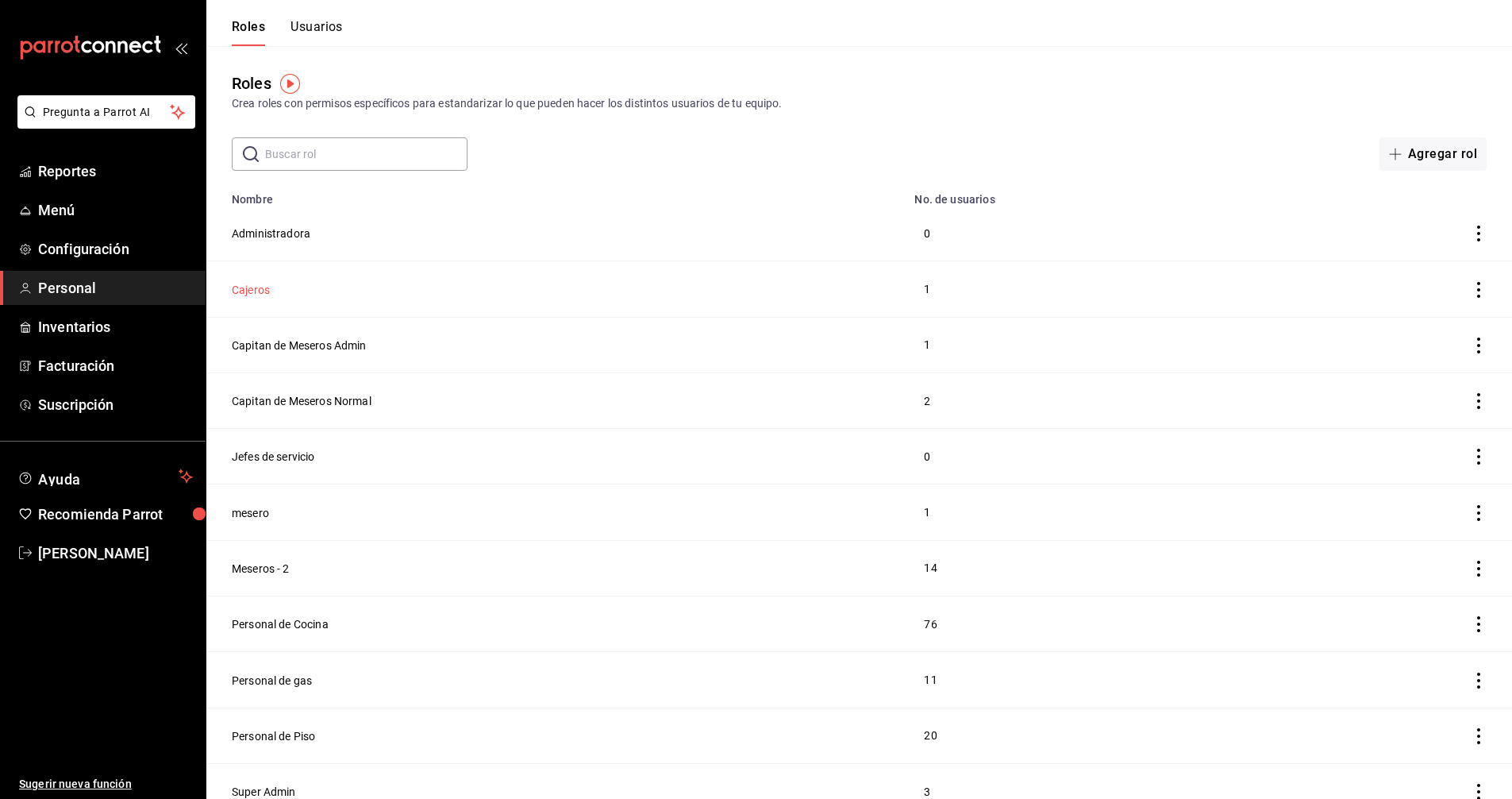
click at [243, 291] on button "Cajeros" at bounding box center [250, 289] width 38 height 16
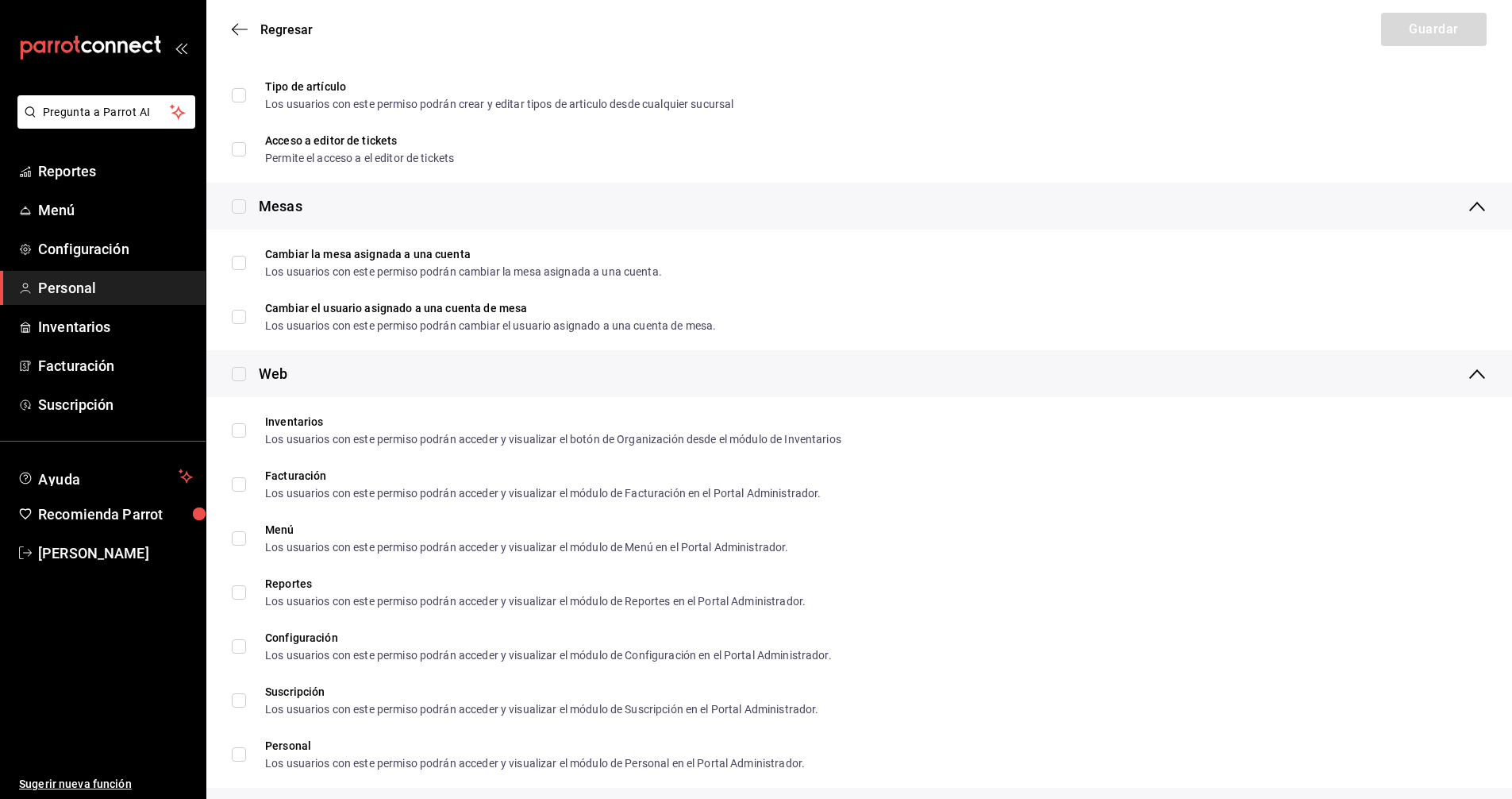
scroll to position [715, 0]
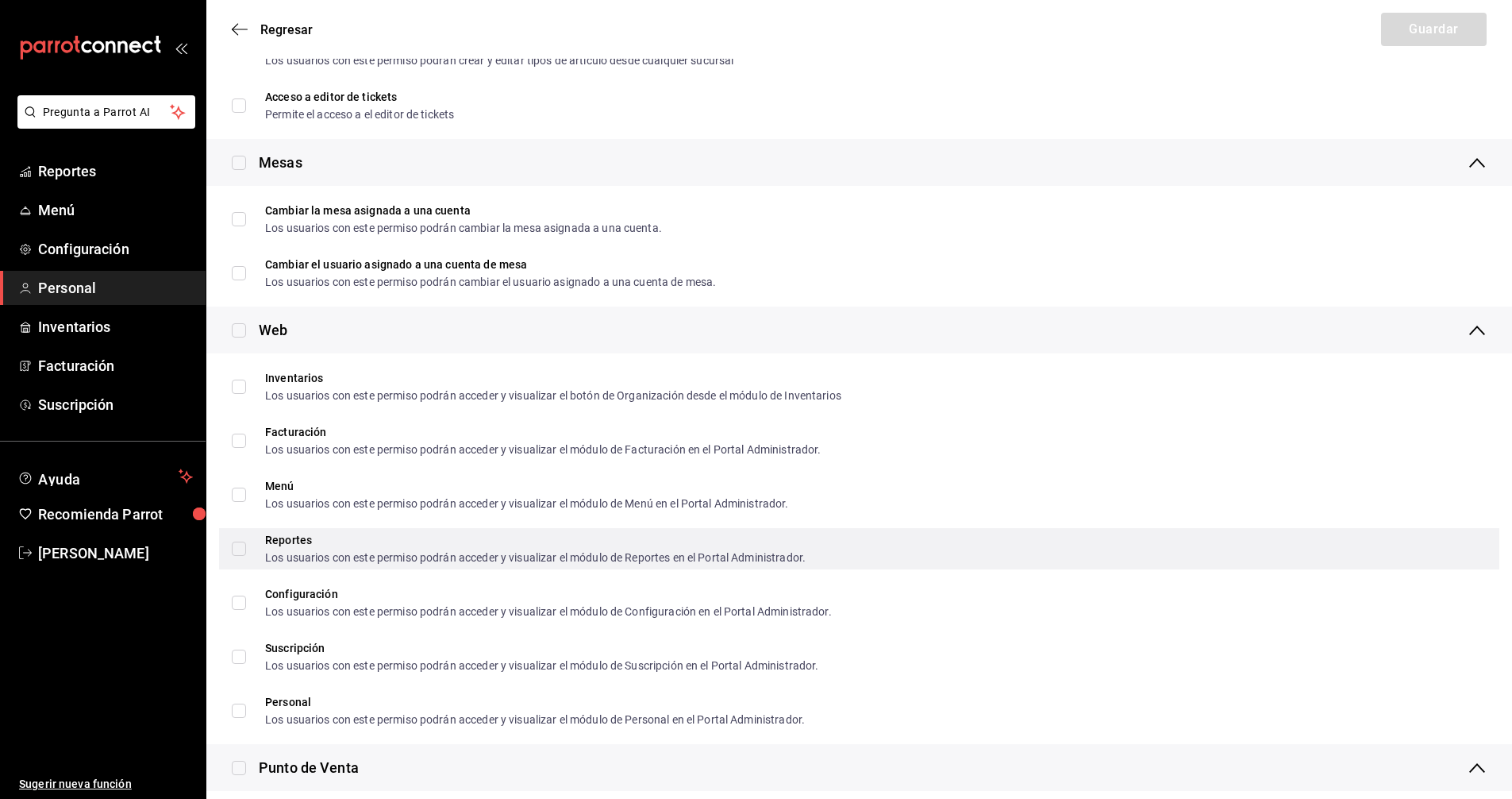
click at [235, 553] on input "Reportes Los usuarios con este permiso podrán acceder y visualizar el módulo de…" at bounding box center [238, 548] width 14 height 14
checkbox input "true"
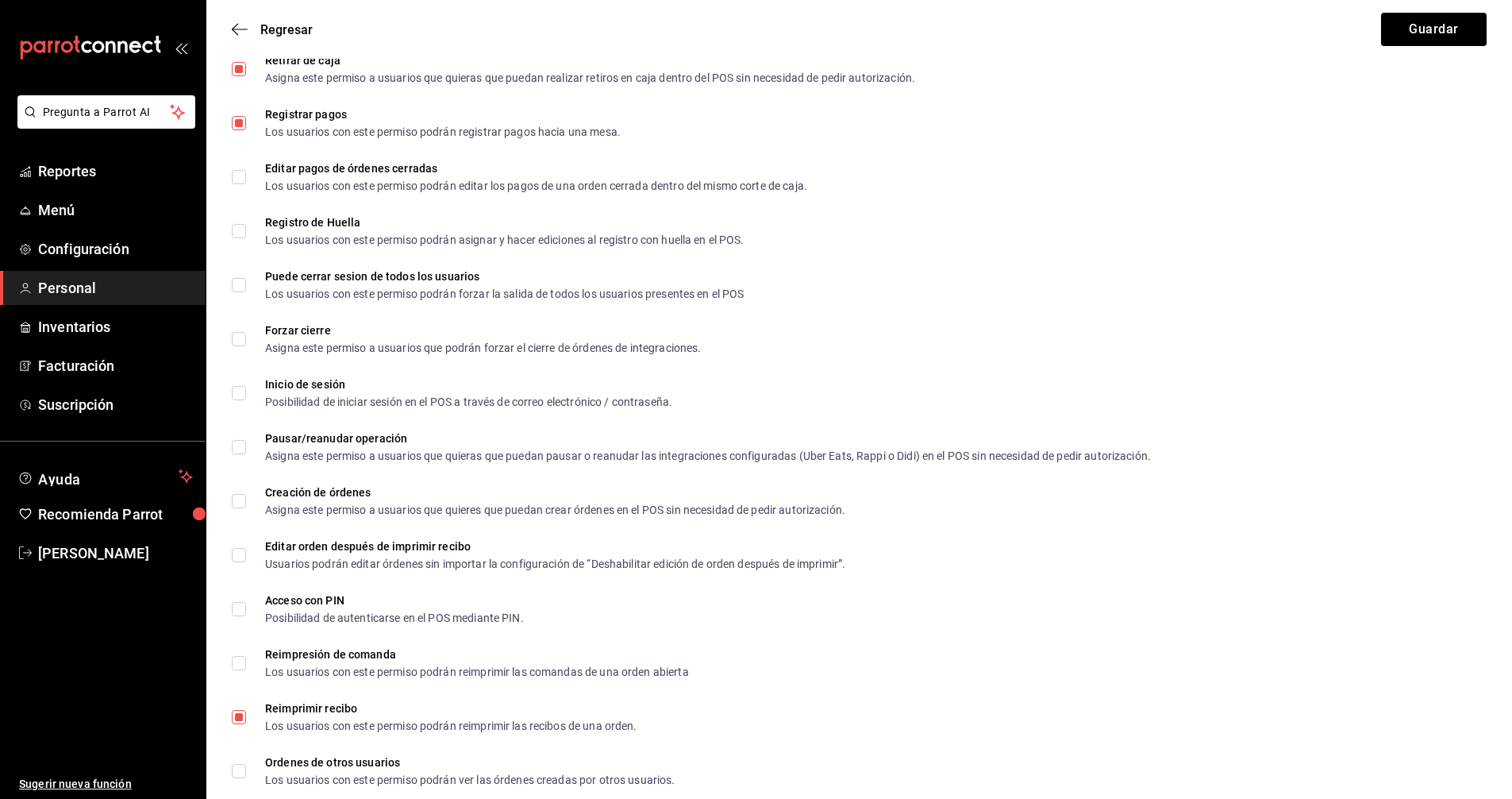
scroll to position [2066, 0]
click at [1396, 25] on button "Guardar" at bounding box center [1434, 30] width 105 height 33
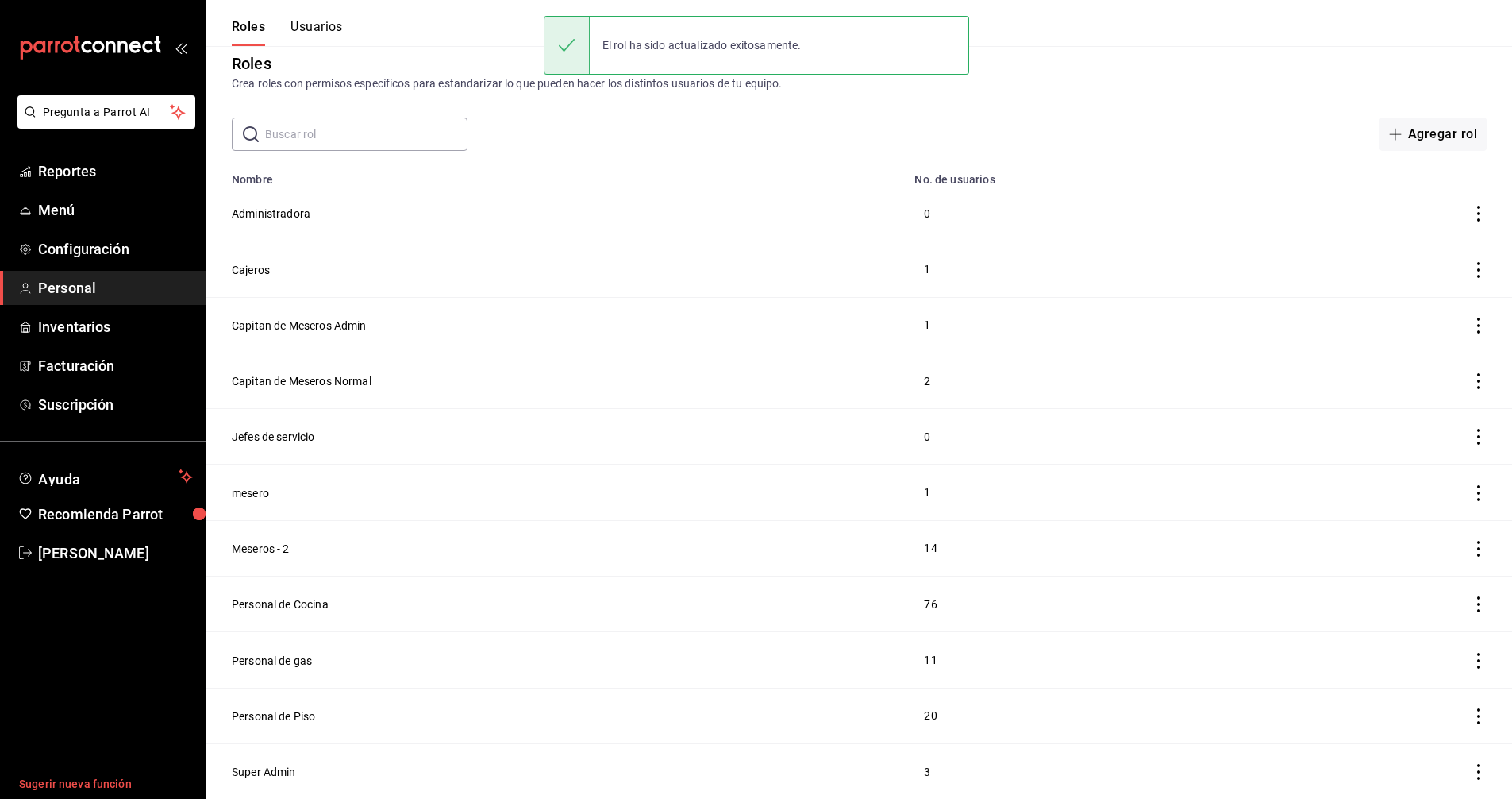
scroll to position [12, 0]
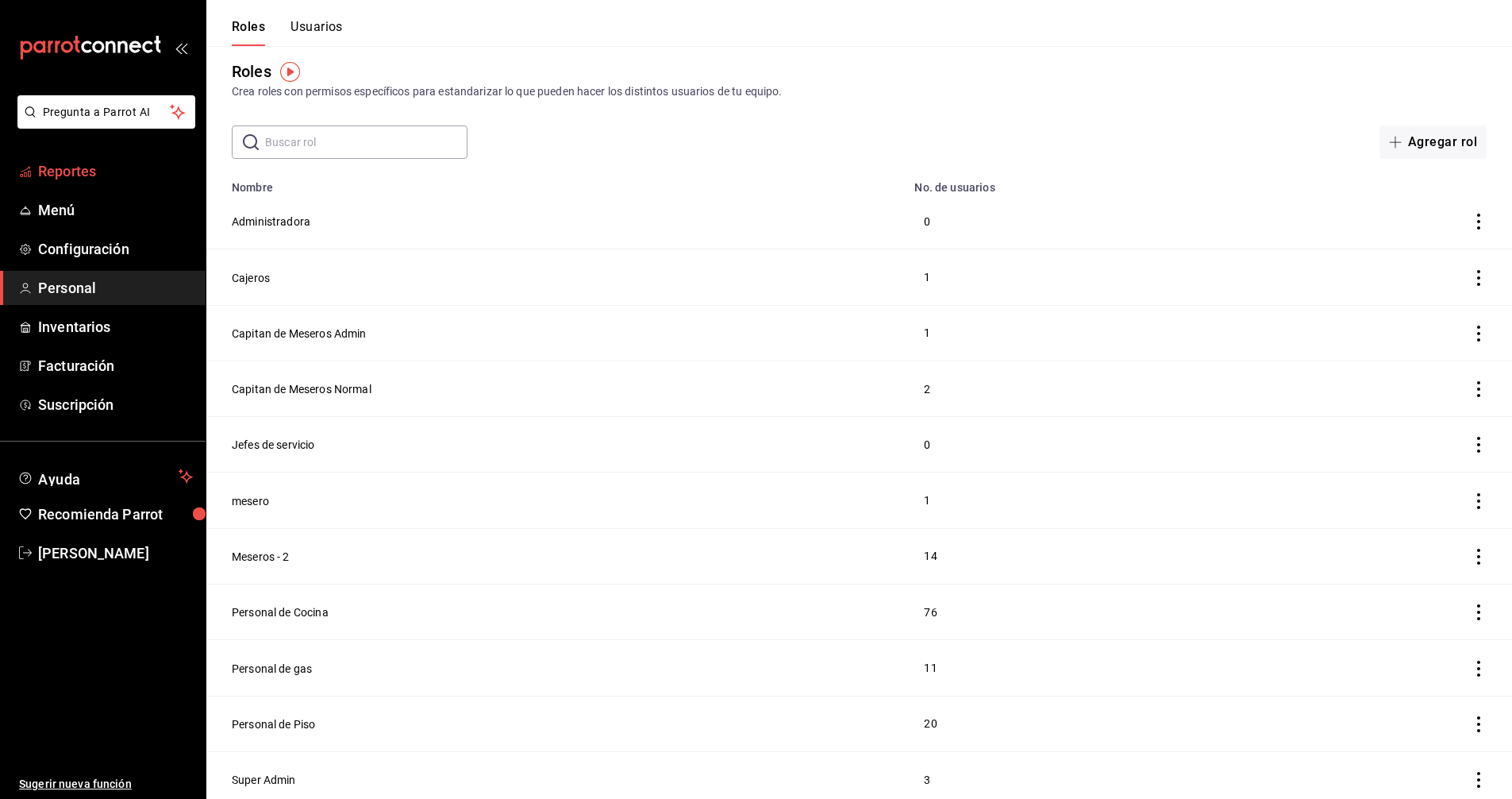
click at [79, 175] on span "Reportes" at bounding box center [116, 171] width 155 height 21
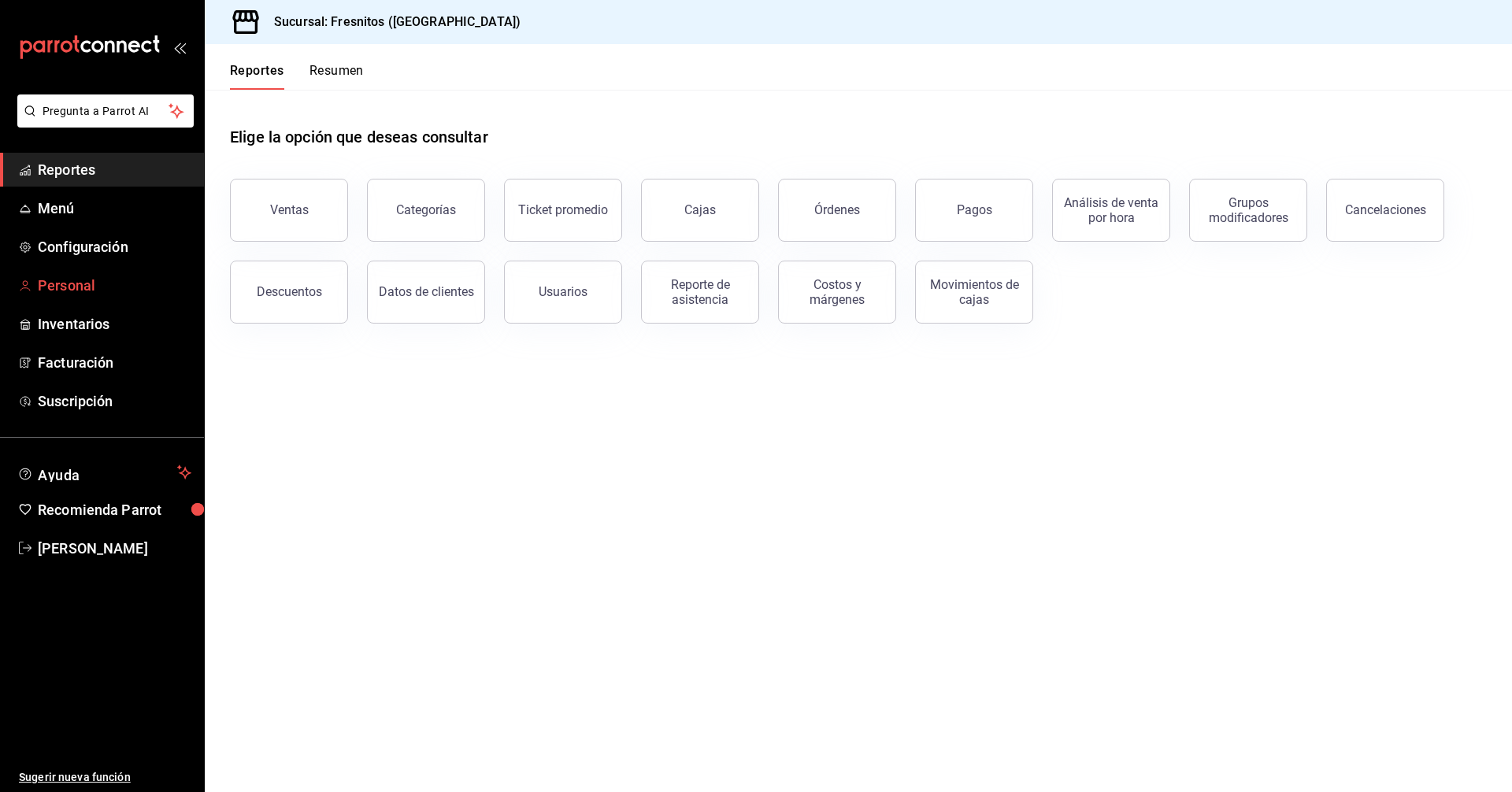
click at [84, 296] on link "Personal" at bounding box center [102, 285] width 204 height 34
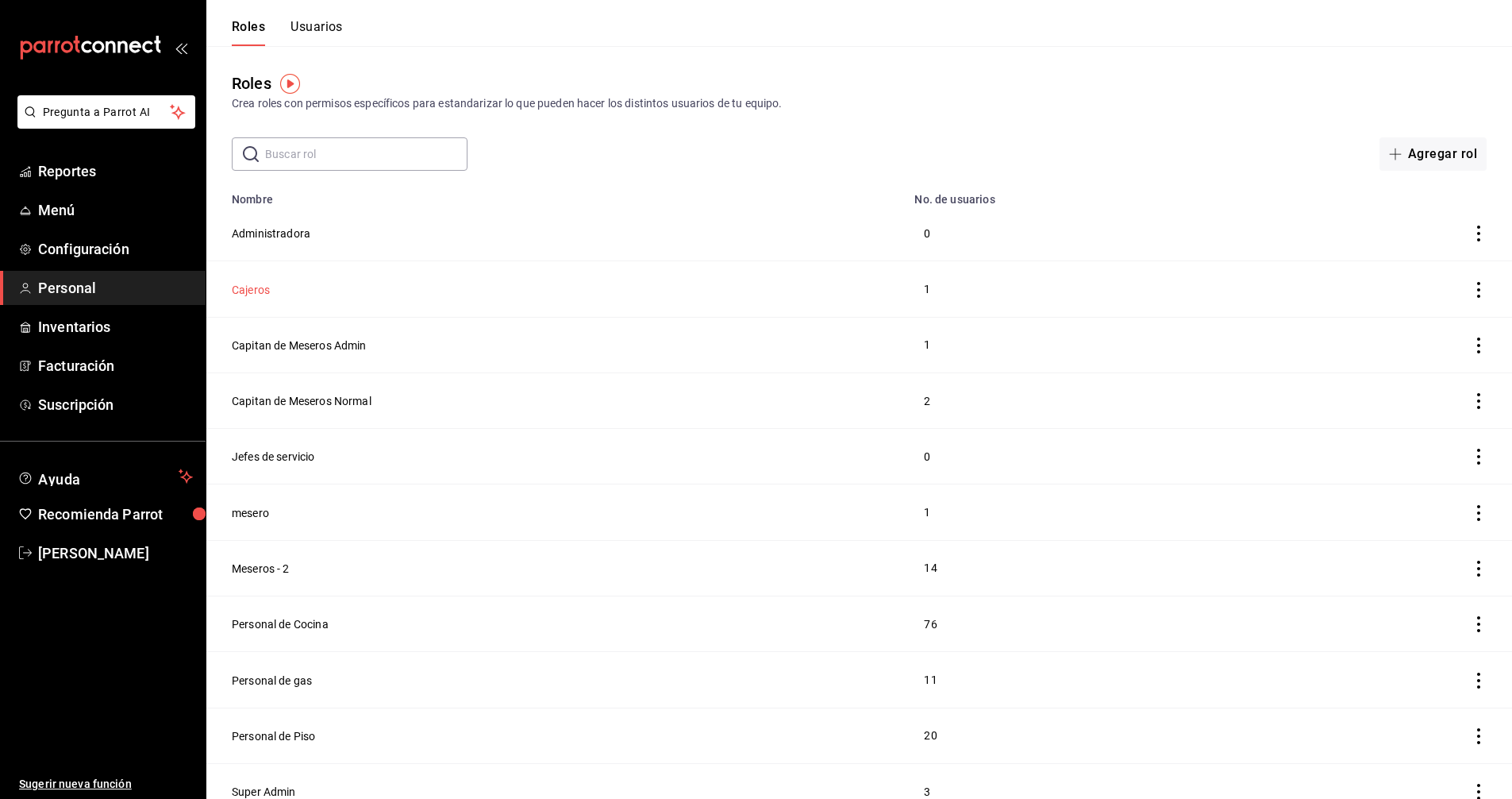
click at [245, 290] on button "Cajeros" at bounding box center [250, 289] width 38 height 16
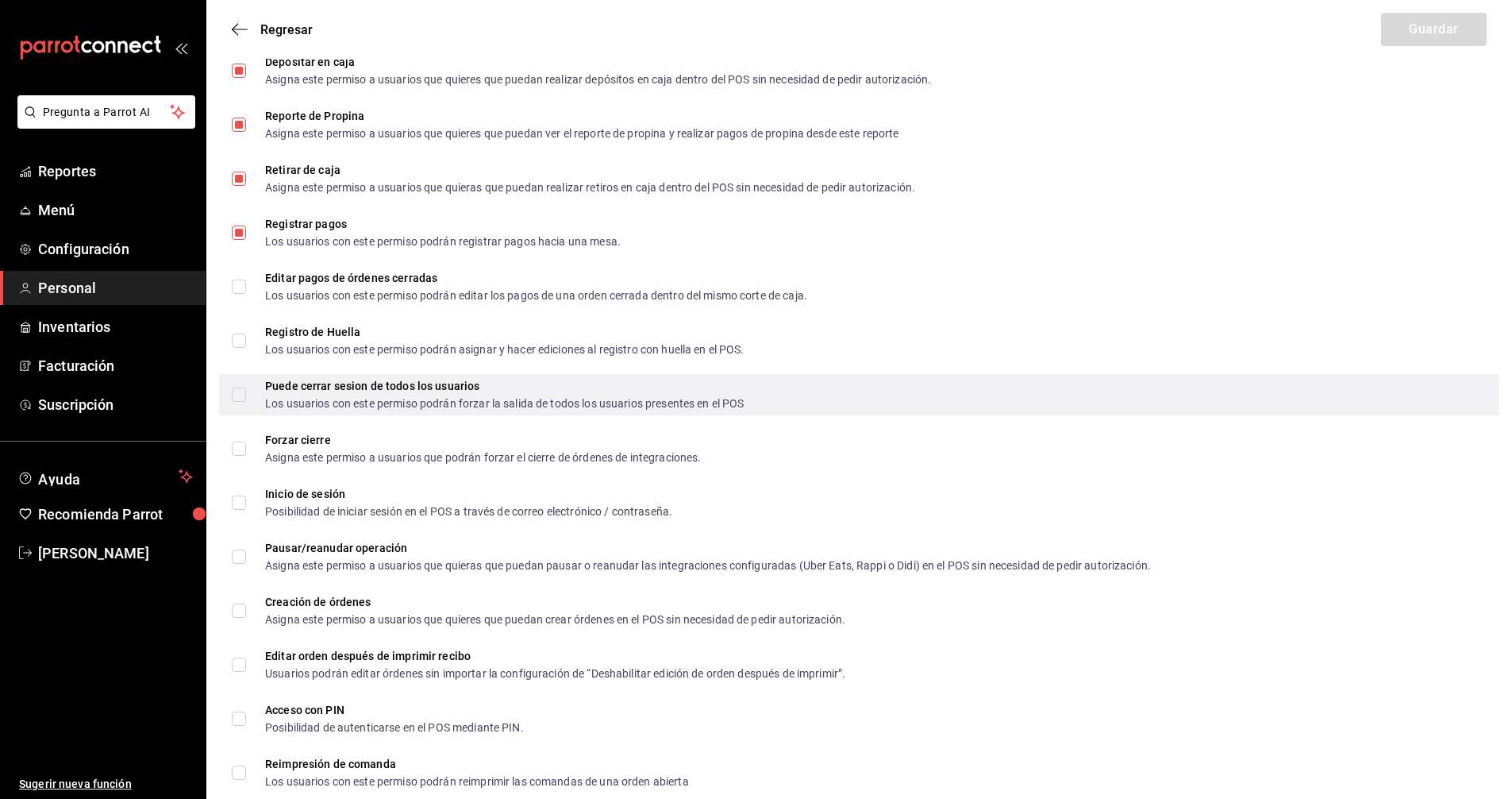
scroll to position [2224, 0]
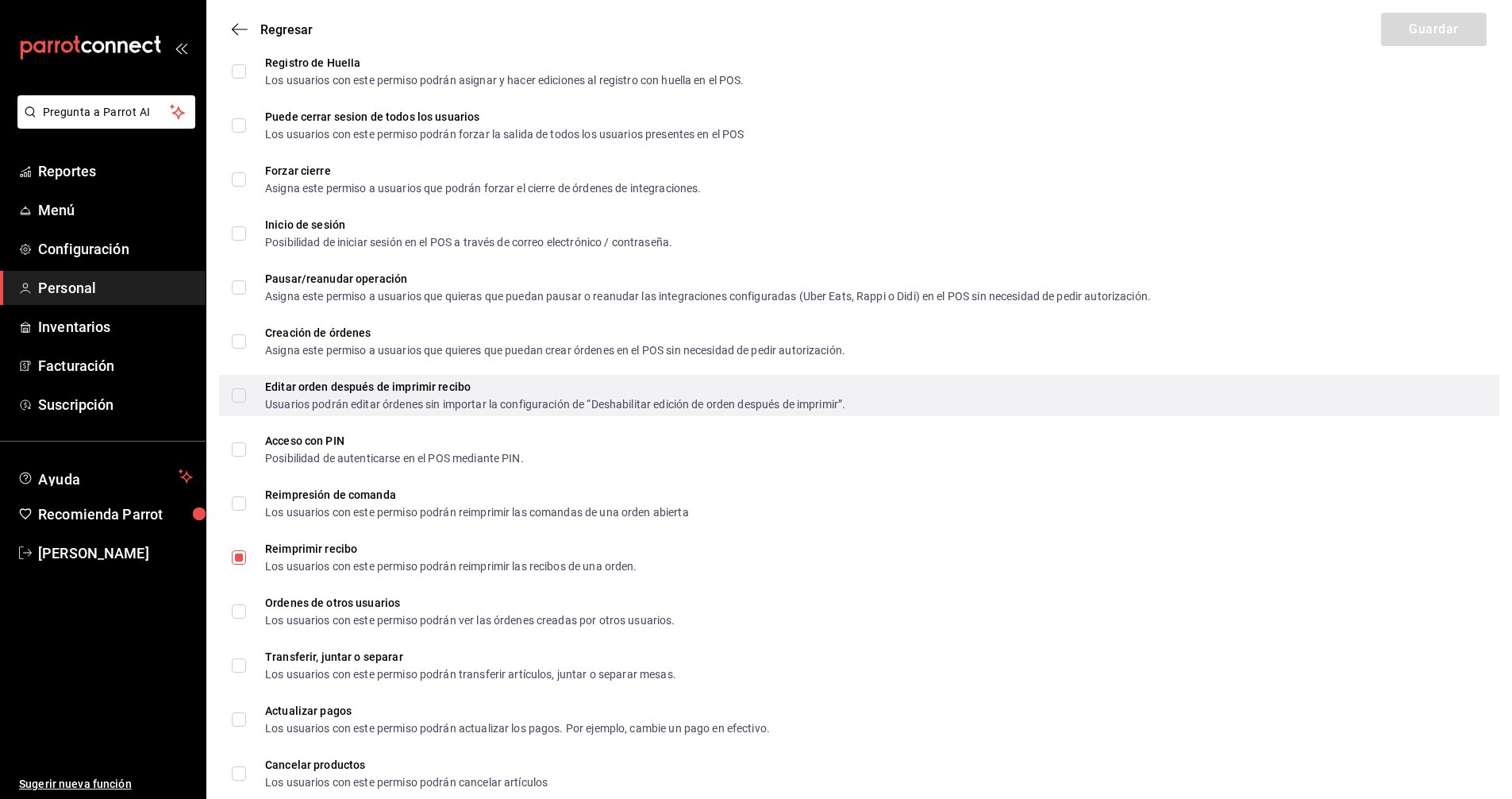
drag, startPoint x: 226, startPoint y: 423, endPoint x: 1377, endPoint y: 398, distance: 1151.3
click at [1377, 399] on div "Editar orden después de imprimir recibo Usuarios podrán editar órdenes sin impo…" at bounding box center [860, 395] width 1281 height 42
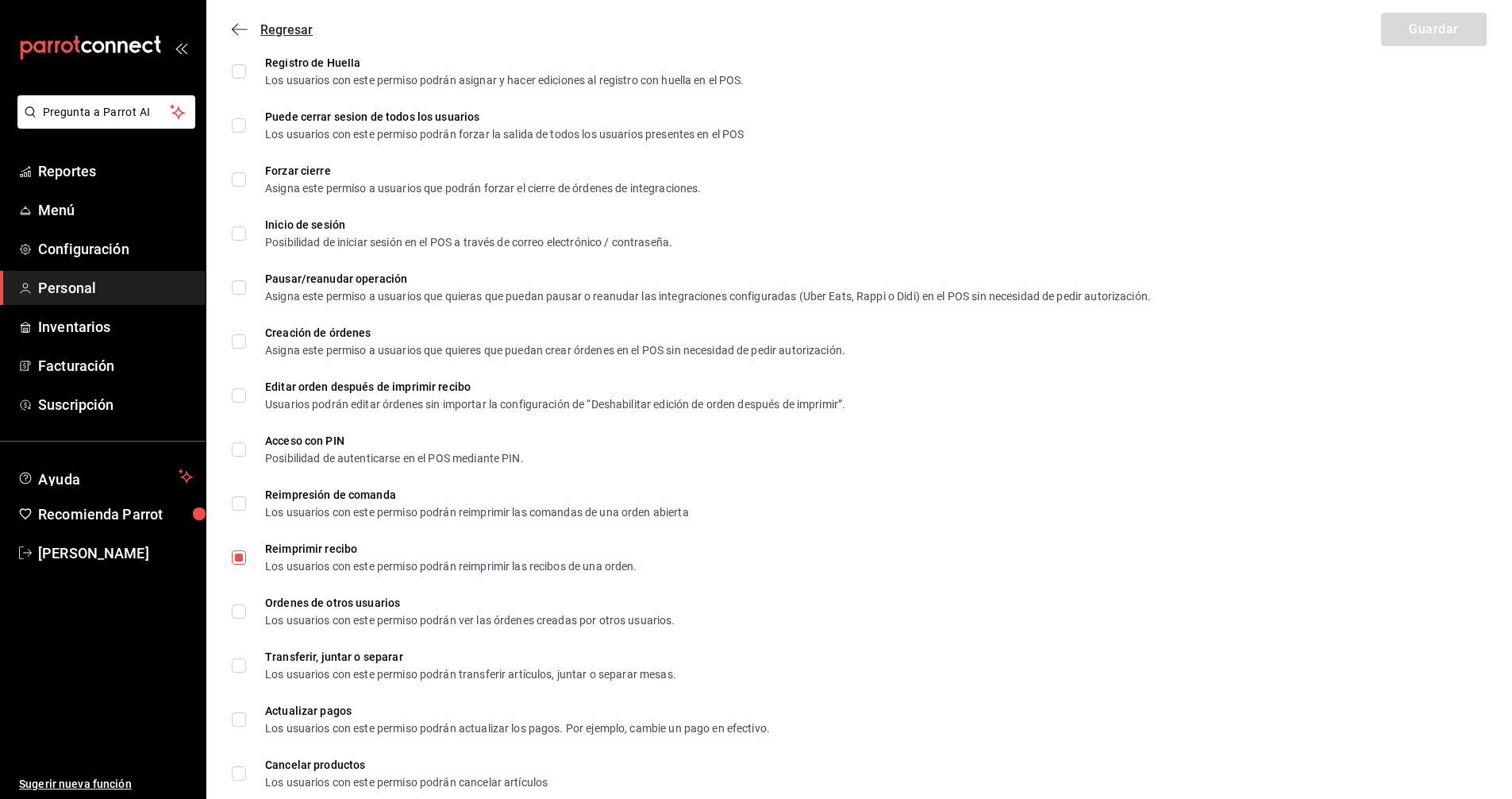
click at [287, 25] on span "Regresar" at bounding box center [287, 30] width 53 height 15
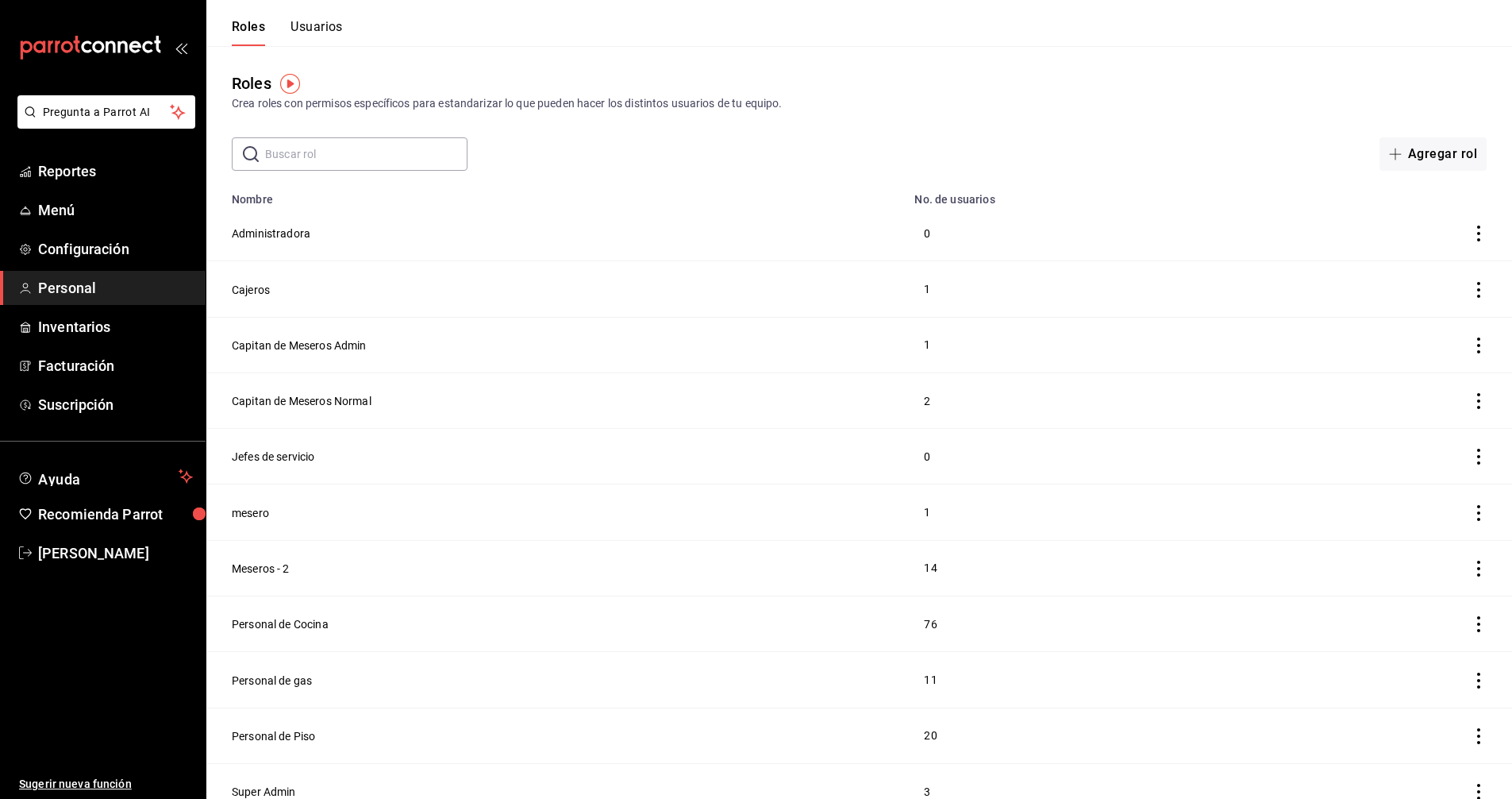
click at [330, 26] on button "Usuarios" at bounding box center [316, 32] width 53 height 27
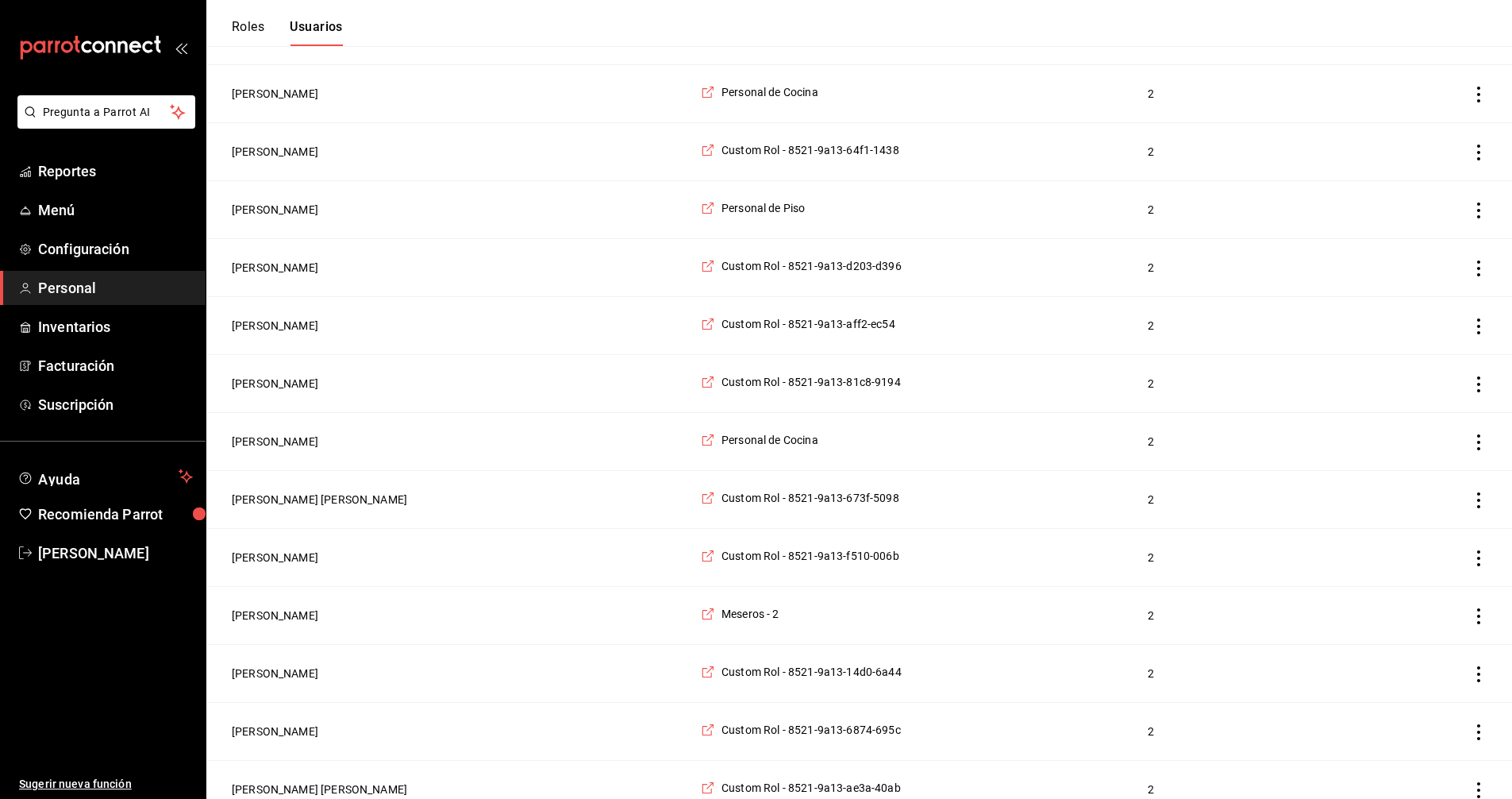
scroll to position [715, 0]
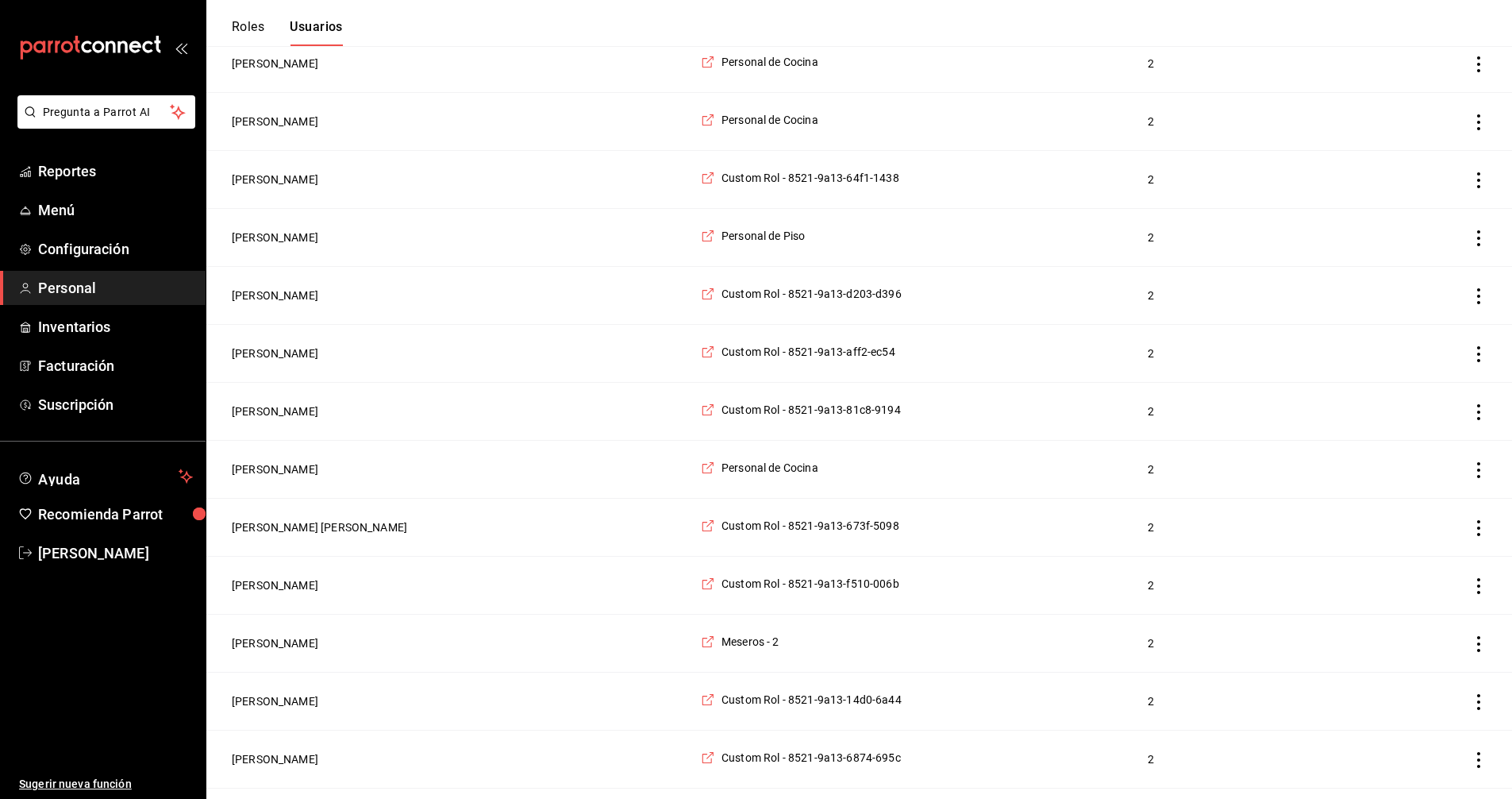
click at [1479, 478] on icon "actions" at bounding box center [1479, 470] width 3 height 16
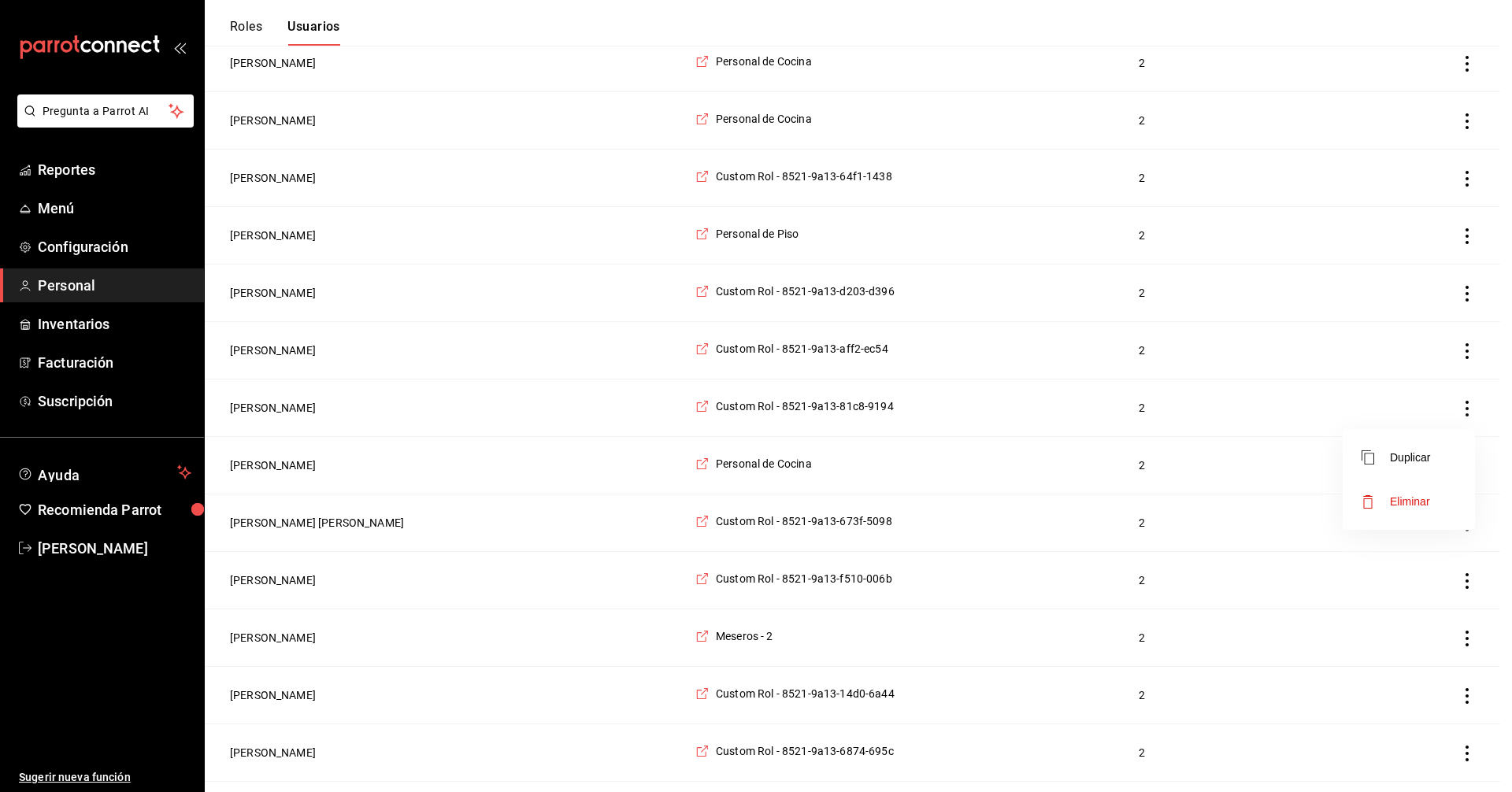
click at [1412, 504] on span "Eliminar" at bounding box center [1410, 501] width 40 height 13
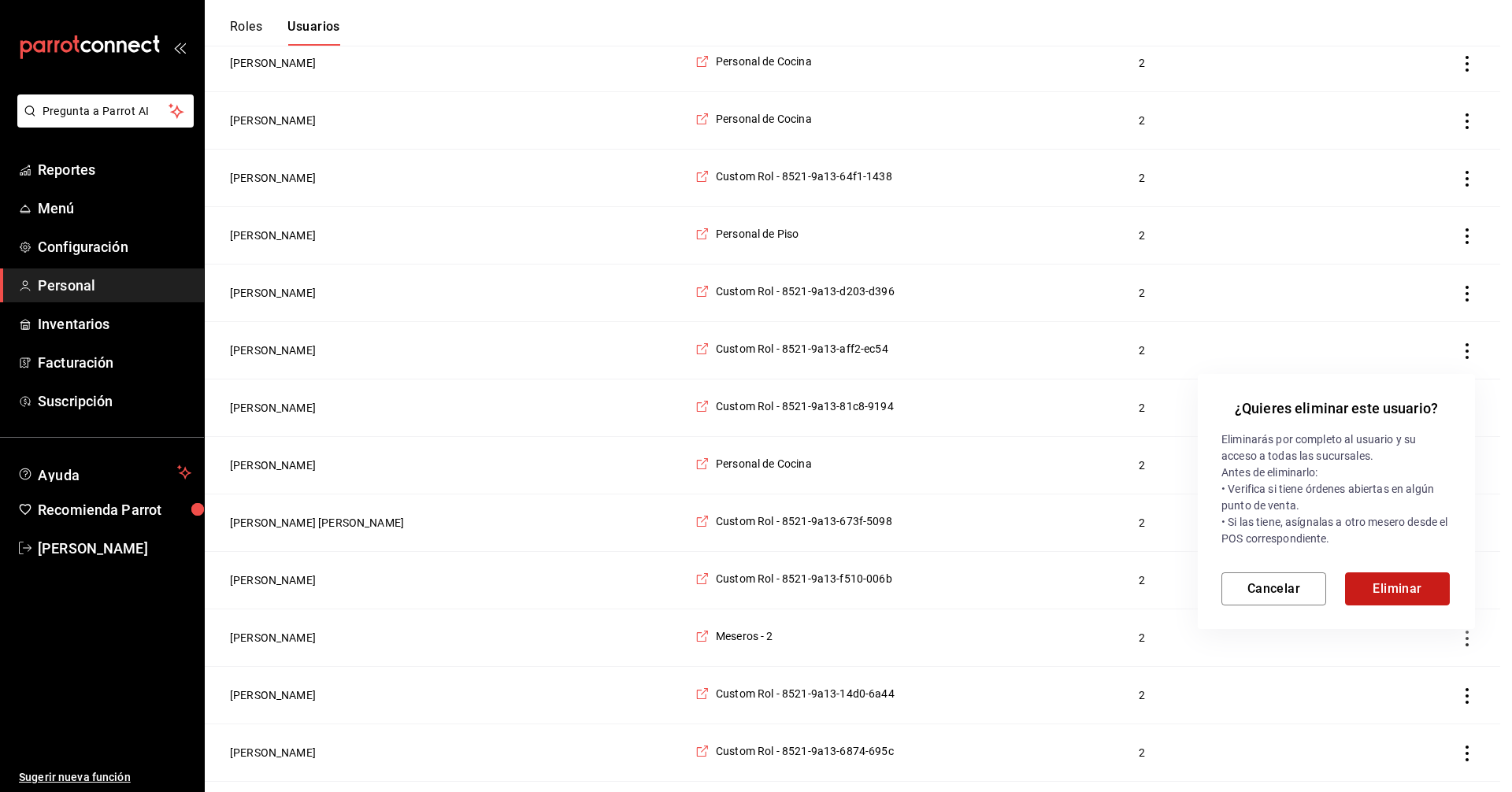
click at [1393, 589] on button "Eliminar" at bounding box center [1397, 589] width 105 height 33
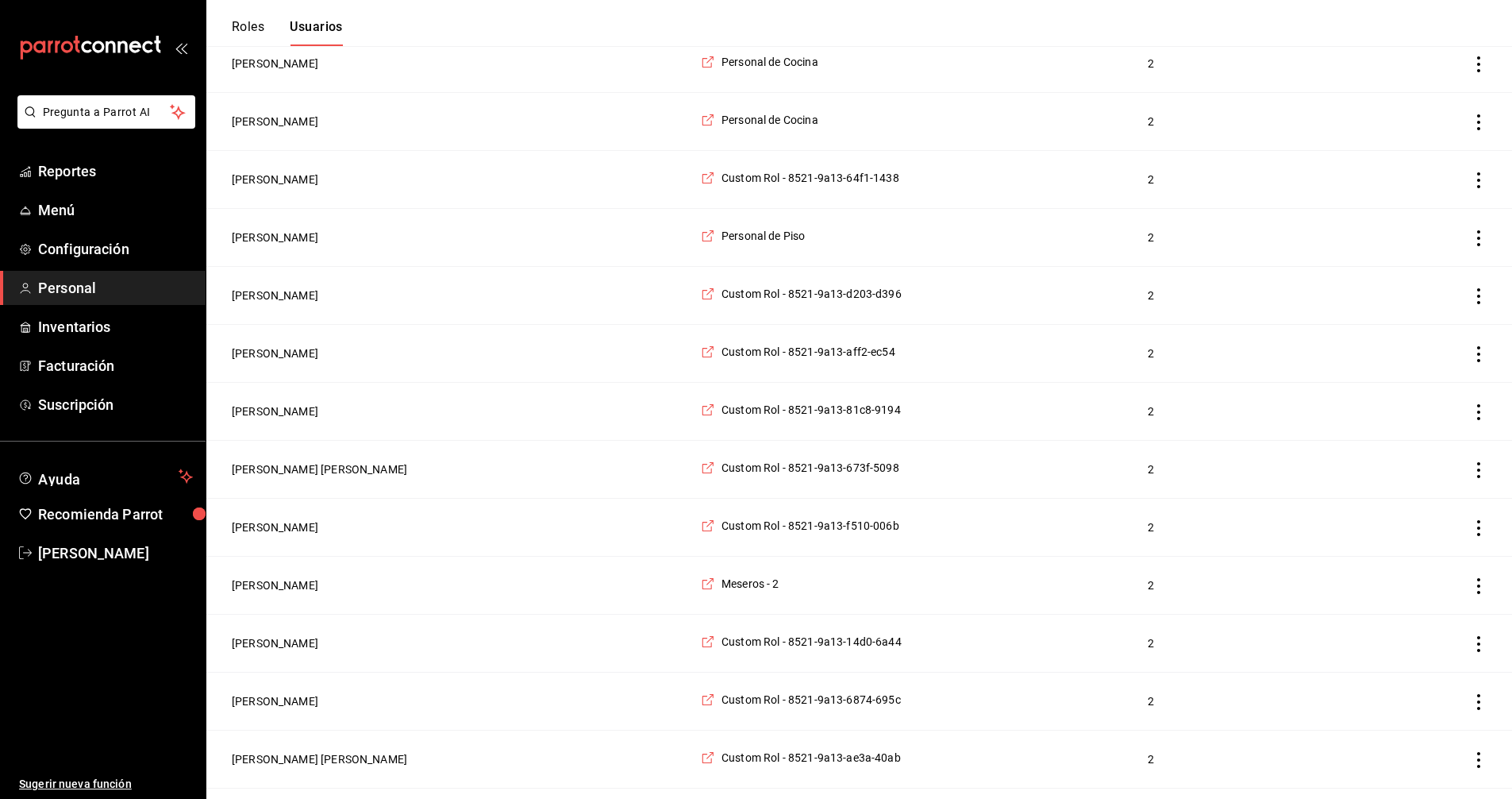
click at [1478, 363] on icon "actions" at bounding box center [1479, 354] width 16 height 16
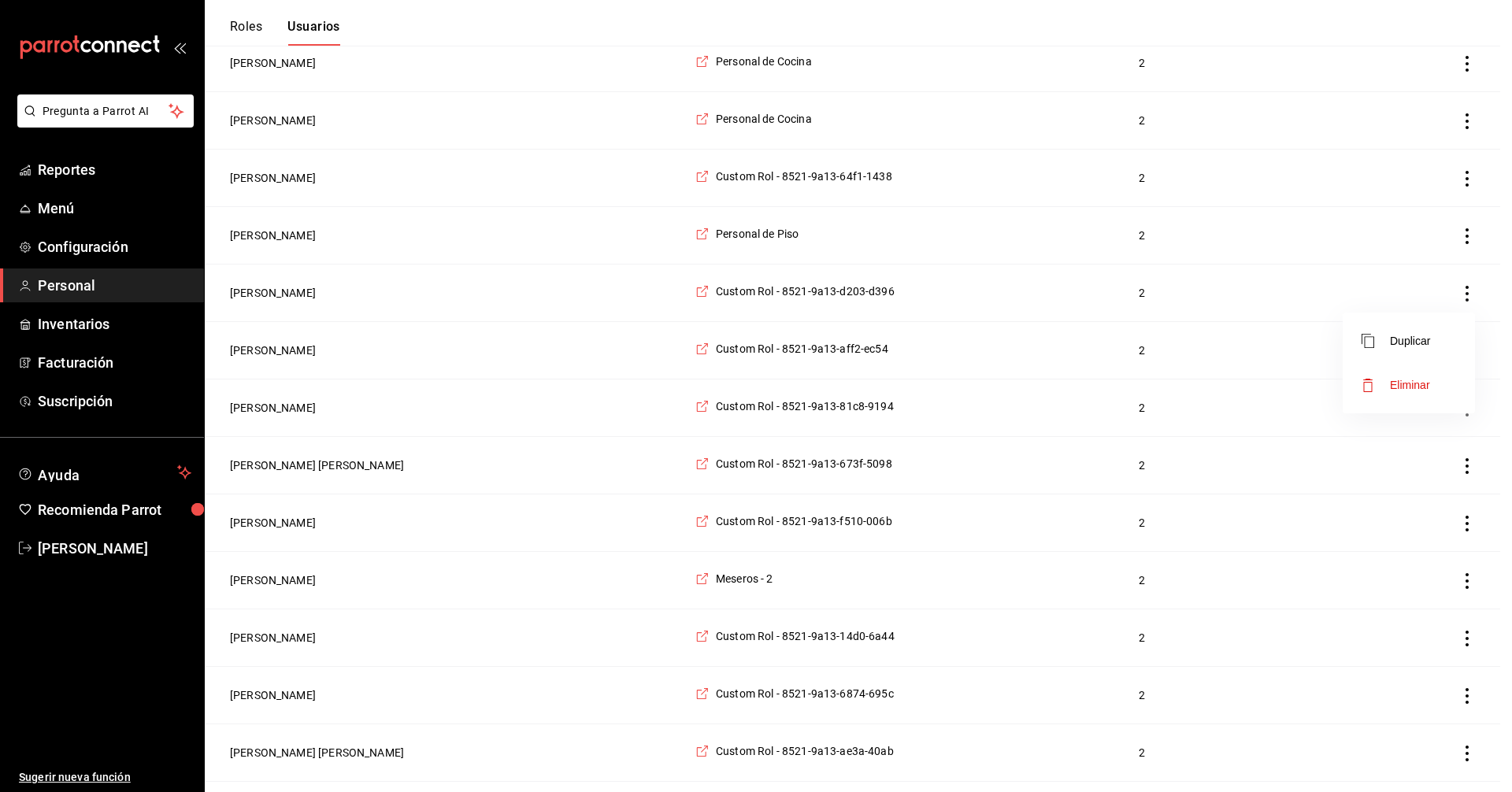
click at [1429, 384] on span "Eliminar" at bounding box center [1410, 385] width 40 height 13
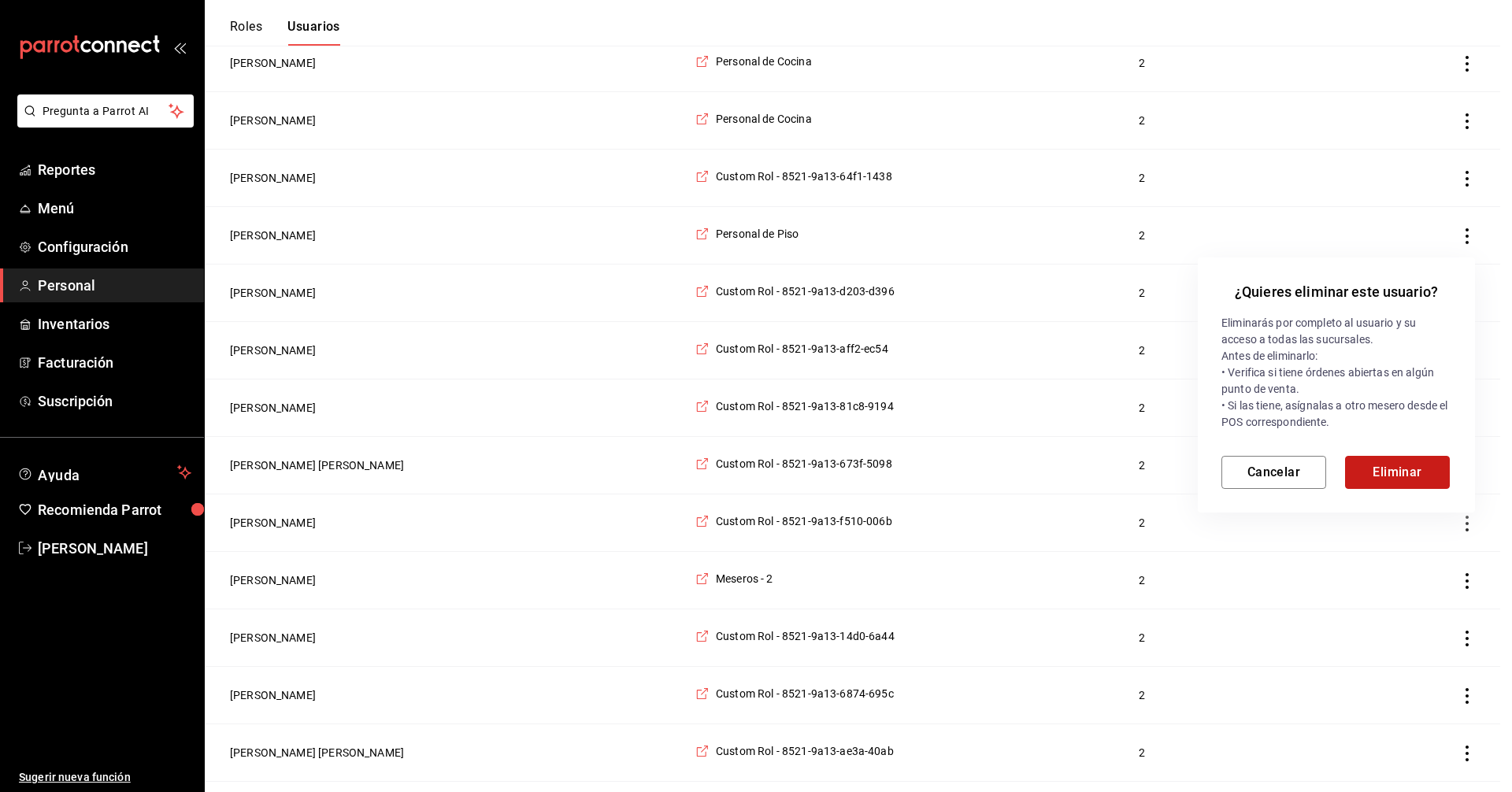
click at [1388, 468] on button "Eliminar" at bounding box center [1397, 472] width 105 height 33
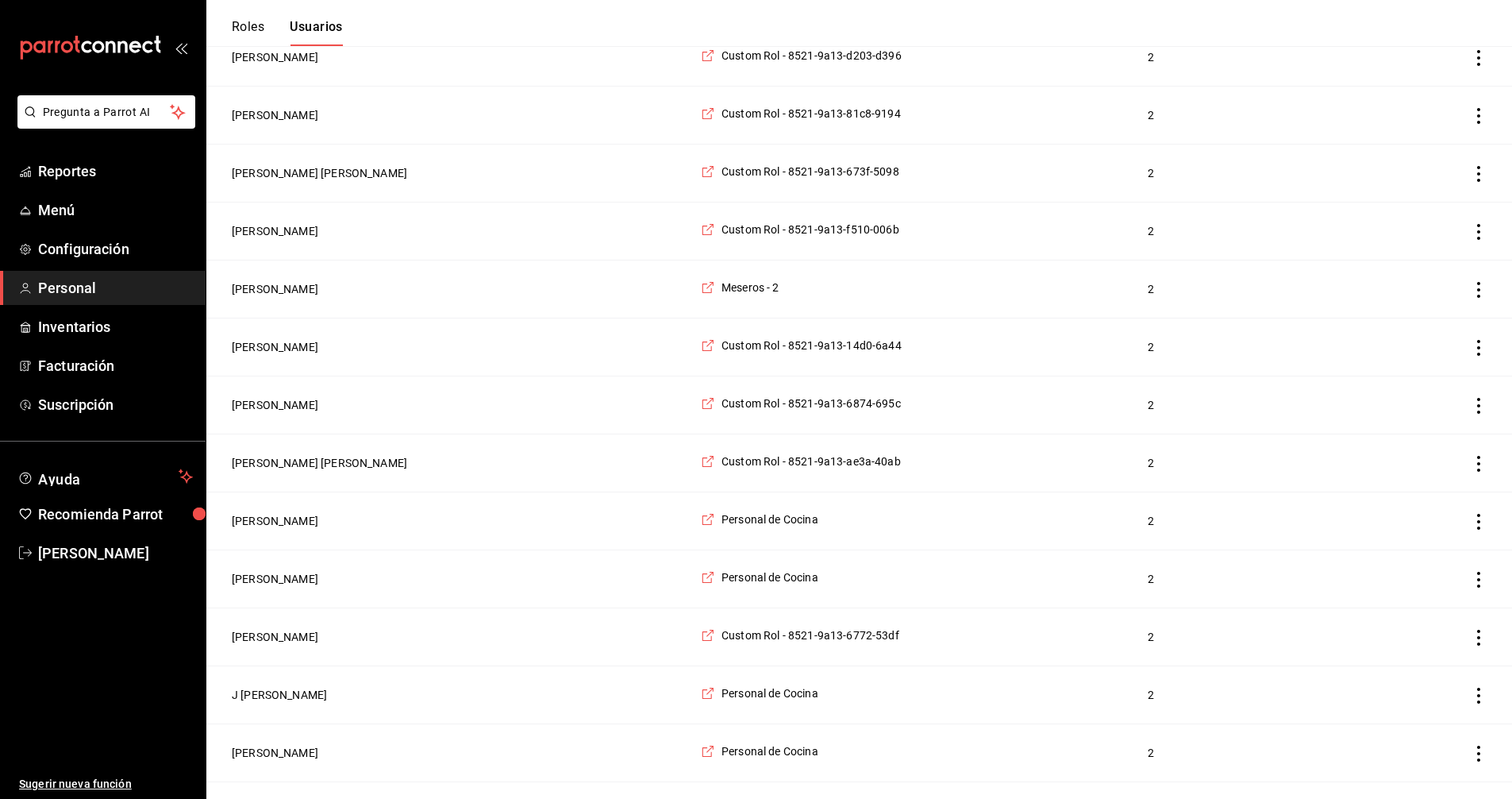
scroll to position [1033, 0]
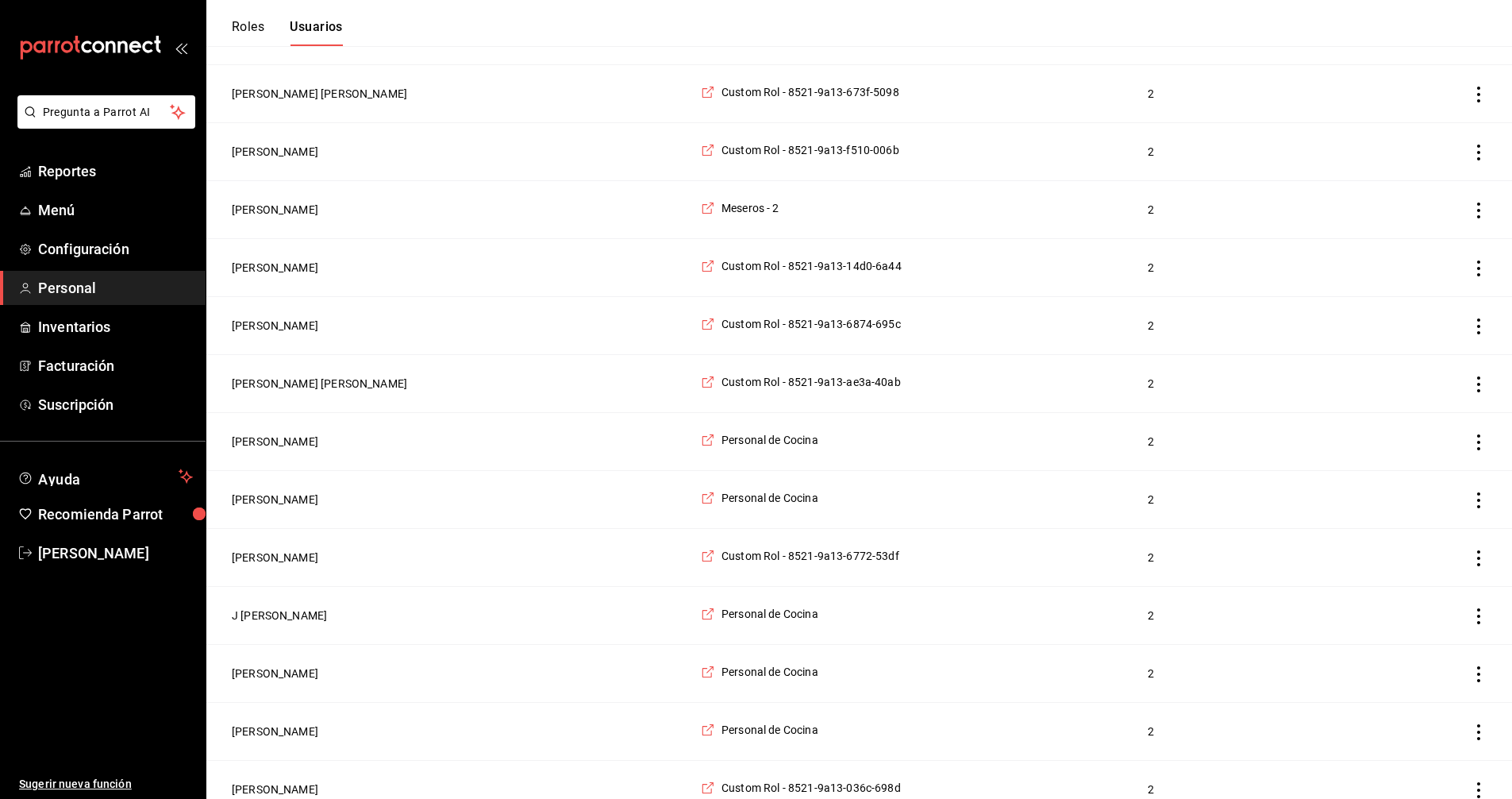
click at [1482, 509] on icon "actions" at bounding box center [1479, 500] width 16 height 16
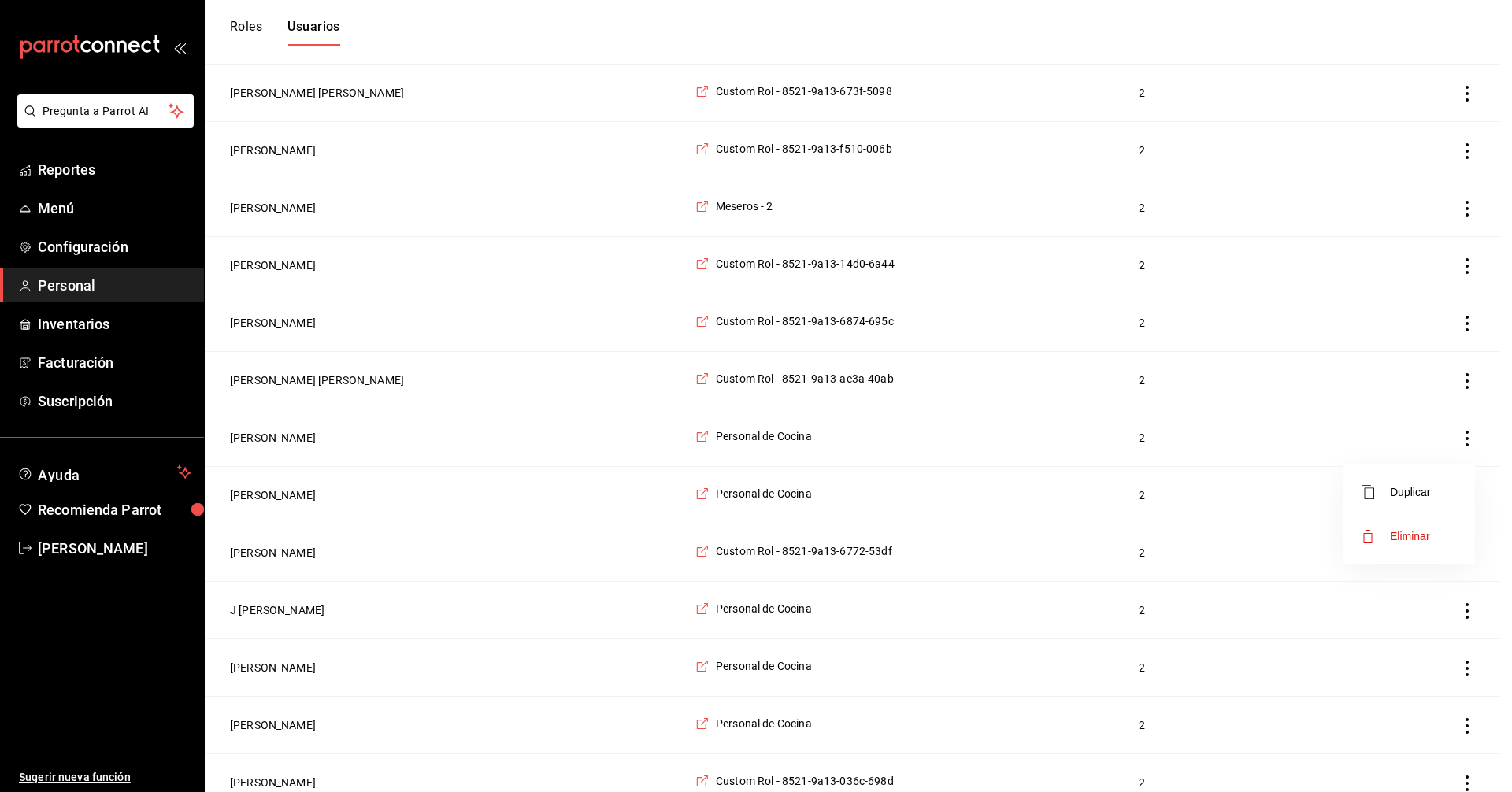
click at [1413, 539] on span "Eliminar" at bounding box center [1410, 536] width 40 height 13
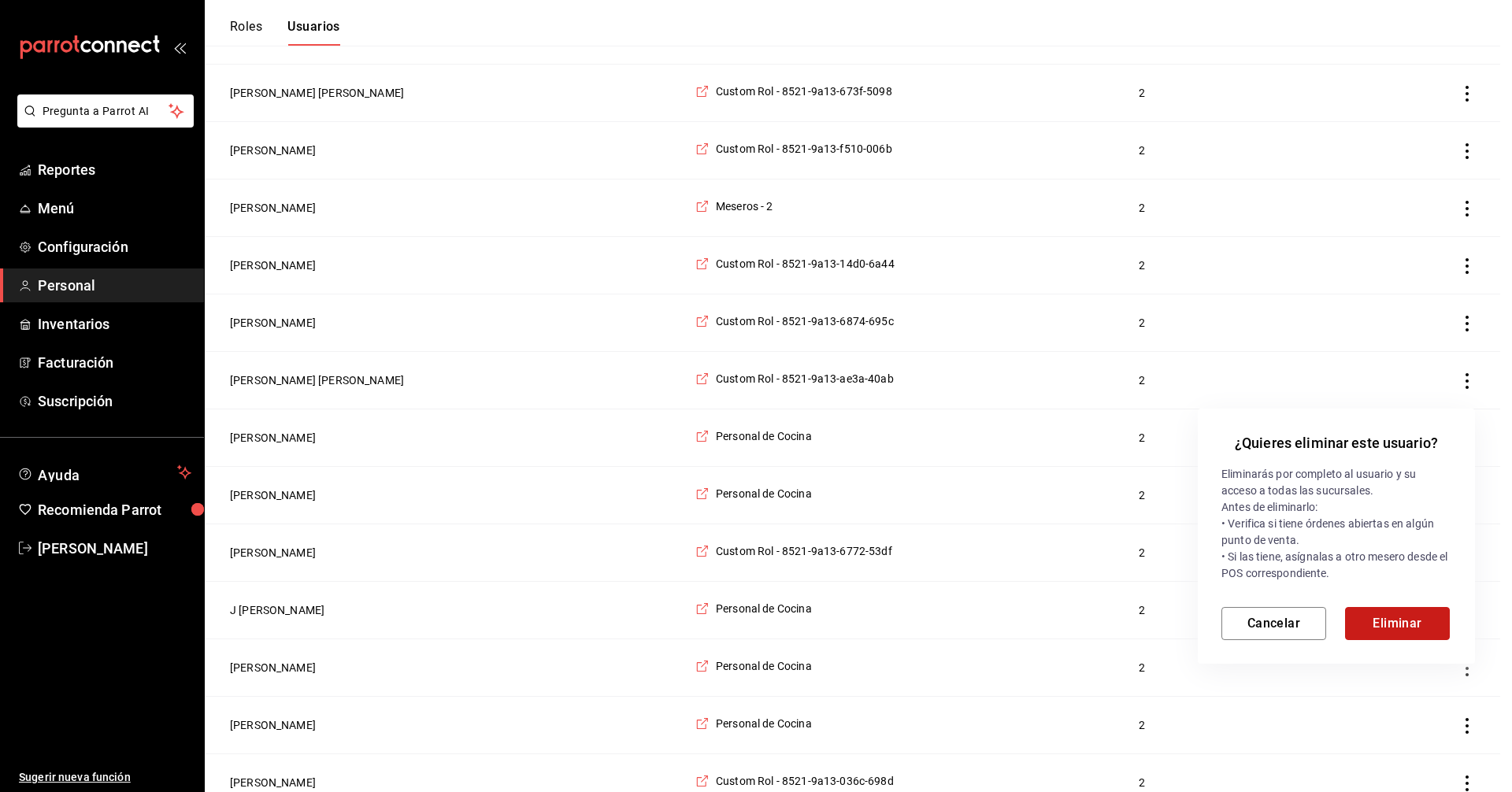
click at [1386, 617] on button "Eliminar" at bounding box center [1397, 623] width 105 height 33
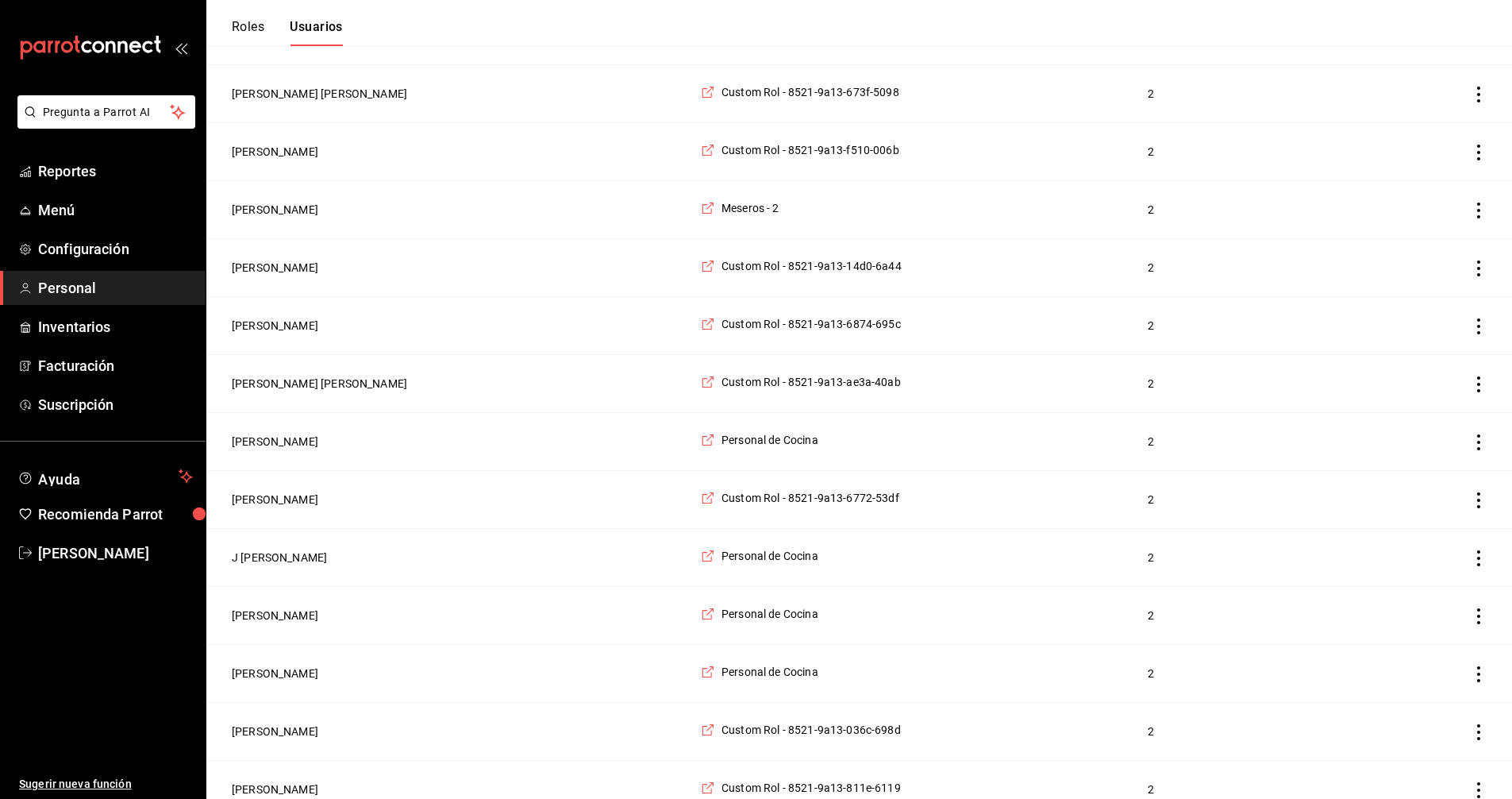
click at [1482, 509] on icon "actions" at bounding box center [1479, 500] width 16 height 16
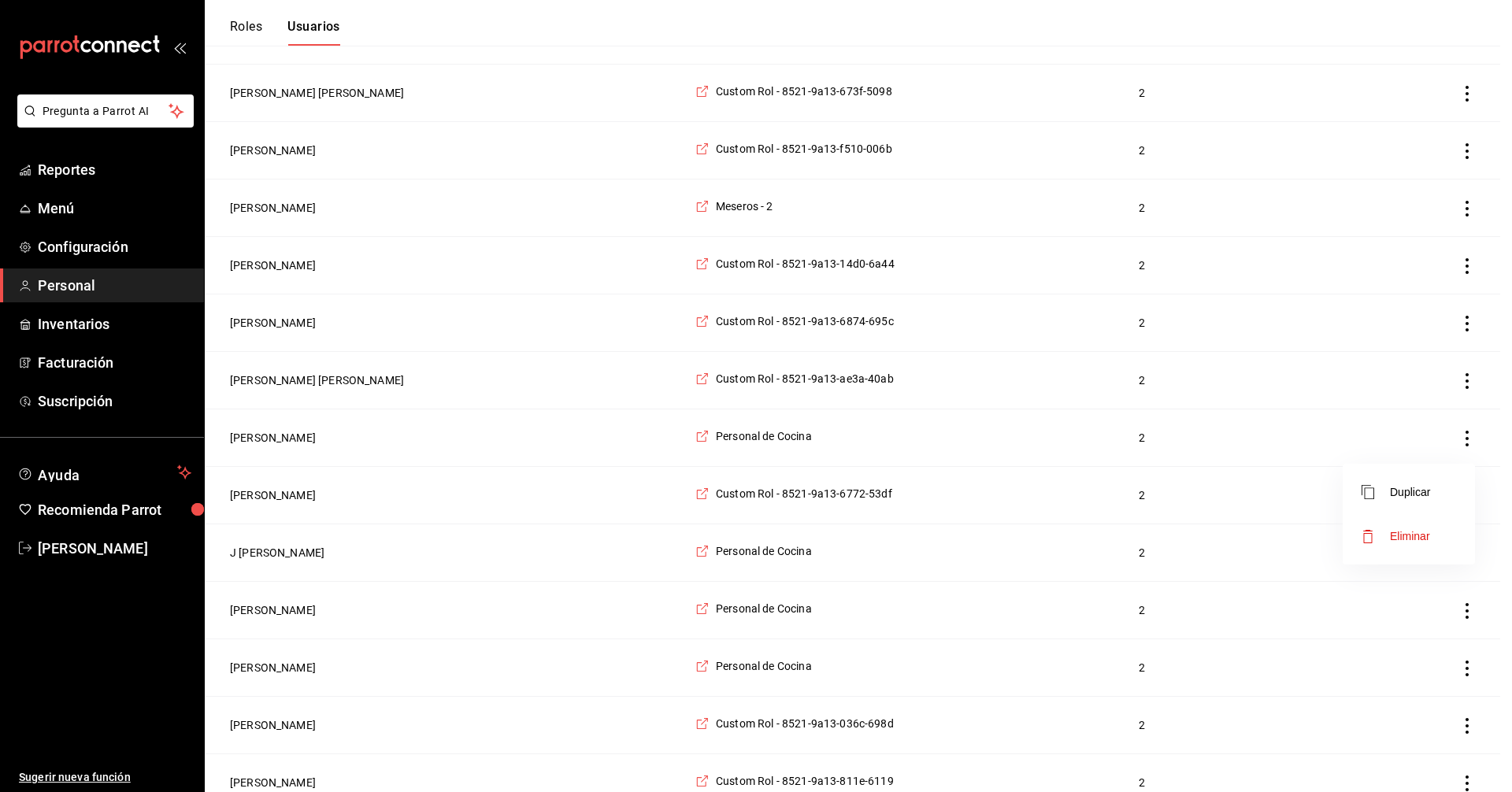
click at [1417, 537] on span "Eliminar" at bounding box center [1410, 536] width 40 height 13
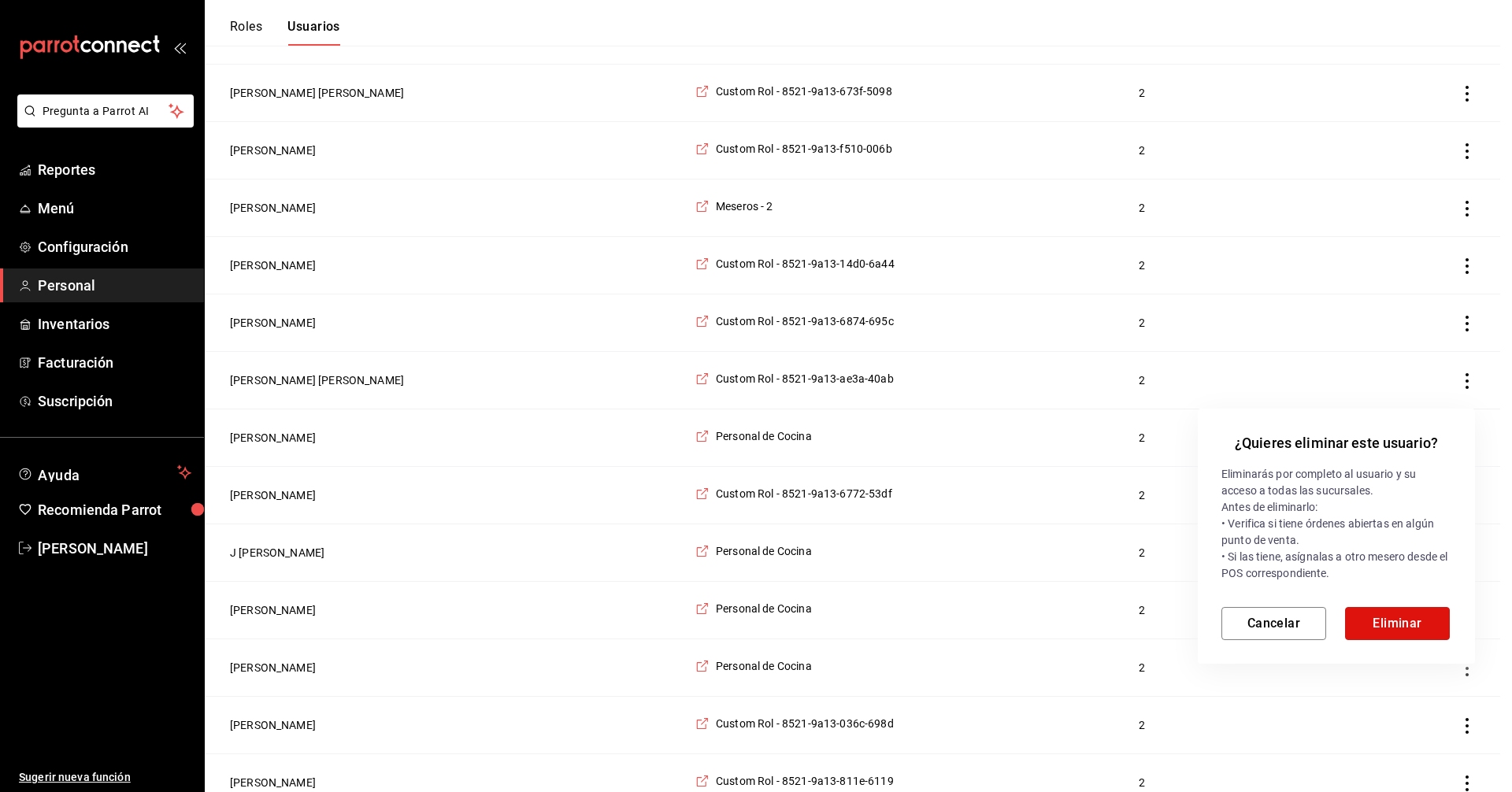
click at [1389, 617] on button "Eliminar" at bounding box center [1397, 623] width 105 height 33
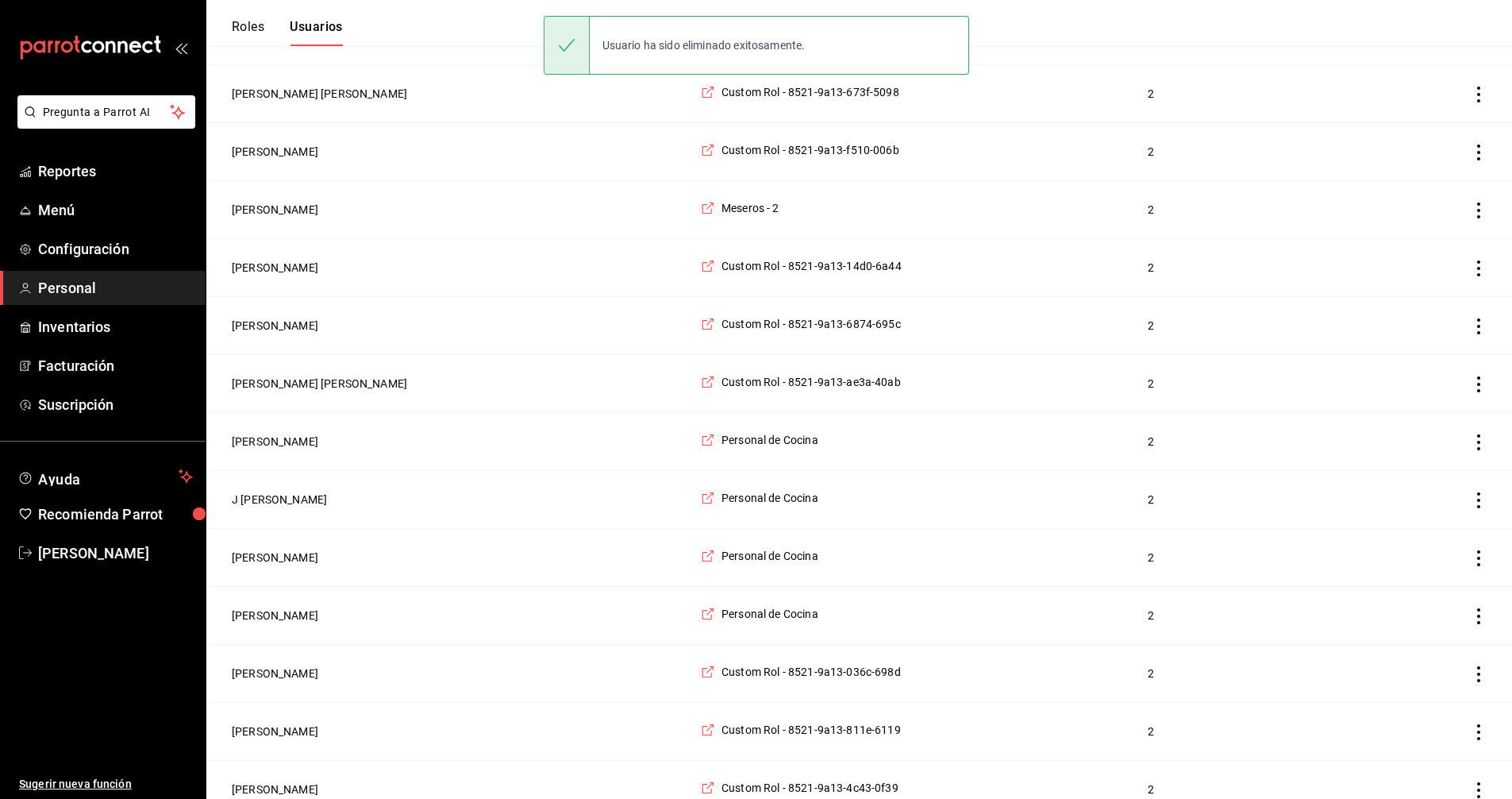
click at [1482, 567] on icon "actions" at bounding box center [1479, 558] width 16 height 16
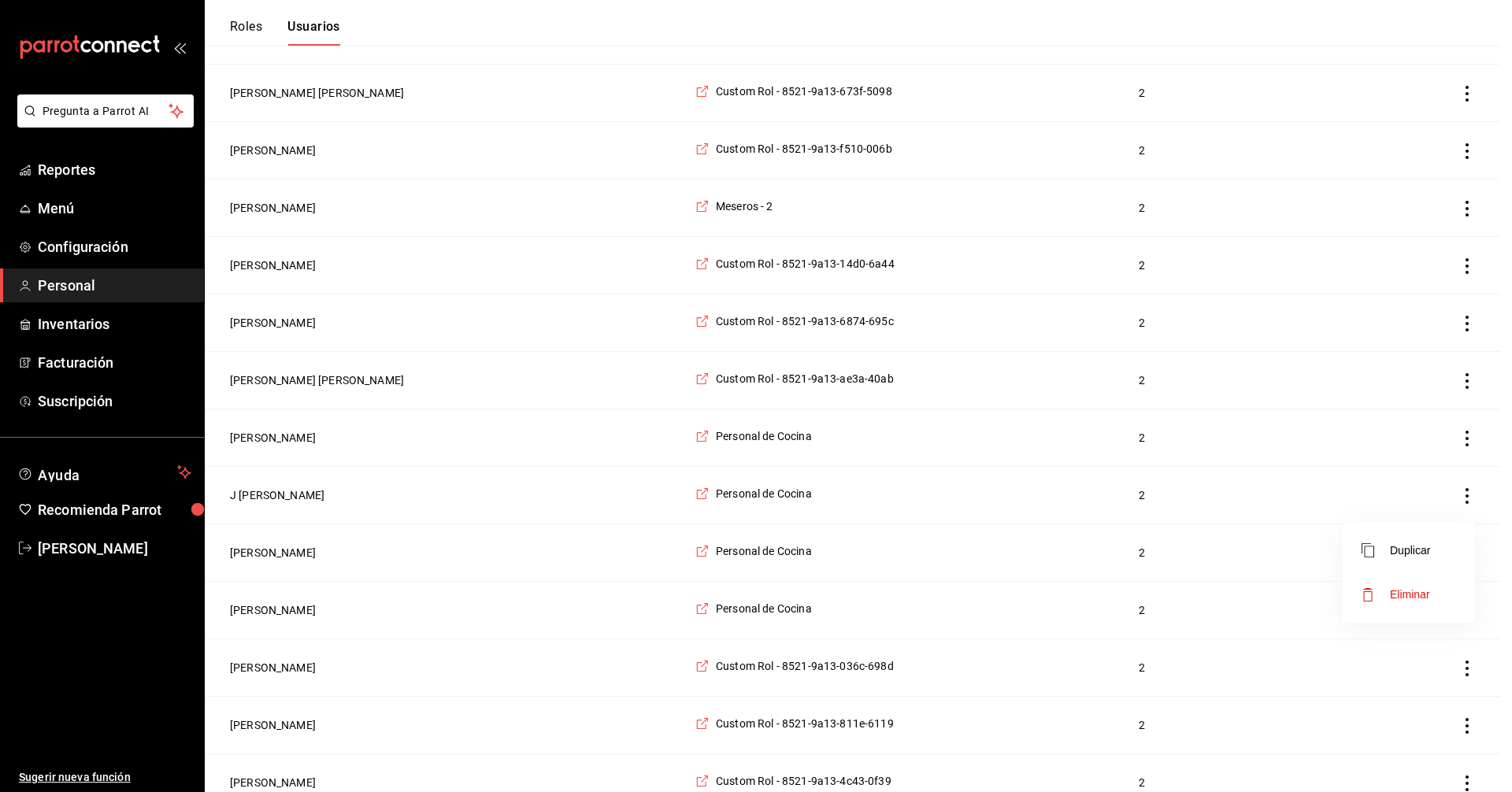
click at [1417, 594] on span "Eliminar" at bounding box center [1410, 595] width 40 height 13
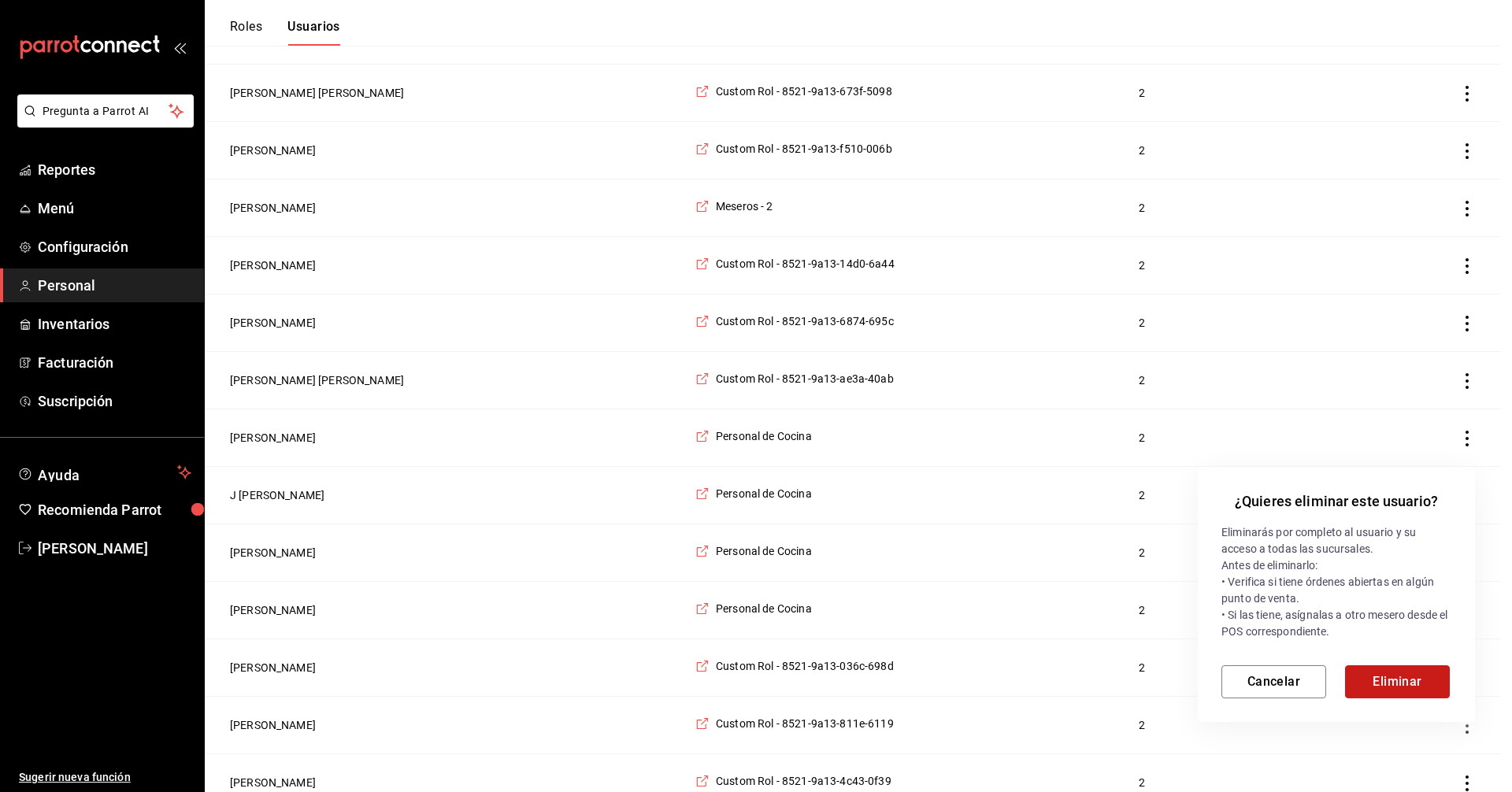
click at [1399, 673] on button "Eliminar" at bounding box center [1397, 682] width 105 height 33
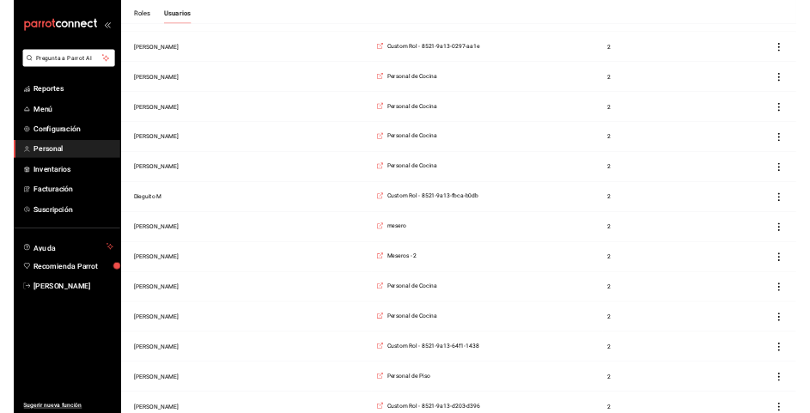
scroll to position [0, 0]
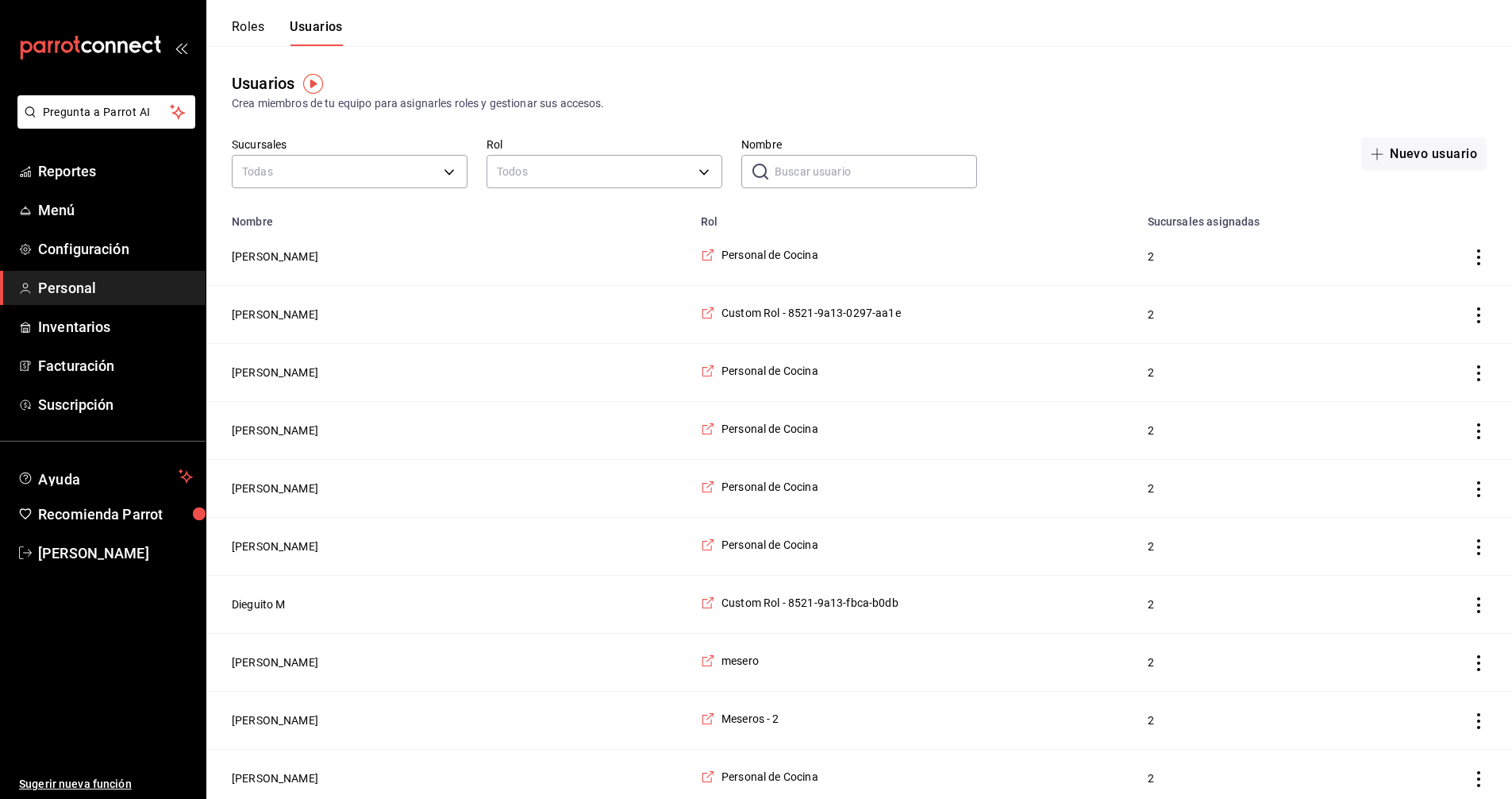
click at [1150, 94] on div "Usuarios Crea miembros de tu equipo para asignarles roles y gestionar sus acces…" at bounding box center [859, 92] width 1306 height 41
